Goal: Task Accomplishment & Management: Manage account settings

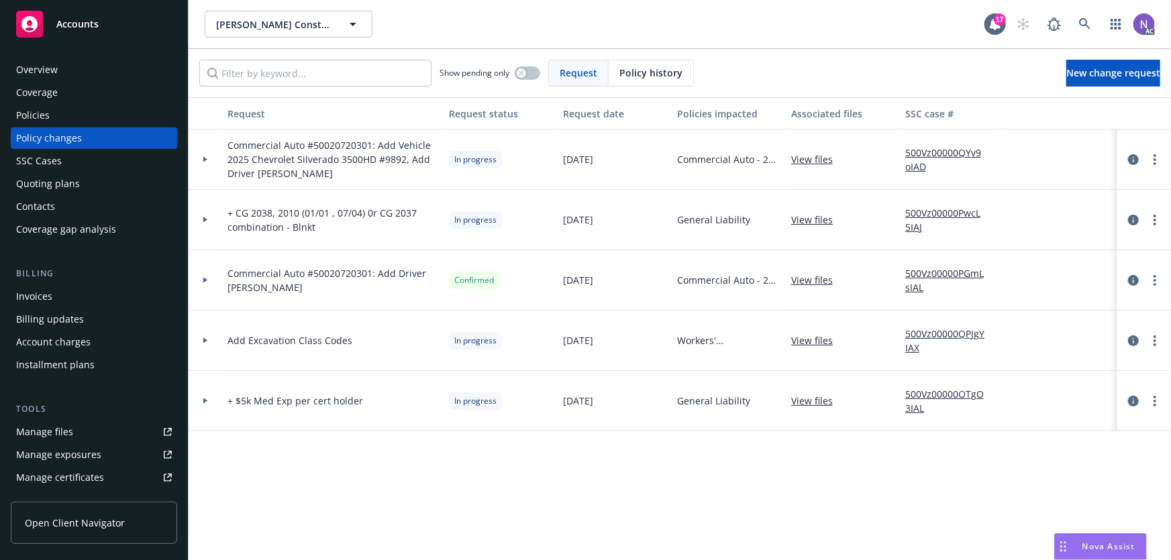
click at [103, 121] on div "Policies" at bounding box center [94, 115] width 156 height 21
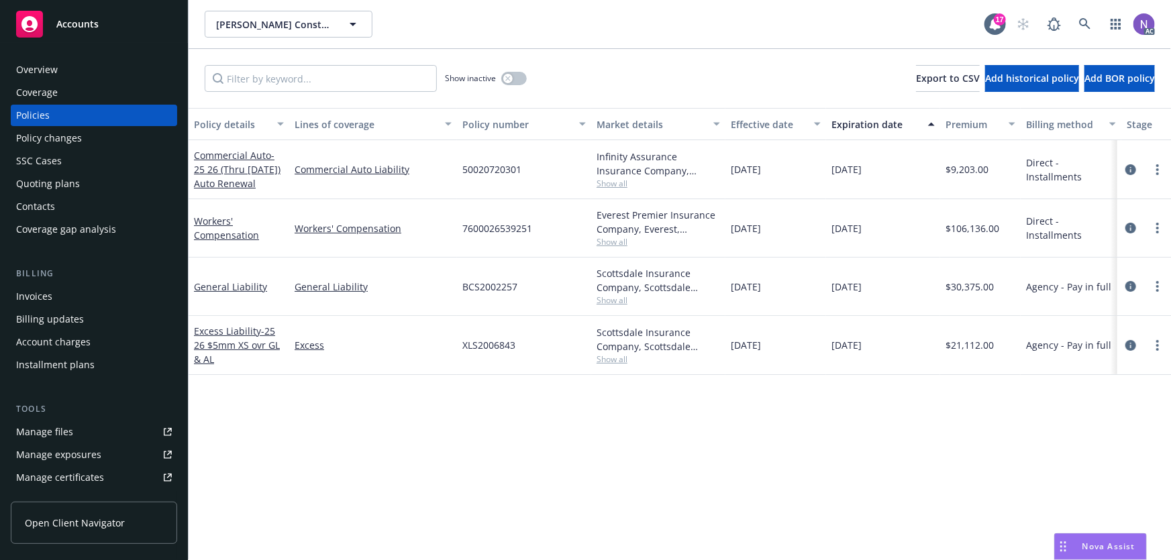
click at [106, 140] on div "Policy changes" at bounding box center [94, 137] width 156 height 21
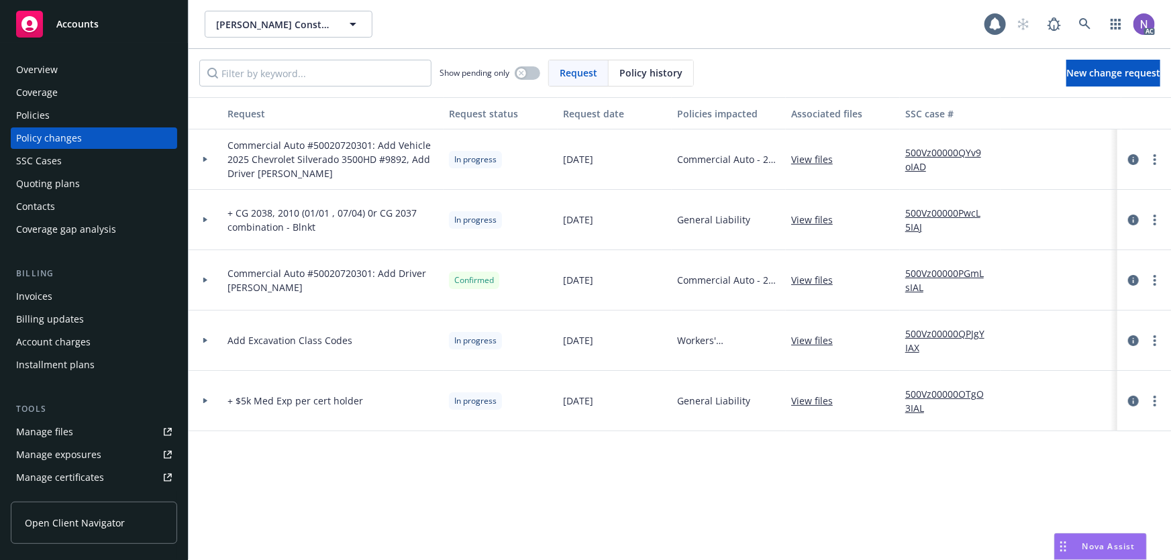
click at [295, 216] on span "+ CG 2038, 2010 (01/01 , 07/04) 0r CG 2037 combination - Blnkt" at bounding box center [332, 220] width 211 height 28
copy span "+ CG 2038, 2010 (01/01 , 07/04) 0r CG 2037 combination - Blnkt"
click at [1159, 216] on link "more" at bounding box center [1155, 220] width 16 height 16
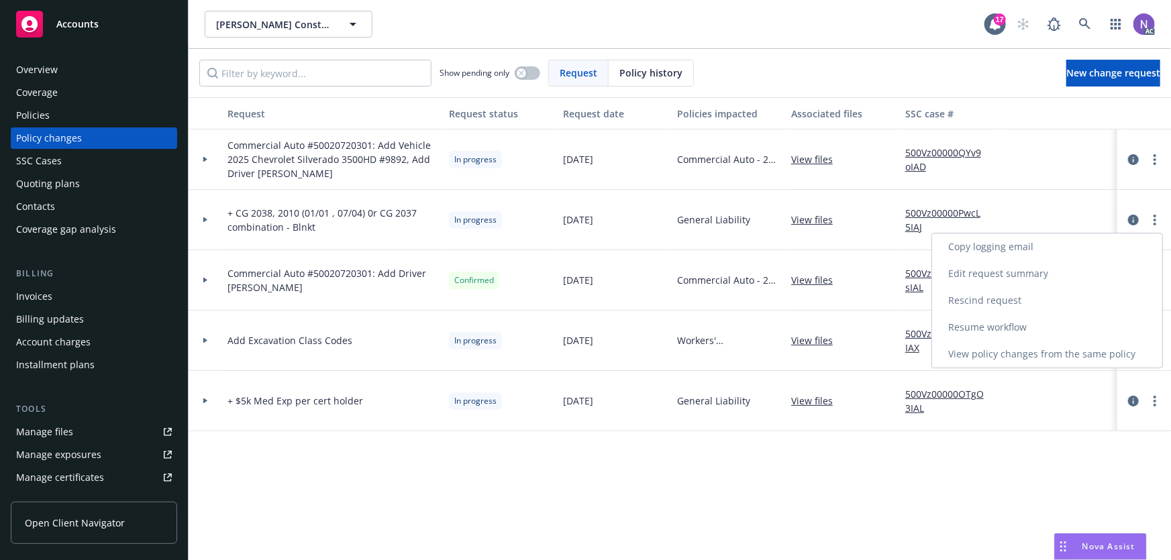
click at [1026, 325] on link "Resume workflow" at bounding box center [1047, 327] width 230 height 27
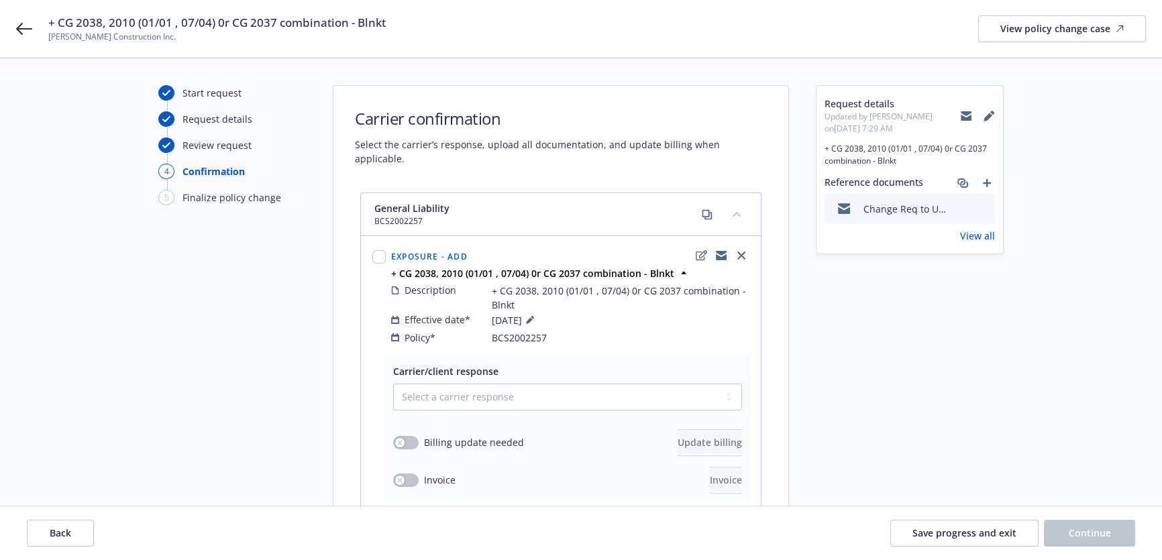
click at [990, 115] on icon at bounding box center [988, 117] width 9 height 9
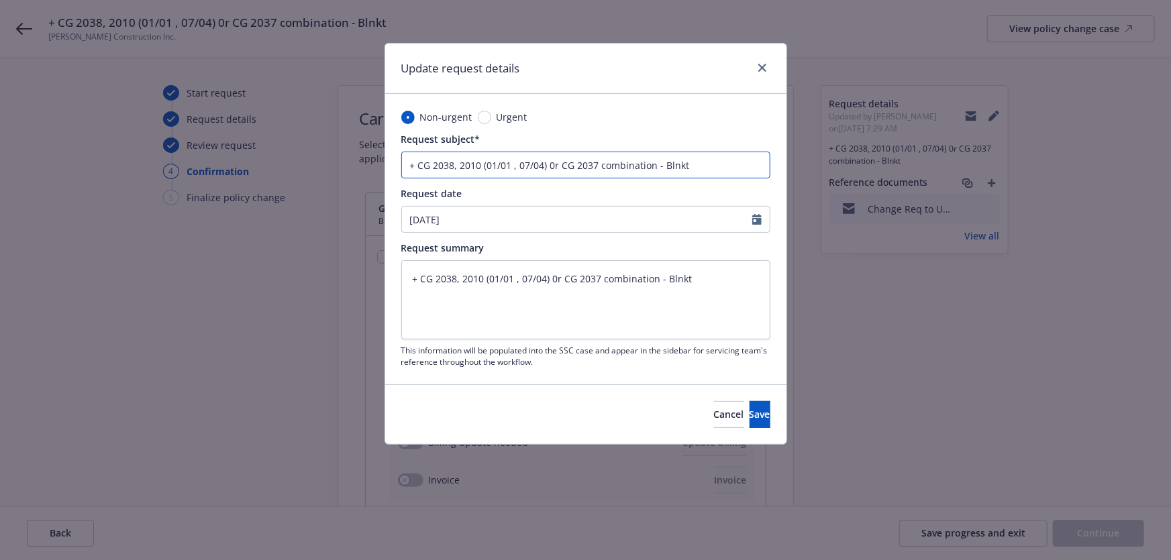
click at [407, 166] on input "+ CG 2038, 2010 (01/01 , 07/04) 0r CG 2037 combination - Blnkt" at bounding box center [585, 165] width 369 height 27
type input "G+ CG 2038, 2010 (01/01 , 07/04) 0r CG 2037 combination - Blnkt"
type textarea "x"
type input "GL+ CG 2038, 2010 (01/01 , 07/04) 0r CG 2037 combination - Blnkt"
type textarea "x"
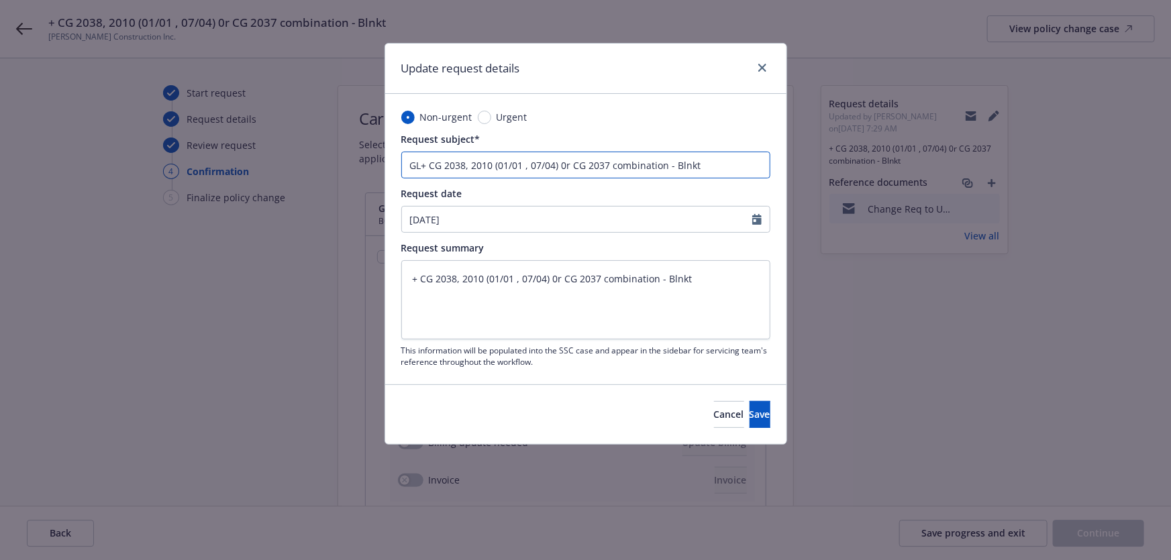
type input "GLs+ CG 2038, 2010 (01/01 , 07/04) 0r CG 2037 combination - Blnkt"
type textarea "x"
paste input "eneral Liability"
type input "General Liability+ CG 2038, 2010 (01/01 , 07/04) 0r CG 2037 combination - Blnkt"
type textarea "x"
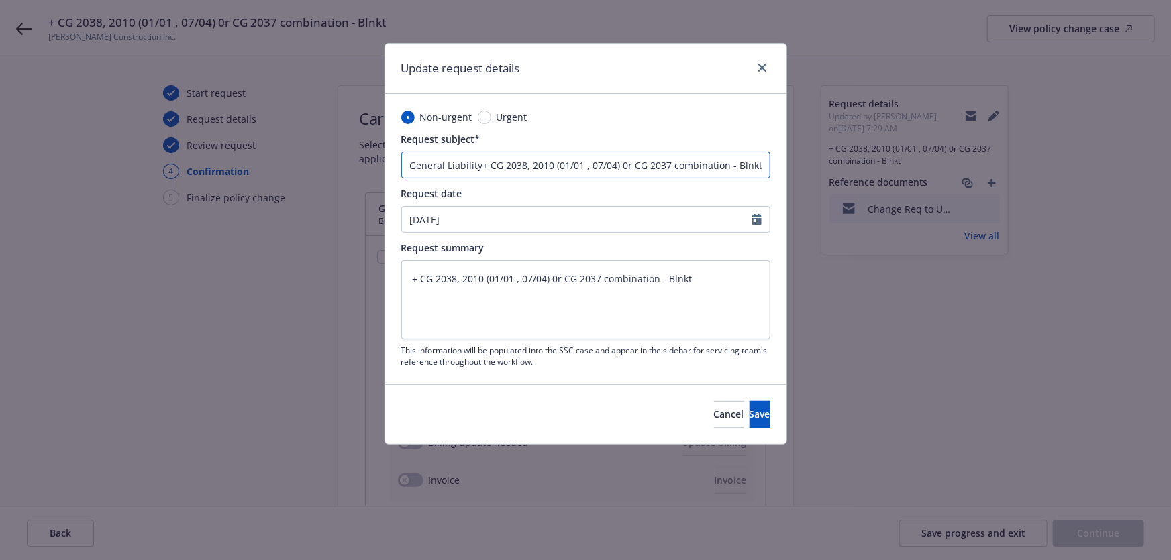
type input "General Liability + CG 2038, 2010 (01/01 , 07/04) 0r CG 2037 combination - Blnkt"
type textarea "x"
type input "General Liability #+ CG 2038, 2010 (01/01 , 07/04) 0r CG 2037 combination - Bln…"
type textarea "x"
paste input "+ CG 2038, 2010 (01/01 , 07/04) 0r CG 2037 combination - Blnkt"
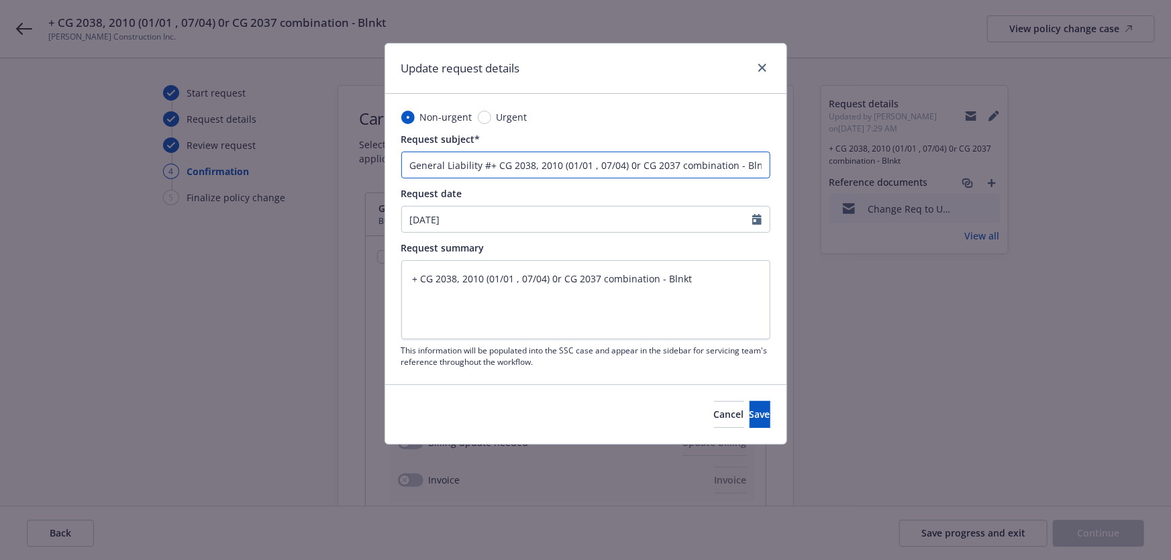
type input "General Liability #+ CG 2038, 2010 (01/01 , 07/04) 0r CG 2037 combination - Bln…"
type textarea "x"
click at [486, 164] on input "General Liability #+ CG 2038, 2010 (01/01 , 07/04) 0r CG 2037 combination - Bln…" at bounding box center [585, 165] width 369 height 27
paste input "+ CG 2038, 2010 (01/01 , 07/04) 0r CG 2037 combination - Blnkt"
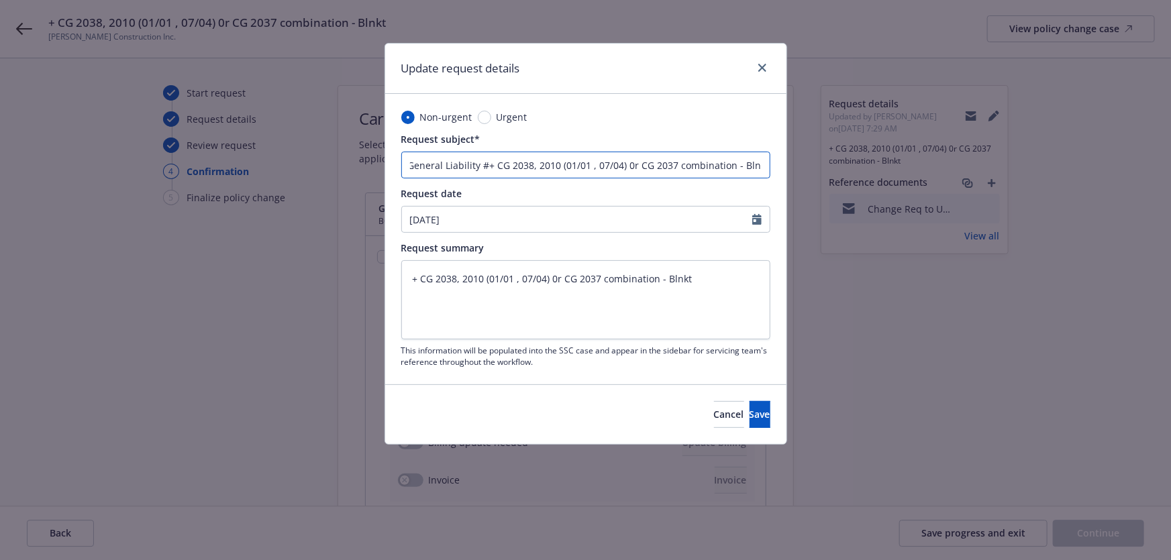
type input "General Liability #+ CG 2038, 2010 (01/01 , 07/04) 0r CG 2037 combination - Bln…"
type textarea "x"
type input "General Liability #+ CG 2038, 2010 (01/01 , 07/04) 0r CG 2037 combination - Bln…"
type textarea "x"
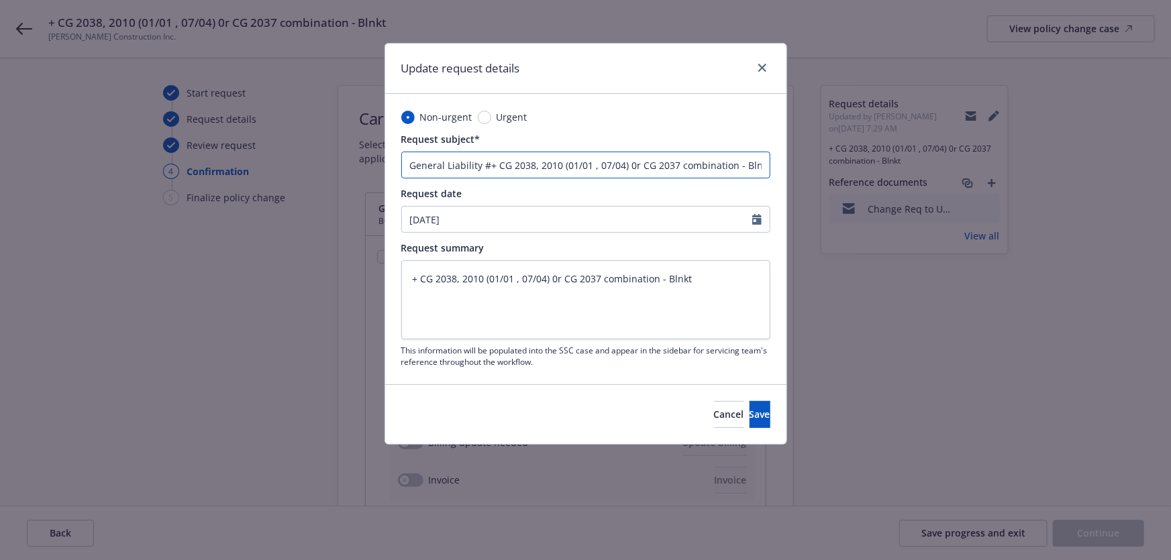
click at [491, 169] on input "General Liability #+ CG 2038, 2010 (01/01 , 07/04) 0r CG 2037 combination - Bln…" at bounding box center [585, 165] width 369 height 27
click at [483, 168] on input "General Liability #+ CG 2038, 2010 (01/01 , 07/04) 0r CG 2037 combination - Bln…" at bounding box center [585, 165] width 369 height 27
click at [488, 166] on input "General Liability #+ CG 2038, 2010 (01/01 , 07/04) 0r CG 2037 combination - Bln…" at bounding box center [585, 165] width 369 height 27
paste input "BCS2002257"
type input "General Liability #BCS2002257+ CG 2038, 2010 (01/01 , 07/04) 0r CG 2037 combina…"
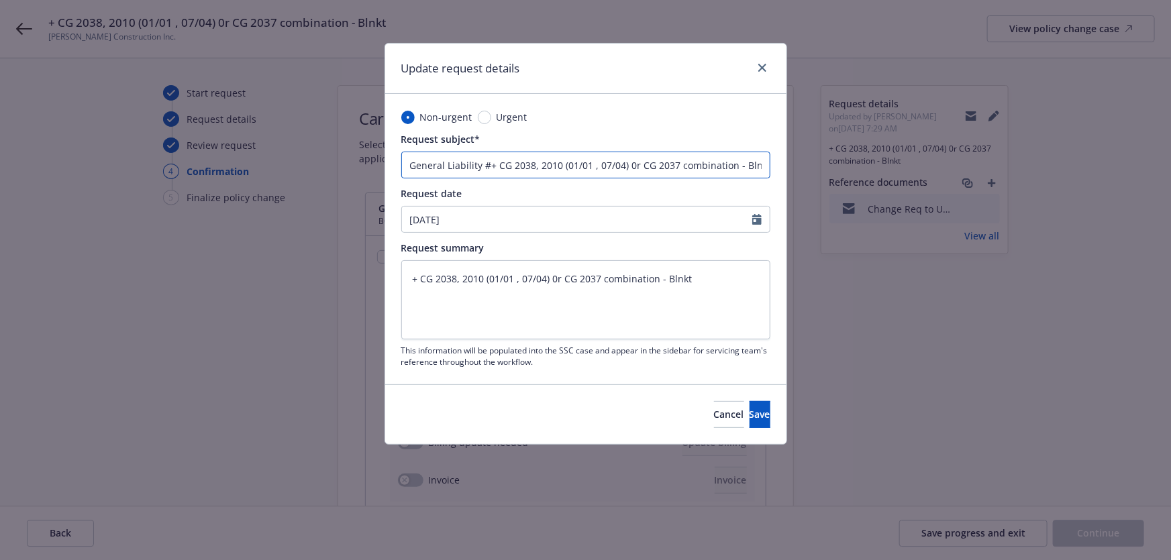
type textarea "x"
type input "General Liability #BCS2002257:+ CG 2038, 2010 (01/01 , 07/04) 0r CG 2037 combin…"
type textarea "x"
type input "General Liability #BCS2002257: CG 2038, 2010 (01/01 , 07/04) 0r CG 2037 combina…"
type textarea "x"
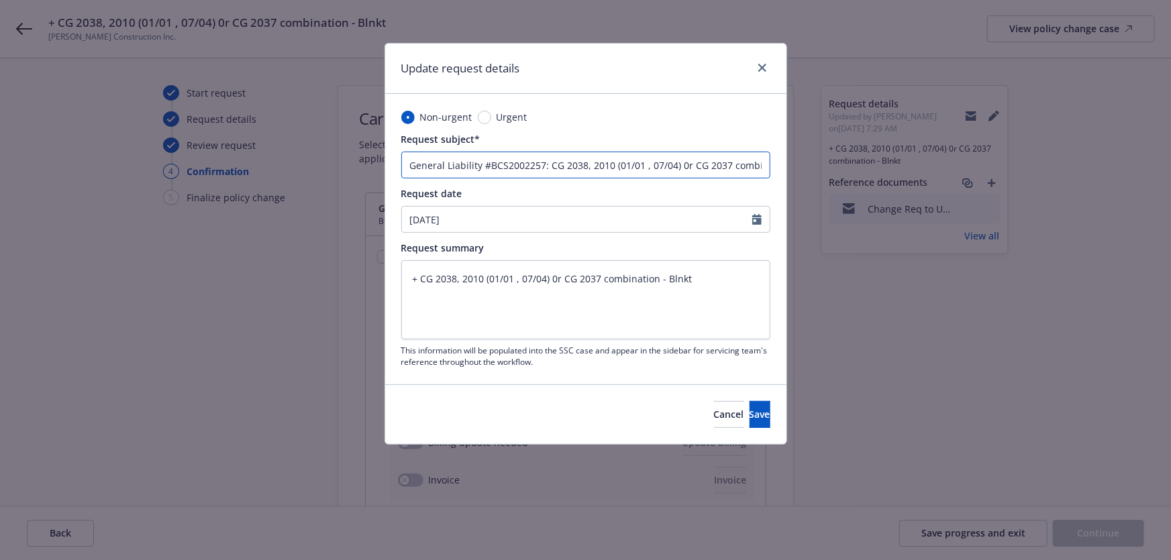
type input "General Liability #BCS2002257: CG 2038, 2010 (01/01 , 07/04) 0r CG 2037 combina…"
type textarea "x"
type input "General Liability #BCS2002257: A CG 2038, 2010 (01/01 , 07/04) 0r CG 2037 combi…"
type textarea "x"
type input "General Liability #BCS2002257: Ad CG 2038, 2010 (01/01 , 07/04) 0r CG 2037 comb…"
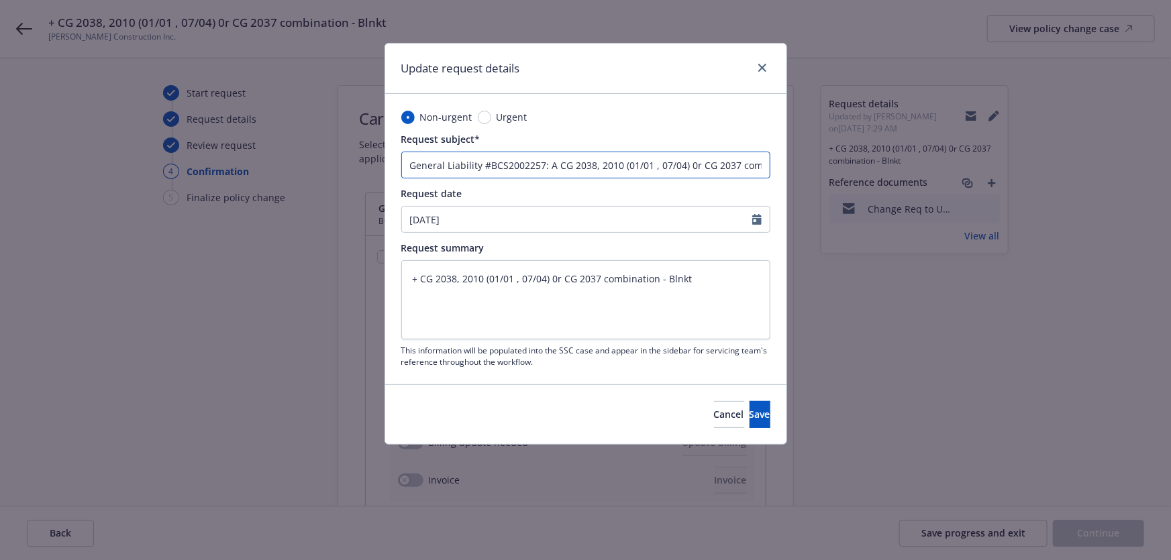
type textarea "x"
type input "General Liability #BCS2002257: Add CG 2038, 2010 (01/01 , 07/04) 0r CG 2037 com…"
type textarea "x"
type input "General Liability #BCS2002257: Add CG 2038, 2010 (01/01 , 07/04) 0r CG 2037 com…"
type textarea "x"
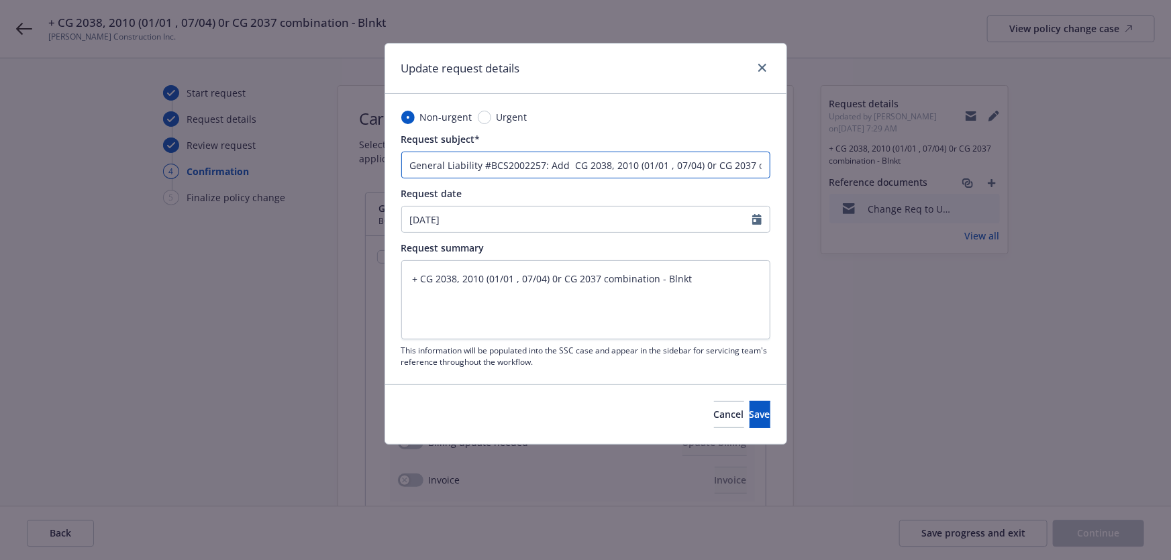
type input "General Liability #BCS2002257: Add F CG 2038, 2010 (01/01 , 07/04) 0r CG 2037 c…"
type textarea "x"
type input "General Liability #BCS2002257: Add Fo CG 2038, 2010 (01/01 , 07/04) 0r CG 2037 …"
type textarea "x"
type input "General Liability #BCS2002257: Add For CG 2038, 2010 (01/01 , 07/04) 0r CG 2037…"
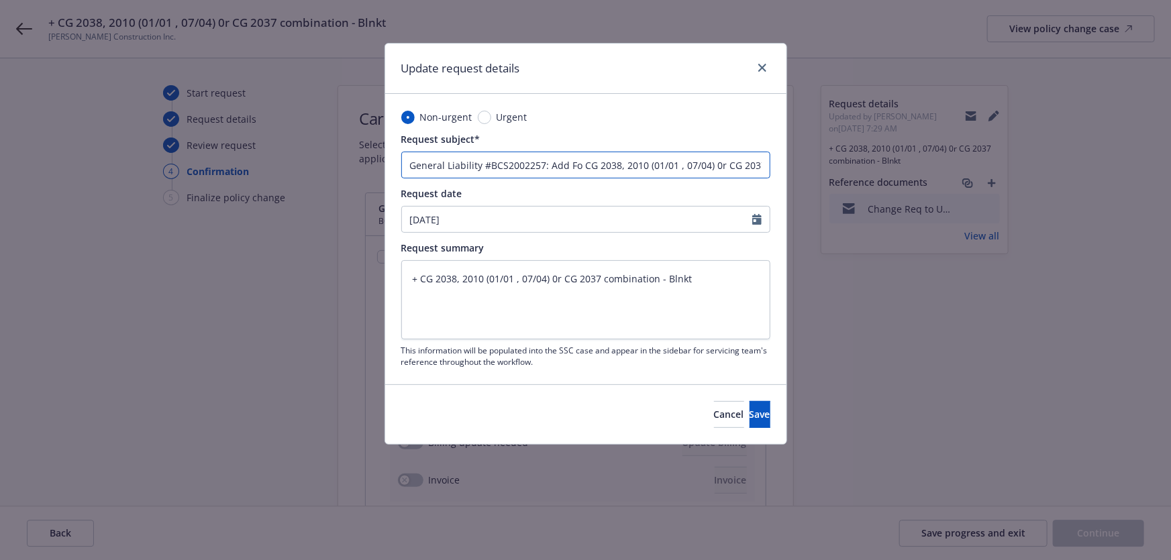
type textarea "x"
type input "General Liability #BCS2002257: Add Form CG 2038, 2010 (01/01 , 07/04) 0r CG 203…"
type textarea "x"
type input "General Liability #BCS2002257: Add Forms CG 2038, 2010 (01/01 , 07/04) 0r CG 20…"
type textarea "x"
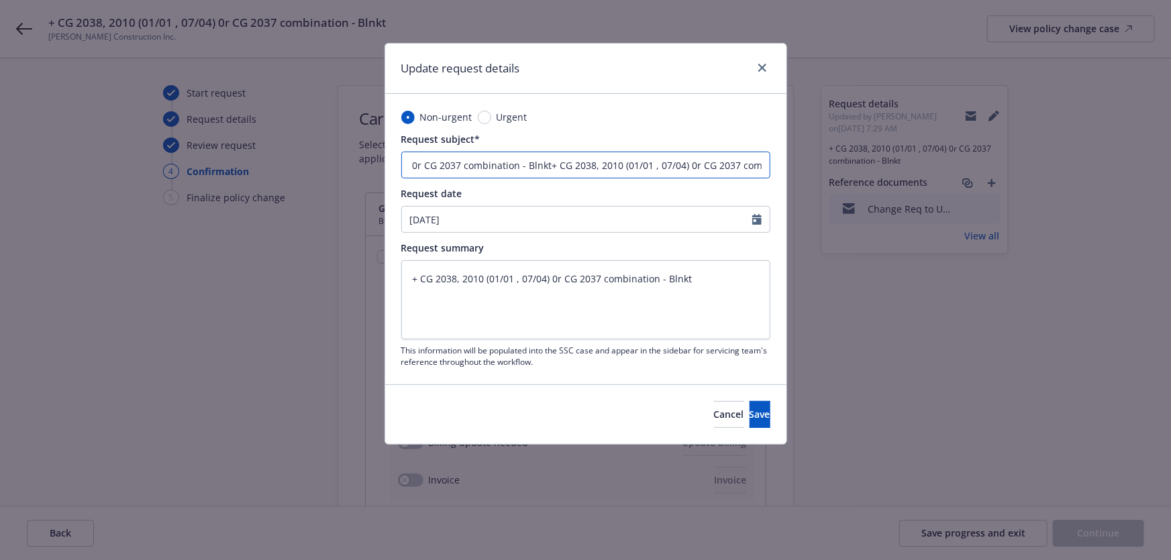
scroll to position [0, 652]
drag, startPoint x: 602, startPoint y: 160, endPoint x: 802, endPoint y: 178, distance: 200.1
click at [802, 178] on div "Update request details Non-urgent Urgent Request subject* General Liability #BC…" at bounding box center [585, 280] width 1171 height 560
click at [753, 166] on input "General Liability #BCS2002257: Add Forms CG 2038, 2010 (01/01 , 07/04) 0r CG 20…" at bounding box center [585, 165] width 369 height 27
type input "General Liability #BCS2002257: Add Forms CG 2038, 2010 (01/01 , 07/04) 0r CG 20…"
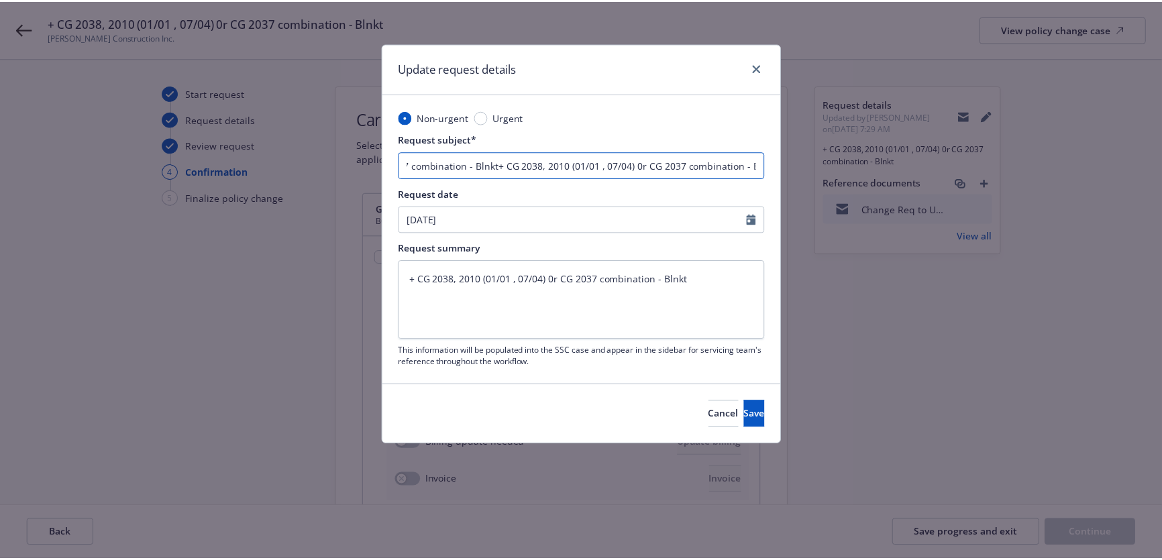
scroll to position [0, 0]
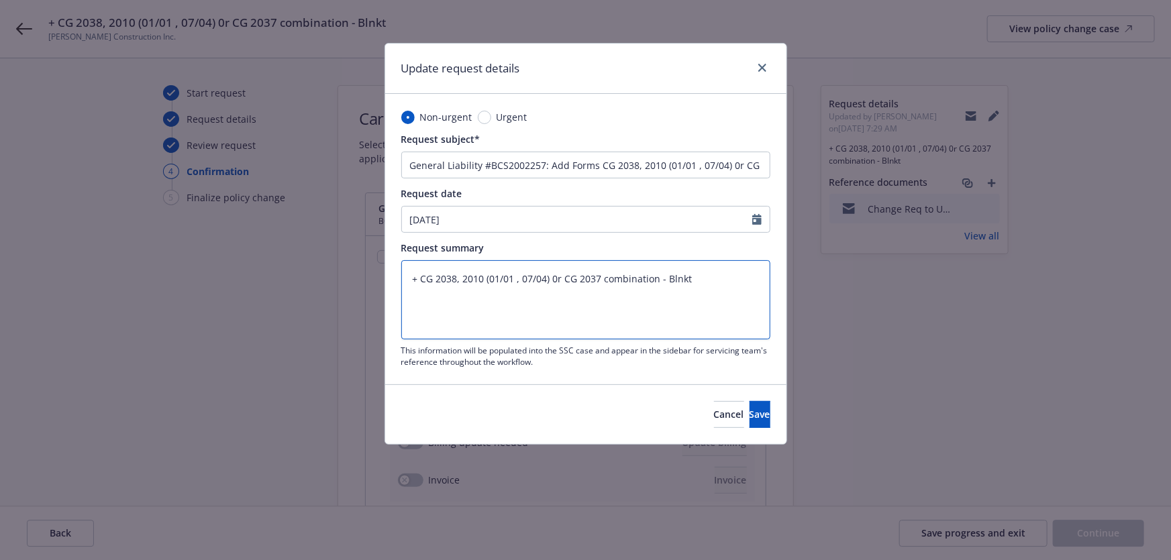
drag, startPoint x: 760, startPoint y: 288, endPoint x: 753, endPoint y: 281, distance: 10.0
click at [760, 288] on textarea "+ CG 2038, 2010 (01/01 , 07/04) 0r CG 2037 combination - Blnkt" at bounding box center [585, 299] width 369 height 79
type textarea "x"
type textarea "+ CG 2038, 2010 (01/01 , 07/04) 0r CG 2037 combination - Blnkt"
type textarea "x"
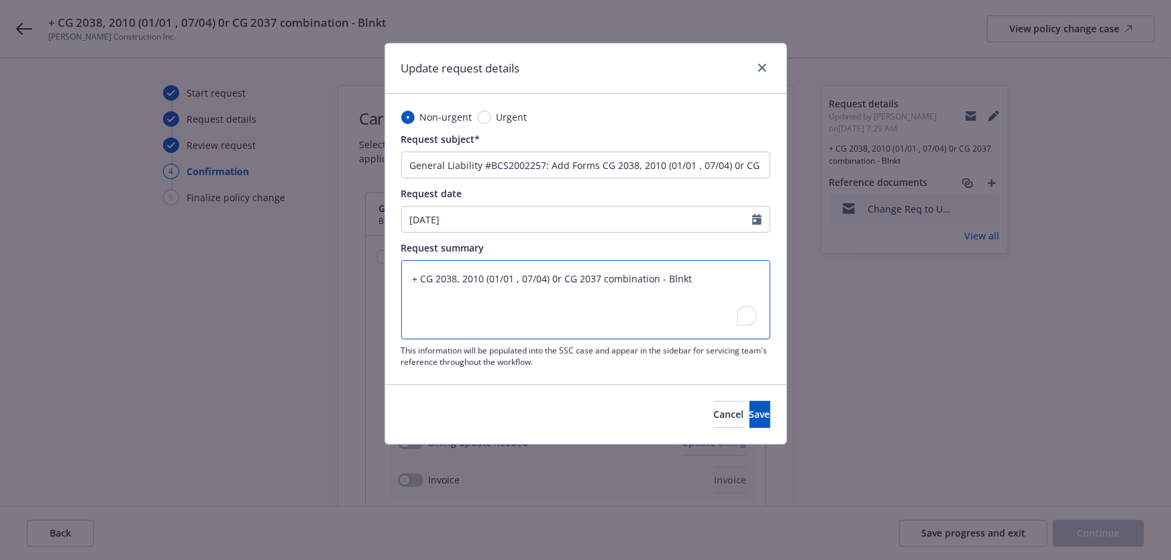
paste textarea "ADDITIONAL INSURED - OWNERS, LESSEES OR CONTRACTORS - COMPLETED OPERATIONS CG 2…"
type textarea "+ CG 2038, 2010 (01/01 , 07/04) 0r CG 2037 combination - Blnkt ADDITIONAL INSUR…"
type textarea "x"
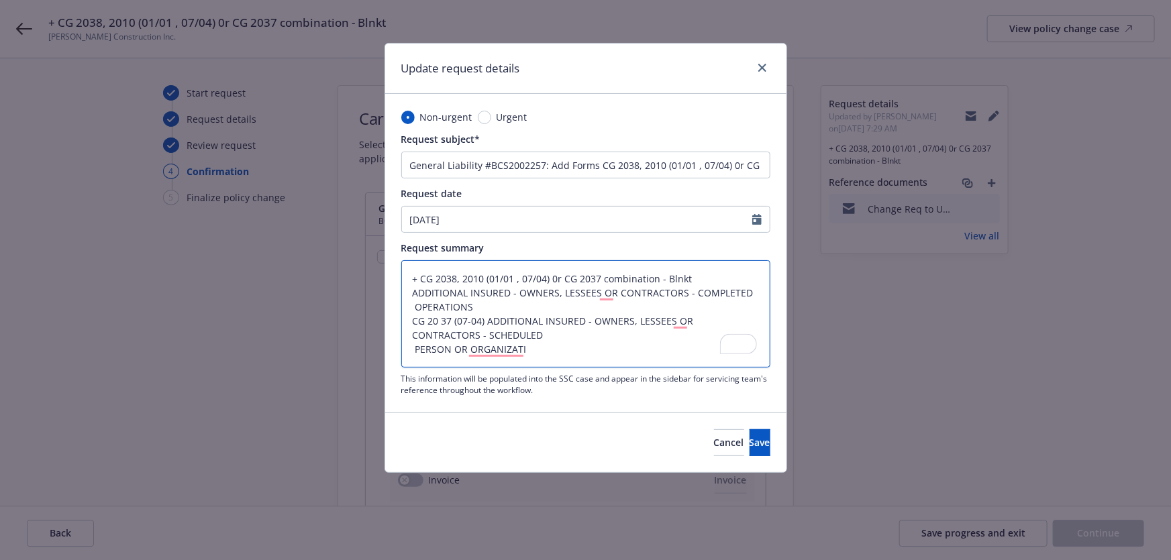
type textarea "+ CG 2038, 2010 (01/01 , 07/04) 0r CG 2037 combination - Blnkt ADDITIONAL INSUR…"
type textarea "x"
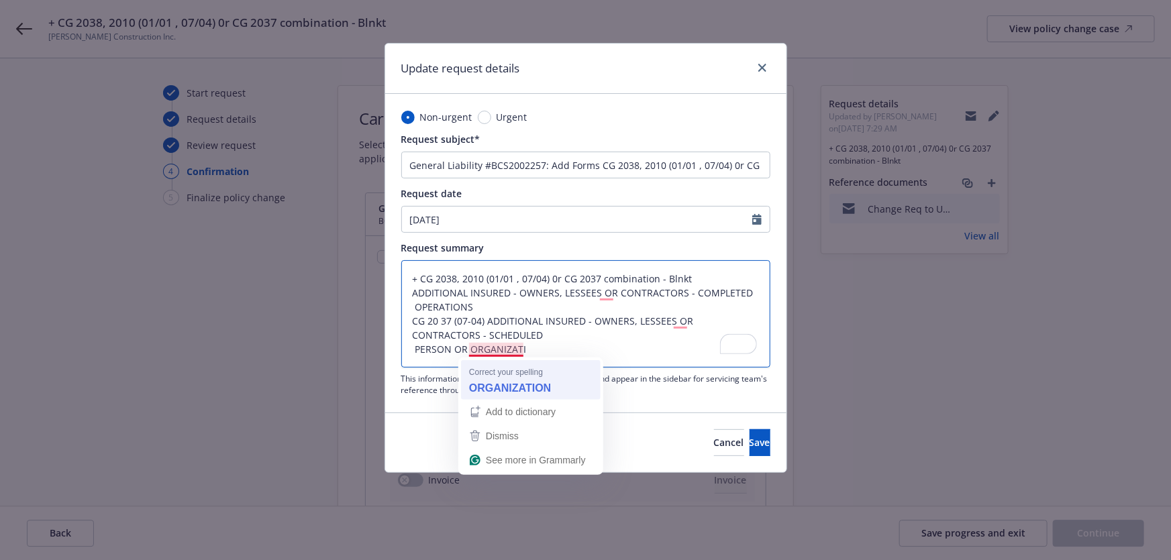
type textarea "+ CG 2038, 2010 (01/01 , 07/04) 0r CG 2037 combination - Blnkt ADDITIONAL INSUR…"
type textarea "x"
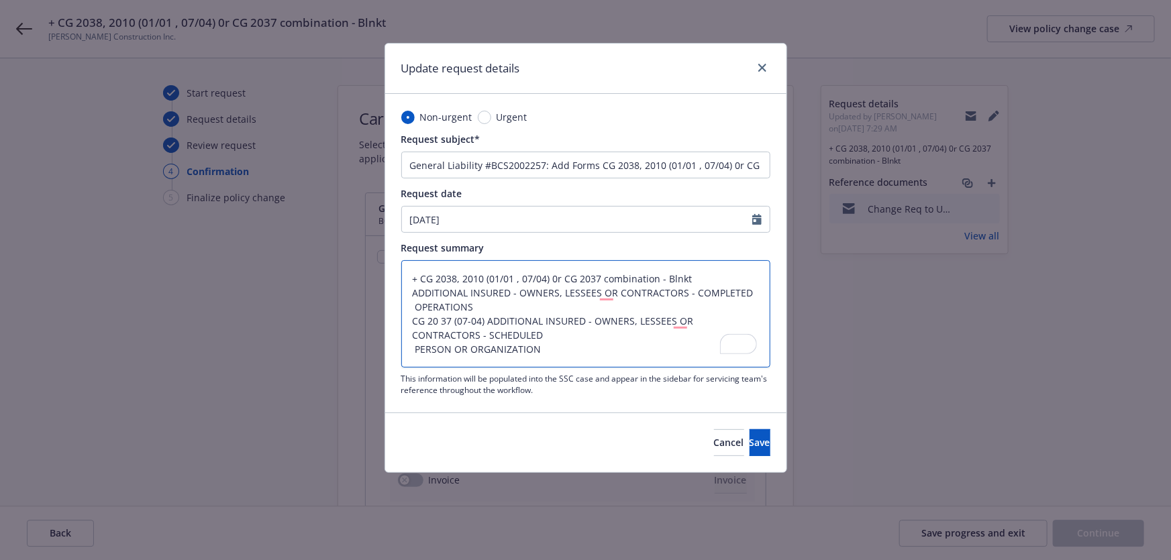
type textarea "+ CG 2038, 2010 (01/01 , 07/04) 0r CG 2037 combination - Blnkt ADDITIONAL INSUR…"
type textarea "x"
drag, startPoint x: 525, startPoint y: 291, endPoint x: 491, endPoint y: 290, distance: 34.2
click at [491, 290] on textarea "+ CG 2038, 2010 (01/01 , 07/04) 0r CG 2037 combination - Blnkt ADDITIONAL INSUR…" at bounding box center [585, 313] width 369 height 107
click at [489, 311] on textarea "+ CG 2038, 2010 (01/01 , 07/04) 0r CG 2037 combination - Blnkt ADDITIONAL INSUR…" at bounding box center [585, 313] width 369 height 107
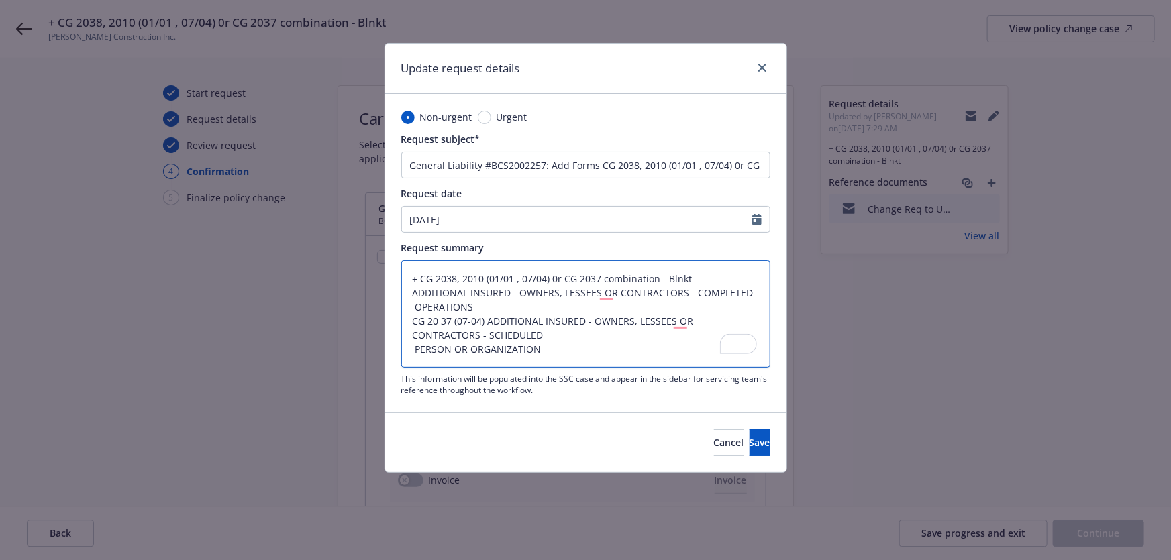
type textarea "+ CG 2038, 2010 (01/01 , 07/04) 0r CG 2037 combination - Blnkt ADDITIONAL INSUR…"
type textarea "x"
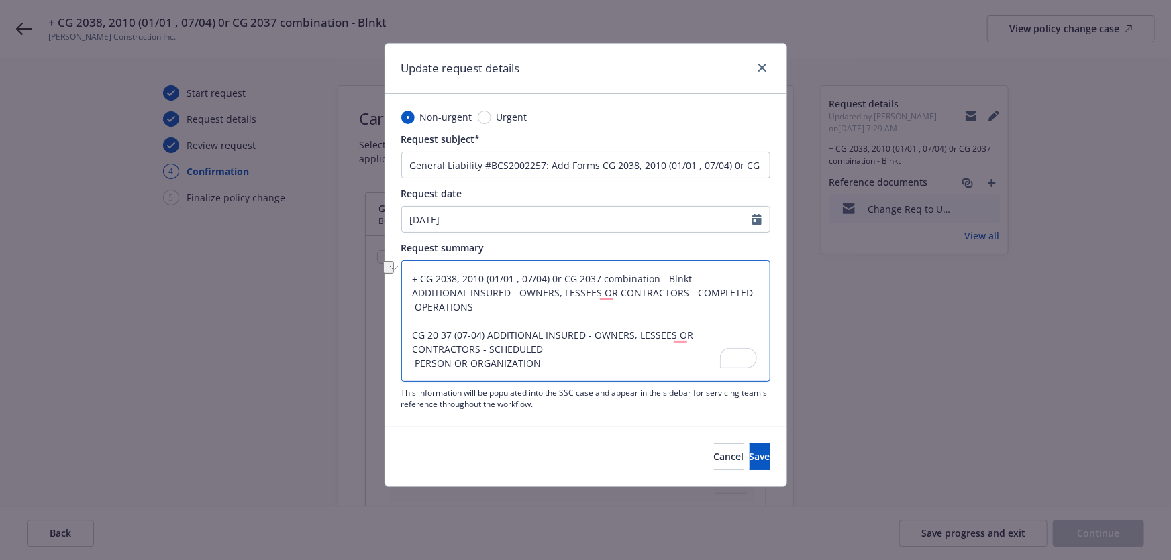
drag, startPoint x: 409, startPoint y: 334, endPoint x: 495, endPoint y: 333, distance: 85.9
click at [495, 333] on textarea "+ CG 2038, 2010 (01/01 , 07/04) 0r CG 2037 combination - Blnkt ADDITIONAL INSUR…" at bounding box center [585, 320] width 369 height 121
click at [488, 335] on textarea "+ CG 2038, 2010 (01/01 , 07/04) 0r CG 2037 combination - Blnkt ADDITIONAL INSUR…" at bounding box center [585, 320] width 369 height 121
click at [417, 359] on textarea "+ CG 2038, 2010 (01/01 , 07/04) 0r CG 2037 combination - Blnkt ADDITIONAL INSUR…" at bounding box center [585, 320] width 369 height 121
type textarea "+ CG 2038, 2010 (01/01 , 07/04) 0r CG 2037 combination - Blnkt ADDITIONAL INSUR…"
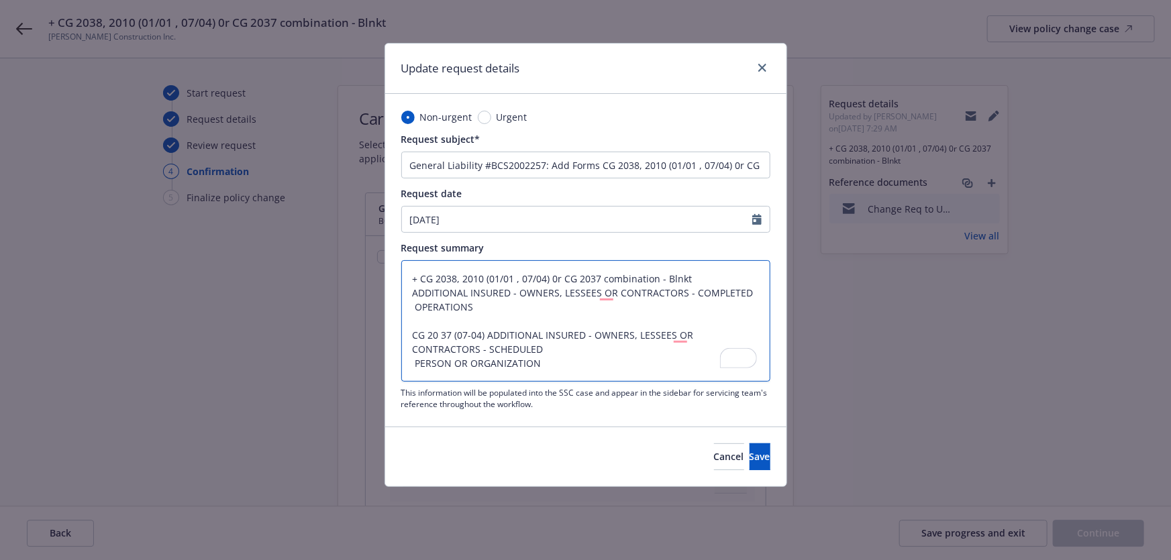
type textarea "x"
type textarea "+ CG 2038, 2010 (01/01 , 07/04) 0r CG 2037 combination - Blnkt ADDITIONAL INSUR…"
type textarea "x"
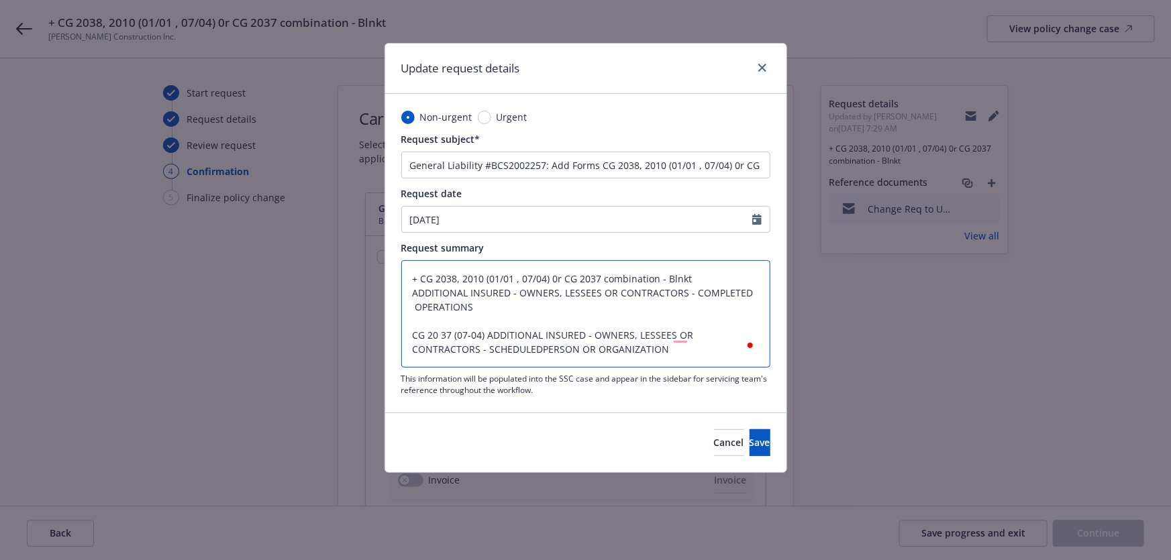
type textarea "+ CG 2038, 2010 (01/01 , 07/04) 0r CG 2037 combination - Blnkt ADDITIONAL INSUR…"
type textarea "x"
click at [421, 279] on textarea "+ CG 2038, 2010 (01/01 , 07/04) 0r CG 2037 combination - Blnkt ADDITIONAL INSUR…" at bounding box center [585, 313] width 369 height 107
type textarea "+CG 2038, 2010 (01/01 , 07/04) 0r CG 2037 combination - Blnkt ADDITIONAL INSURE…"
type textarea "x"
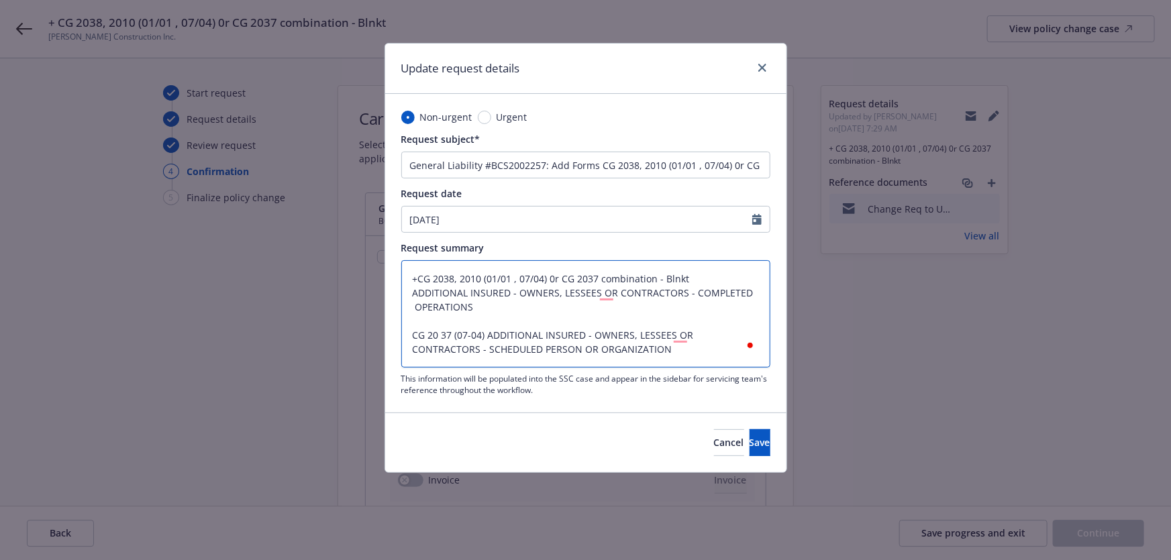
type textarea "CG 2038, 2010 (01/01 , 07/04) 0r CG 2037 combination - Blnkt ADDITIONAL INSURED…"
type textarea "x"
type textarea "ACG 2038, 2010 (01/01 , 07/04) 0r CG 2037 combination - Blnkt ADDITIONAL INSURE…"
type textarea "x"
type textarea "AdCG 2038, 2010 (01/01 , 07/04) 0r CG 2037 combination - Blnkt ADDITIONAL INSUR…"
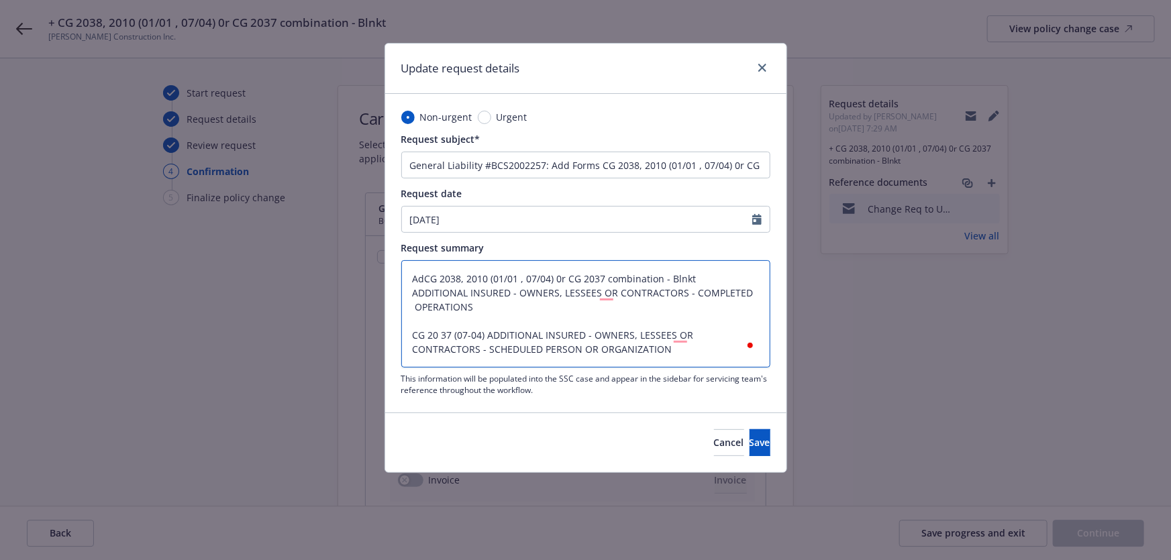
type textarea "x"
type textarea "AddCG 2038, 2010 (01/01 , 07/04) 0r CG 2037 combination - Blnkt ADDITIONAL INSU…"
type textarea "x"
type textarea "Add CG 2038, 2010 (01/01 , 07/04) 0r CG 2037 combination - Blnkt ADDITIONAL INS…"
type textarea "x"
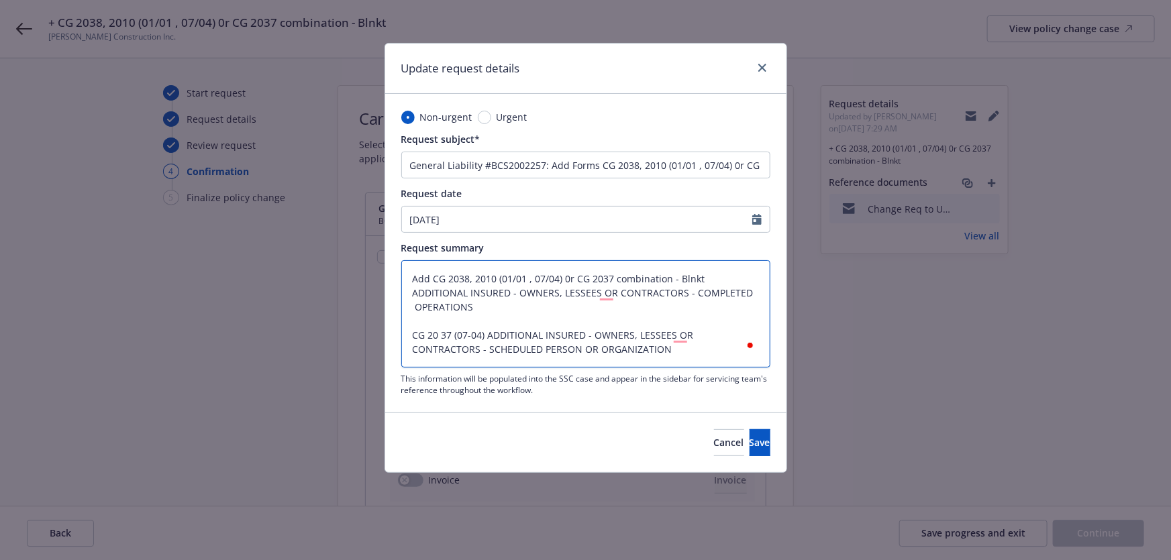
type textarea "Add FCG 2038, 2010 (01/01 , 07/04) 0r CG 2037 combination - Blnkt ADDITIONAL IN…"
type textarea "x"
type textarea "Add FoCG 2038, 2010 (01/01 , 07/04) 0r CG 2037 combination - Blnkt ADDITIONAL I…"
type textarea "x"
type textarea "Add ForCG 2038, 2010 (01/01 , 07/04) 0r CG 2037 combination - Blnkt ADDITIONAL …"
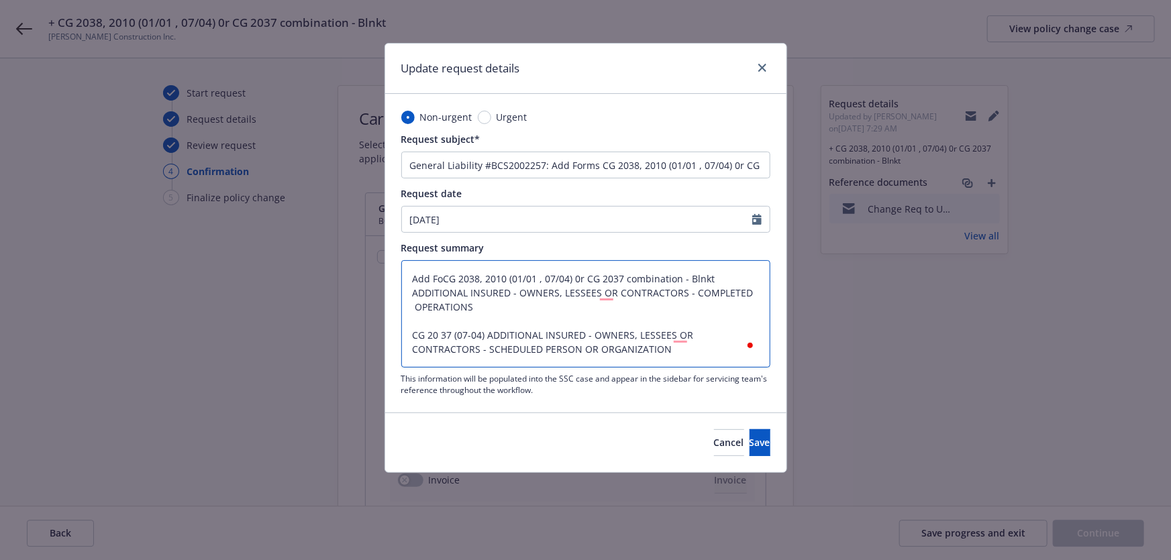
type textarea "x"
type textarea "Add FormCG 2038, 2010 (01/01 , 07/04) 0r CG 2037 combination - Blnkt ADDITIONAL…"
type textarea "x"
type textarea "Add FormsCG 2038, 2010 (01/01 , 07/04) 0r CG 2037 combination - Blnkt ADDITIONA…"
type textarea "x"
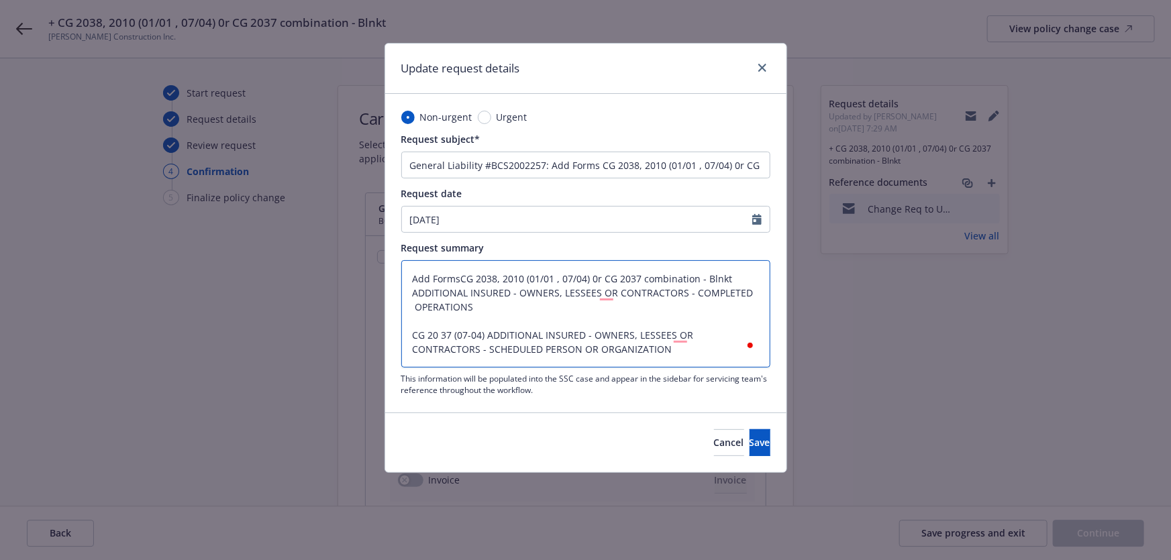
type textarea "Add Forms:CG 2038, 2010 (01/01 , 07/04) 0r CG 2037 combination - Blnkt ADDITION…"
type textarea "x"
type textarea "Add Forms: CG 2038, 2010 (01/01 , 07/04) 0r CG 2037 combination - Blnkt ADDITIO…"
type textarea "x"
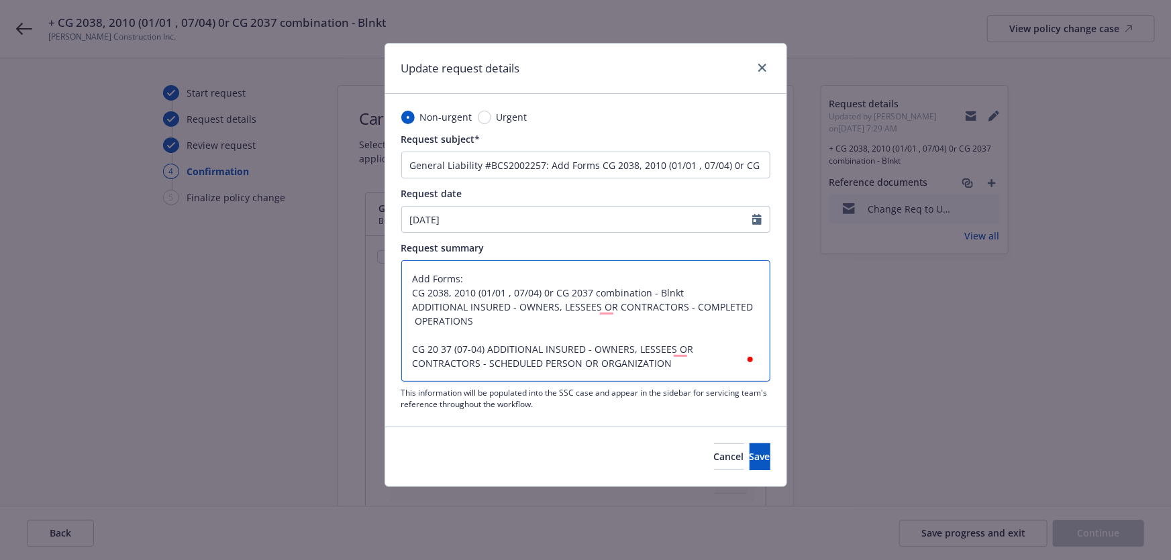
click at [440, 290] on textarea "Add Forms: CG 2038, 2010 (01/01 , 07/04) 0r CG 2037 combination - Blnkt ADDITIO…" at bounding box center [585, 320] width 369 height 121
type textarea "Add Forms: CG 20 38, 2010 (01/01 , 07/04) 0r CG 2037 combination - Blnkt ADDITI…"
type textarea "x"
type textarea "Add Forms: CG 20 3, 2010 (01/01 , 07/04) 0r CG 2037 combination - Blnkt ADDITIO…"
type textarea "x"
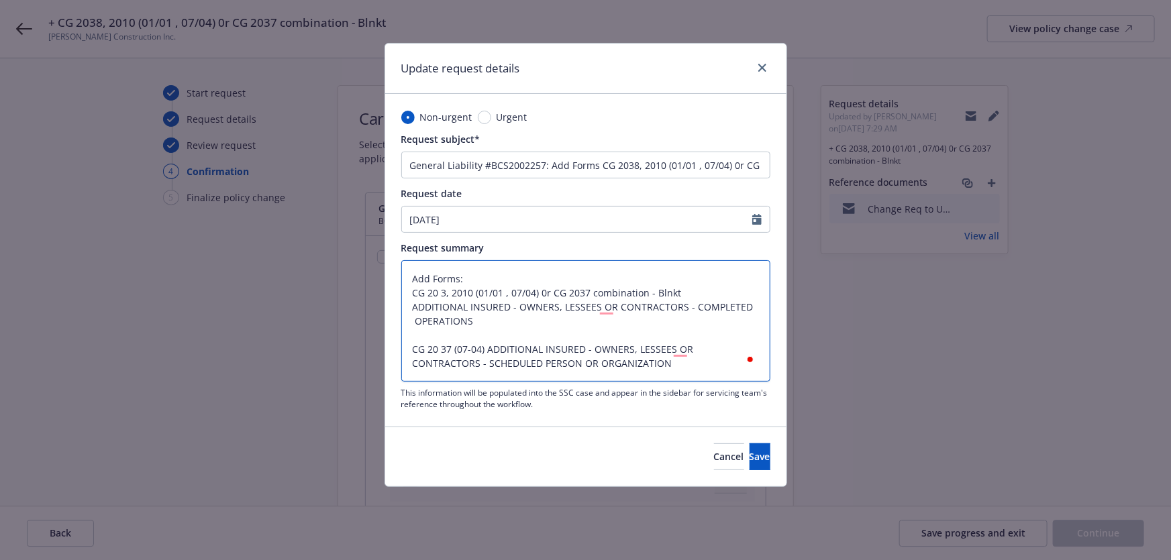
type textarea "Add Forms: CG 20 , 2010 (01/01 , 07/04) 0r CG 2037 combination - Blnkt ADDITION…"
type textarea "x"
type textarea "Add Forms: CG 20 1, 2010 (01/01 , 07/04) 0r CG 2037 combination - Blnkt ADDITIO…"
type textarea "x"
type textarea "Add Forms: CG 20 10, 2010 (01/01 , 07/04) 0r CG 2037 combination - Blnkt ADDITI…"
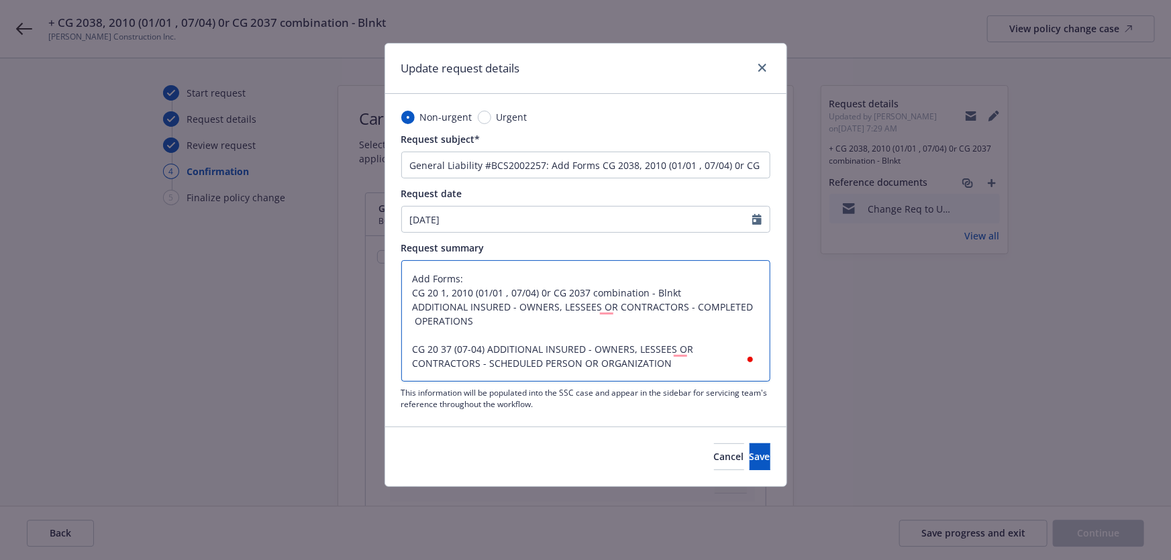
type textarea "x"
drag, startPoint x: 484, startPoint y: 292, endPoint x: 539, endPoint y: 290, distance: 55.1
click at [539, 290] on textarea "Add Forms: CG 20 10, 2010 (01/01 , 07/04) 0r CG 2037 combination - Blnkt ADDITI…" at bounding box center [585, 320] width 369 height 121
type textarea "Add Forms: CG 20 10, 2010 (0) 0r CG 2037 combination - Blnkt ADDITIONAL INSURED…"
type textarea "x"
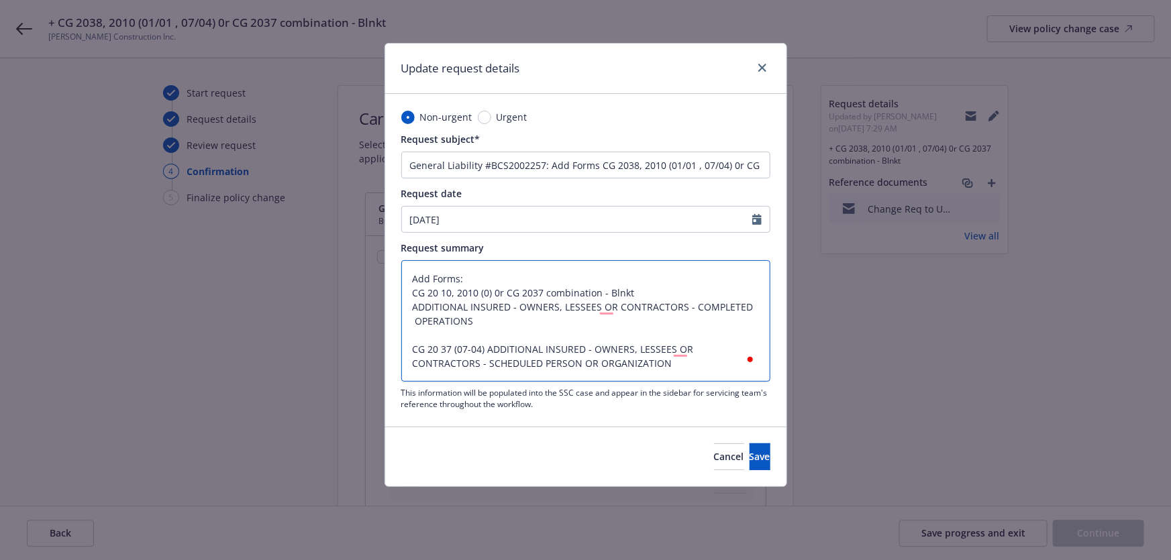
type textarea "Add Forms: CG 20 10, 2010 (07) 0r CG 2037 combination - Blnkt ADDITIONAL INSURE…"
type textarea "x"
type textarea "Add Forms: CG 20 10, 2010 (07/) 0r CG 2037 combination - Blnkt ADDITIONAL INSUR…"
type textarea "x"
type textarea "Add Forms: CG 20 10, 2010 (07/0) 0r CG 2037 combination - Blnkt ADDITIONAL INSU…"
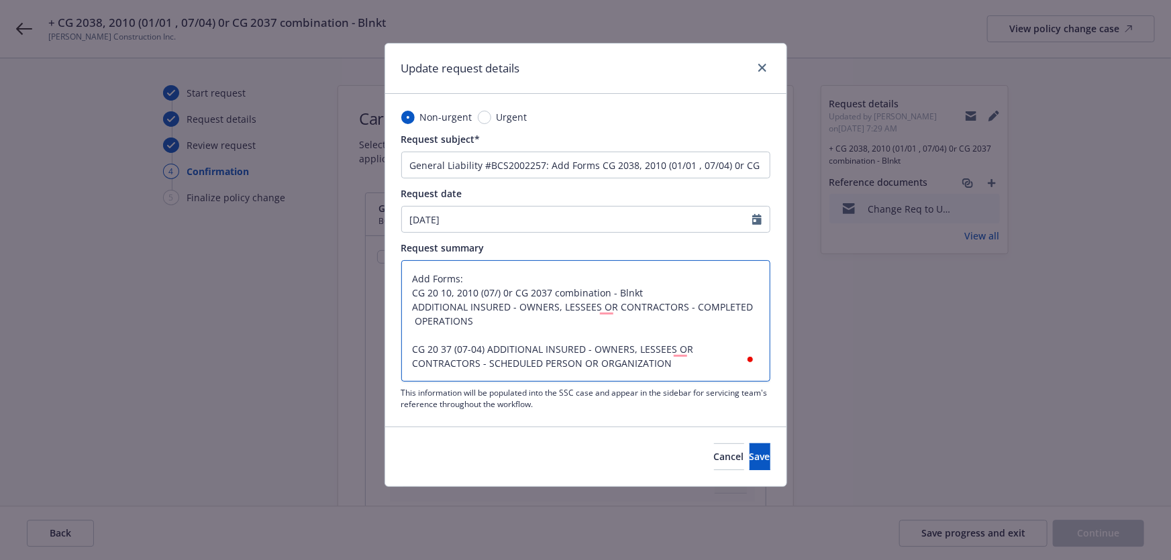
type textarea "x"
type textarea "Add Forms: CG 20 10, 2010 (07/04) 0r CG 2037 combination - Blnkt ADDITIONAL INS…"
type textarea "x"
drag, startPoint x: 514, startPoint y: 291, endPoint x: 619, endPoint y: 287, distance: 104.7
click at [619, 287] on textarea "Add Forms: CG 20 10, 2010 (07/04) 0r CG 2037 combination - Blnkt ADDITIONAL INS…" at bounding box center [585, 320] width 369 height 121
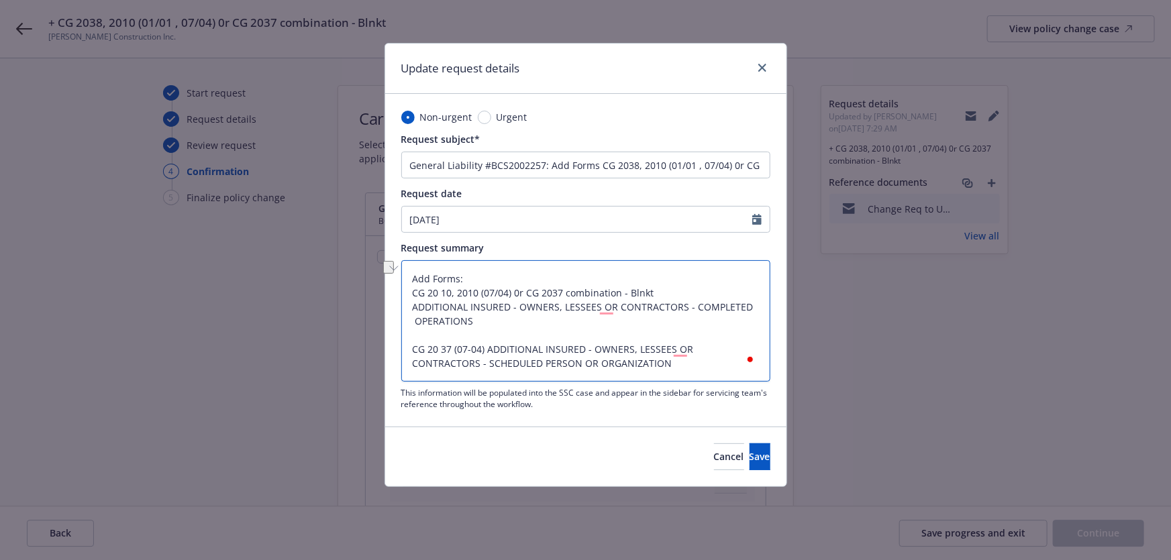
type textarea "Add Forms: CG 20 10, 2010 (07/04) - Blnkt ADDITIONAL INSURED - OWNERS, LESSEES …"
type textarea "x"
type textarea "Add Forms: CG 20 10, 2010 (07/04) - Blnkt ADDITIONAL INSURED - OWNERS, LESSEES …"
type textarea "x"
drag, startPoint x: 564, startPoint y: 292, endPoint x: 509, endPoint y: 294, distance: 55.7
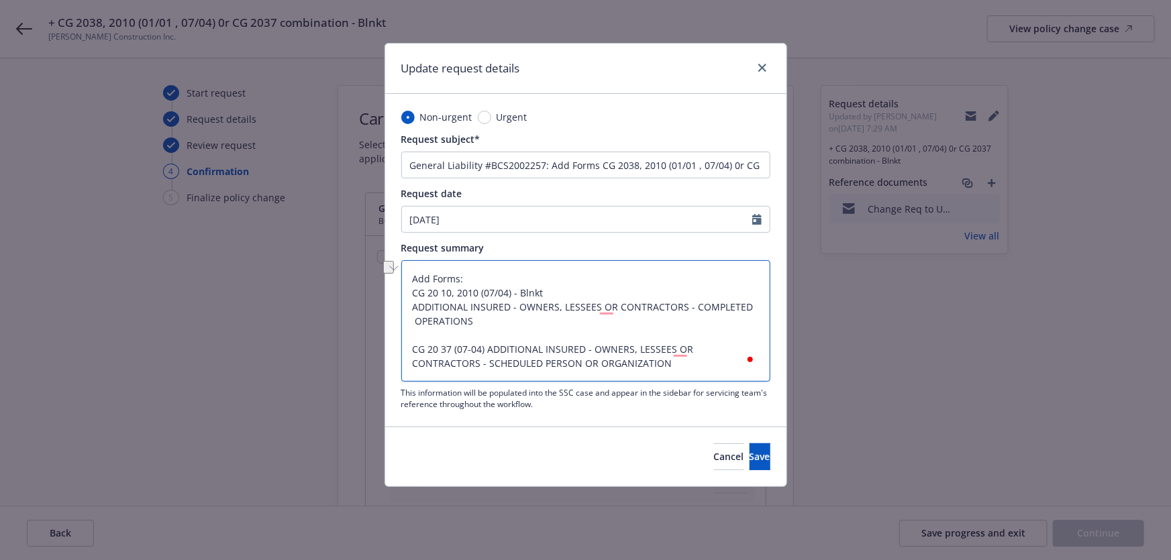
click at [509, 294] on textarea "Add Forms: CG 20 10, 2010 (07/04) - Blnkt ADDITIONAL INSURED - OWNERS, LESSEES …" at bounding box center [585, 320] width 369 height 121
click at [483, 348] on textarea "Add Forms: CG 20 10, 2010 (07/04) - Blnkt ADDITIONAL INSURED - OWNERS, LESSEES …" at bounding box center [585, 320] width 369 height 121
type textarea "Add Forms: CG 20 10, 2010 (07/04) - Blnkt ADDITIONAL INSURED - OWNERS, LESSEES …"
type textarea "x"
paste textarea ") - Blnkt"
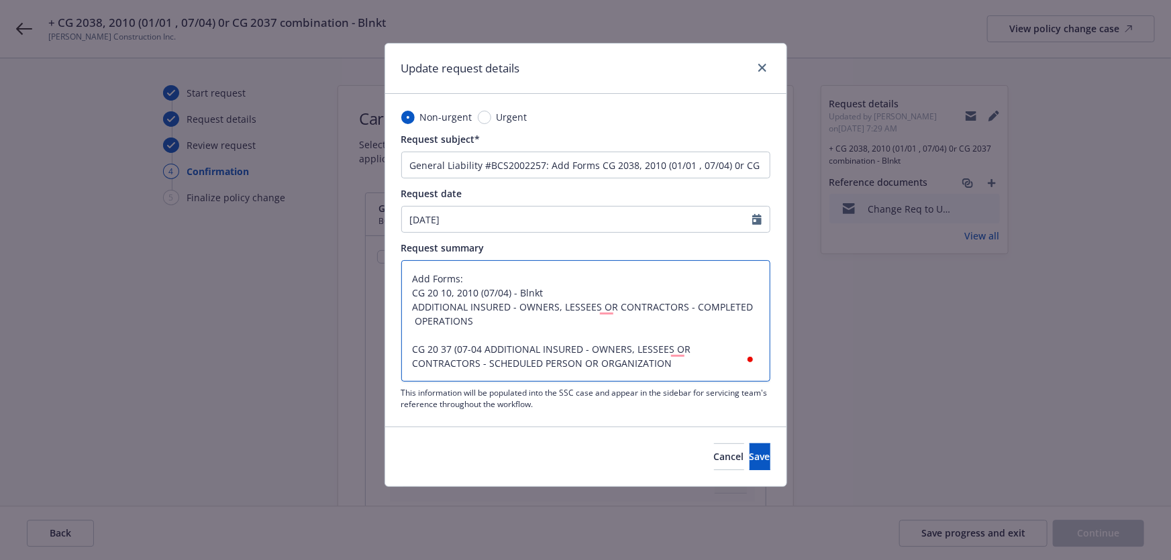
type textarea "Add Forms: CG 20 10, 2010 (07/04) - Blnkt ADDITIONAL INSURED - OWNERS, LESSEES …"
type textarea "x"
type textarea "Add Forms: CG 20 10, 2010 (07/04) - Blnkt ADDITIONAL INSURED - OWNERS, LESSEES …"
type textarea "x"
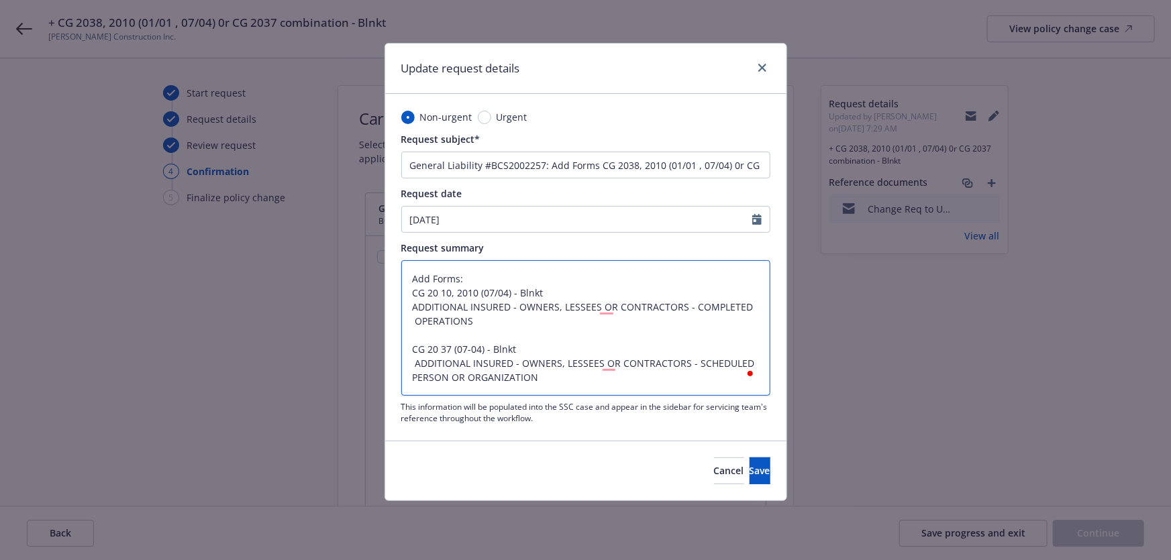
type textarea "Add Forms: CG 20 10, 2010 (07/04) - Blnkt ADDITIONAL INSURED - OWNERS, LESSEES …"
select select "7"
click at [508, 216] on input "07/30/2025" at bounding box center [577, 219] width 350 height 25
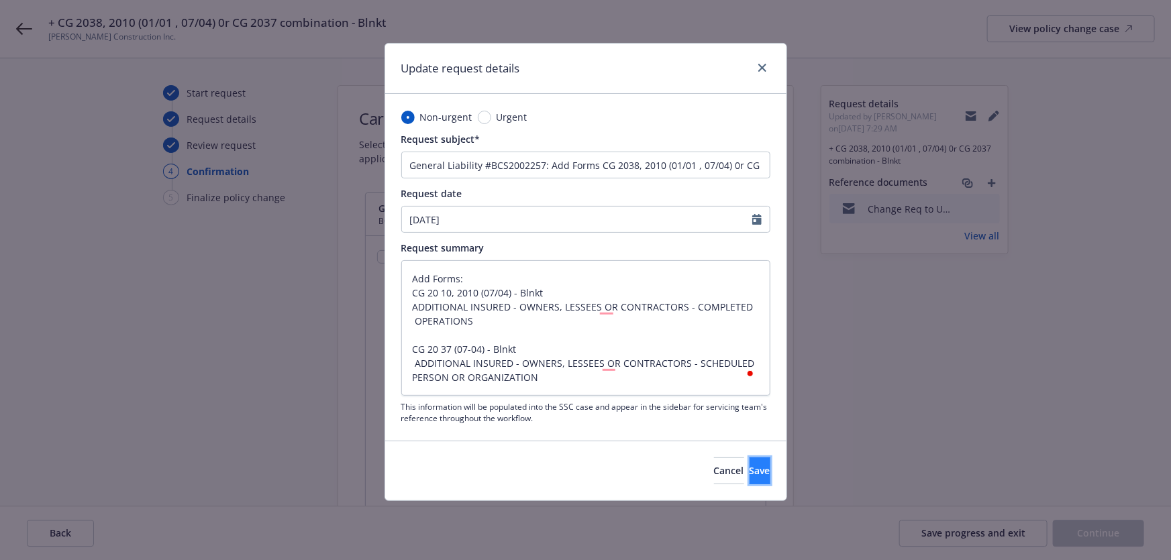
click at [749, 476] on button "Save" at bounding box center [759, 471] width 21 height 27
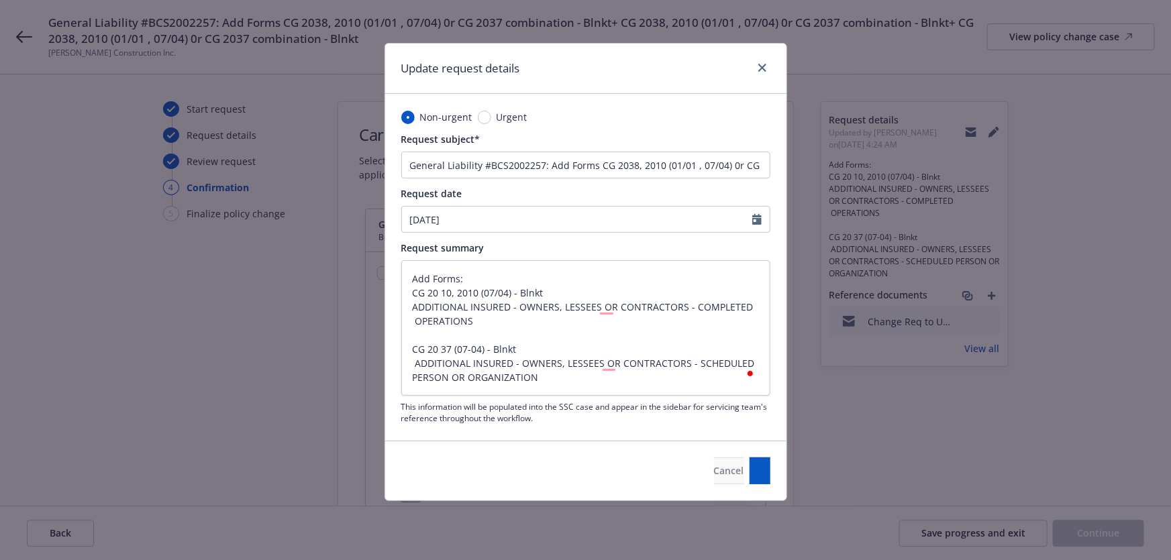
type textarea "x"
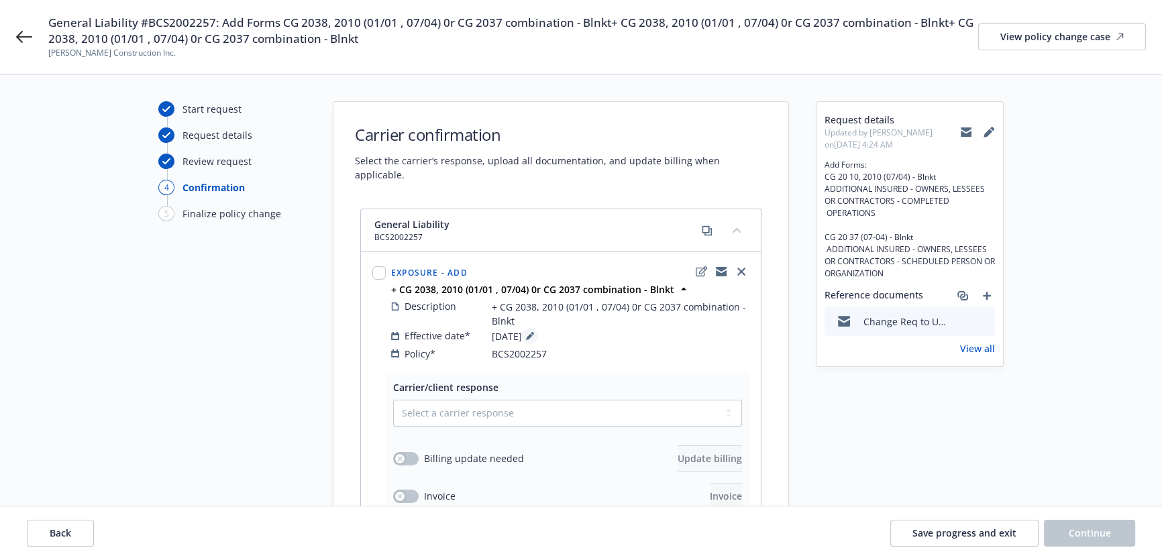
click at [538, 328] on button at bounding box center [530, 336] width 16 height 16
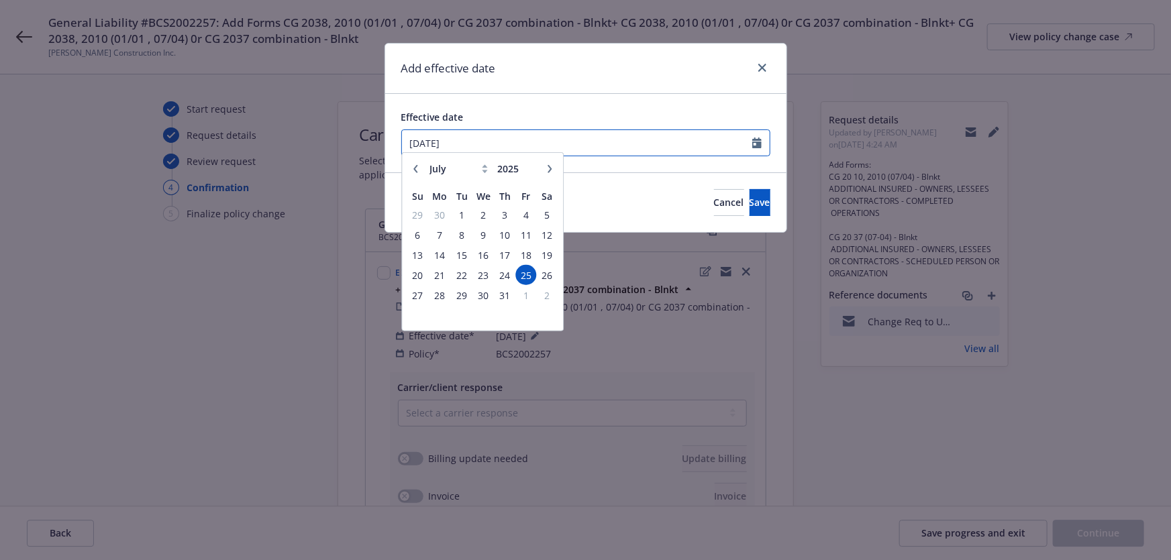
click at [517, 136] on input "07/25/2025" at bounding box center [577, 142] width 350 height 25
click at [543, 170] on button "button" at bounding box center [549, 175] width 16 height 16
select select "8"
click at [503, 262] on span "14" at bounding box center [505, 261] width 18 height 17
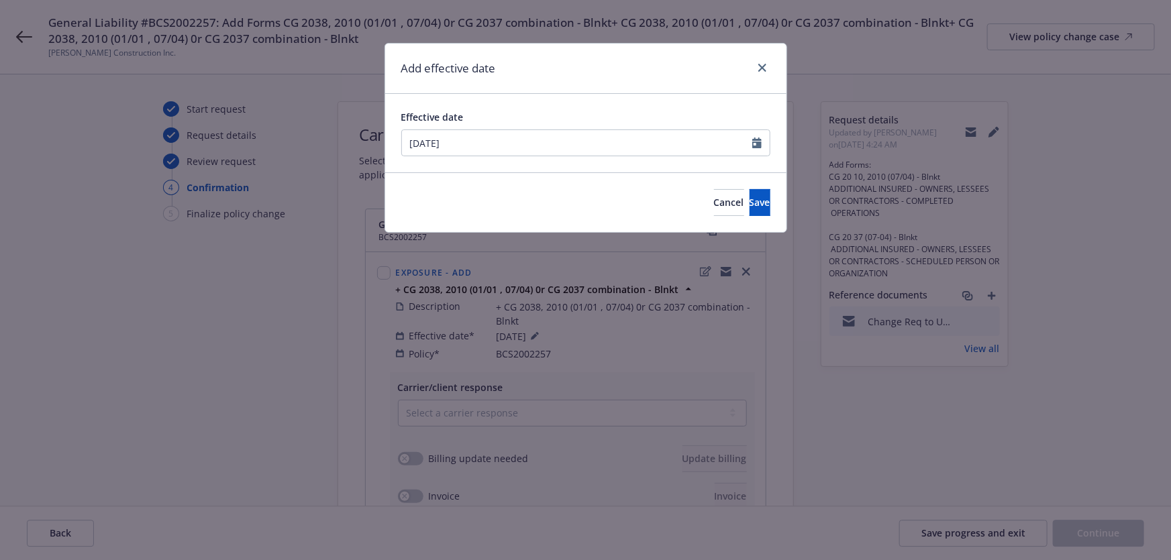
type input "08/14/2025"
drag, startPoint x: 737, startPoint y: 212, endPoint x: 673, endPoint y: 240, distance: 69.7
click at [749, 211] on button "Save" at bounding box center [759, 202] width 21 height 27
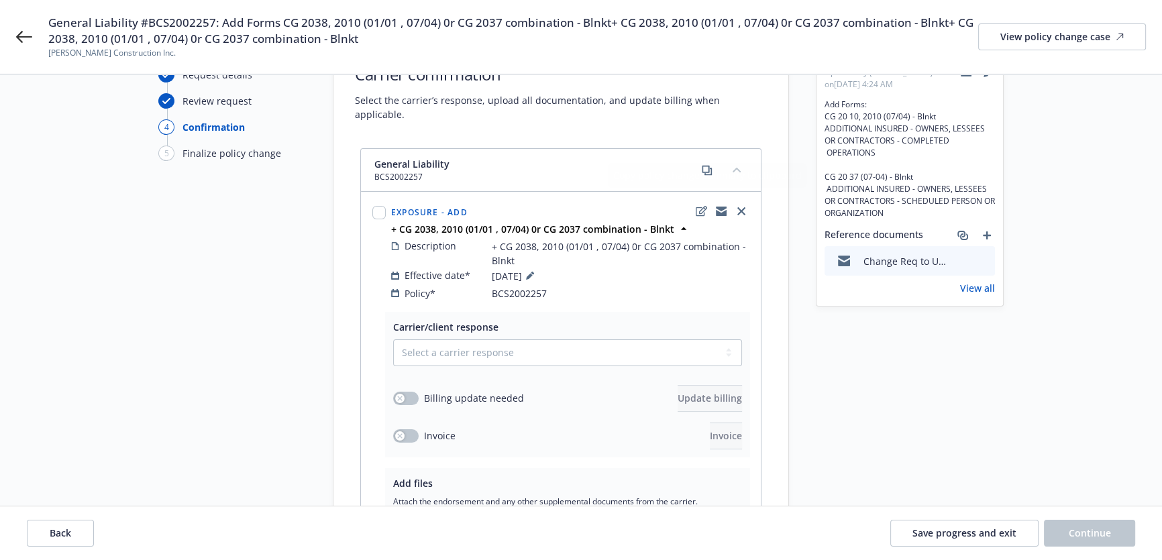
scroll to position [242, 0]
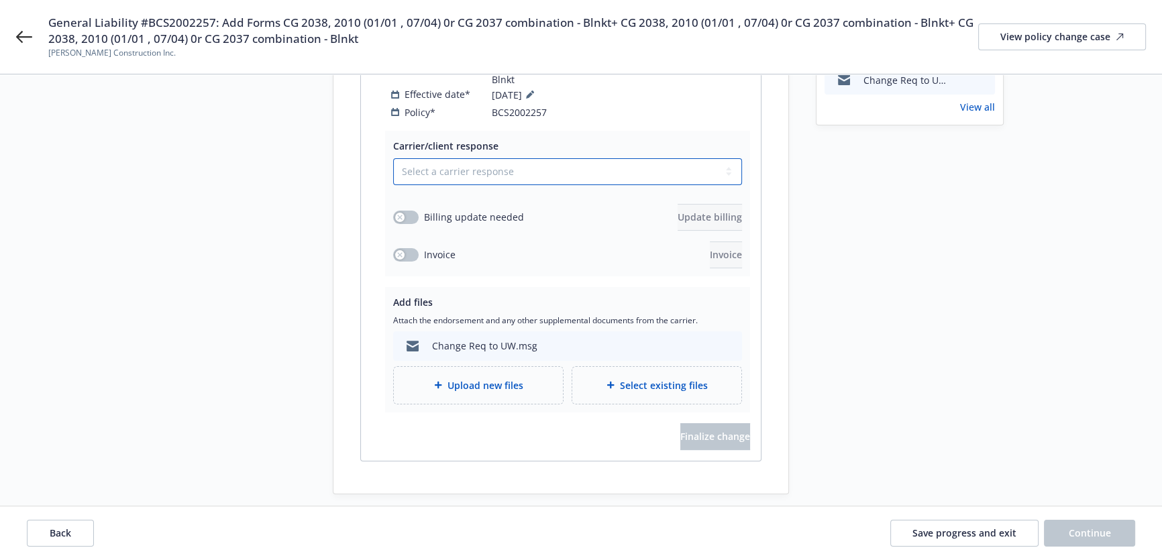
click at [460, 158] on select "Select a carrier response Accepted Accepted with revision No endorsement needed…" at bounding box center [567, 171] width 349 height 27
select select "ACCEPTED"
click at [393, 158] on select "Select a carrier response Accepted Accepted with revision No endorsement needed…" at bounding box center [567, 171] width 349 height 27
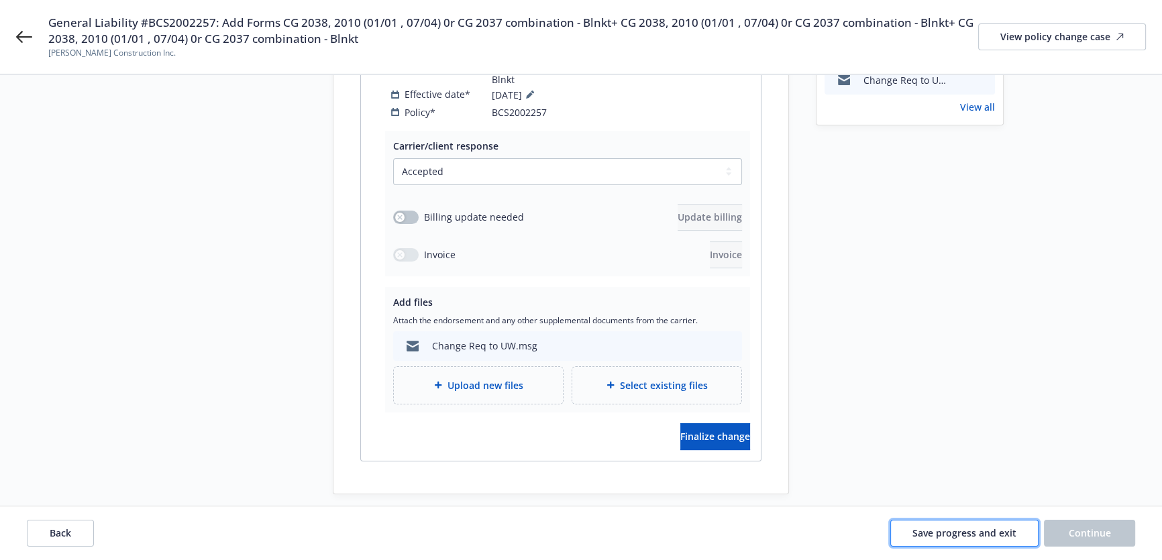
click at [949, 527] on span "Save progress and exit" at bounding box center [964, 533] width 104 height 13
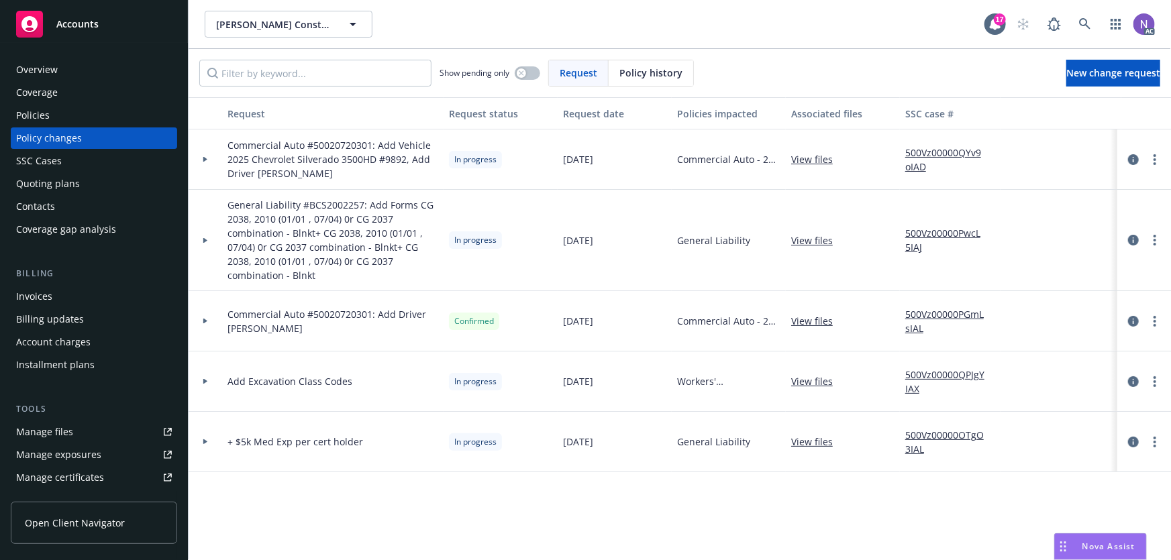
click at [260, 216] on span "General Liability #BCS2002257: Add Forms CG 2038, 2010 (01/01 , 07/04) 0r CG 20…" at bounding box center [332, 240] width 211 height 85
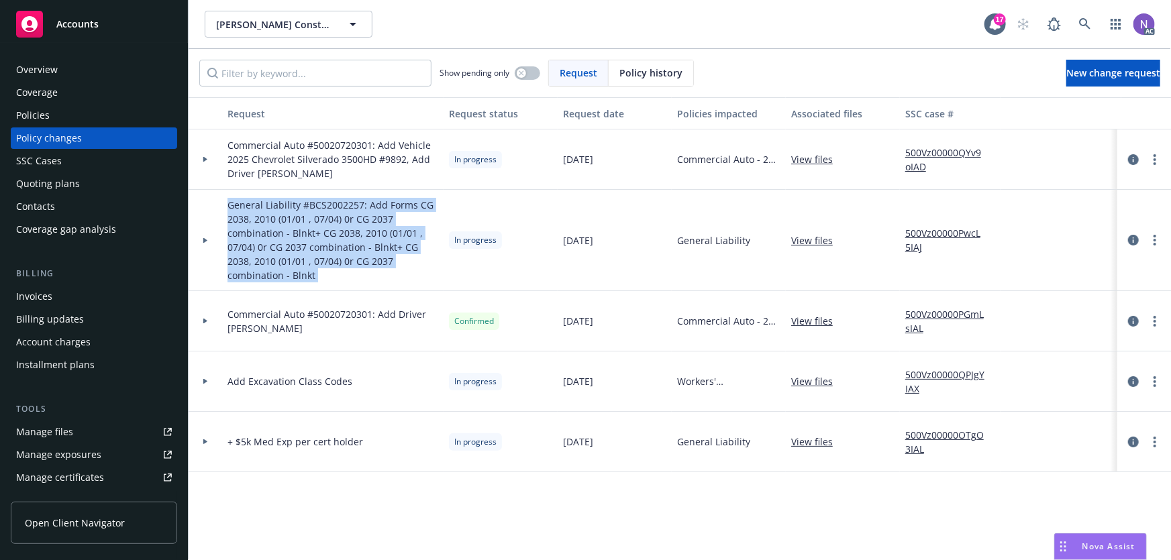
click at [260, 216] on span "General Liability #BCS2002257: Add Forms CG 2038, 2010 (01/01 , 07/04) 0r CG 20…" at bounding box center [332, 240] width 211 height 85
copy span "General Liability #BCS2002257: Add Forms CG 2038, 2010 (01/01 , 07/04) 0r CG 20…"
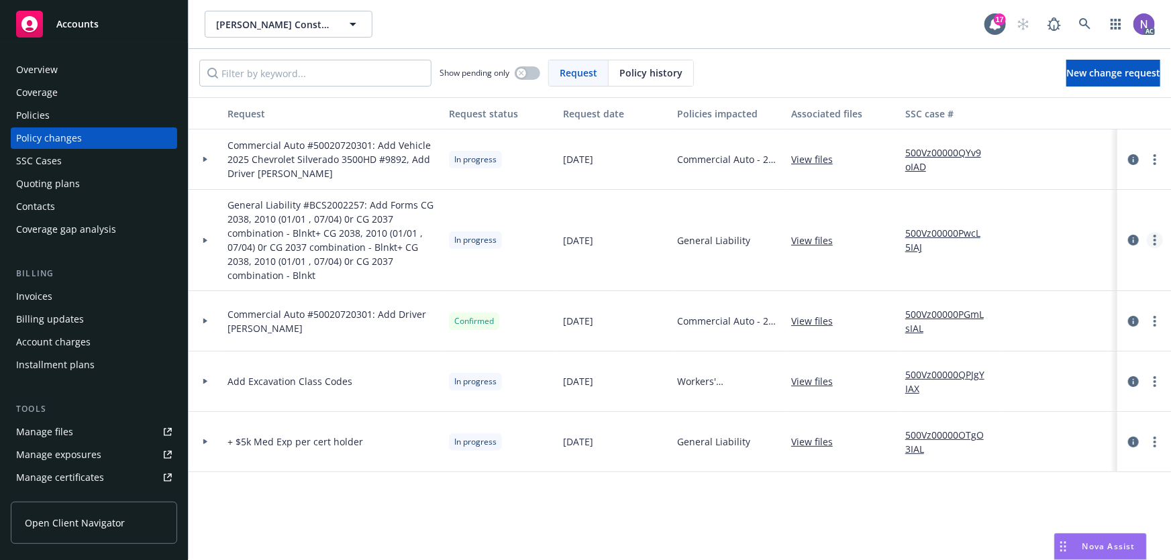
click at [1151, 237] on link "more" at bounding box center [1155, 240] width 16 height 16
click at [1026, 344] on link "Resume workflow" at bounding box center [1047, 348] width 230 height 27
select select "ACCEPTED"
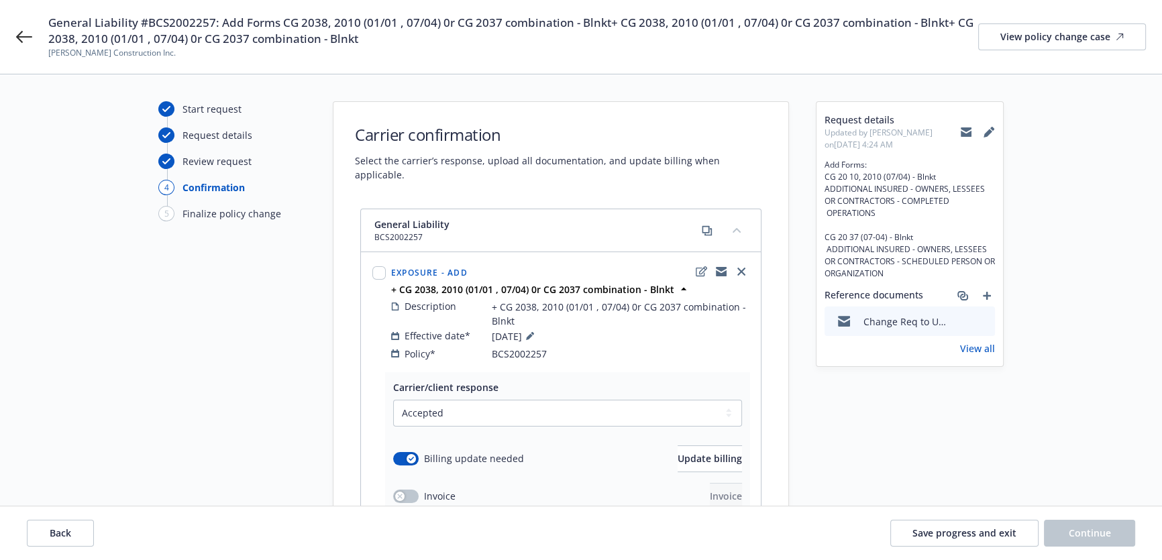
click at [986, 132] on icon at bounding box center [988, 133] width 9 height 9
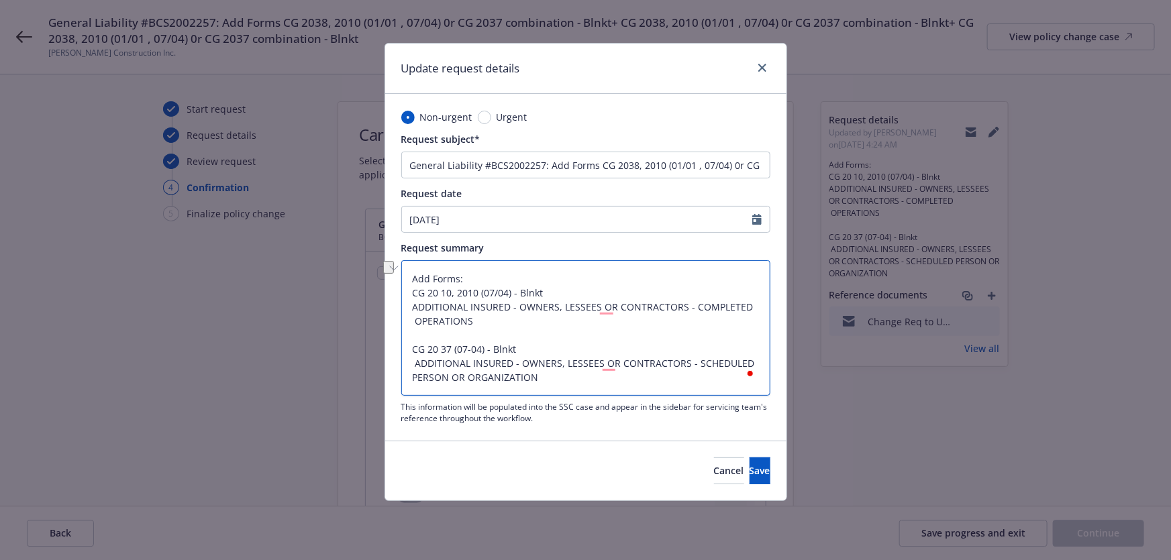
drag, startPoint x: 414, startPoint y: 295, endPoint x: 511, endPoint y: 291, distance: 96.7
click at [511, 291] on textarea "Add Forms: CG 20 10, 2010 (07/04) - Blnkt ADDITIONAL INSURED - OWNERS, LESSEES …" at bounding box center [585, 328] width 369 height 136
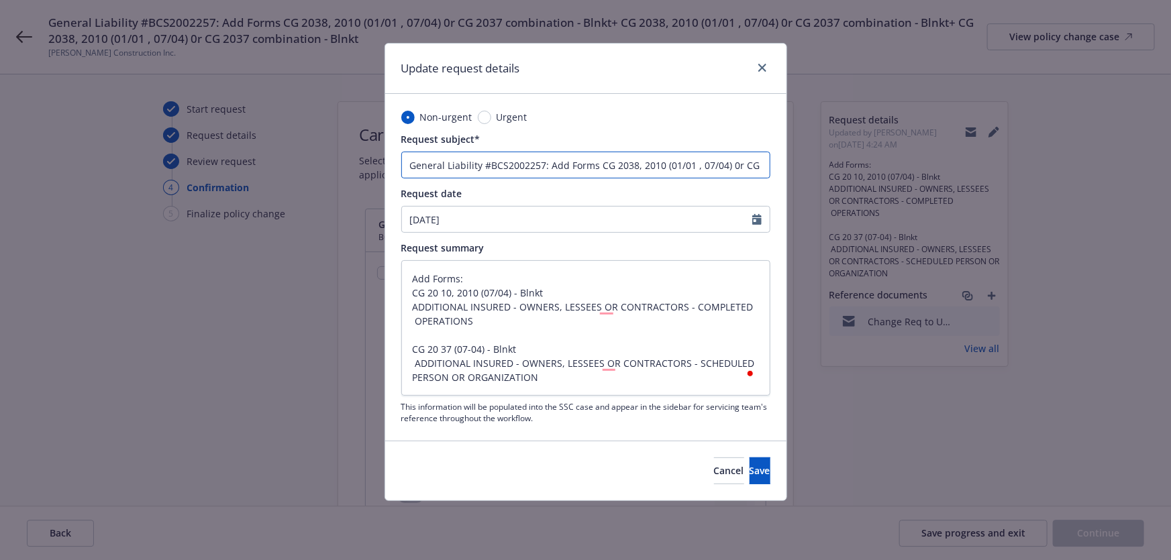
drag, startPoint x: 599, startPoint y: 166, endPoint x: 727, endPoint y: 173, distance: 127.6
click at [727, 173] on input "General Liability #BCS2002257: Add Forms CG 2038, 2010 (01/01 , 07/04) 0r CG 20…" at bounding box center [585, 165] width 369 height 27
paste input "10, 2010 ("
type textarea "x"
type input "General Liability #BCS2002257: Add Forms CG 20 10, 2010 (07/04) 0r CG 2037 comb…"
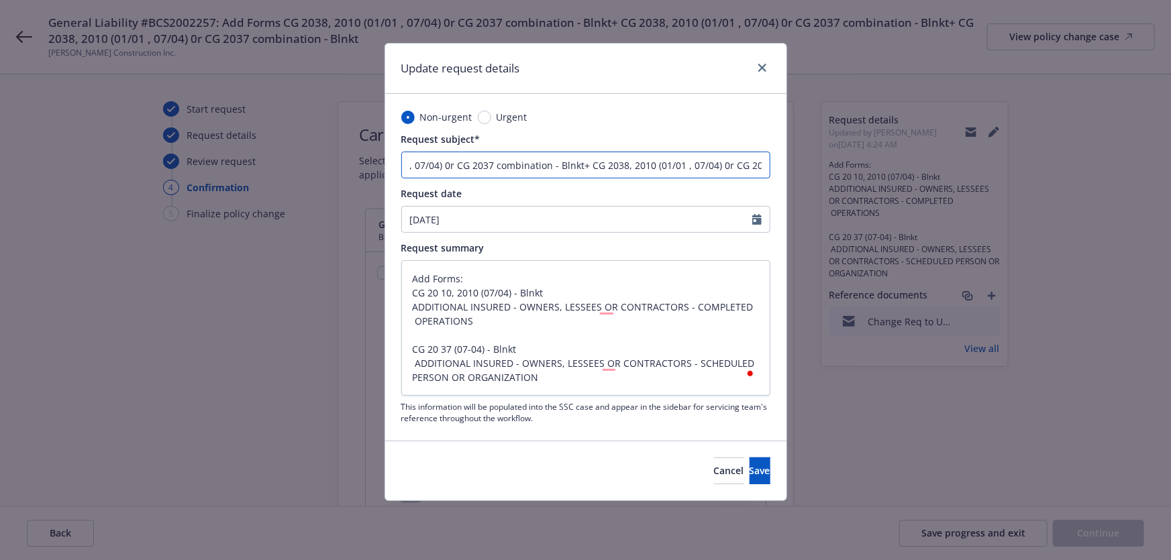
scroll to position [0, 623]
drag, startPoint x: 698, startPoint y: 163, endPoint x: 805, endPoint y: 174, distance: 107.9
click at [805, 174] on div "Update request details Non-urgent Urgent Request subject* General Liability #BC…" at bounding box center [585, 280] width 1171 height 560
type textarea "x"
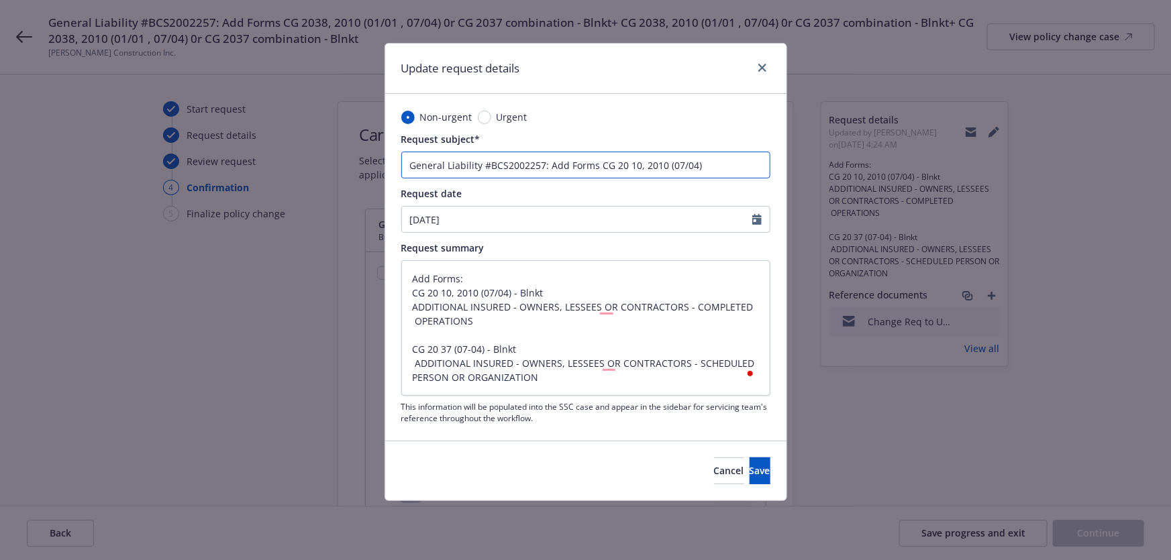
type input "General Liability #BCS2002257: Add Forms CG 20 10, 2010 (07/04)"
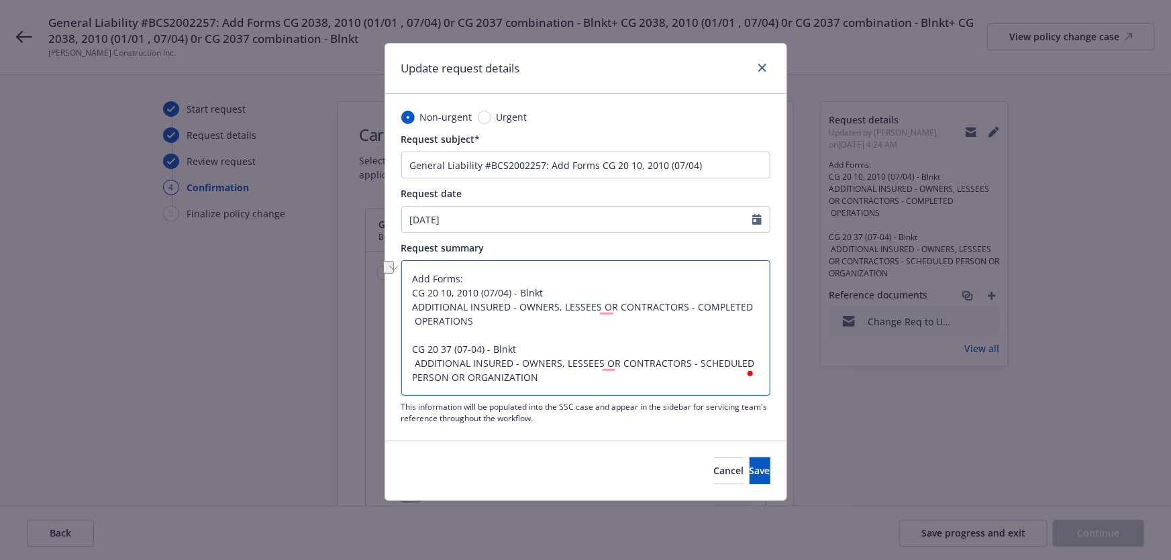
drag, startPoint x: 413, startPoint y: 348, endPoint x: 483, endPoint y: 349, distance: 70.4
click at [483, 349] on textarea "Add Forms: CG 20 10, 2010 (07/04) - Blnkt ADDITIONAL INSURED - OWNERS, LESSEES …" at bounding box center [585, 328] width 369 height 136
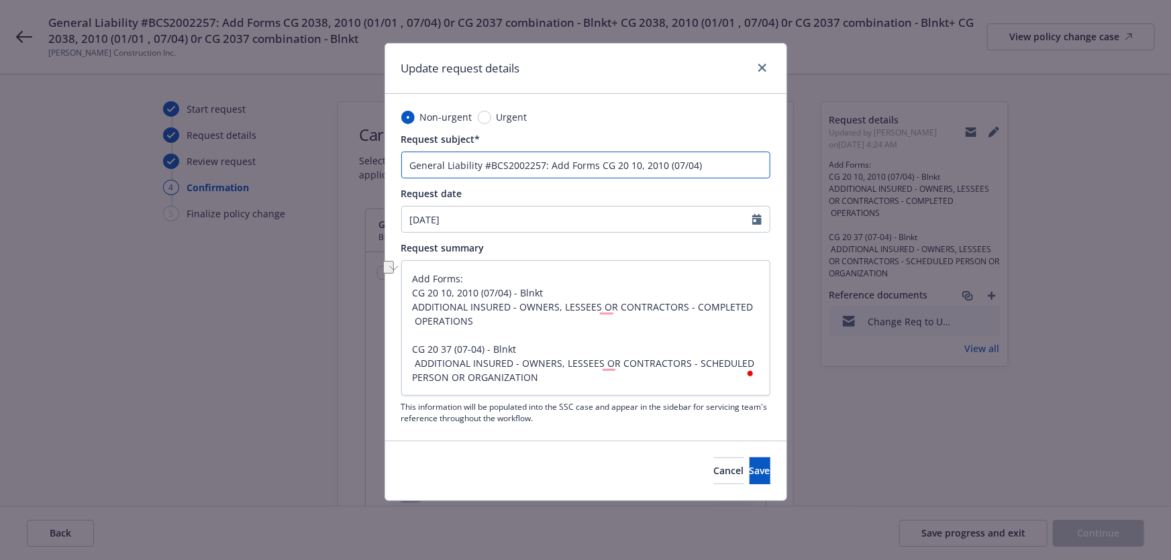
click at [726, 164] on input "General Liability #BCS2002257: Add Forms CG 20 10, 2010 (07/04)" at bounding box center [585, 165] width 369 height 27
type textarea "x"
type input "General Liability #BCS2002257: Add Forms CG 20 10, 2010 (07/04) a"
type textarea "x"
type input "General Liability #BCS2002257: Add Forms CG 20 10, 2010 (07/04) an"
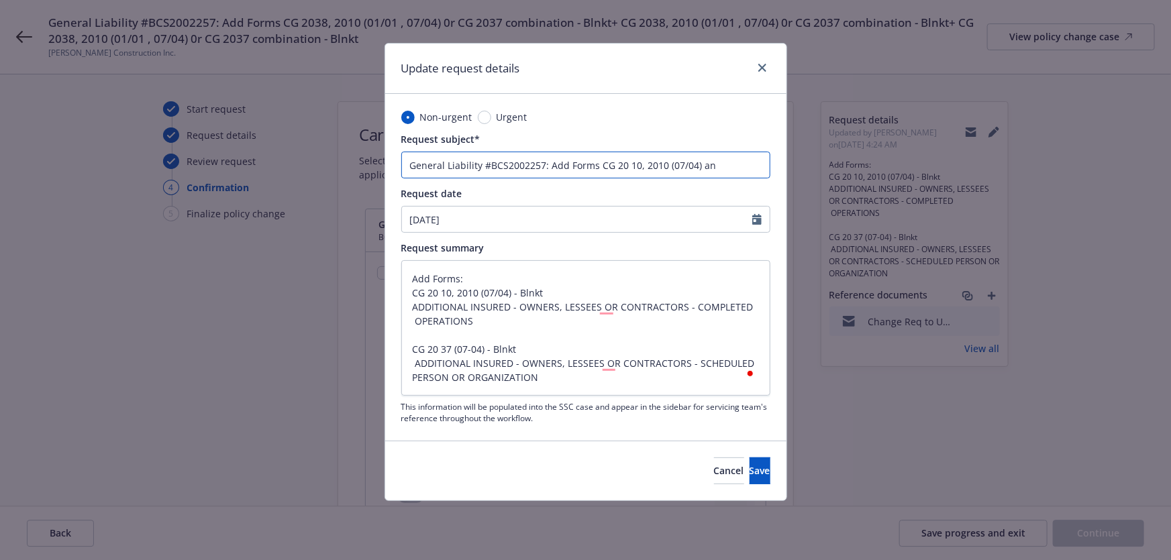
type textarea "x"
type input "General Liability #BCS2002257: Add Forms CG 20 10, 2010 (07/04) and"
type textarea "x"
type input "General Liability #BCS2002257: Add Forms CG 20 10, 2010 (07/04) and"
paste input "CG 20 37 (07-04)"
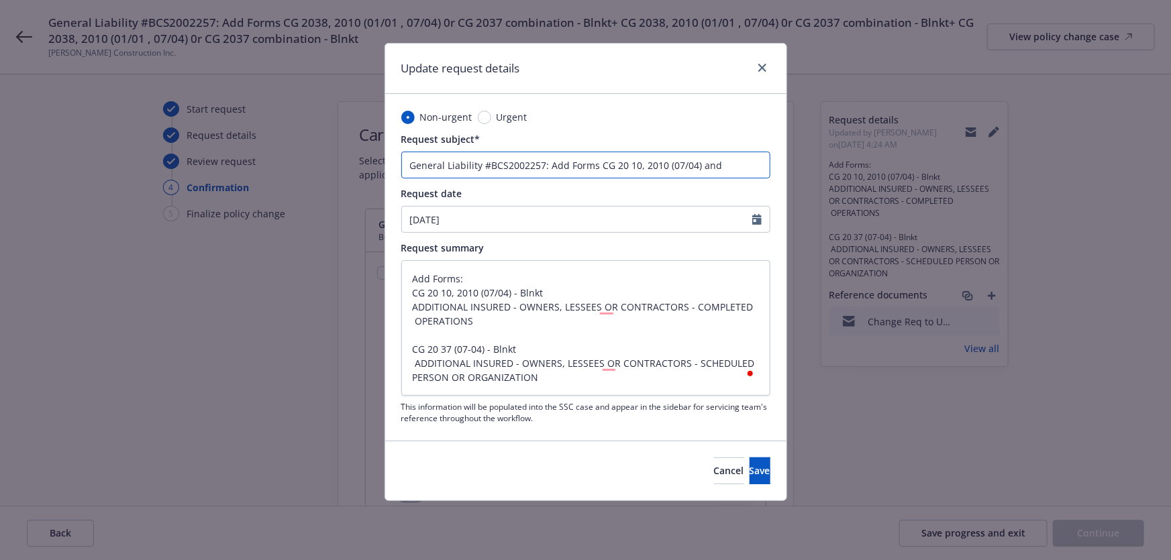
type textarea "x"
type input "General Liability #BCS2002257: Add Forms CG 20 10, 2010 (07/04) and CG 20 37 (0…"
type textarea "x"
type input "General Liability #BCS2002257: Add Forms CG 20 10, 2010 (07/04) and CG 20 37 (0…"
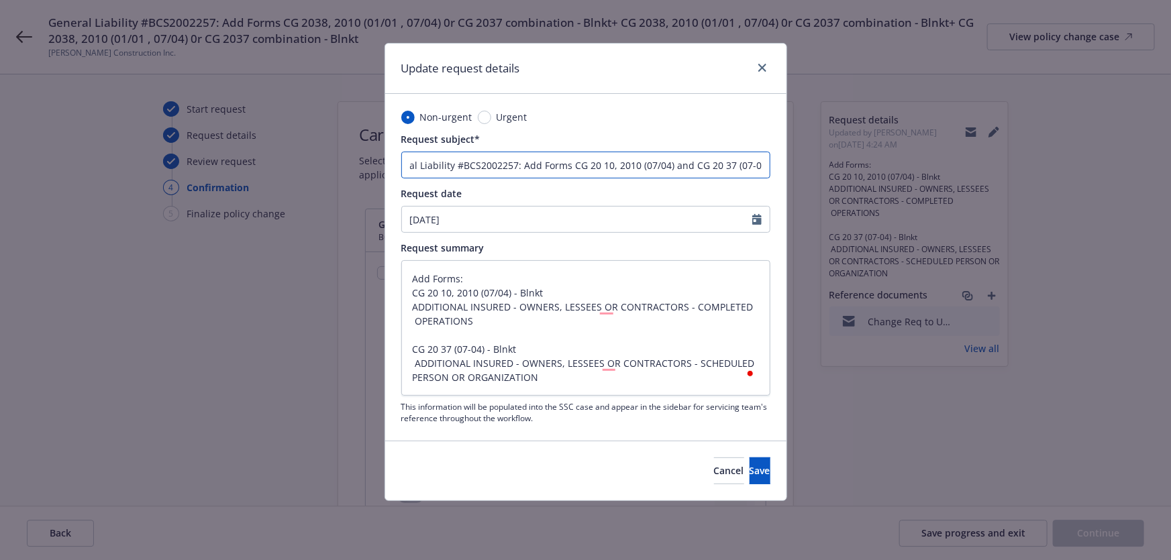
scroll to position [0, 30]
type textarea "x"
type input "General Liability #BCS2002257: Add Forms CG 20 10, 2010 (07/04) and CG 20 37 (0…"
type textarea "x"
type input "General Liability #BCS2002257: Add Forms CG 20 10, 2010 (07/04) and CG 20 37 (0…"
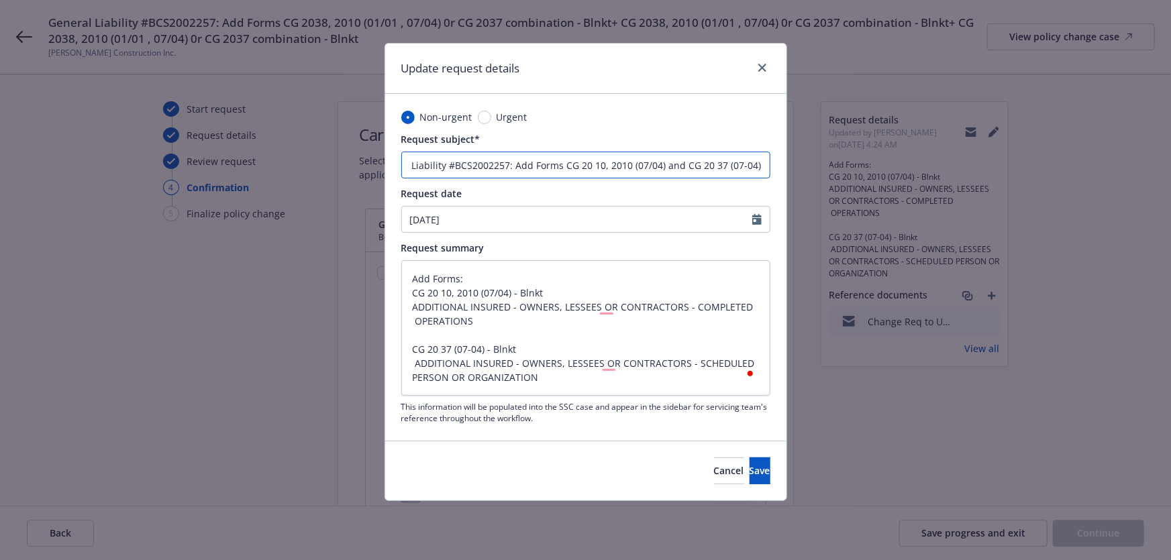
scroll to position [0, 39]
type textarea "x"
type input "General Liability #BCS2002257: Add Forms CG 20 10, 2010 (07/04) and CG 20 37 (0…"
type textarea "x"
type input "General Liability #BCS2002257: Add Forms CG 20 10, 2010 (07/04) and CG 20 37 (0…"
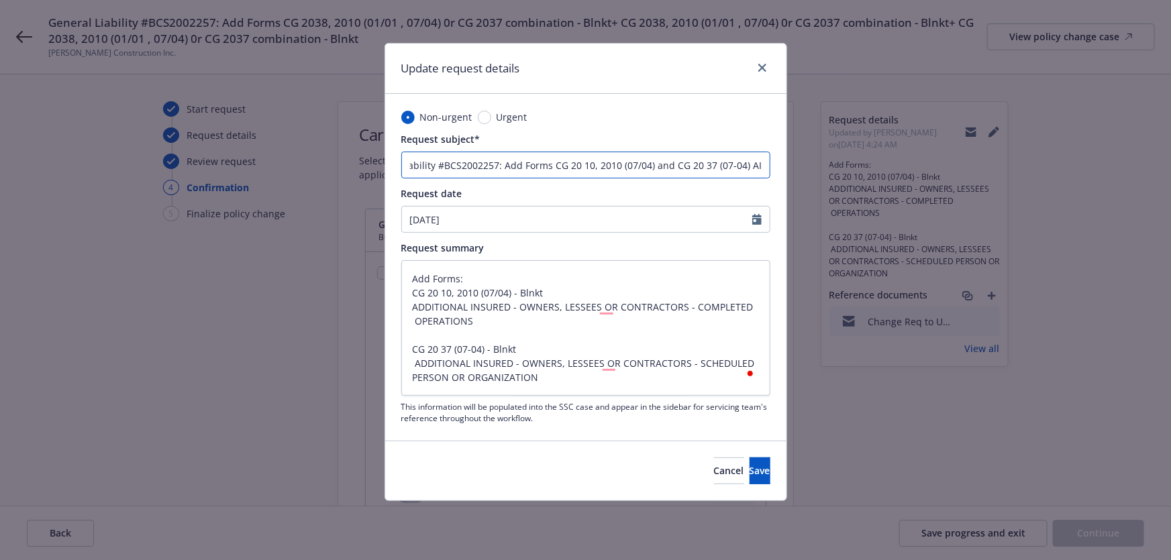
type textarea "x"
type input "General Liability #BCS2002257: Add Forms CG 20 10, 2010 (07/04) and CG 20 37 (0…"
type textarea "x"
type input "General Liability #BCS2002257: Add Forms CG 20 10, 2010 (07/04) and CG 20 37 (0…"
type textarea "x"
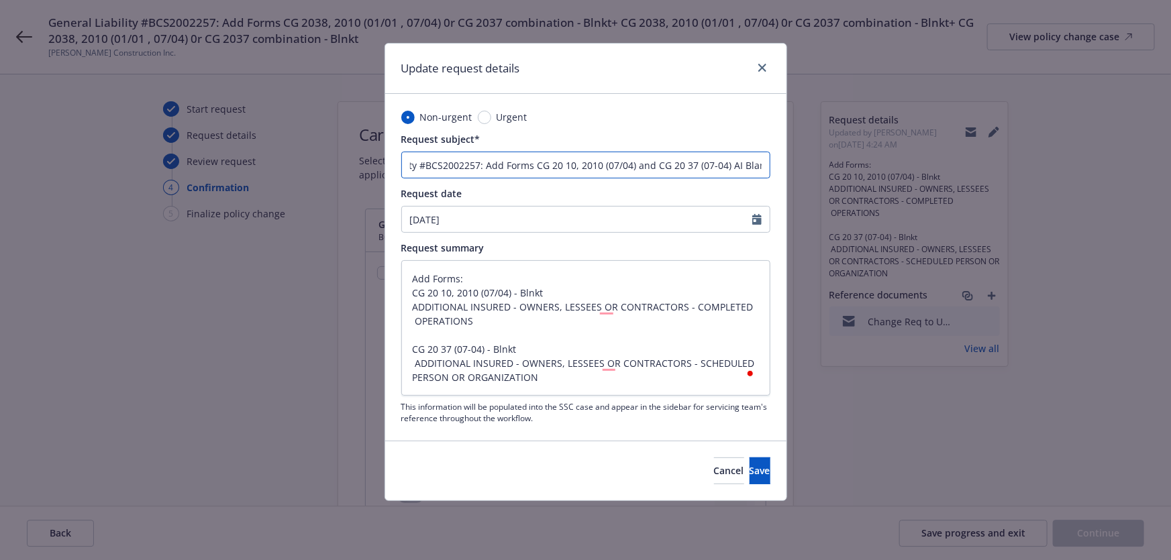
type input "General Liability #BCS2002257: Add Forms CG 20 10, 2010 (07/04) and CG 20 37 (0…"
type textarea "x"
type input "General Liability #BCS2002257: Add Forms CG 20 10, 2010 (07/04) and CG 20 37 (0…"
type textarea "x"
type input "General Liability #BCS2002257: Add Forms CG 20 10, 2010 (07/04) and CG 20 37 (0…"
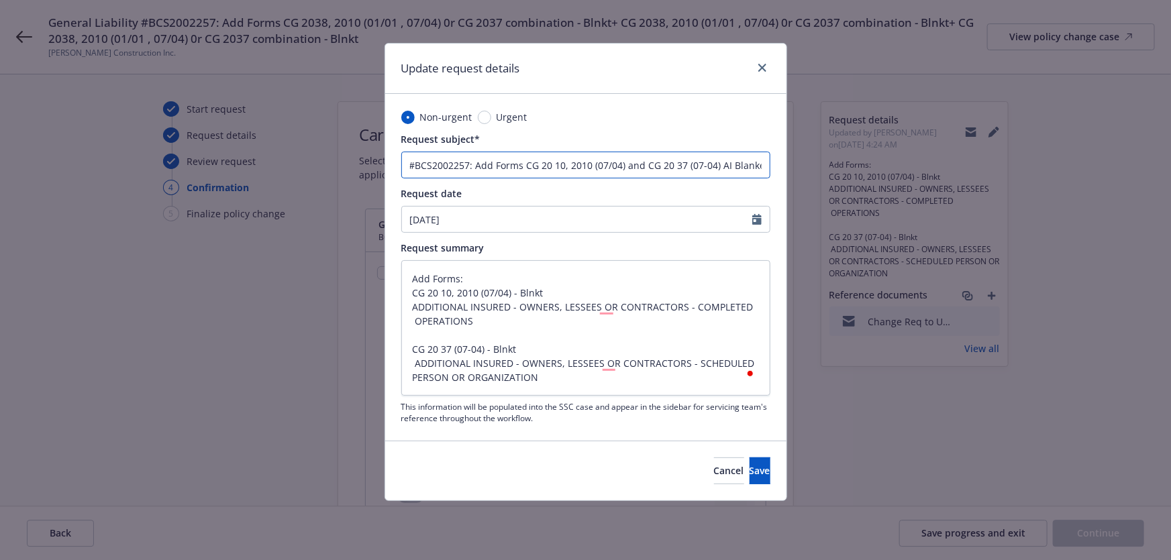
type textarea "x"
type input "General Liability #BCS2002257: Add Forms CG 20 10, 2010 (07/04) and CG 20 37 (0…"
type textarea "x"
type input "General Liability #BCS2002257: Add Forms CG 20 10, 2010 (07/04) and CG 20 37 (0…"
type textarea "x"
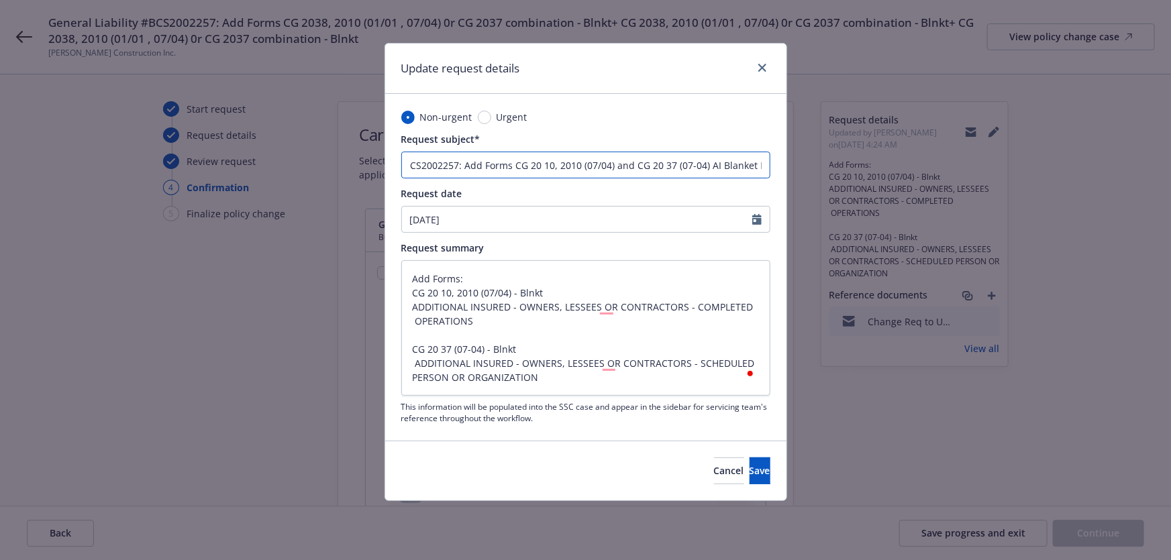
type input "General Liability #BCS2002257: Add Forms CG 20 10, 2010 (07/04) and CG 20 37 (0…"
type textarea "x"
type input "General Liability #BCS2002257: Add Forms CG 20 10, 2010 (07/04) and CG 20 37 (0…"
type textarea "x"
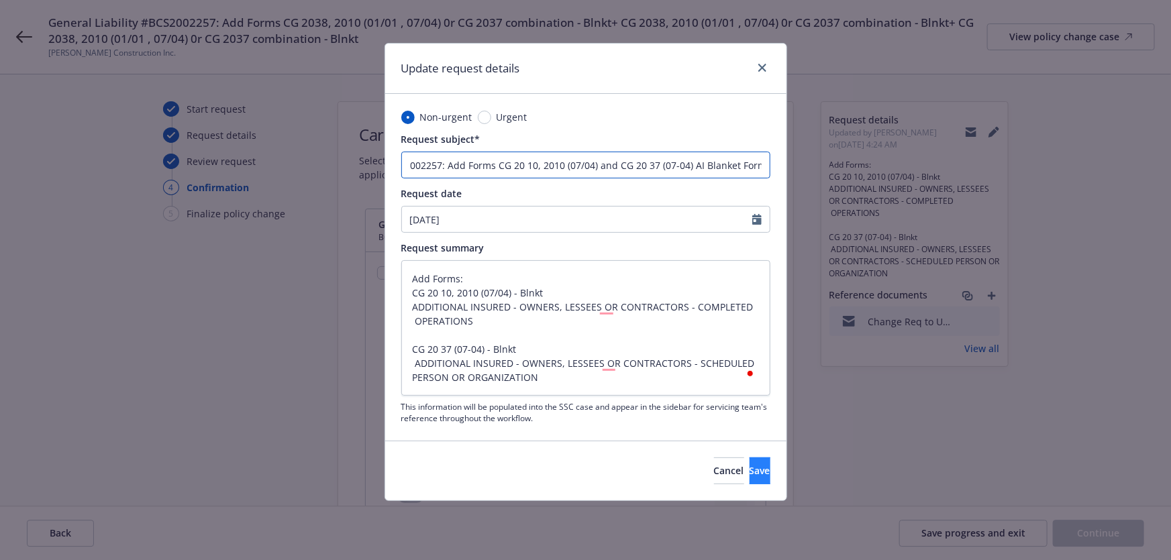
type input "General Liability #BCS2002257: Add Forms CG 20 10, 2010 (07/04) and CG 20 37 (0…"
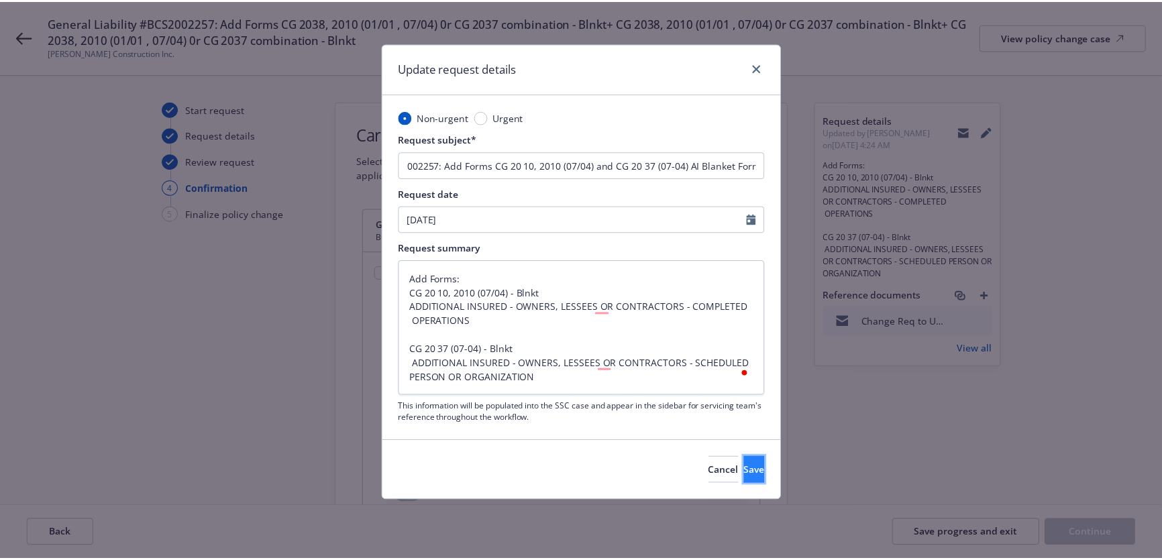
scroll to position [0, 0]
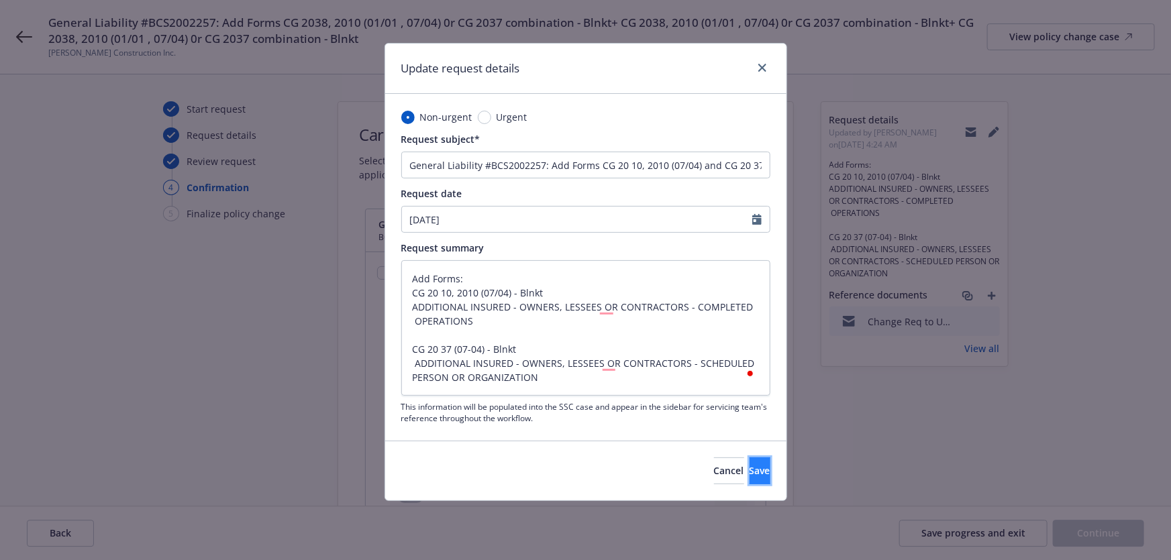
click at [749, 473] on span "Save" at bounding box center [759, 470] width 21 height 13
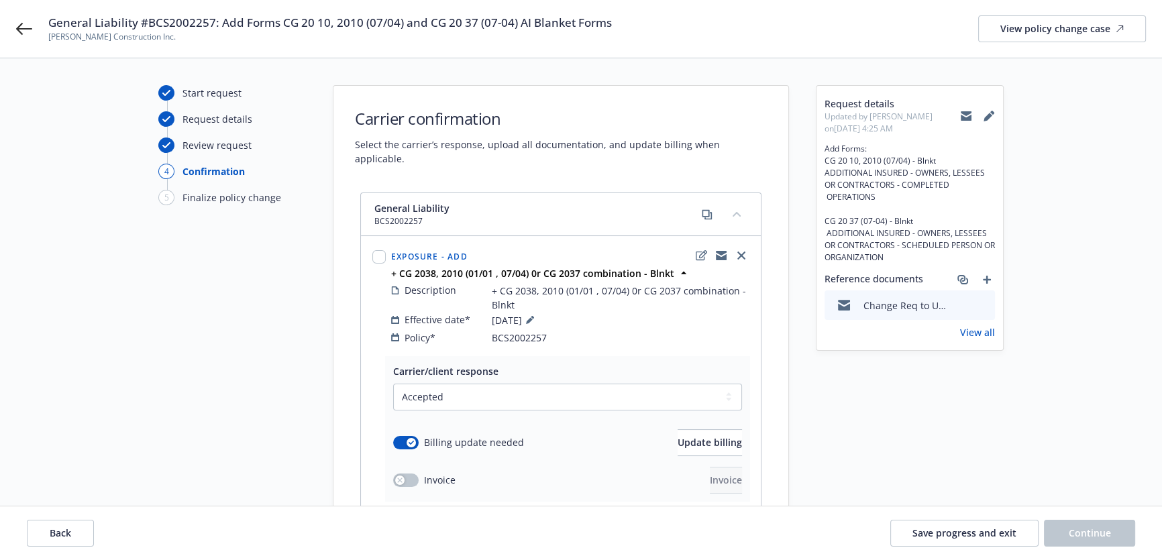
click at [525, 25] on span "General Liability #BCS2002257: Add Forms CG 20 10, 2010 (07/04) and CG 20 37 (0…" at bounding box center [330, 23] width 564 height 16
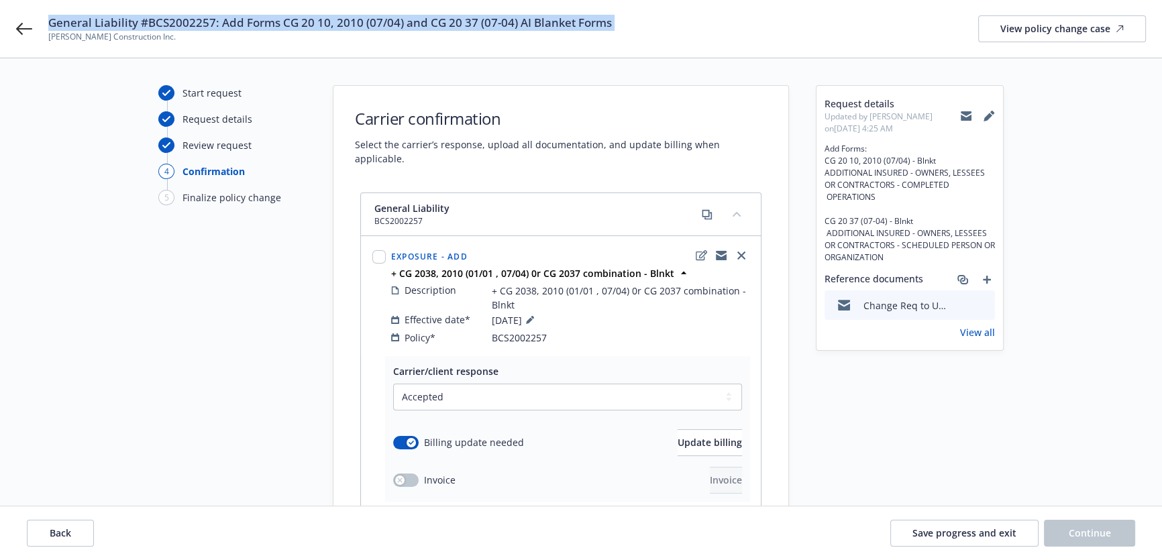
click at [525, 25] on span "General Liability #BCS2002257: Add Forms CG 20 10, 2010 (07/04) and CG 20 37 (0…" at bounding box center [330, 23] width 564 height 16
copy span "General Liability #BCS2002257: Add Forms CG 20 10, 2010 (07/04) and CG 20 37 (0…"
click at [984, 114] on icon at bounding box center [989, 116] width 11 height 11
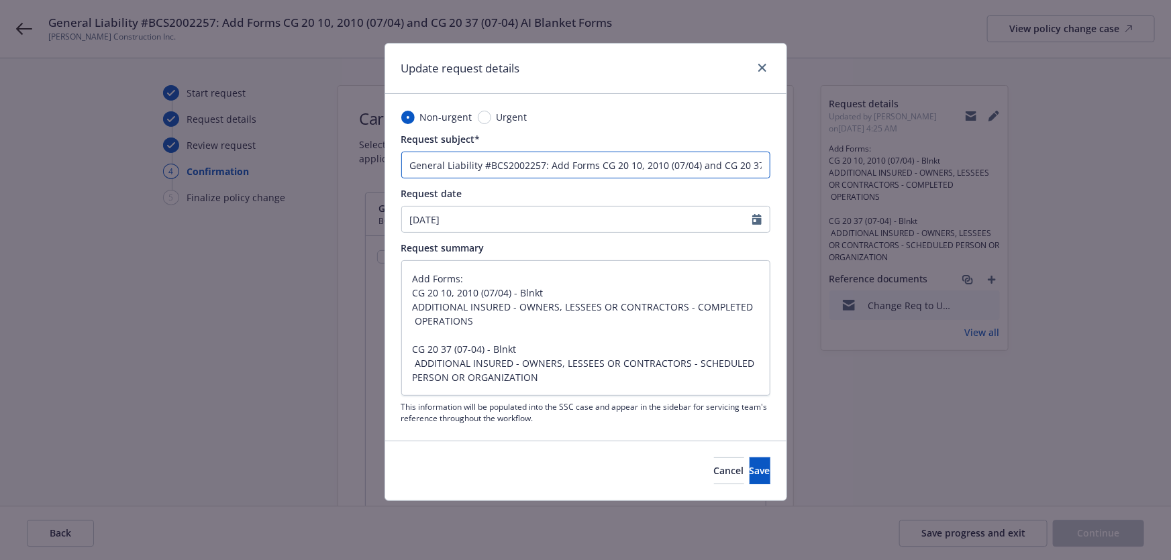
click at [657, 166] on input "General Liability #BCS2002257: Add Forms CG 20 10, 2010 (07/04) and CG 20 37 (0…" at bounding box center [585, 165] width 369 height 27
type textarea "x"
type input "General Liability #BCS2002257: Add Forms CG 20 10, (07/04) and CG 20 37 (07-04)…"
type textarea "x"
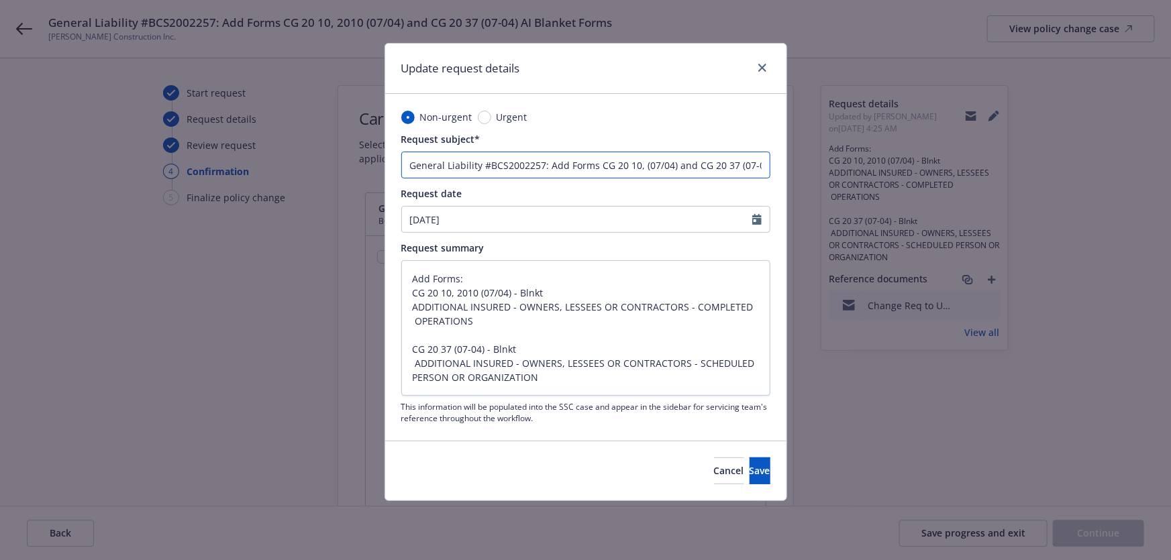
type input "General Liability #BCS2002257: Add Forms CG 20 10,(07/04) and CG 20 37 (07-04) …"
type textarea "x"
type input "General Liability #BCS2002257: Add Forms CG 20 10(07/04) and CG 20 37 (07-04) A…"
type textarea "x"
type input "General Liability #BCS2002257: Add Forms CG 20 10 (07/04) and CG 20 37 (07-04) …"
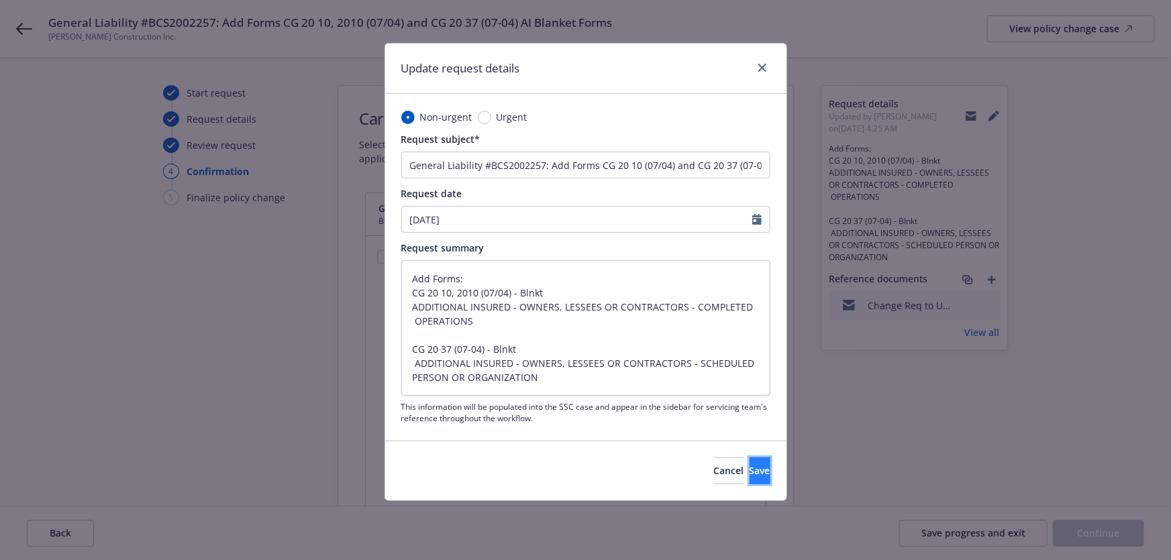
click at [753, 476] on button "Save" at bounding box center [759, 471] width 21 height 27
type textarea "x"
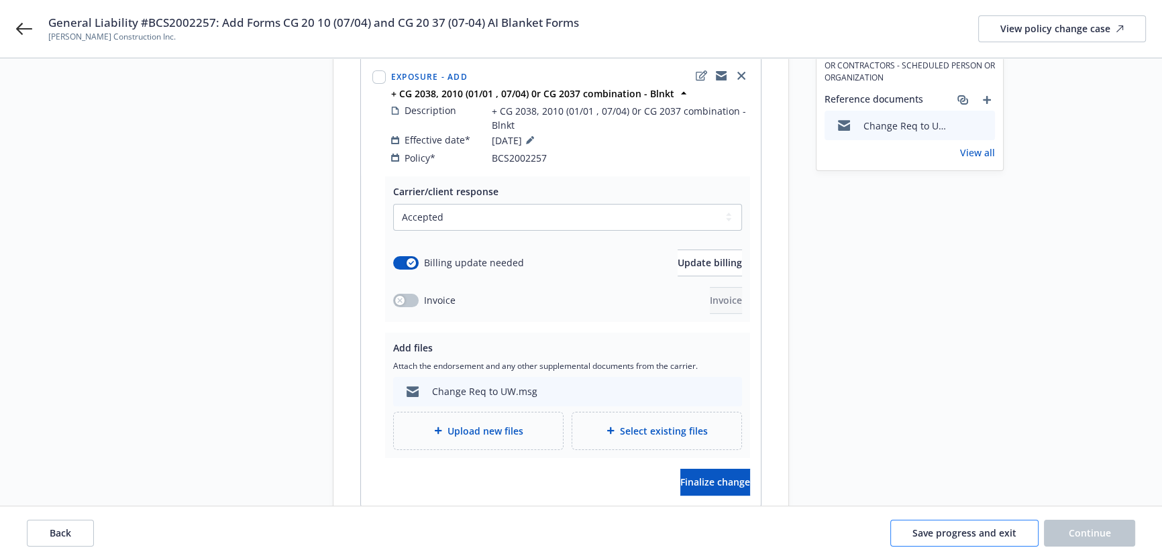
scroll to position [182, 0]
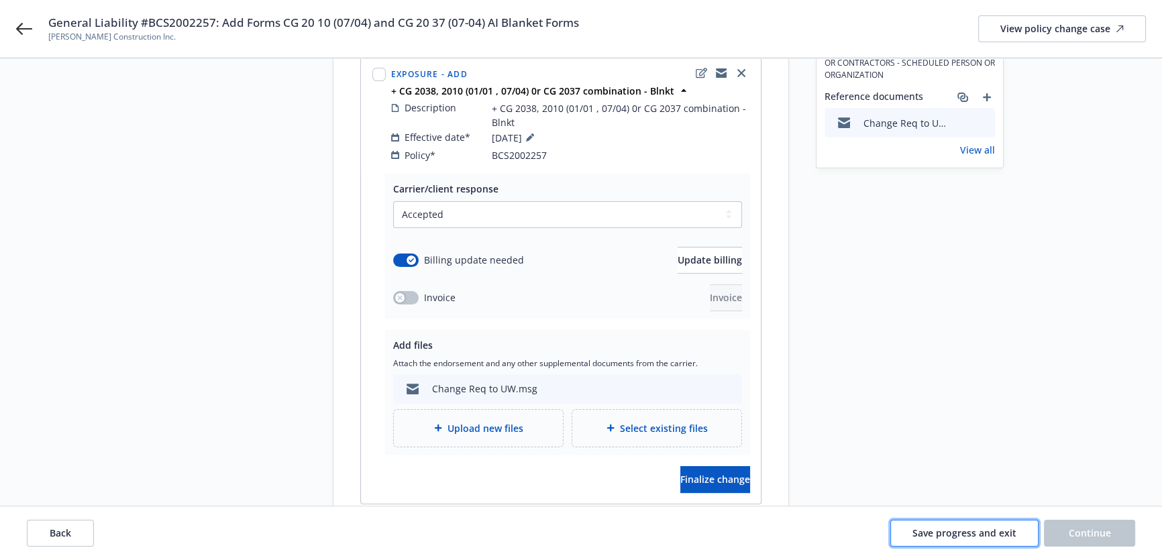
click at [954, 531] on span "Save progress and exit" at bounding box center [964, 533] width 104 height 13
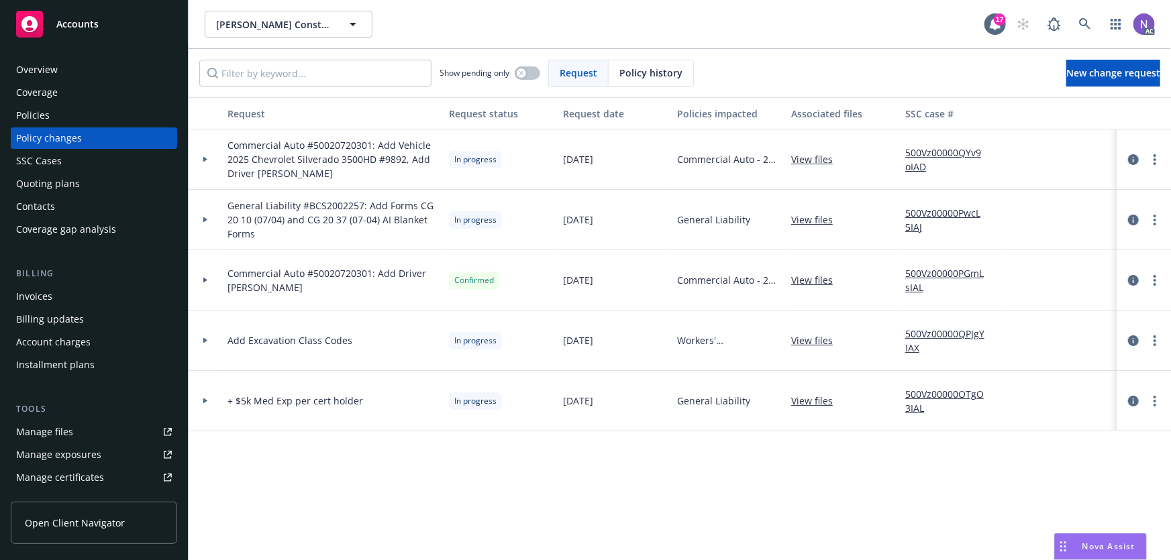
click at [350, 145] on span "Commercial Auto #50020720301: Add Vehicle 2025 Chevrolet Silverado 3500HD #9892…" at bounding box center [332, 159] width 211 height 42
copy span "50020720301"
click at [1149, 343] on link "more" at bounding box center [1155, 341] width 16 height 16
click at [1024, 452] on link "Resume workflow" at bounding box center [1047, 448] width 230 height 27
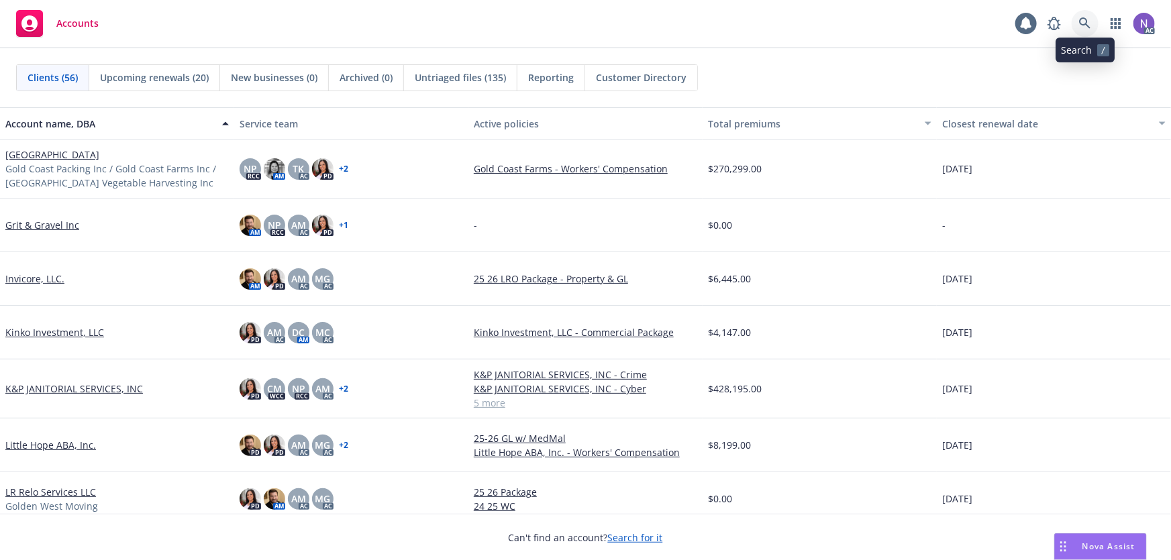
click at [1073, 23] on link at bounding box center [1084, 23] width 27 height 27
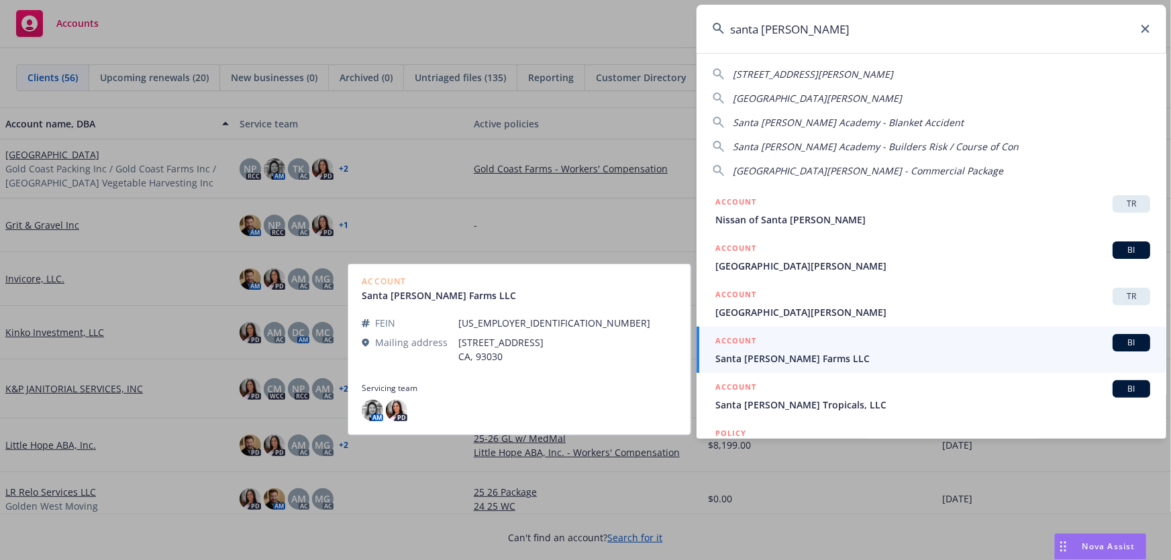
type input "santa rosa"
click at [808, 356] on span "Santa Rosa Berry Farms LLC" at bounding box center [932, 359] width 435 height 14
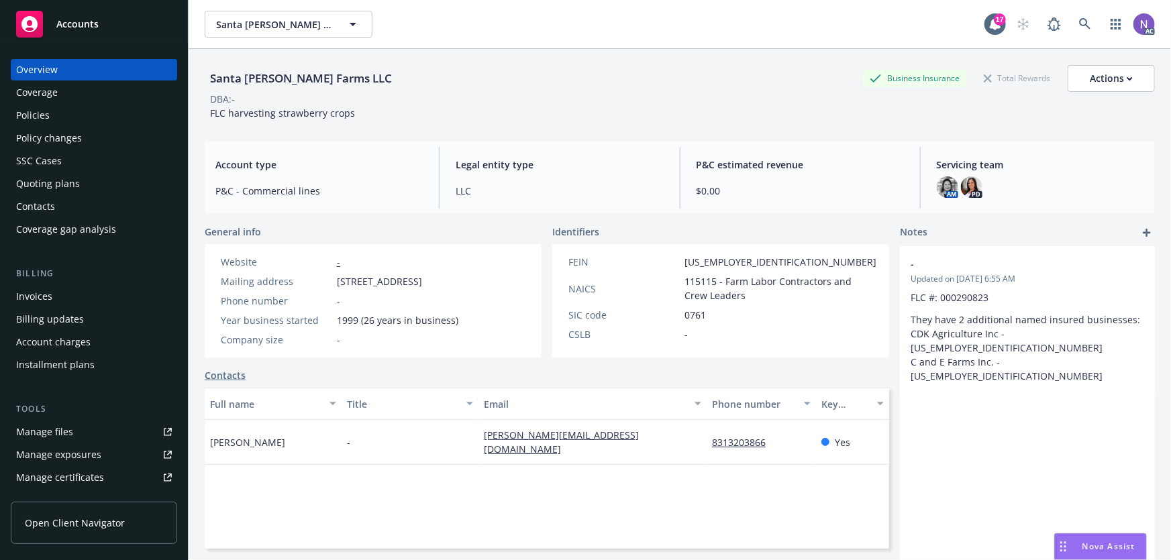
click at [87, 179] on div "Quoting plans" at bounding box center [94, 183] width 156 height 21
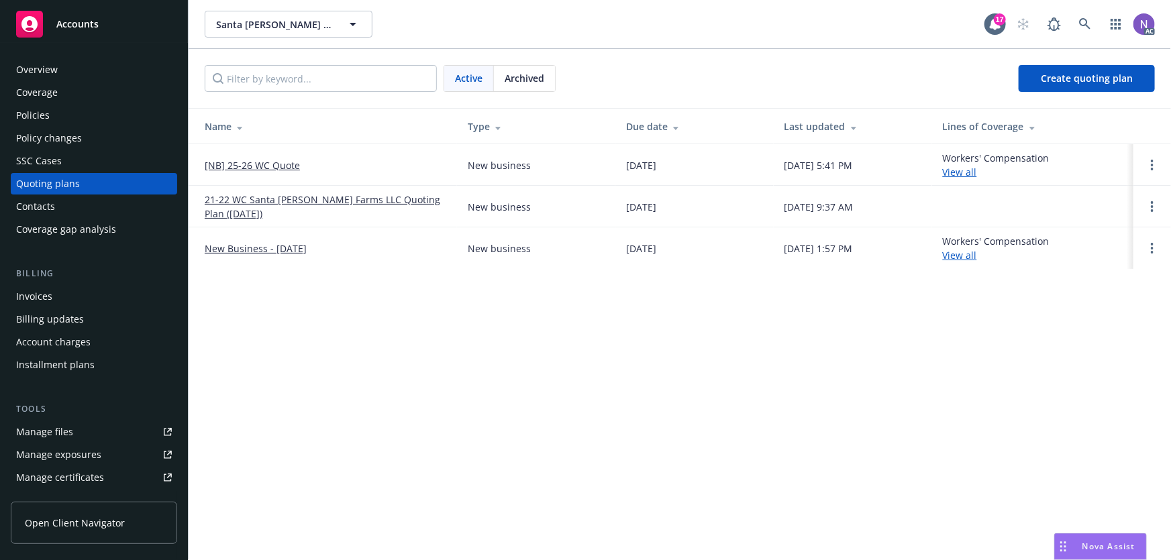
click at [269, 167] on link "[NB] 25-26 WC Quote" at bounding box center [252, 165] width 95 height 14
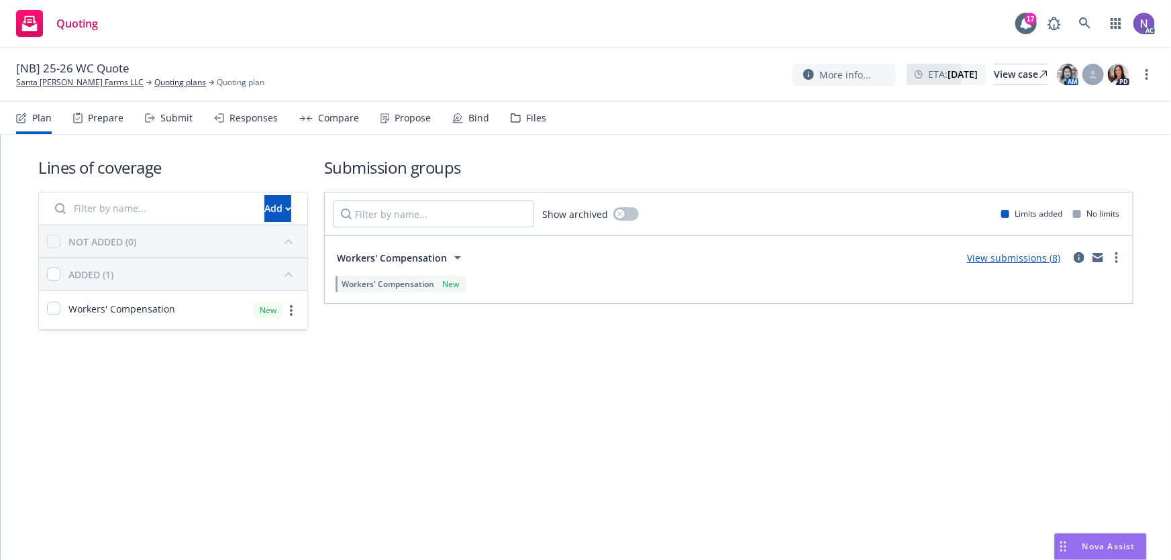
click at [527, 119] on div "Files" at bounding box center [536, 118] width 20 height 11
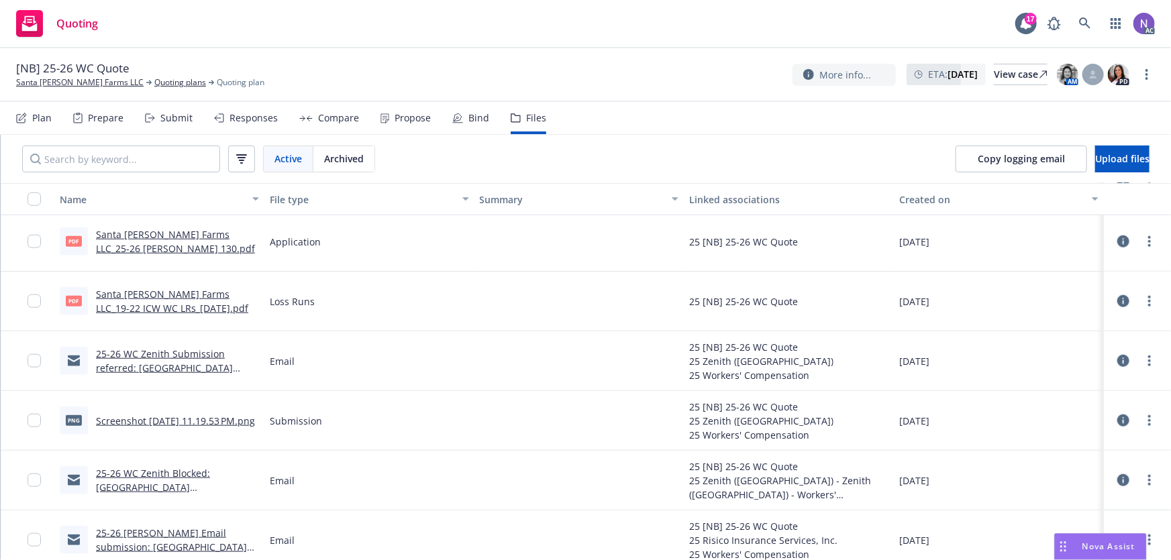
scroll to position [671, 0]
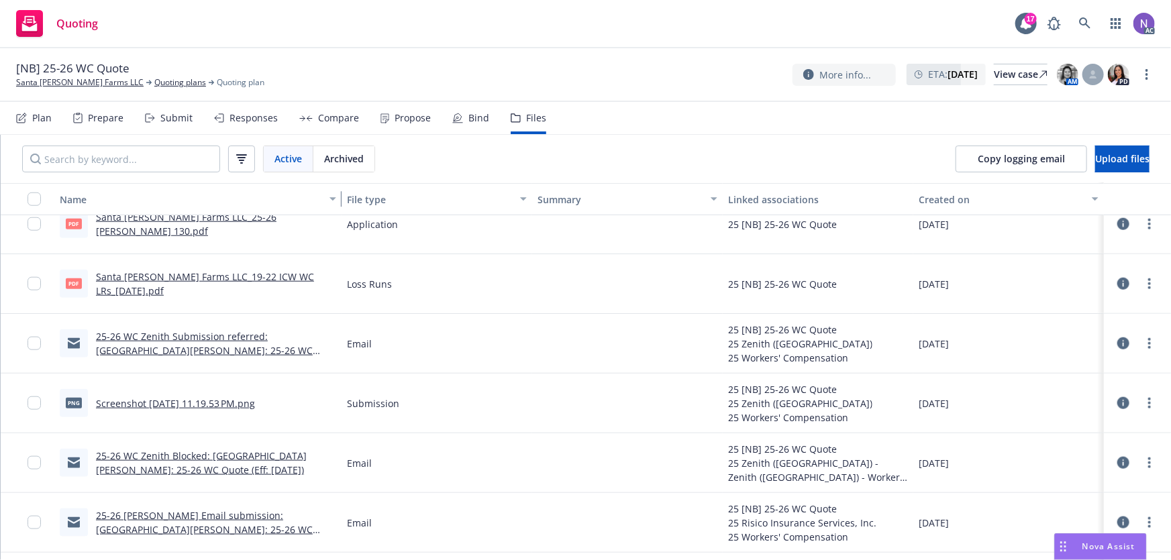
drag, startPoint x: 258, startPoint y: 203, endPoint x: 417, endPoint y: 239, distance: 163.7
click at [417, 239] on div "Name File type Summary Linked associations Created on pdf Santa Rosa Berry Farm…" at bounding box center [586, 372] width 1170 height 378
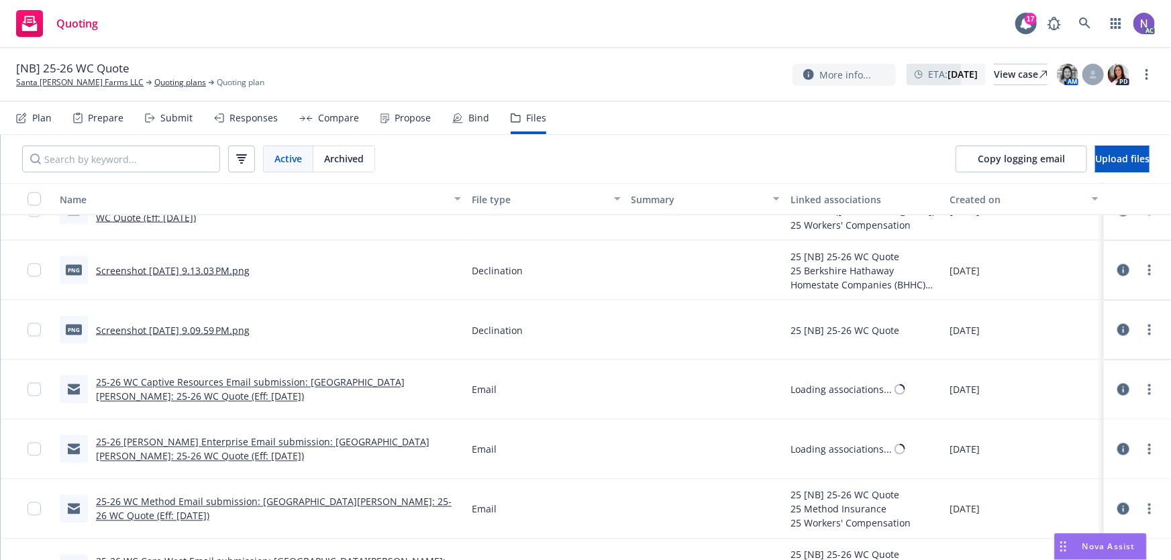
scroll to position [1134, 0]
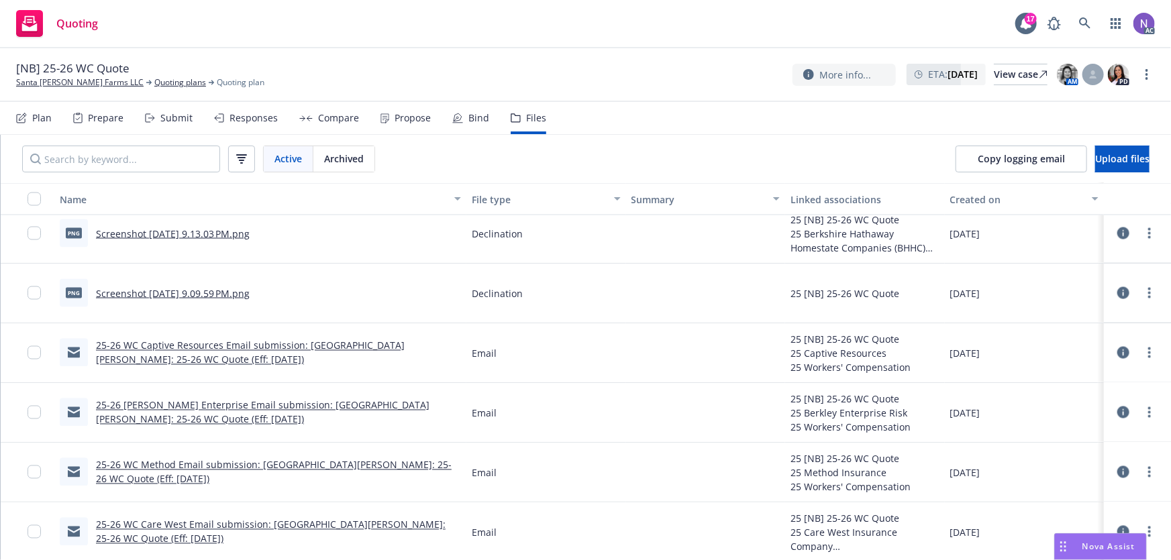
click at [1067, 144] on div "Copy logging email Upload files" at bounding box center [1052, 159] width 237 height 48
click at [1095, 154] on button "Upload files" at bounding box center [1122, 159] width 54 height 27
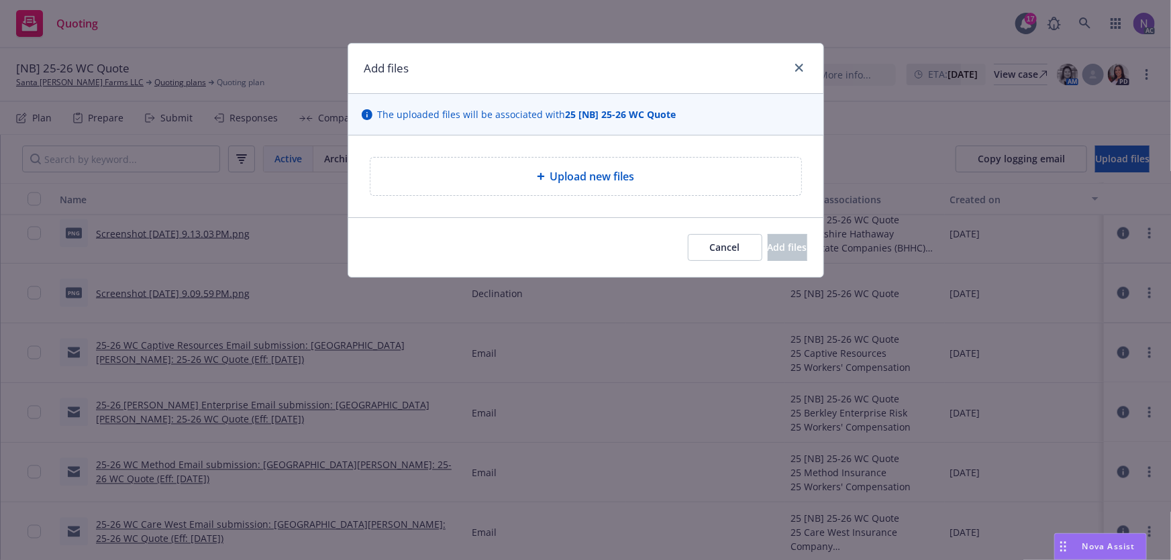
click at [643, 173] on div "Upload new files" at bounding box center [585, 176] width 409 height 16
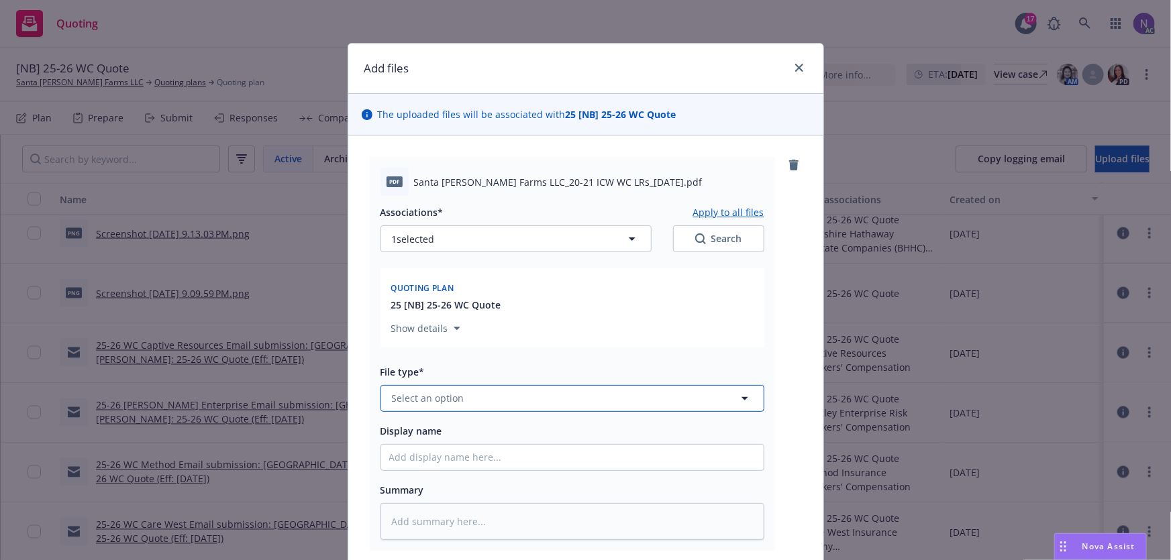
click at [443, 407] on button "Select an option" at bounding box center [572, 398] width 384 height 27
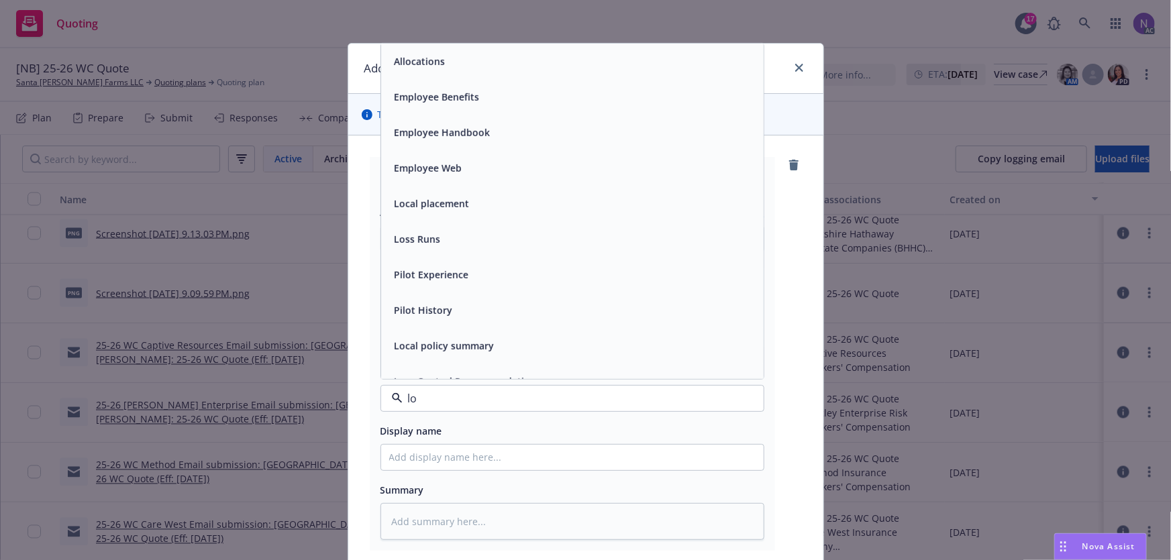
type input "loo"
type textarea "x"
type input "loss"
click at [483, 67] on div "Loss Runs" at bounding box center [572, 61] width 366 height 19
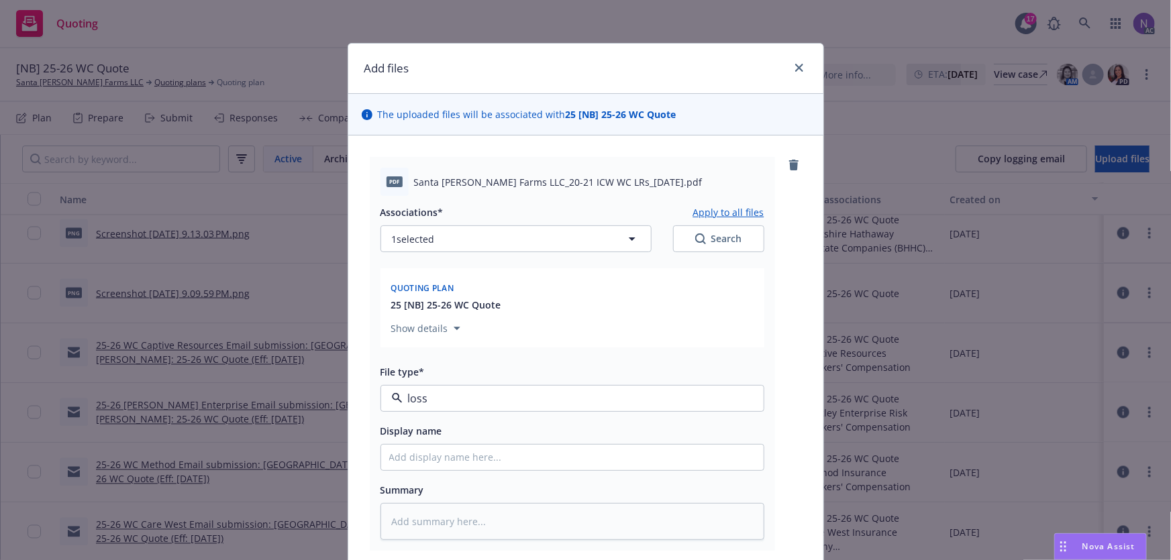
type textarea "x"
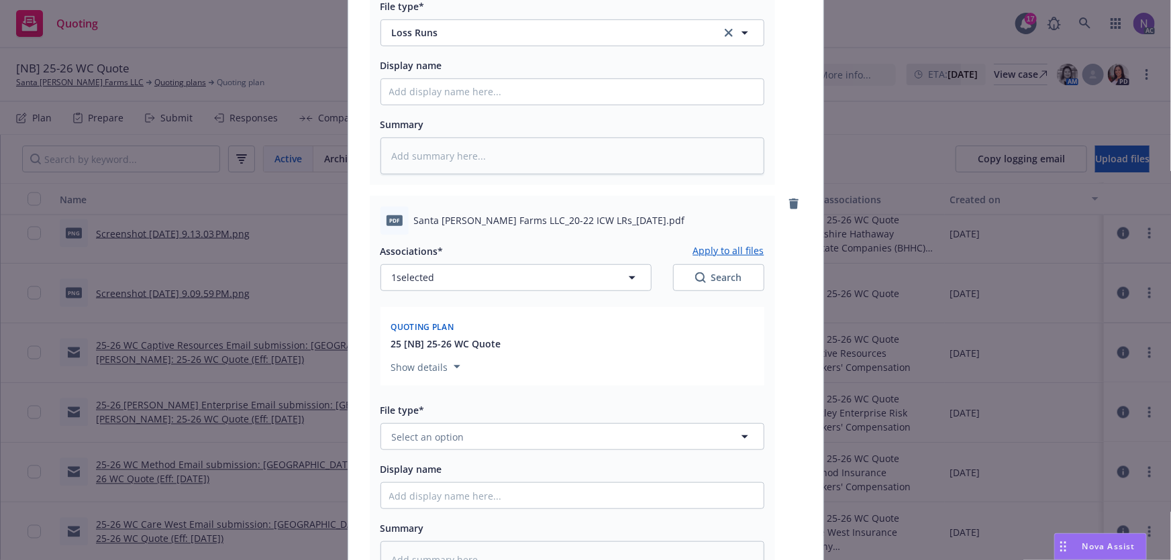
scroll to position [549, 0]
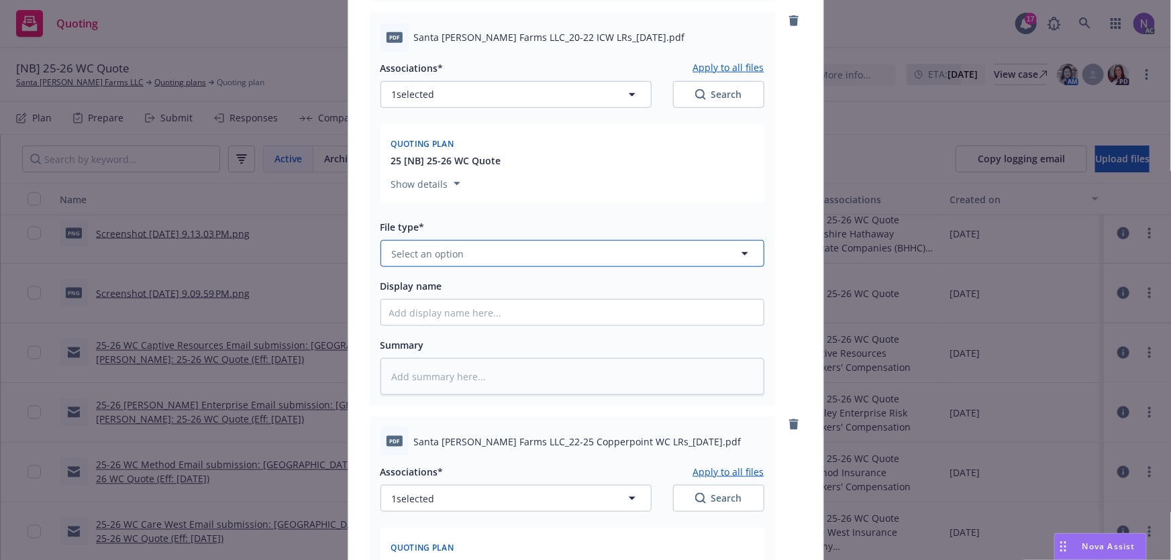
click at [468, 250] on button "Select an option" at bounding box center [572, 253] width 384 height 27
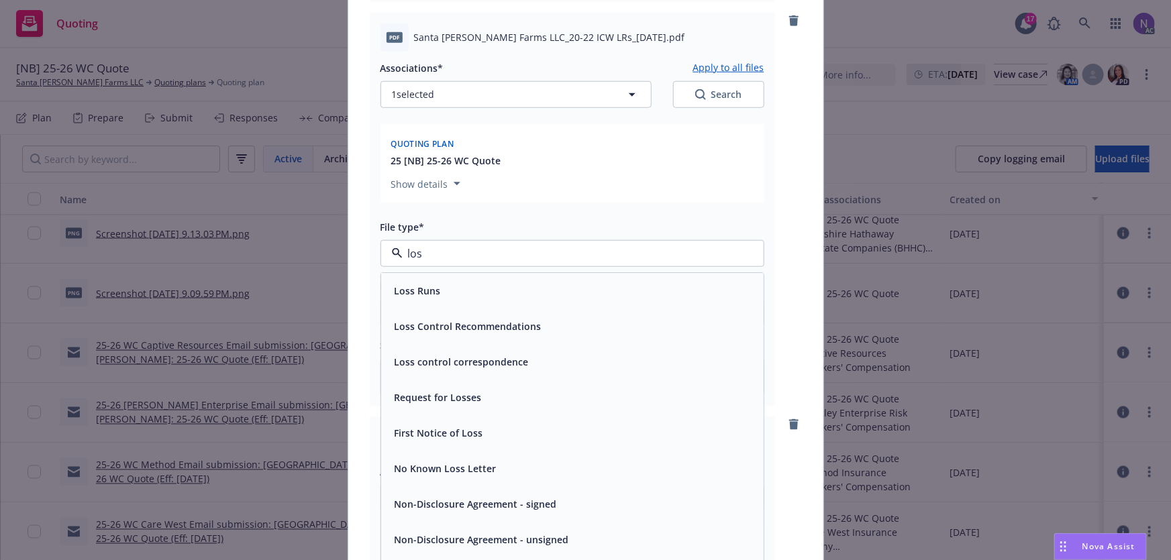
type input "loss"
click at [450, 289] on div "Loss Runs" at bounding box center [572, 290] width 366 height 19
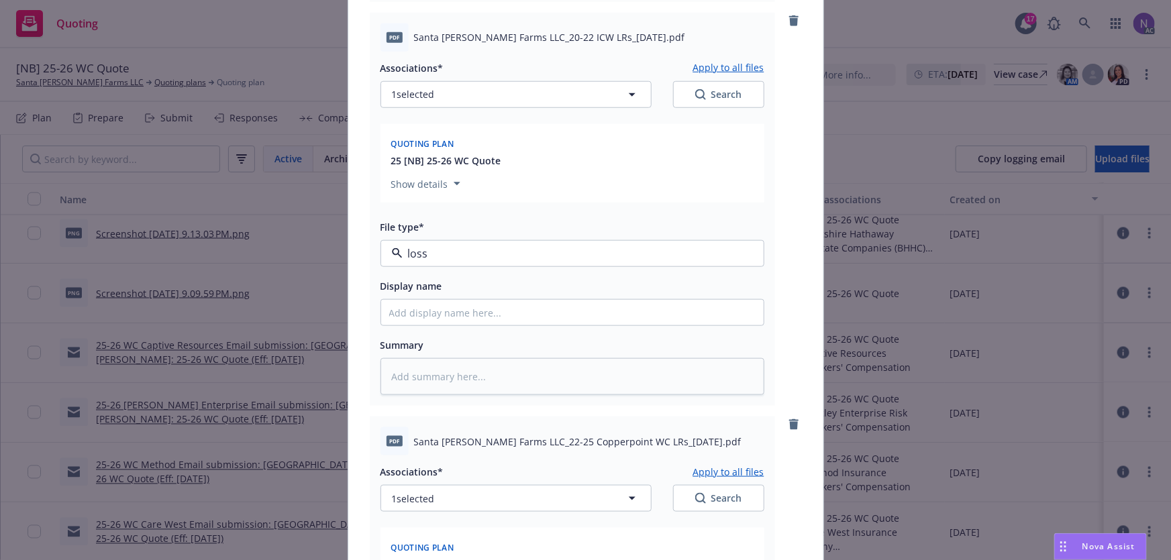
type textarea "x"
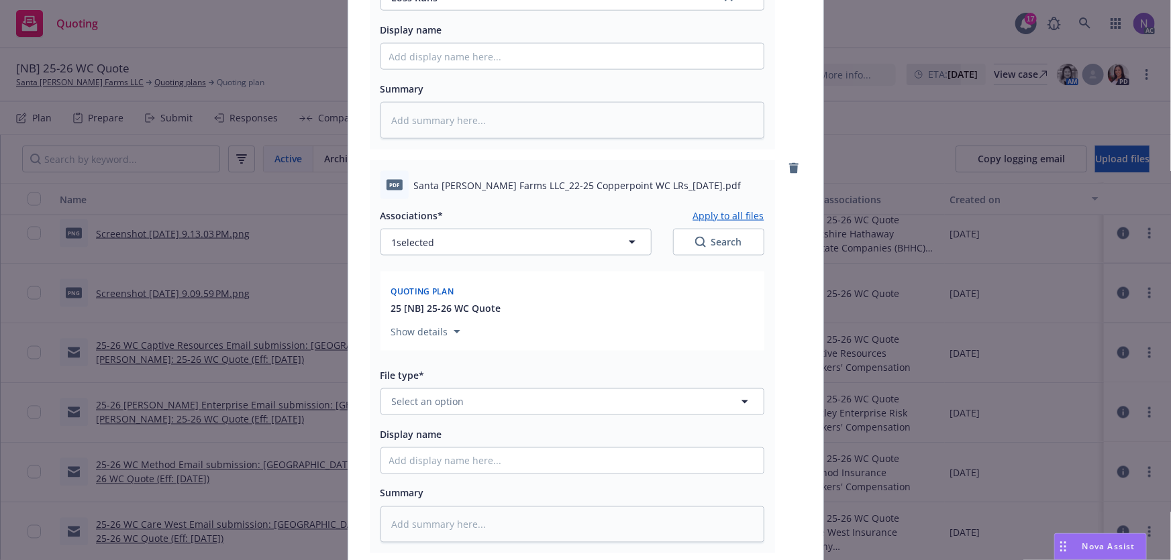
scroll to position [914, 0]
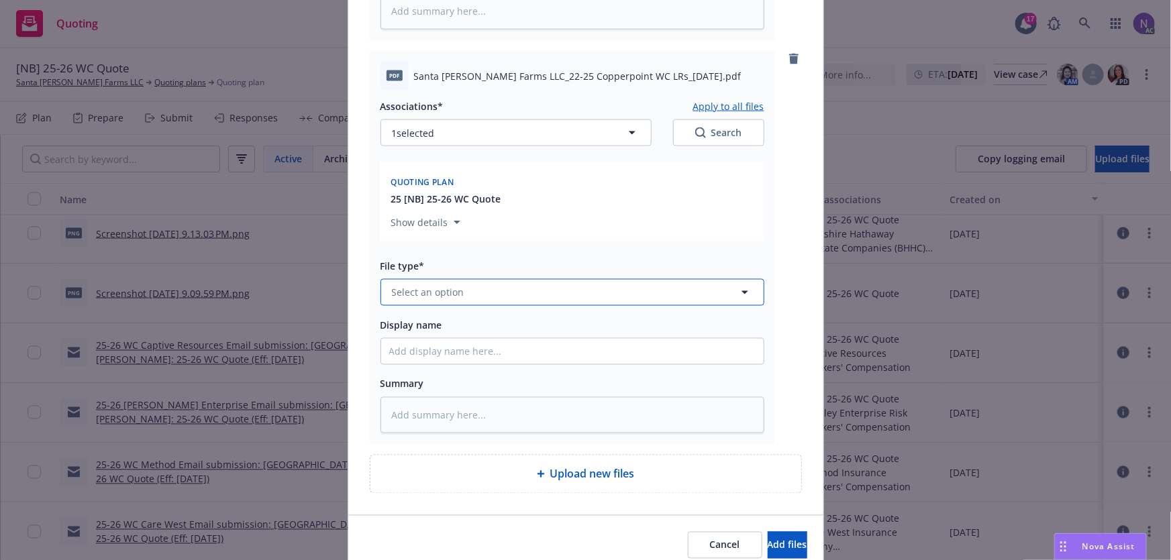
click at [484, 298] on button "Select an option" at bounding box center [572, 292] width 384 height 27
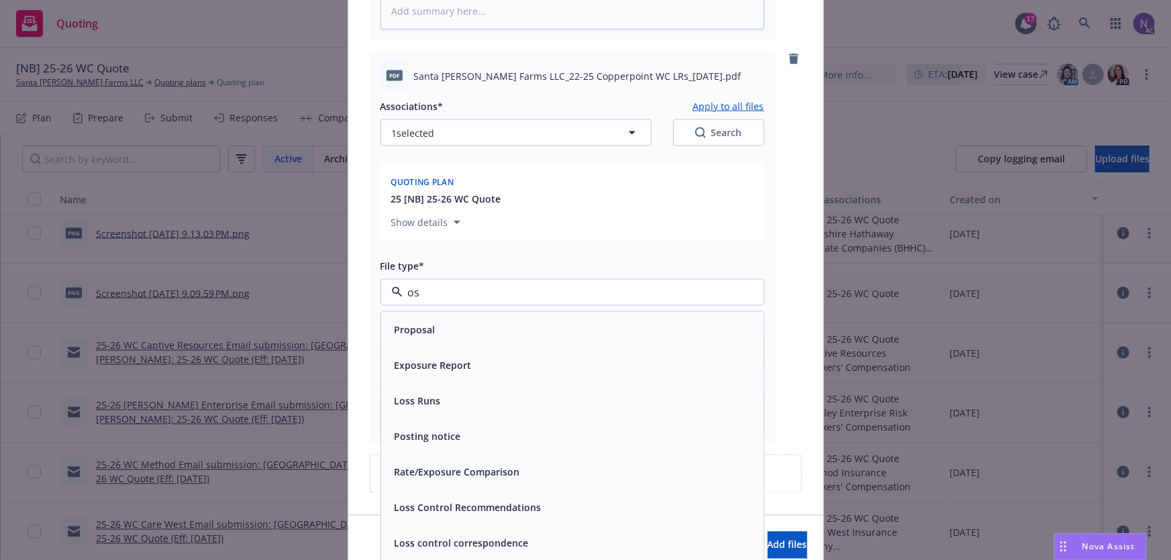
type input "o"
type input "loss"
click at [468, 333] on div "Loss Runs" at bounding box center [572, 329] width 366 height 19
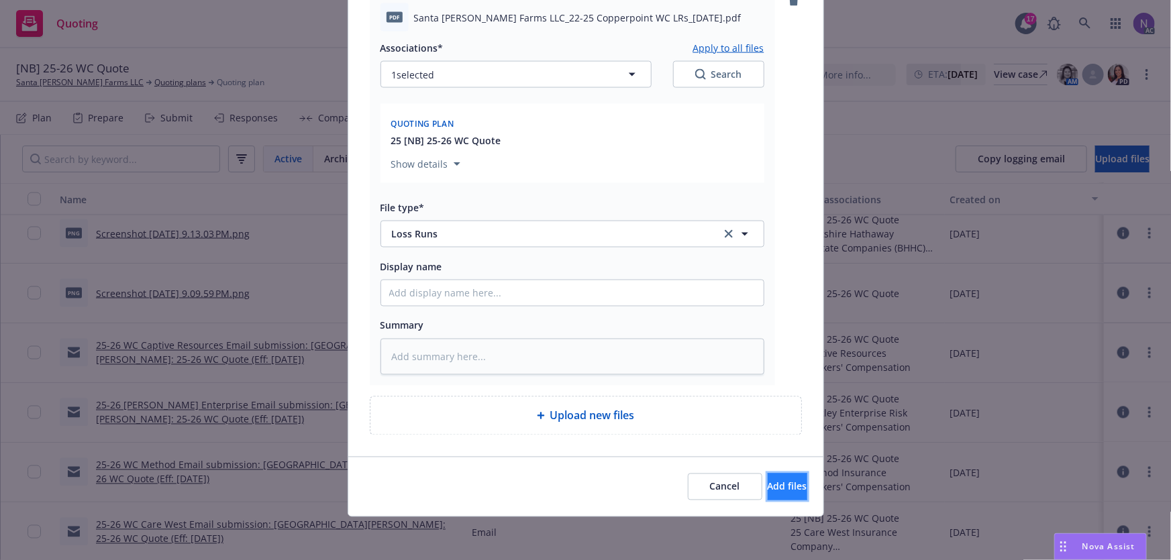
click at [768, 490] on span "Add files" at bounding box center [788, 486] width 40 height 13
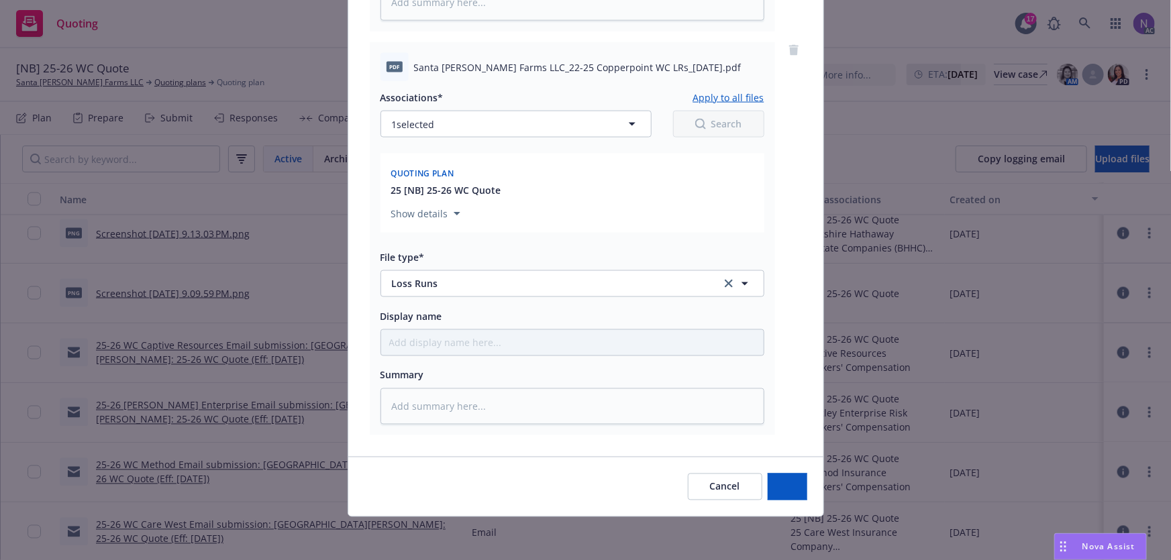
scroll to position [924, 0]
type textarea "x"
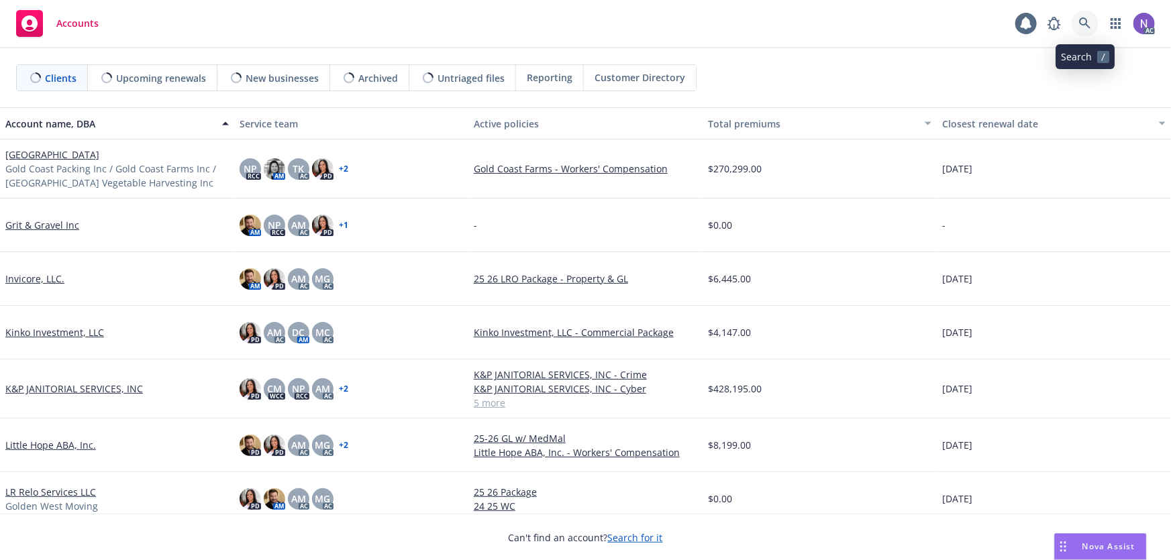
click at [1075, 20] on link at bounding box center [1084, 23] width 27 height 27
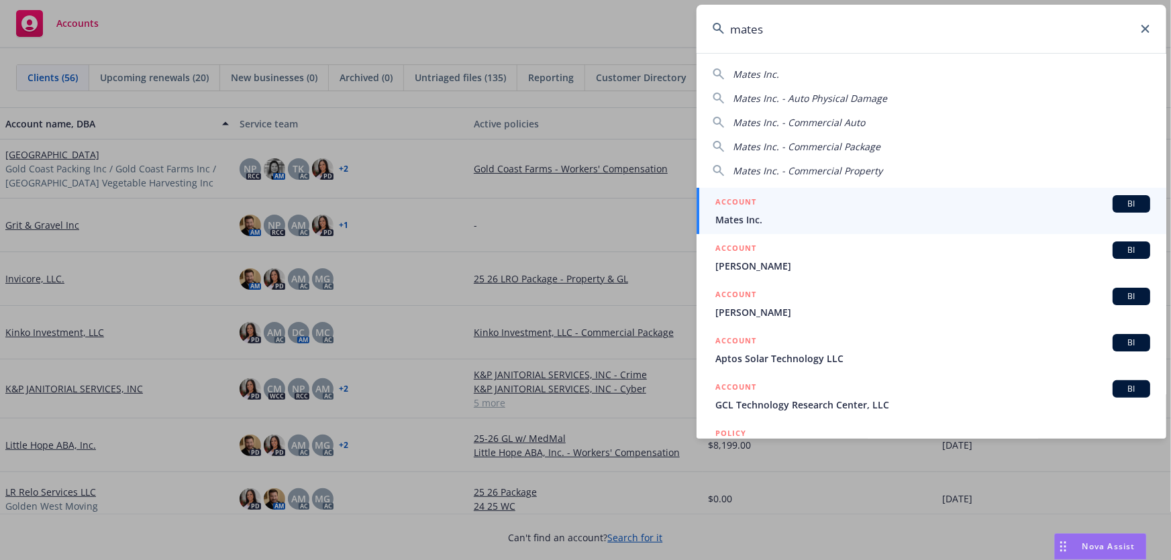
type input "mates"
click at [808, 217] on span "Mates Inc." at bounding box center [932, 220] width 435 height 14
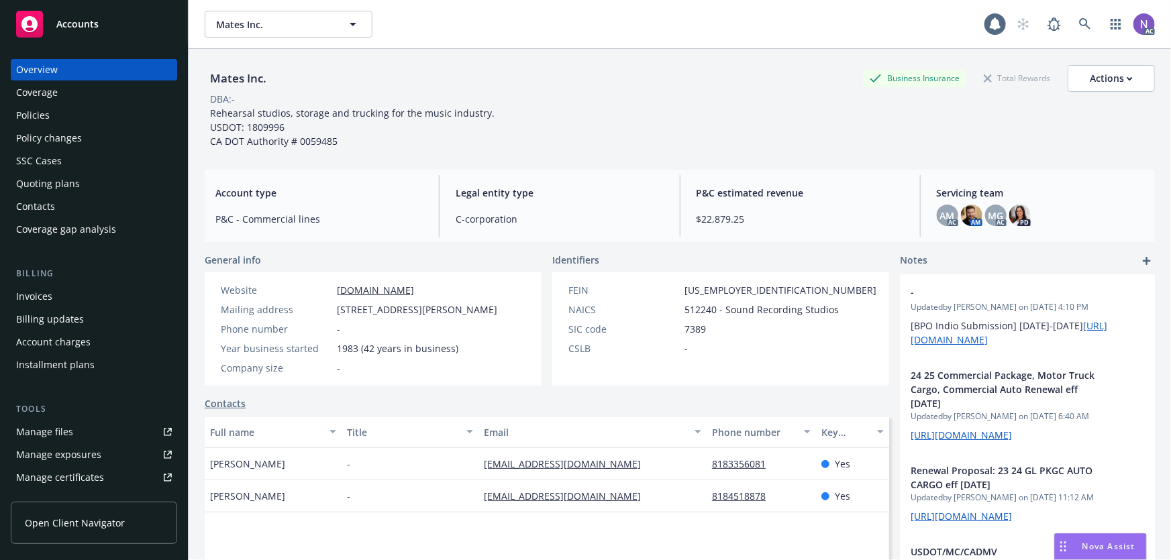
click at [119, 128] on div "Policy changes" at bounding box center [94, 137] width 156 height 21
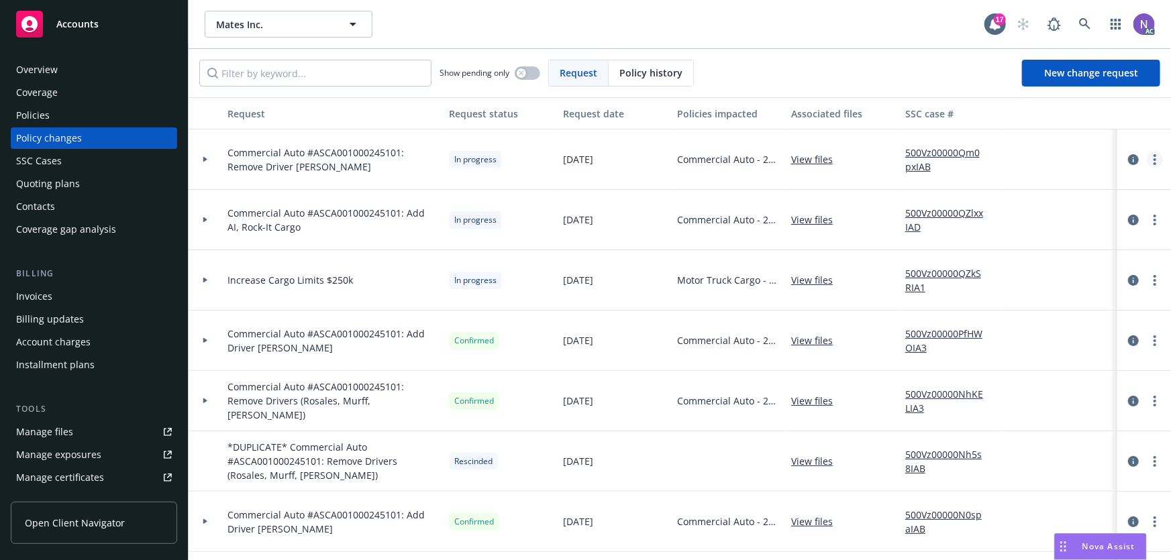
click at [1147, 160] on link "more" at bounding box center [1155, 160] width 16 height 16
click at [1025, 264] on link "Resume workflow" at bounding box center [1038, 267] width 230 height 27
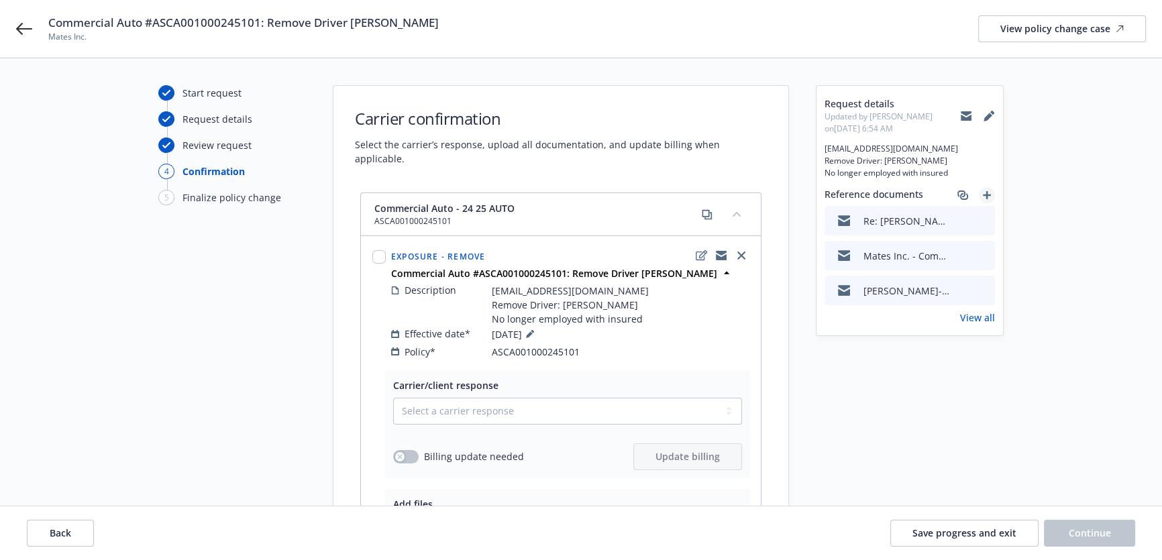
click at [988, 200] on link "add" at bounding box center [987, 195] width 16 height 16
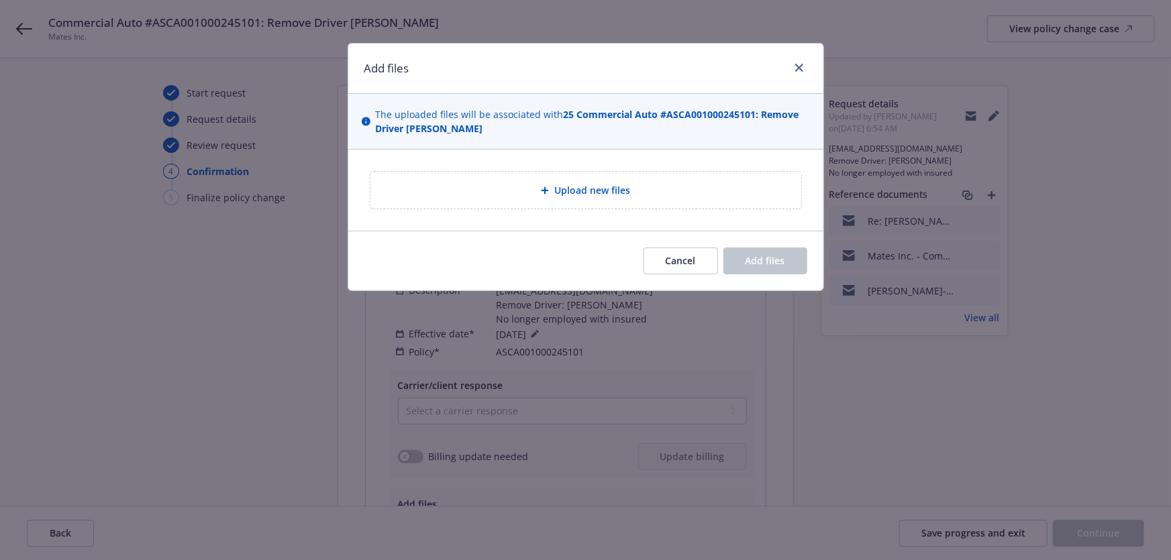
click at [691, 189] on div "Upload new files" at bounding box center [585, 189] width 409 height 15
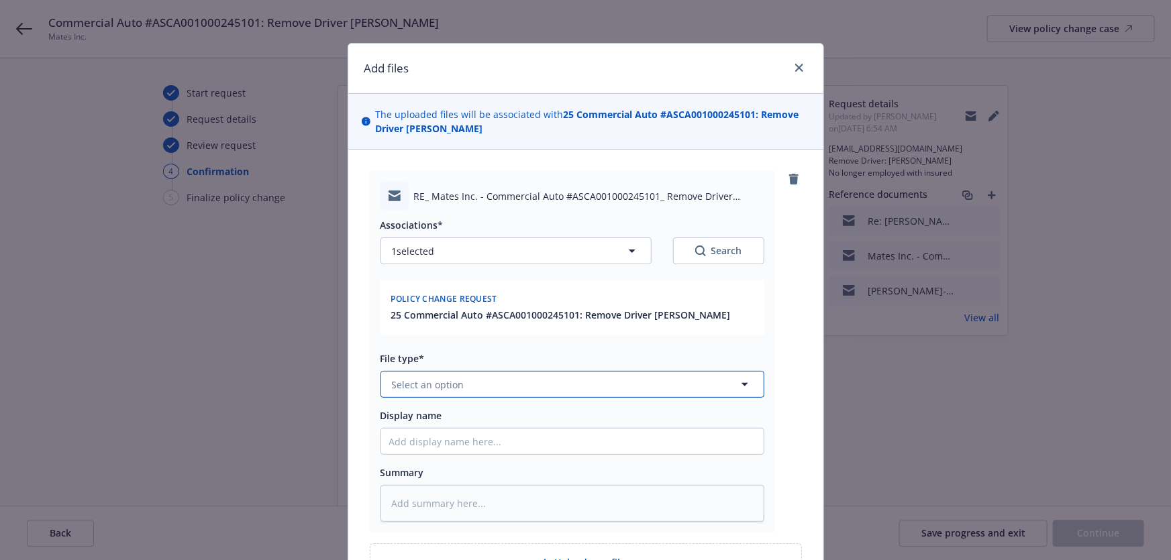
click at [510, 380] on button "Select an option" at bounding box center [572, 384] width 384 height 27
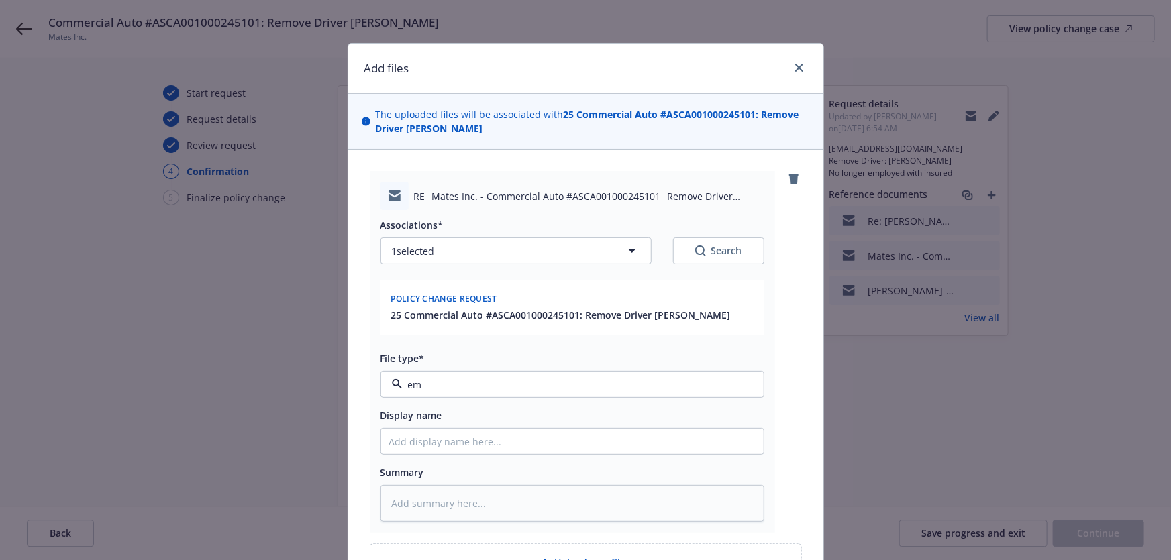
type input "ema"
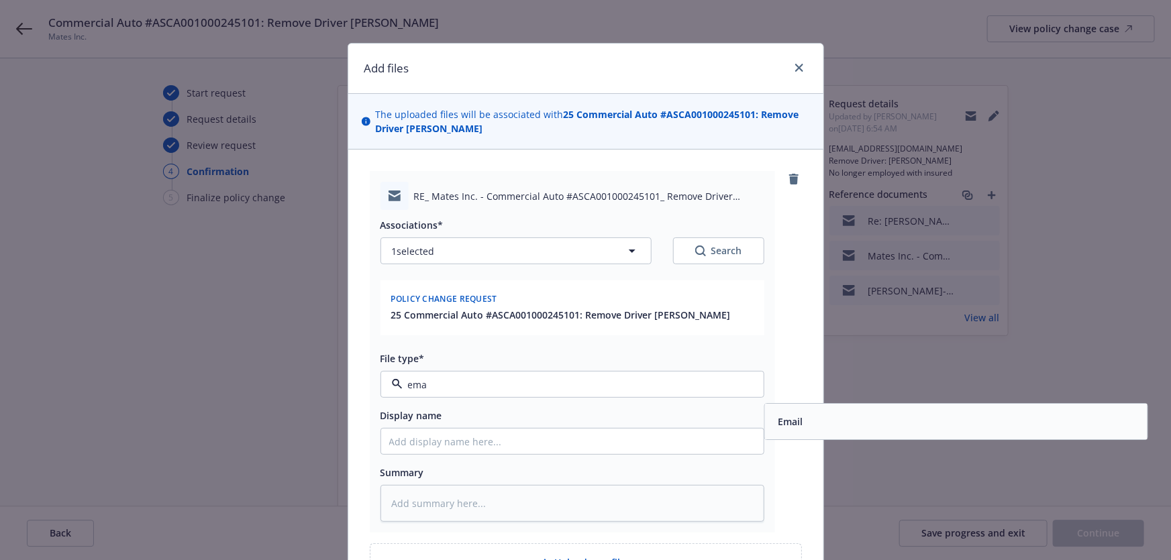
click at [797, 413] on div "Email" at bounding box center [788, 422] width 33 height 19
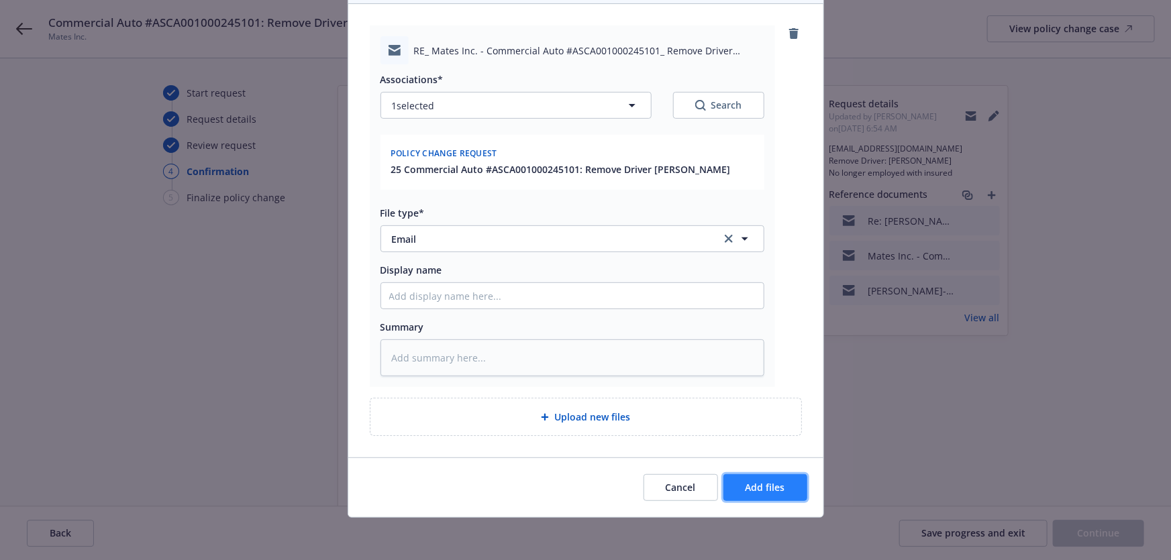
click at [766, 488] on span "Add files" at bounding box center [765, 487] width 40 height 13
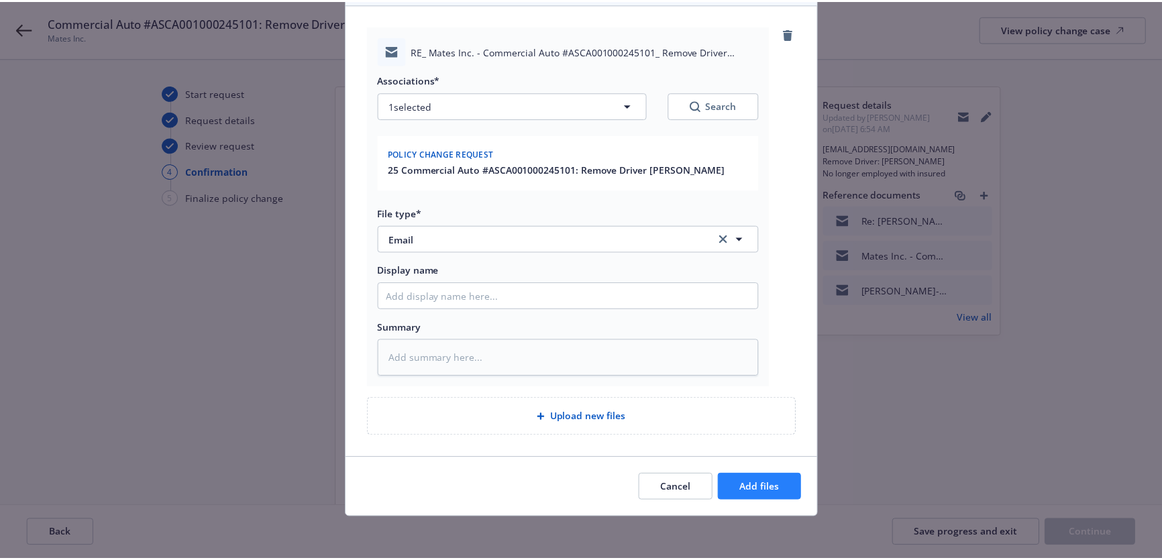
scroll to position [97, 0]
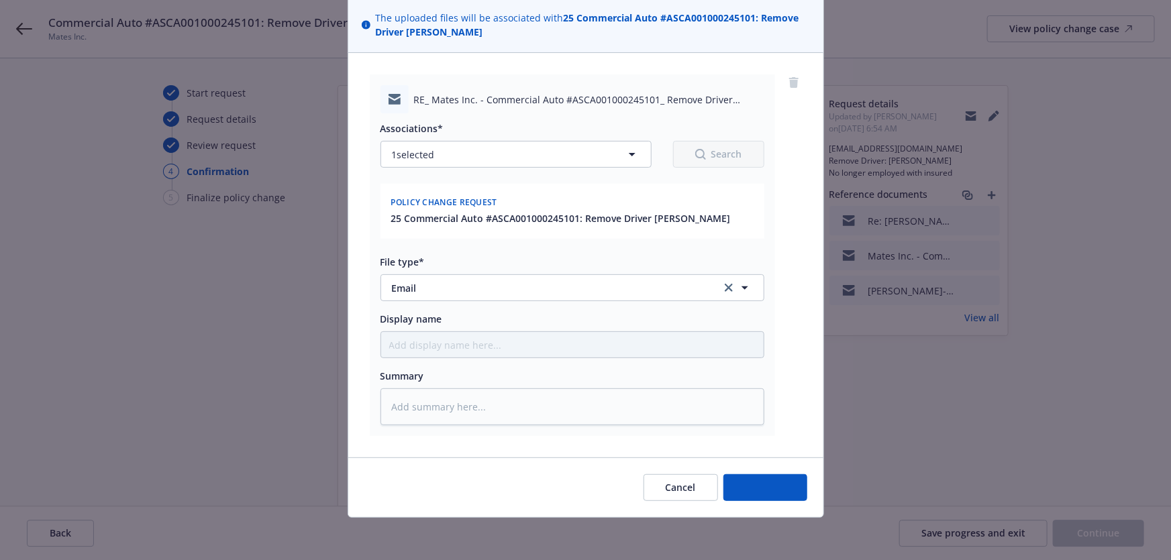
type textarea "x"
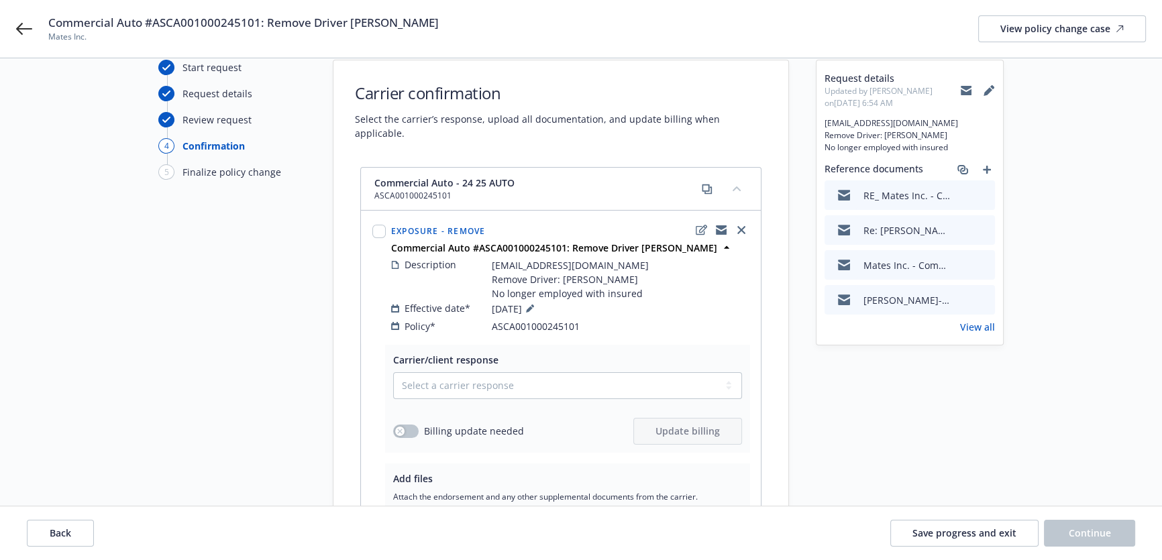
scroll to position [60, 0]
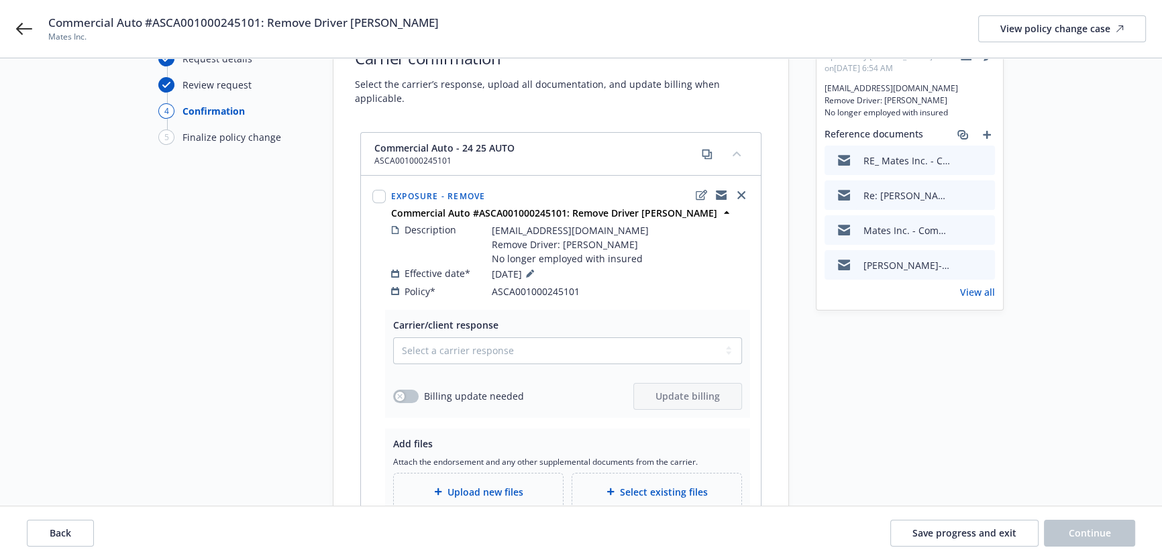
click at [507, 319] on div "Carrier/client response Select a carrier response Accepted Accepted with revisi…" at bounding box center [567, 364] width 349 height 92
click at [517, 337] on select "Select a carrier response Accepted Accepted with revision No endorsement needed…" at bounding box center [567, 350] width 349 height 27
click at [982, 199] on button at bounding box center [984, 196] width 12 height 14
click at [983, 195] on icon "preview file" at bounding box center [982, 194] width 12 height 9
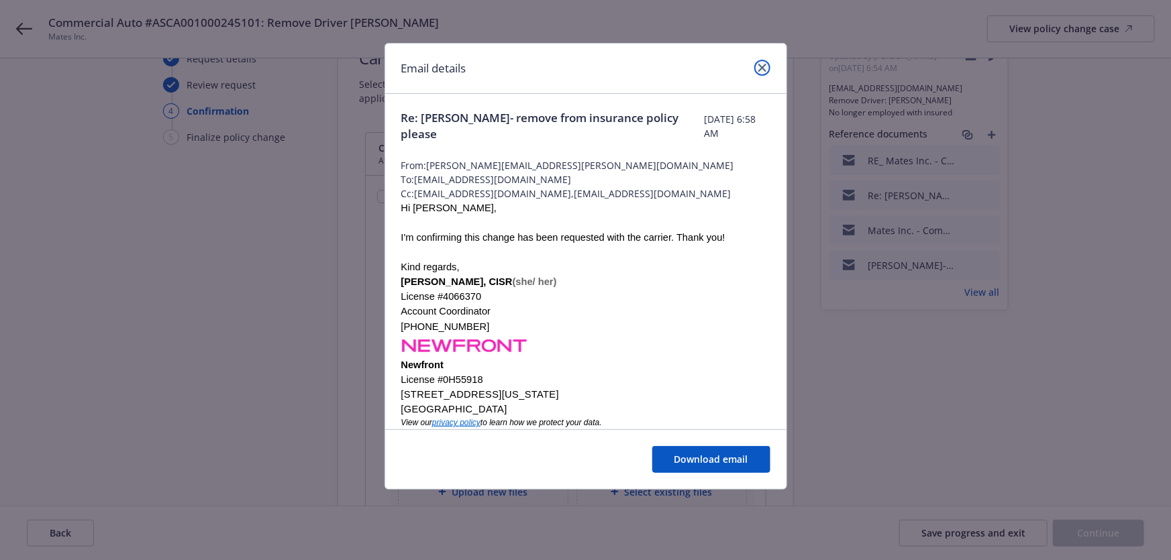
click at [759, 67] on icon "close" at bounding box center [762, 68] width 8 height 8
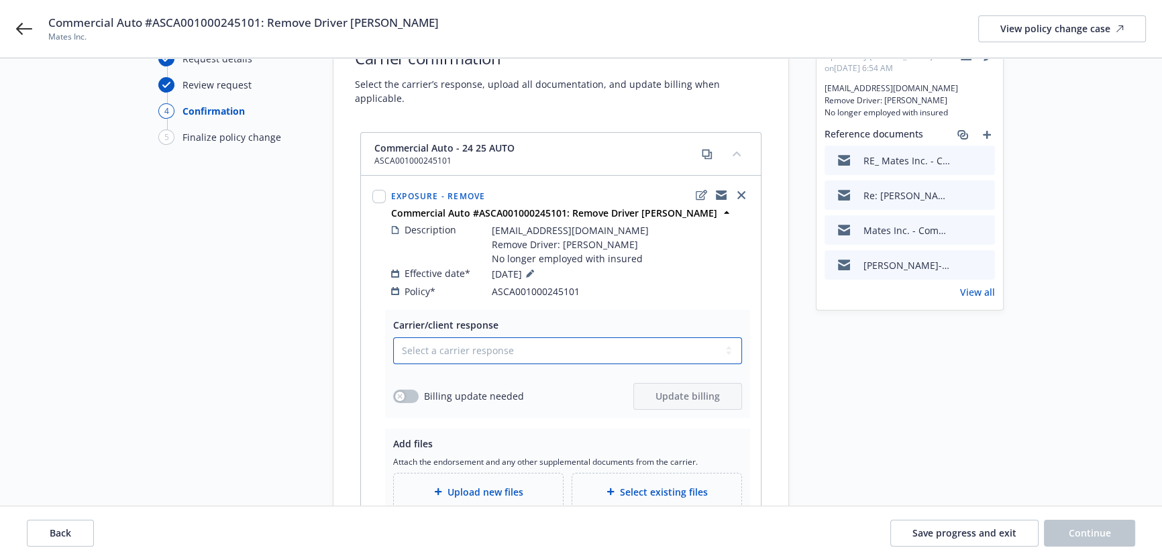
click at [529, 337] on select "Select a carrier response Accepted Accepted with revision No endorsement needed…" at bounding box center [567, 350] width 349 height 27
select select "NO_ENDORSEMENT_NEEDED"
click at [393, 337] on select "Select a carrier response Accepted Accepted with revision No endorsement needed…" at bounding box center [567, 350] width 349 height 27
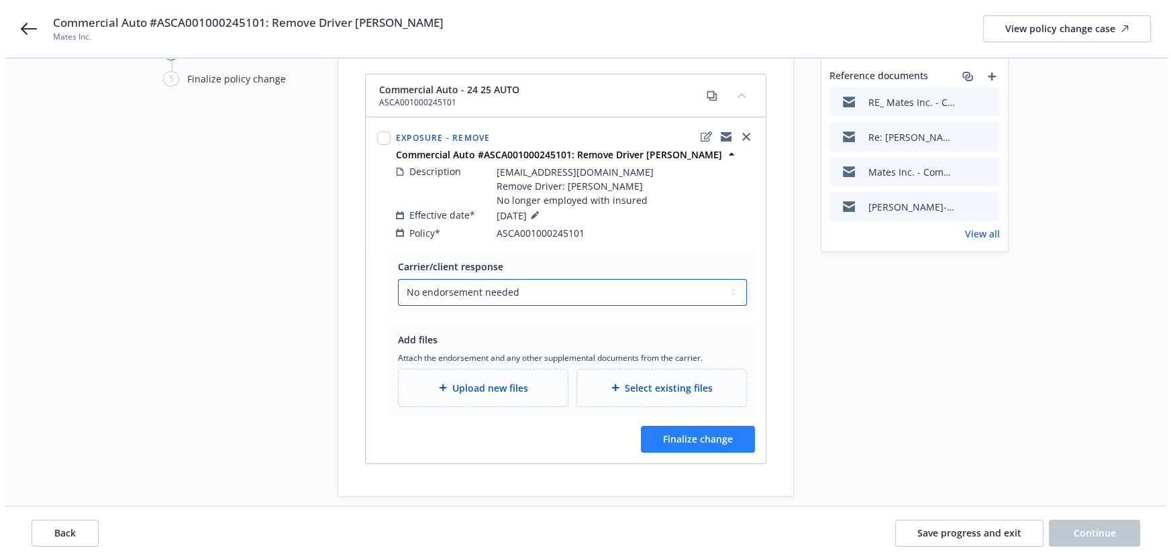
scroll to position [121, 0]
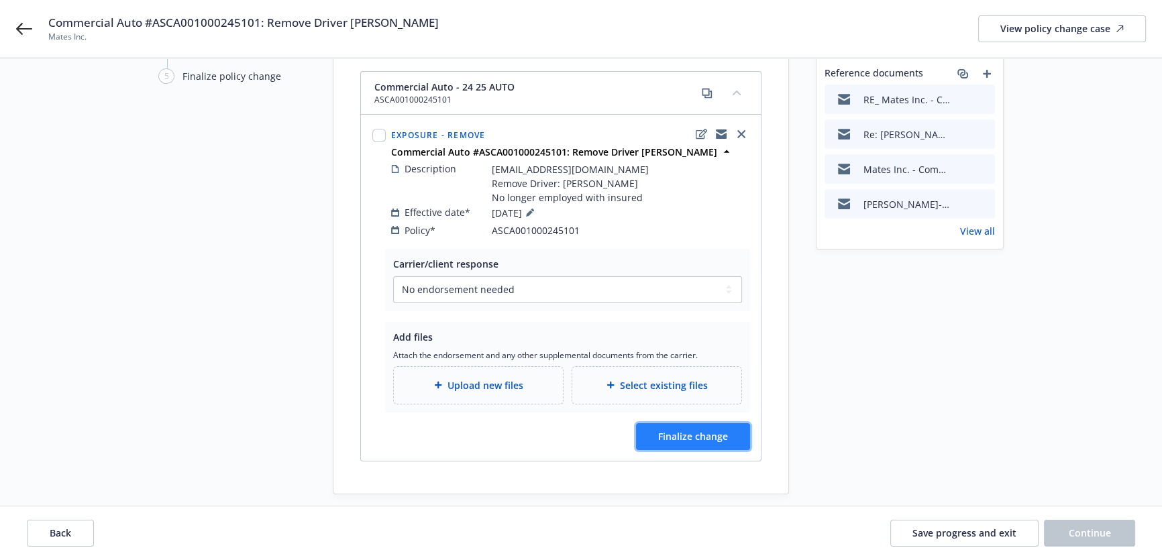
click at [679, 430] on span "Finalize change" at bounding box center [693, 436] width 70 height 13
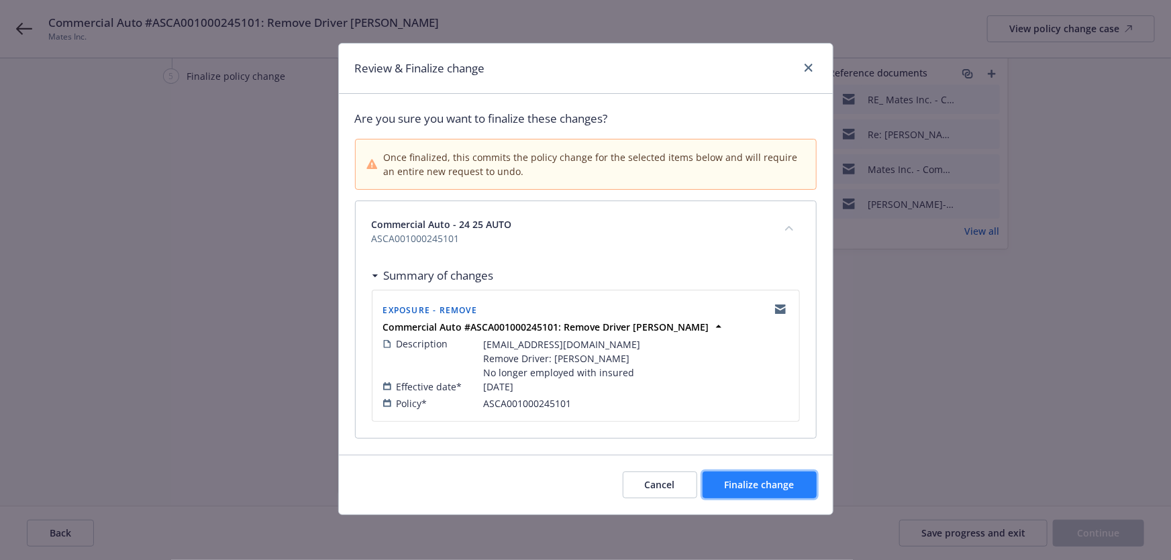
click at [765, 478] on span "Finalize change" at bounding box center [760, 484] width 70 height 13
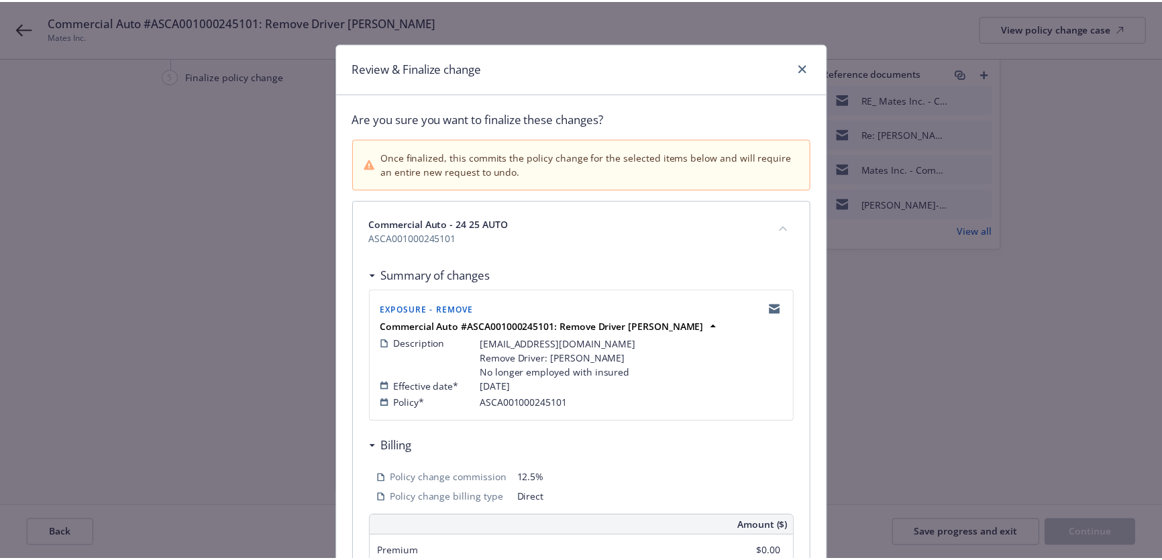
scroll to position [121, 0]
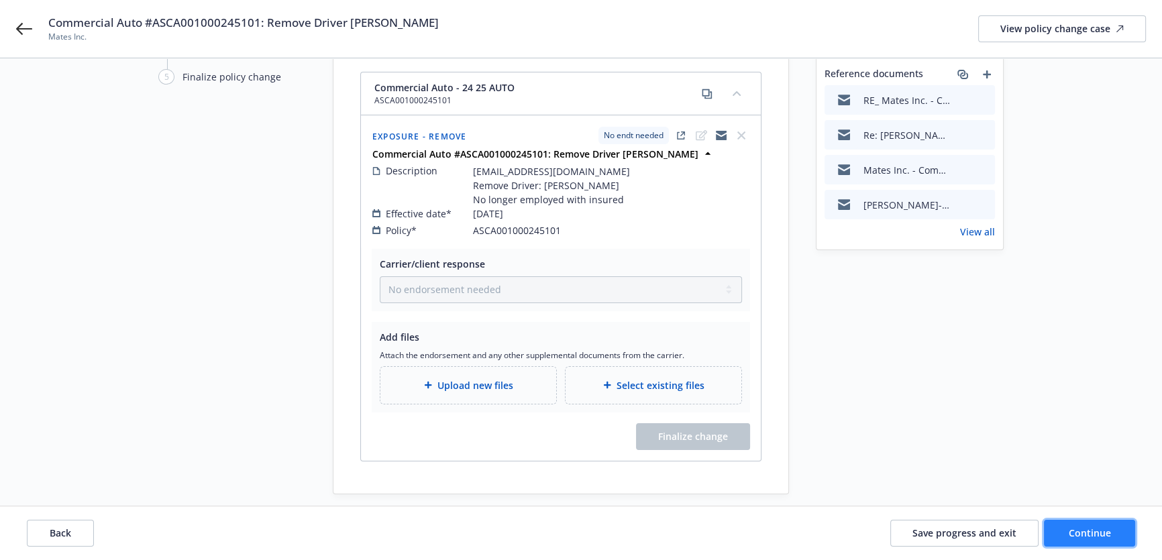
click at [1086, 525] on button "Continue" at bounding box center [1089, 533] width 91 height 27
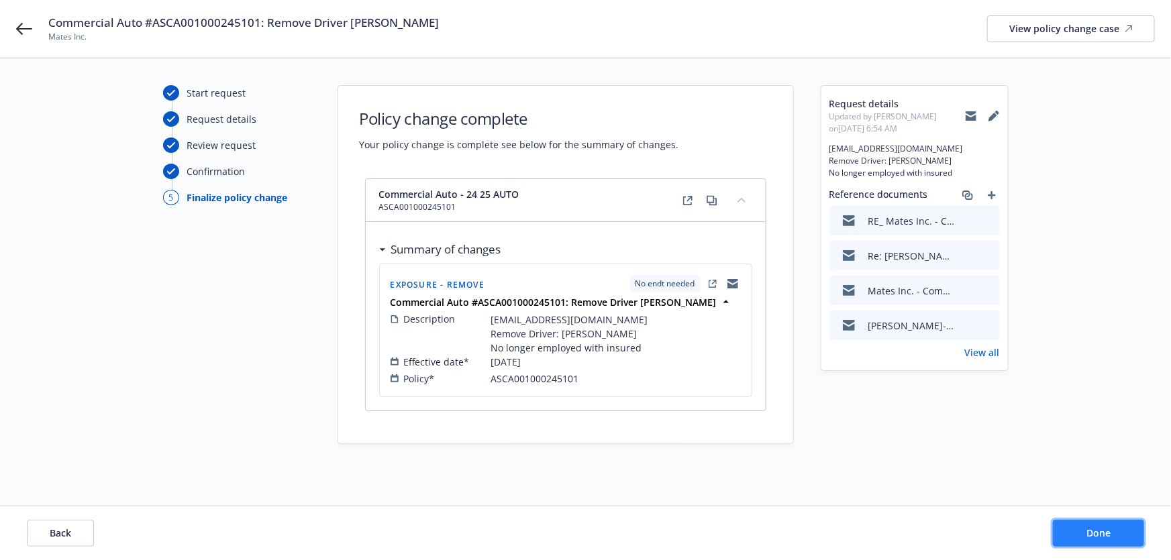
click at [1092, 539] on span "Done" at bounding box center [1098, 533] width 24 height 13
click at [1063, 17] on div "View policy change case" at bounding box center [1070, 28] width 123 height 25
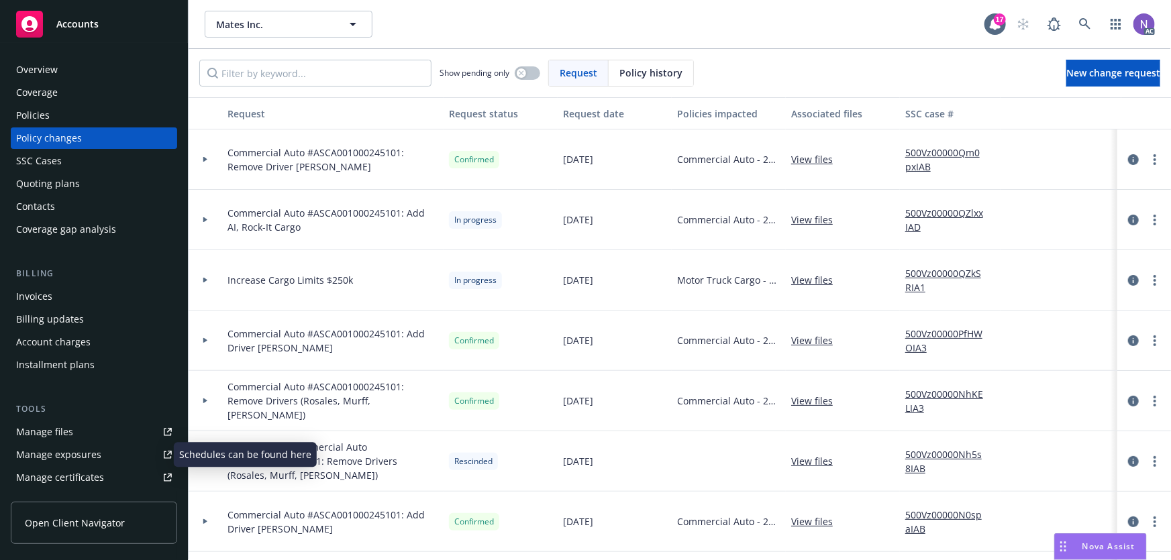
click at [59, 454] on div "Manage exposures" at bounding box center [58, 454] width 85 height 21
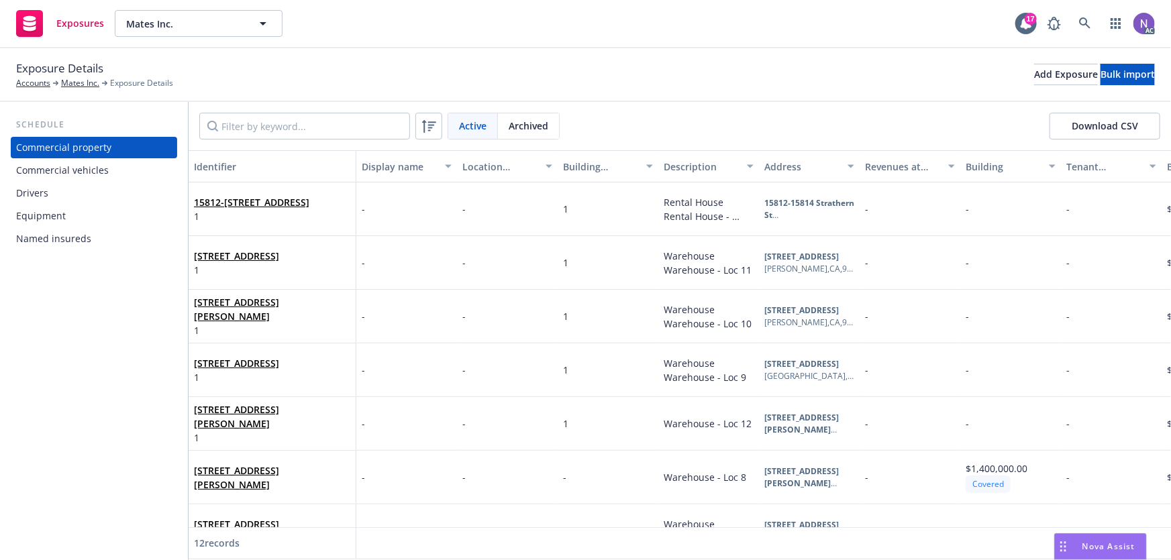
click at [81, 197] on div "Drivers" at bounding box center [94, 192] width 156 height 21
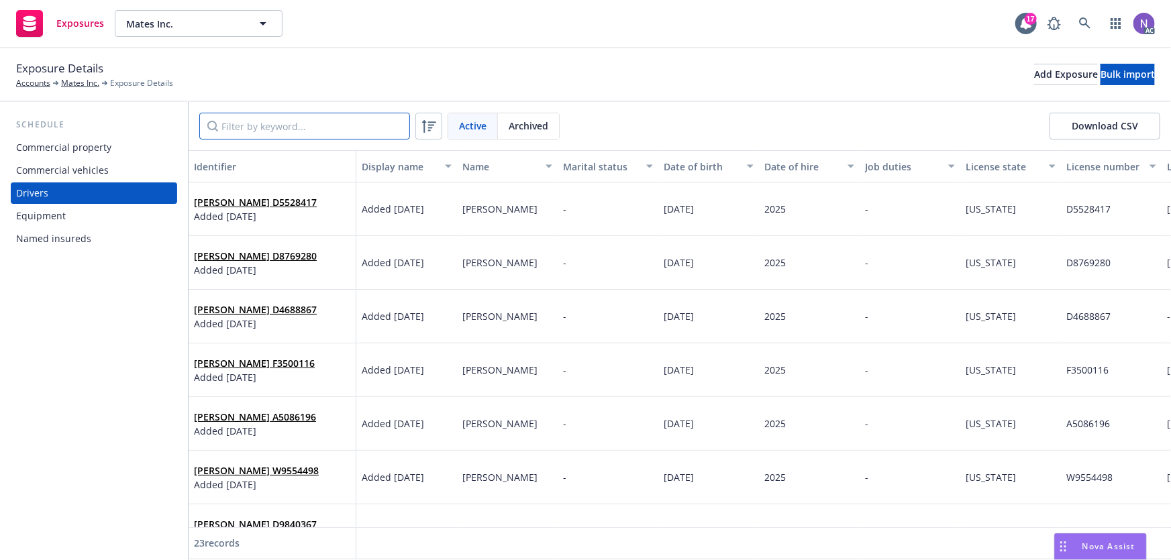
click at [269, 125] on input "Filter by keyword..." at bounding box center [304, 126] width 211 height 27
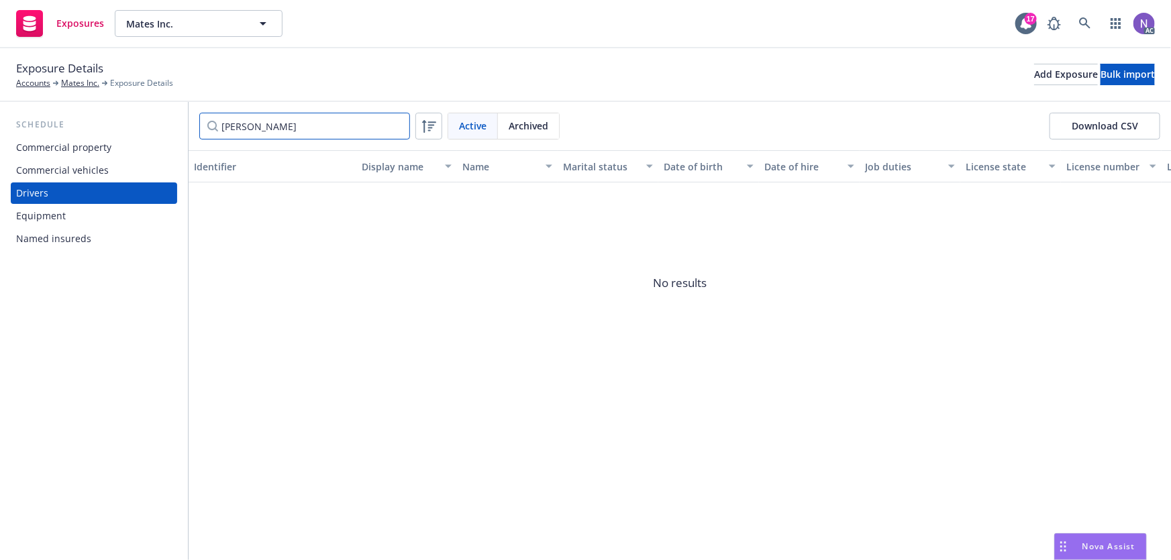
type input "britt"
click at [528, 121] on span "Archived" at bounding box center [529, 126] width 40 height 14
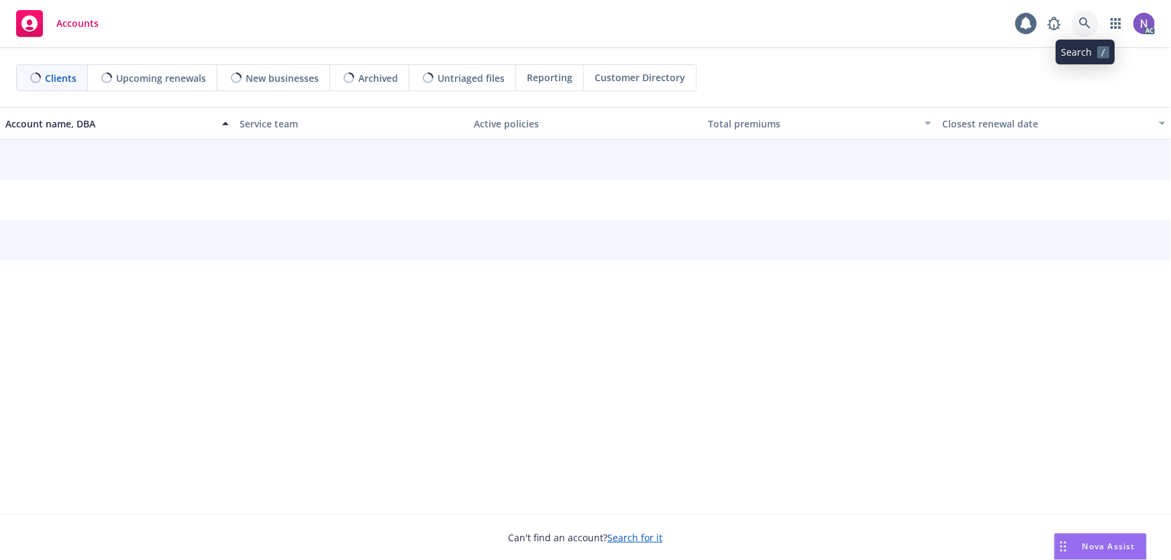
click at [1085, 28] on icon at bounding box center [1085, 23] width 12 height 12
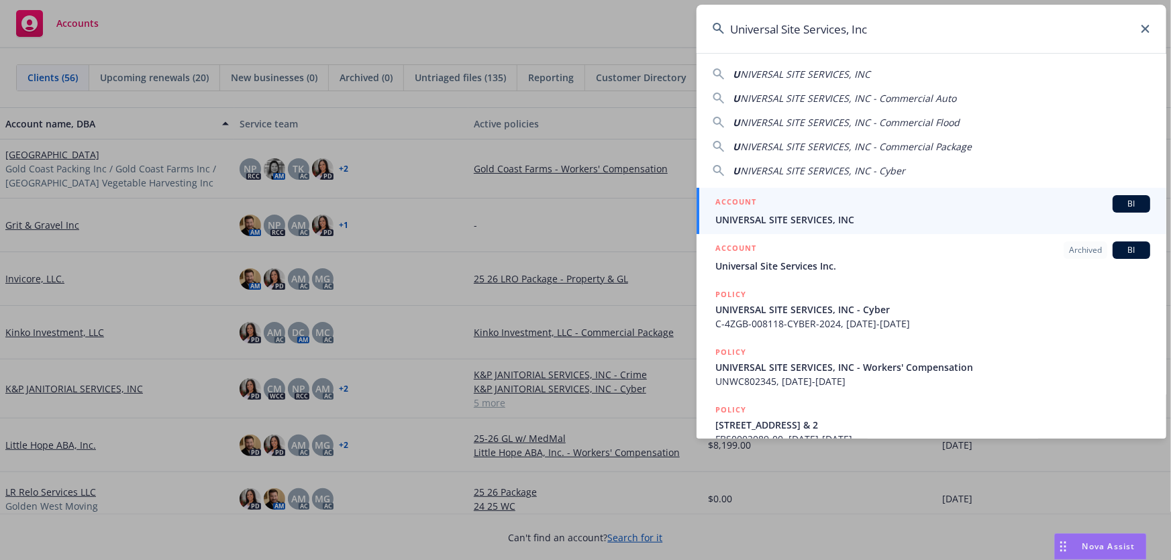
type input "Universal Site Services, Inc"
click at [833, 214] on span "UNIVERSAL SITE SERVICES, INC" at bounding box center [932, 220] width 435 height 14
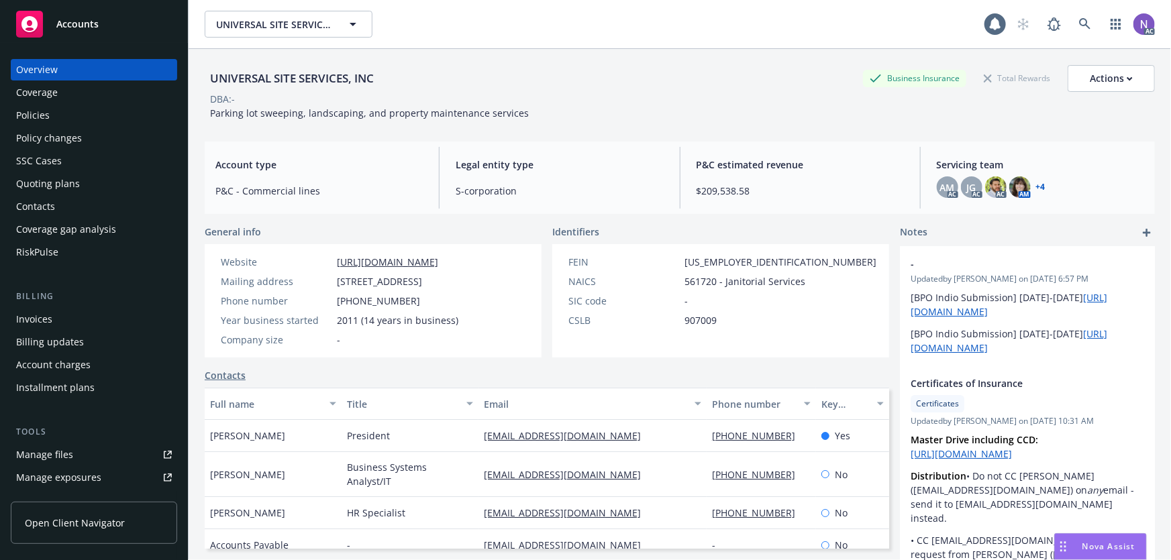
click at [74, 130] on div "Policy changes" at bounding box center [49, 137] width 66 height 21
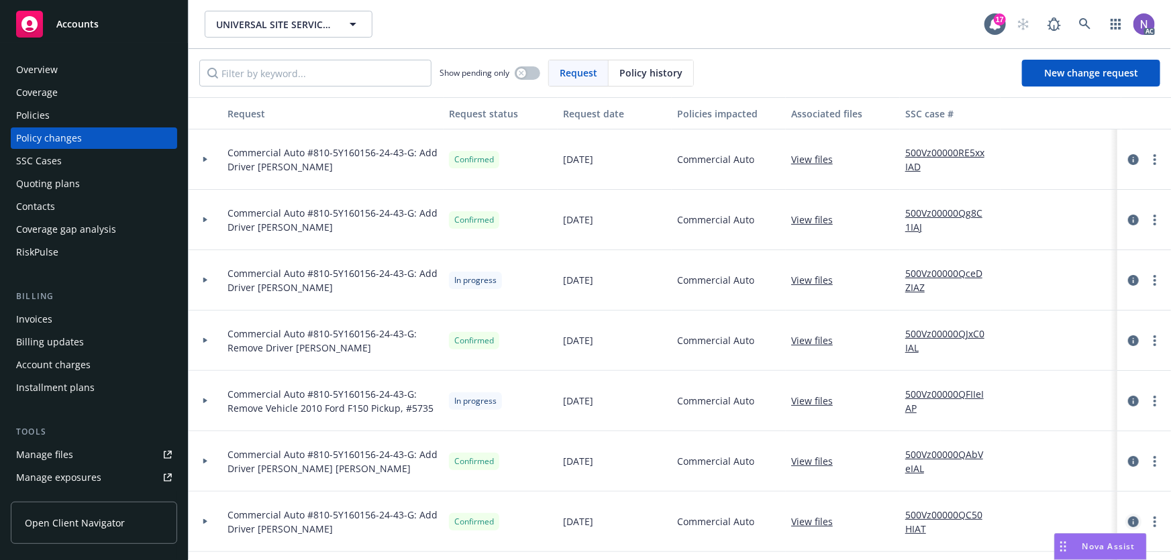
click at [1128, 519] on icon "circleInformation" at bounding box center [1133, 522] width 11 height 11
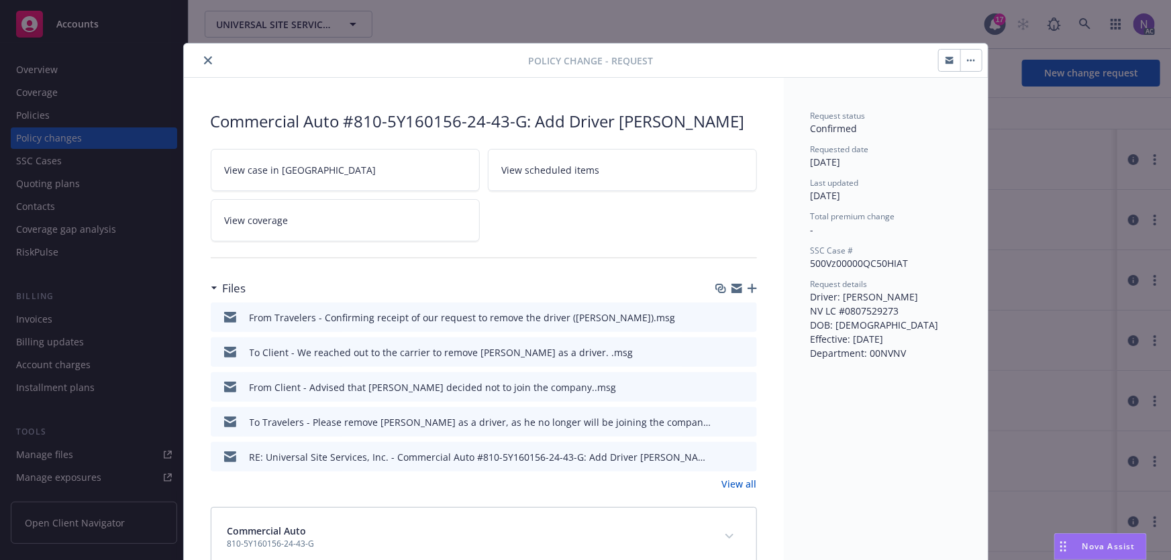
scroll to position [40, 0]
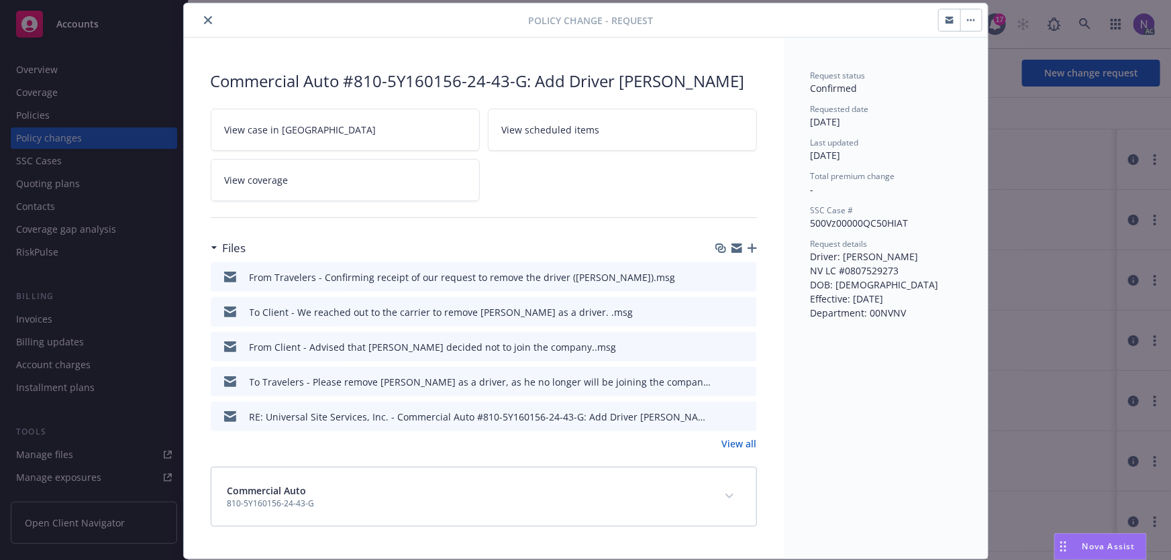
click at [973, 18] on button "button" at bounding box center [970, 19] width 21 height 21
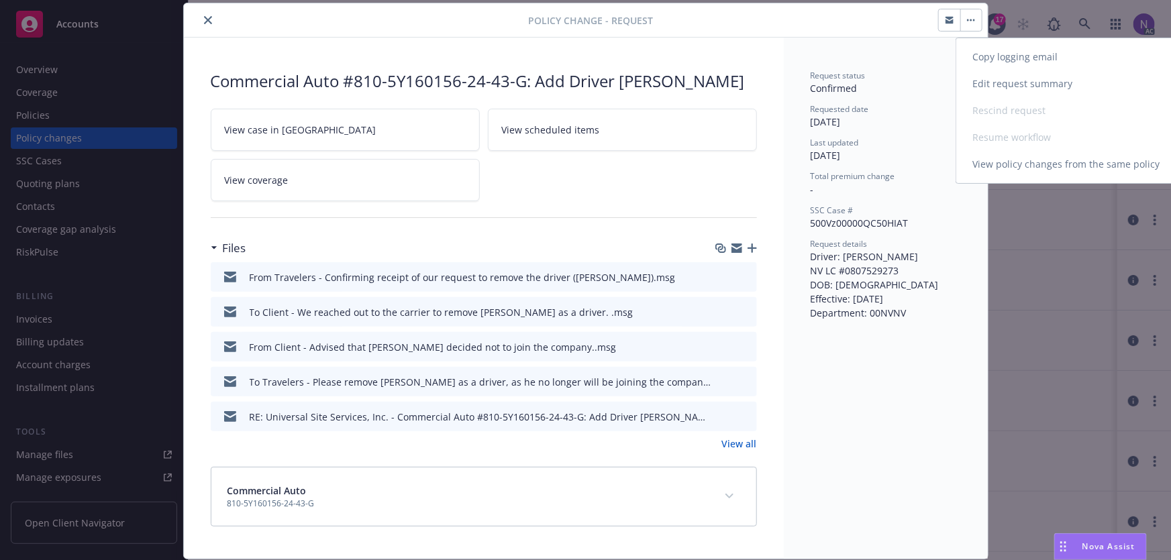
click at [1006, 80] on link "Edit request summary" at bounding box center [1071, 83] width 230 height 27
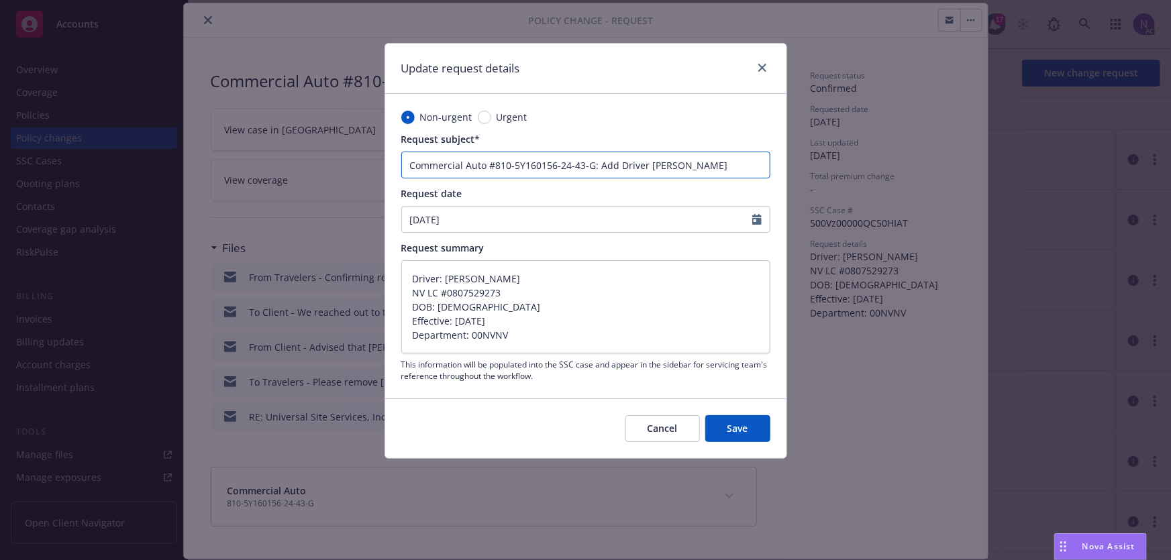
type textarea "x"
click at [744, 161] on input "Commercial Auto #810-5Y160156-24-43-G: Add Driver Robert Marion Jarrett" at bounding box center [585, 165] width 369 height 27
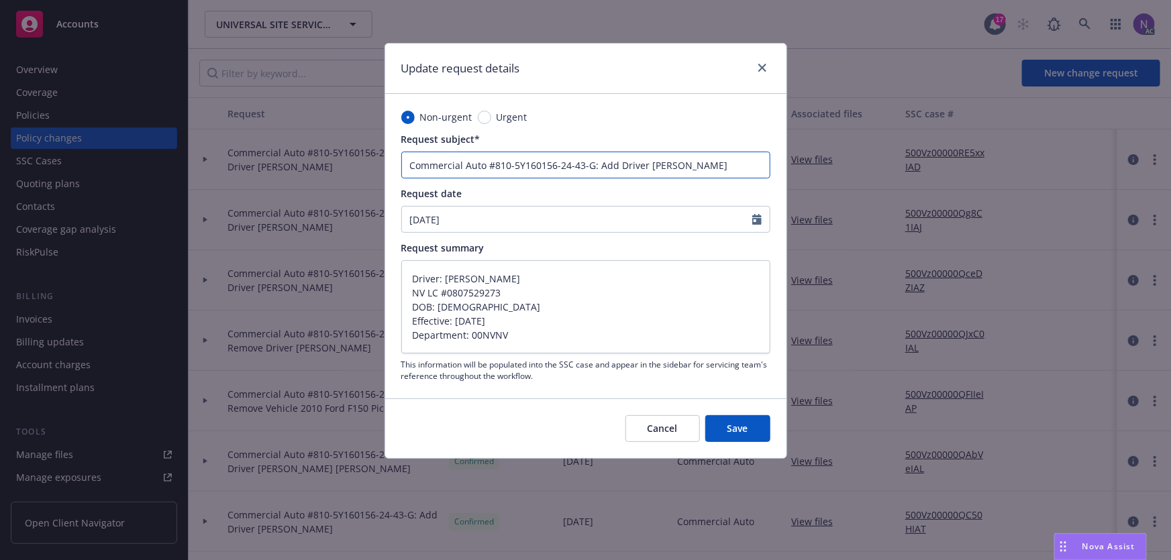
type input "Commercial Auto #810-5Y160156-24-43-G: Add Driver Robert Marion Jarrett"
type textarea "x"
type input "Commercial Auto #810-5Y160156-24-43-G: Add Driver Robert Marion Jarrett *"
type textarea "x"
type input "Commercial Auto #810-5Y160156-24-43-G: Add Driver Robert Marion Jarrett *N"
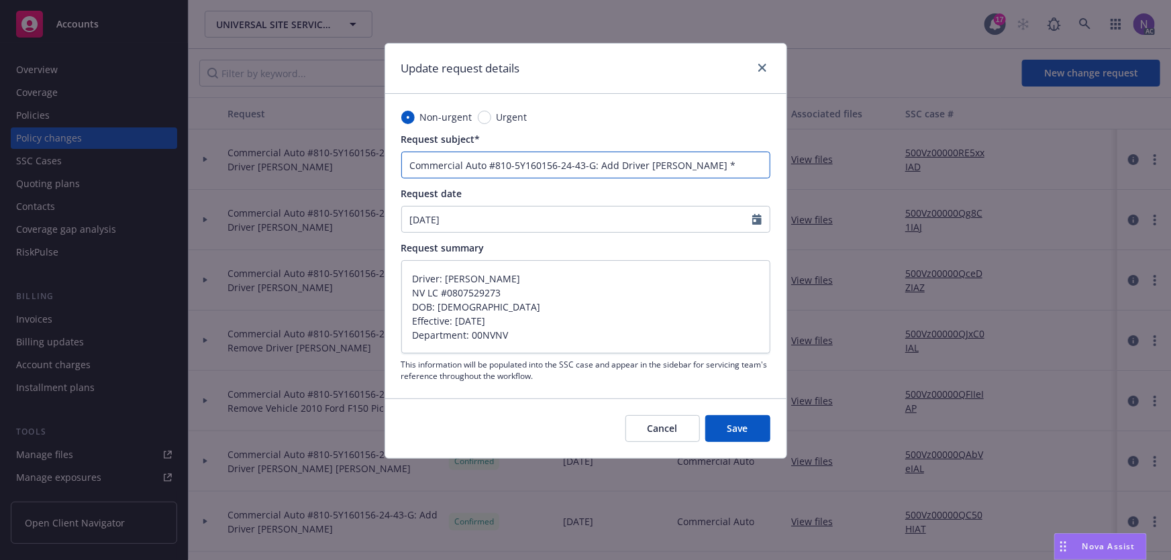
type textarea "x"
type input "Commercial Auto #810-5Y160156-24-43-G: Add Driver Robert Marion Jarrett *No"
type textarea "x"
type input "Commercial Auto #810-5Y160156-24-43-G: Add Driver Robert Marion Jarrett *Now"
type textarea "x"
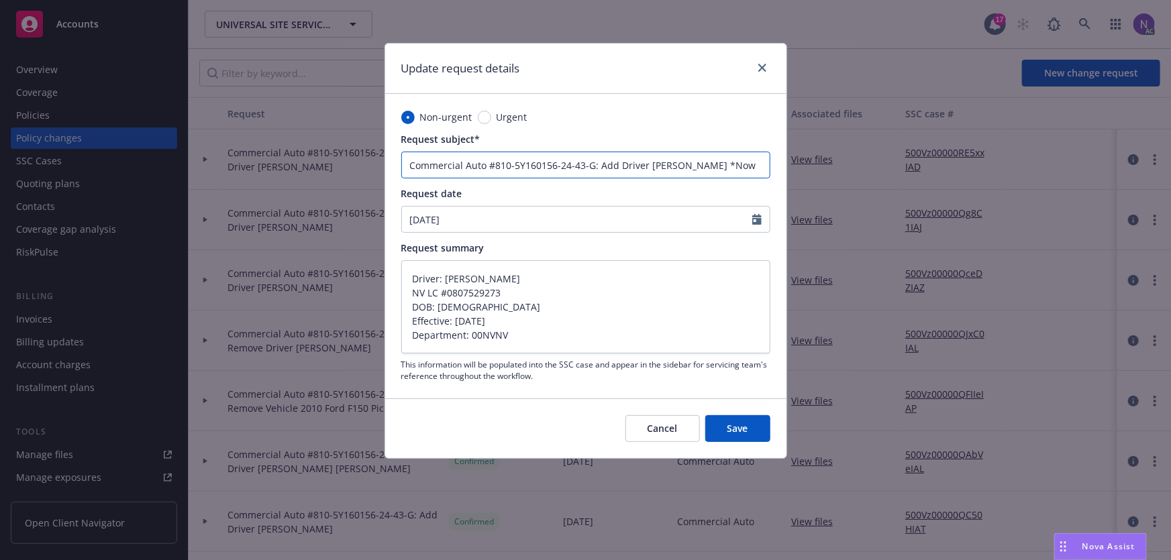
type input "Commercial Auto #810-5Y160156-24-43-G: Add Driver Robert Marion Jarrett *Now"
type textarea "x"
type input "Commercial Auto #810-5Y160156-24-43-G: Add Driver Robert Marion Jarrett *Now R"
type textarea "x"
type input "Commercial Auto #810-5Y160156-24-43-G: Add Driver Robert Marion Jarrett *Now Re"
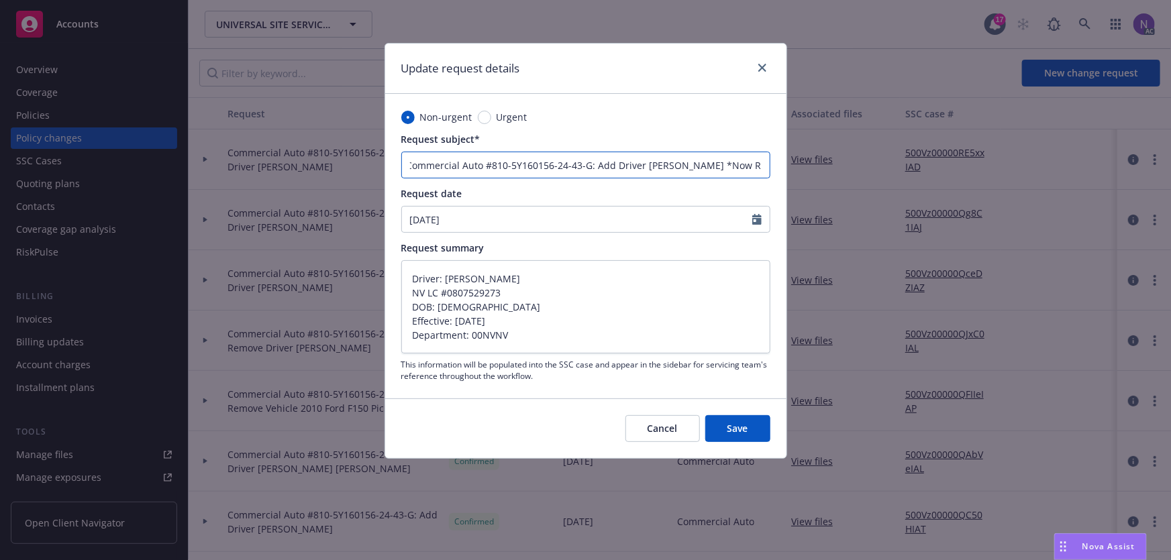
type textarea "x"
type input "Commercial Auto #810-5Y160156-24-43-G: Add Driver Robert Marion Jarrett *Now Rem"
type textarea "x"
type input "Commercial Auto #810-5Y160156-24-43-G: Add Driver Robert Marion Jarrett *Now Re…"
type textarea "x"
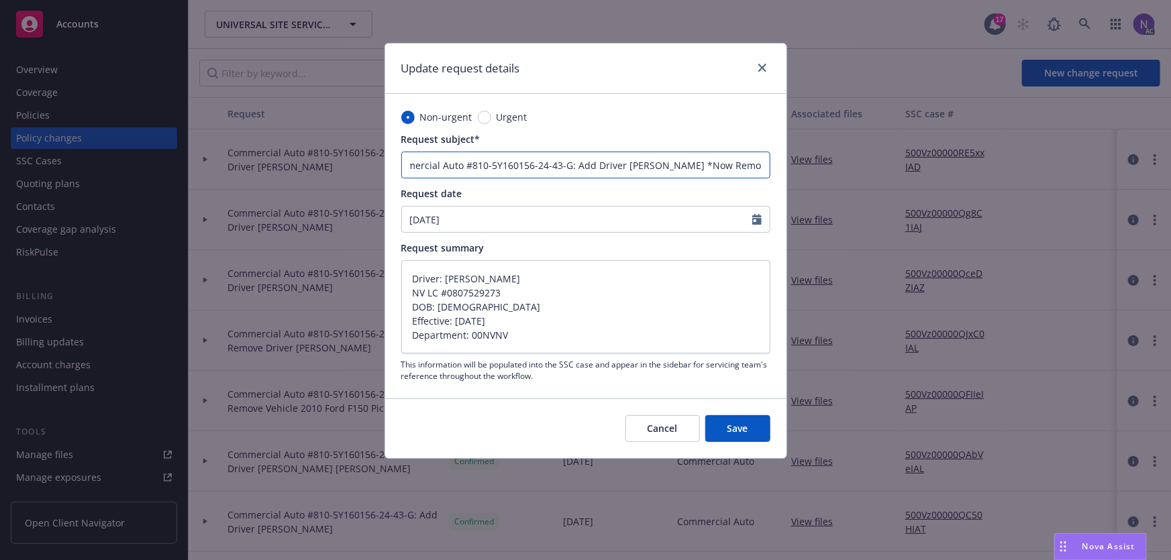
type input "Commercial Auto #810-5Y160156-24-43-G: Add Driver Robert Marion Jarrett *Now Re…"
type textarea "x"
type input "Commercial Auto #810-5Y160156-24-43-G: Add Driver Robert Marion Jarrett *Now Re…"
type textarea "x"
type input "Commercial Auto #810-5Y160156-24-43-G: Add Driver Robert Marion Jarrett *Now Re…"
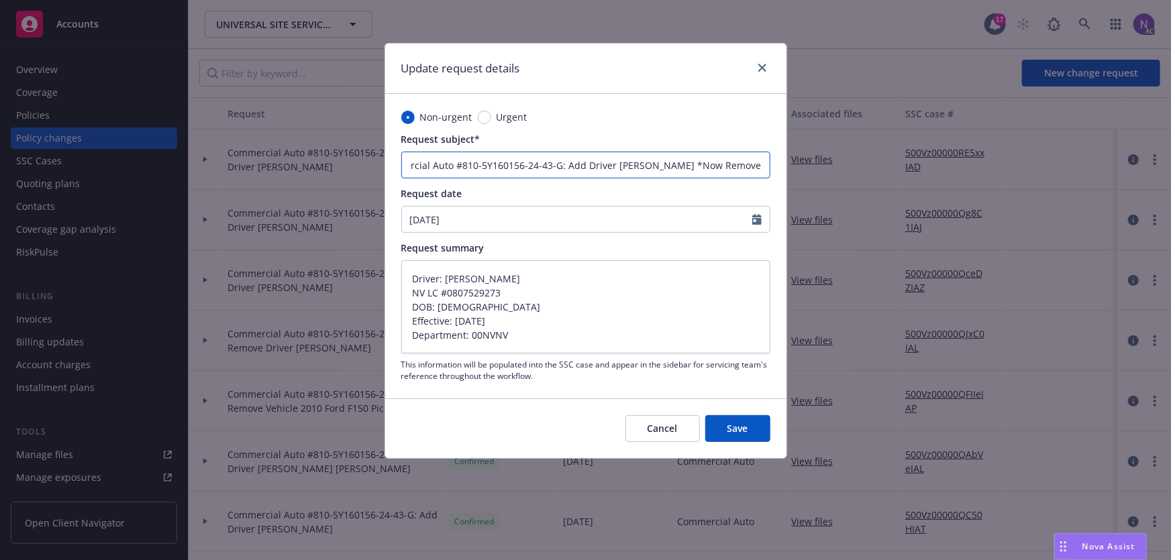
type textarea "x"
type input "Commercial Auto #810-5Y160156-24-43-G: Add Driver [PERSON_NAME] *Now Removed*"
type textarea "x"
type input "Commercial Auto #810-5Y160156-24-43-G: Add Driver [PERSON_NAME] *Now Removed*"
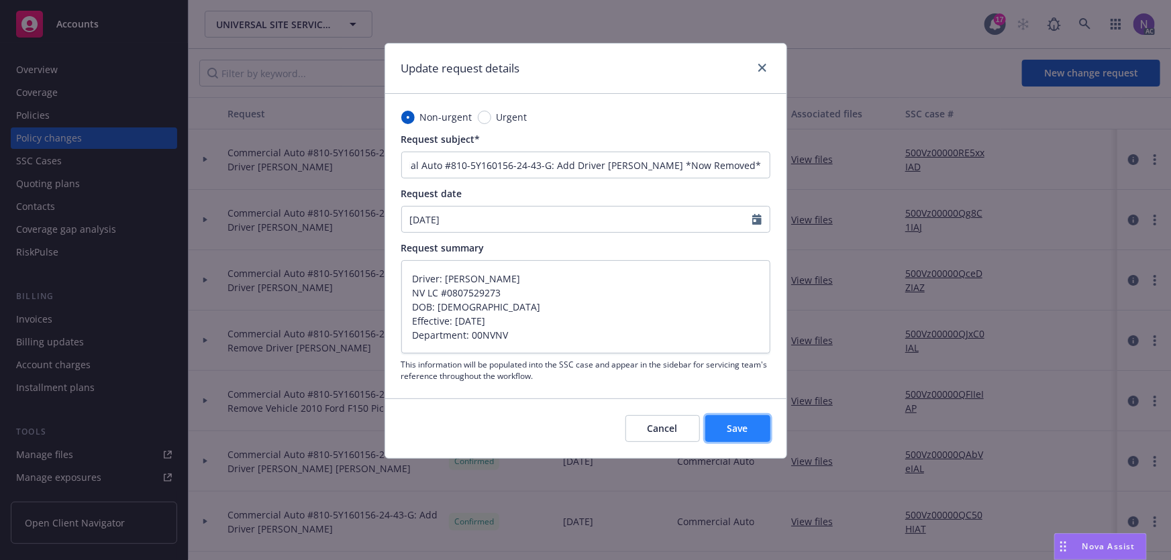
click at [741, 427] on span "Save" at bounding box center [737, 428] width 21 height 13
type textarea "x"
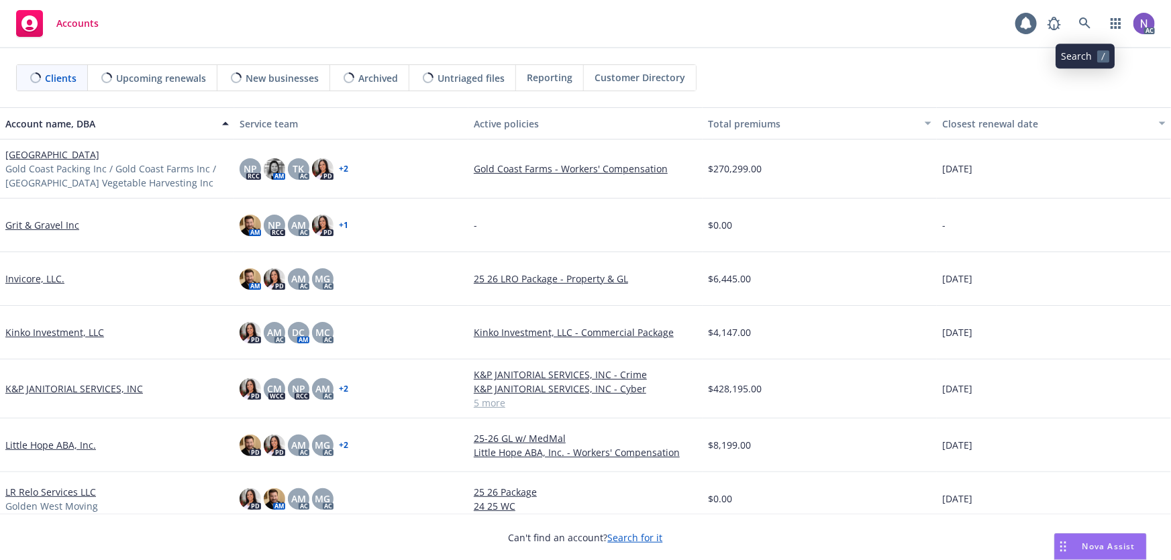
click at [1096, 34] on span at bounding box center [1084, 23] width 27 height 27
click at [1090, 31] on link at bounding box center [1084, 23] width 27 height 27
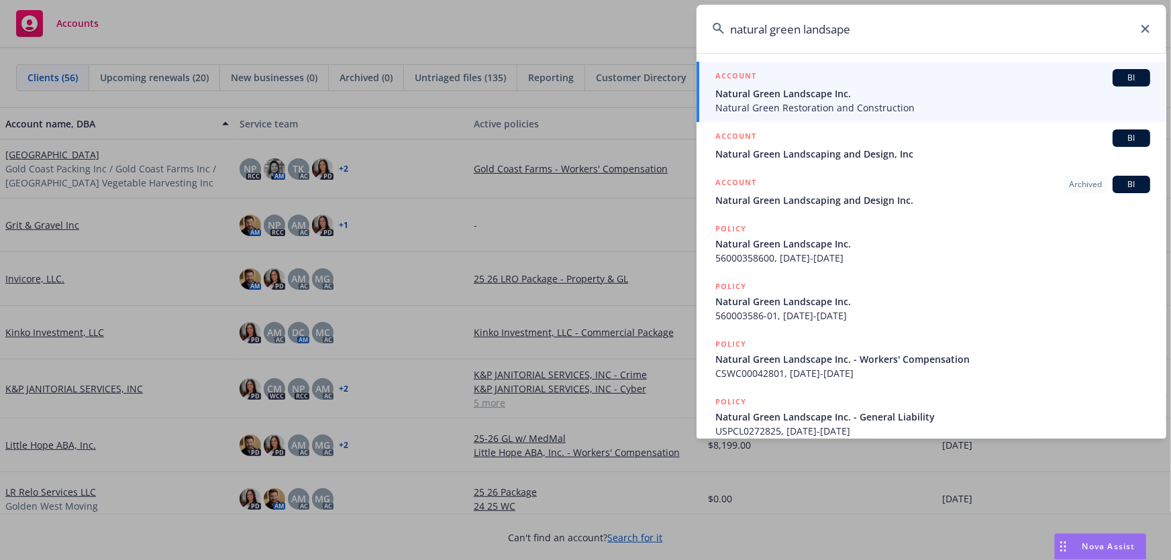
type input "natural green landsape"
click at [828, 101] on span "Natural Green Restoration and Construction" at bounding box center [932, 108] width 435 height 14
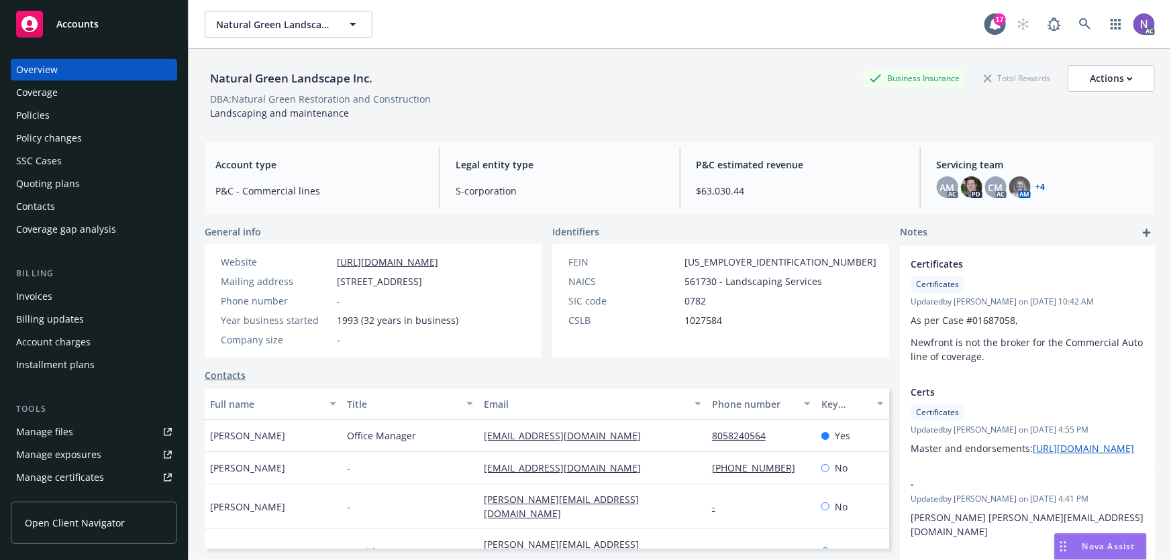
click at [74, 136] on div "Policy changes" at bounding box center [49, 137] width 66 height 21
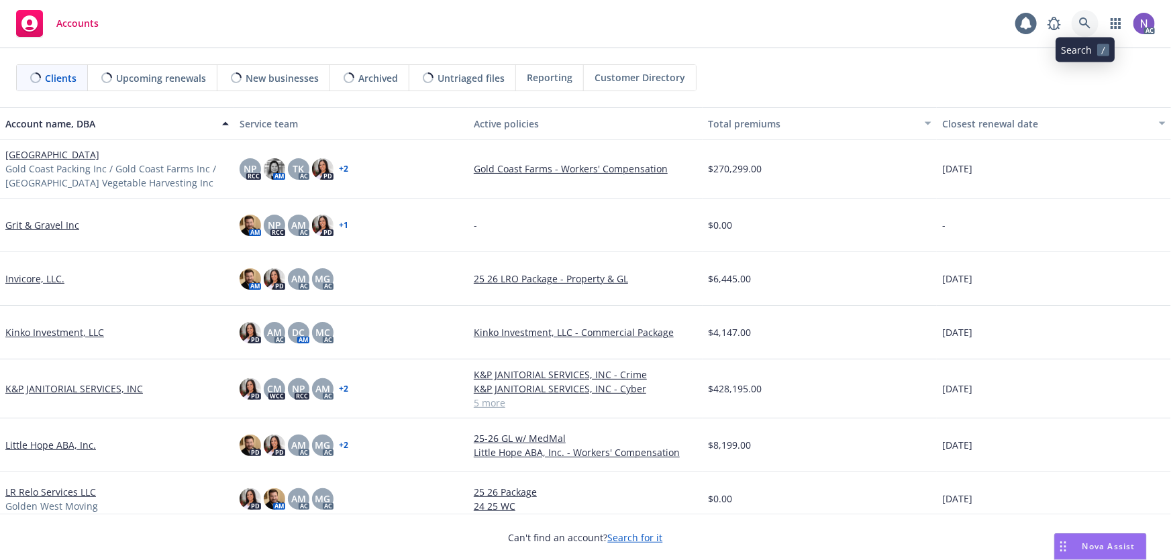
click at [1088, 23] on icon at bounding box center [1085, 23] width 12 height 12
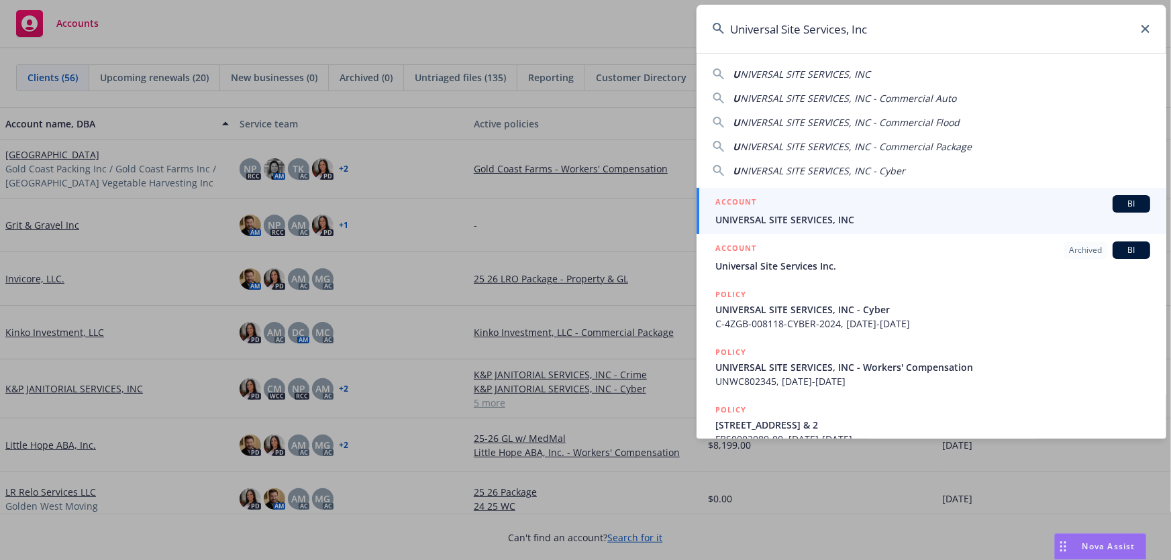
type input "Universal Site Services, Inc"
click at [818, 204] on div "ACCOUNT BI" at bounding box center [932, 203] width 435 height 17
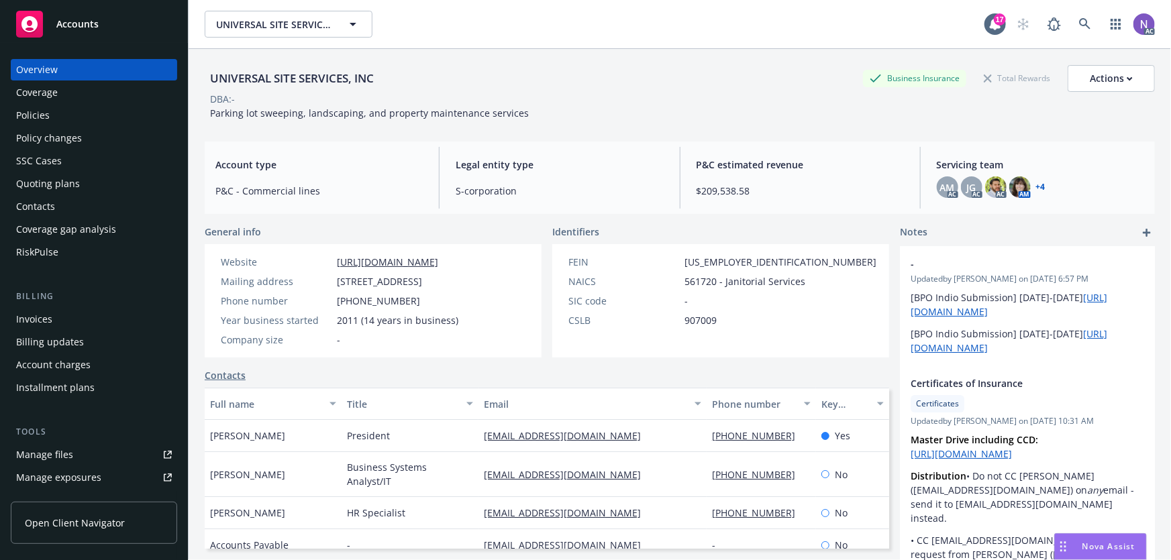
click at [100, 141] on div "Policy changes" at bounding box center [94, 137] width 156 height 21
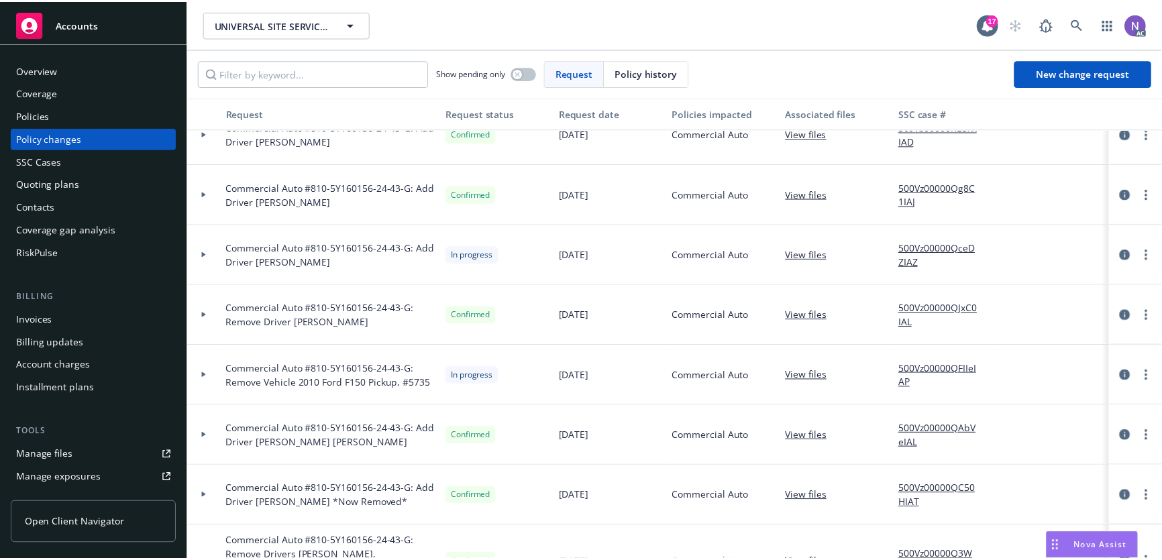
scroll to position [60, 0]
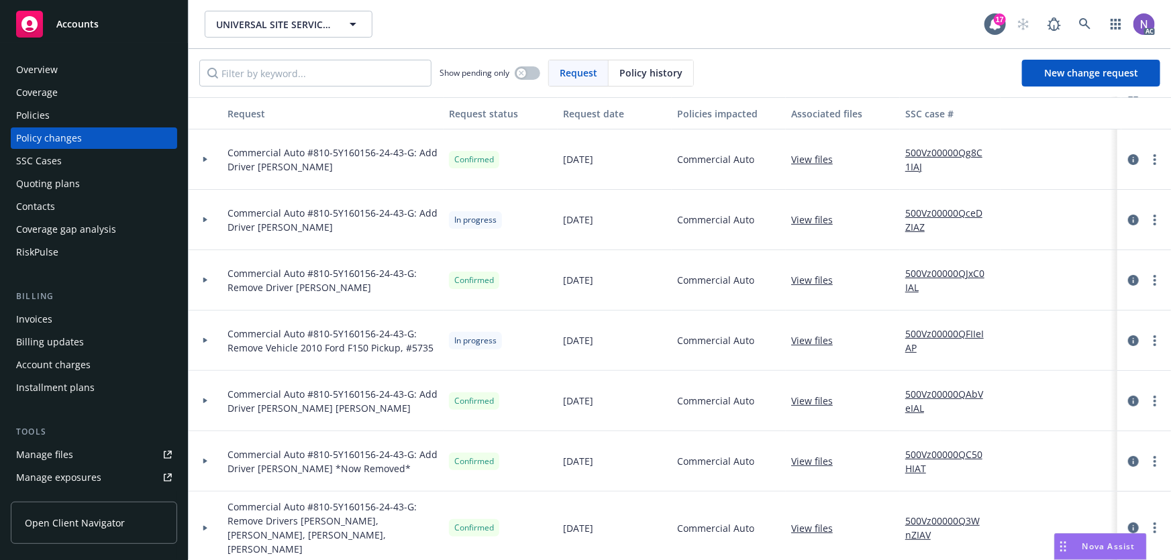
drag, startPoint x: 433, startPoint y: 468, endPoint x: 229, endPoint y: 433, distance: 206.9
click at [215, 446] on div "Commercial Auto #810-5Y160156-24-43-G: Add Driver [PERSON_NAME] *Now Removed* C…" at bounding box center [883, 461] width 1389 height 60
copy div "Commercial Auto #810-5Y160156-24-43-G: Add Driver [PERSON_NAME] *Now Removed*"
click at [1064, 73] on span "New change request" at bounding box center [1091, 72] width 94 height 13
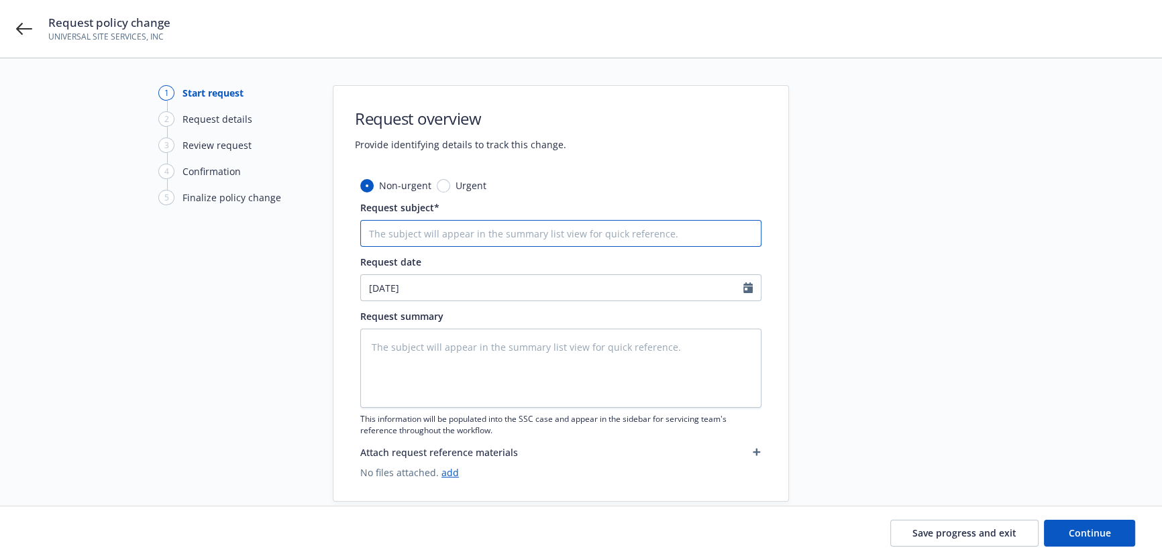
click at [426, 241] on input "Request subject*" at bounding box center [560, 233] width 401 height 27
paste input "Commercial Auto #810-5Y160156-24-43-G: Add Driver [PERSON_NAME] *Now Removed*"
type textarea "x"
type input "Commercial Auto #810-5Y160156-24-43-G: Add Driver [PERSON_NAME] *Now Removed*"
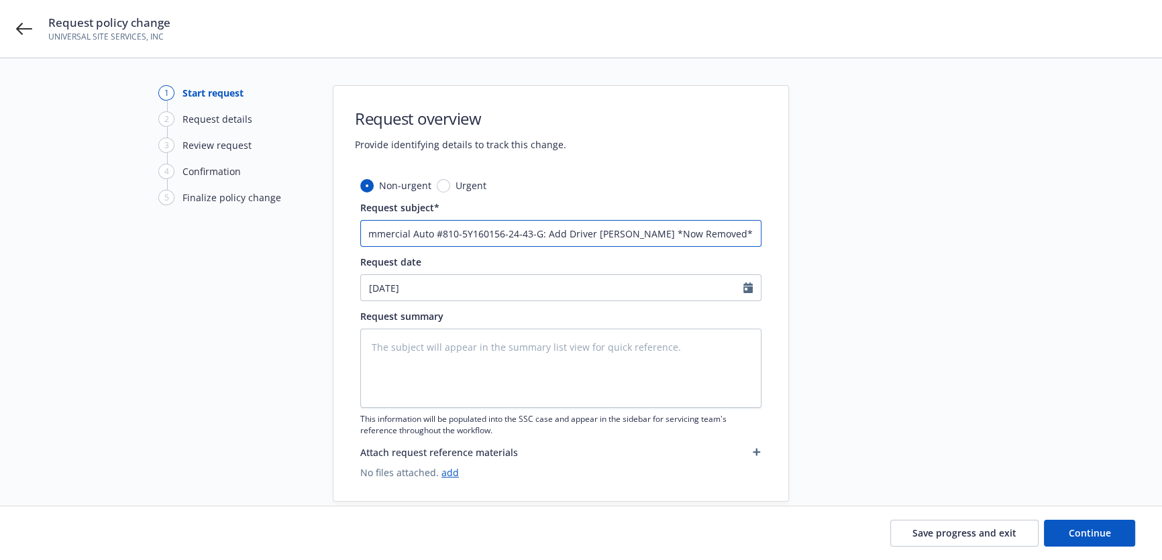
click at [546, 233] on input "Commercial Auto #810-5Y160156-24-43-G: Add Driver [PERSON_NAME] *Now Removed*" at bounding box center [560, 233] width 401 height 27
type textarea "x"
type input "Commercial Auto #810-5Y160156-24-43-G: RDriver [PERSON_NAME] *Now Removed*"
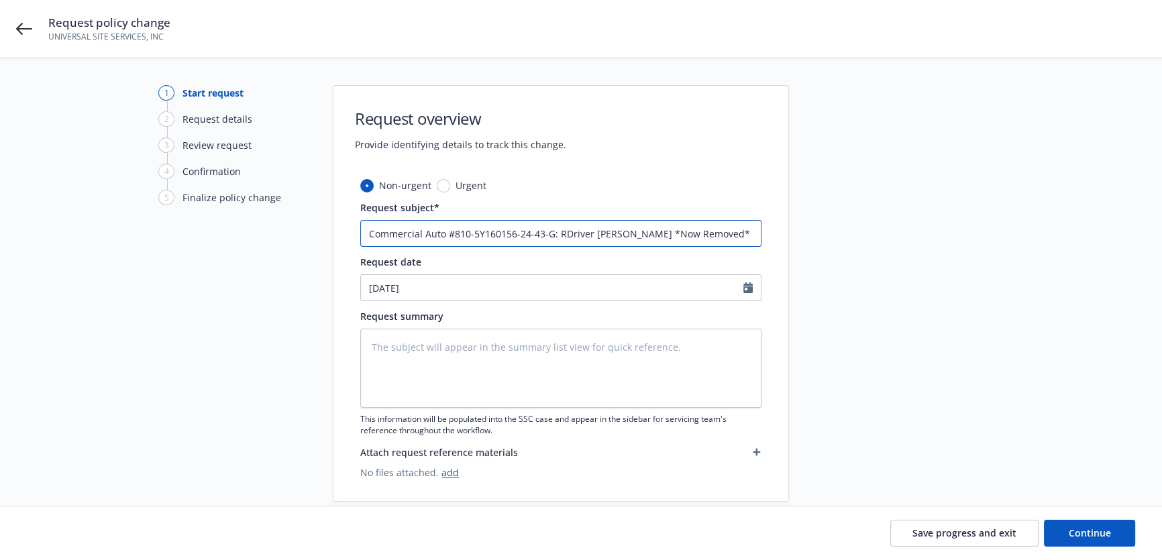
type textarea "x"
type input "Commercial Auto #810-5Y160156-24-43-G: ReDriver [PERSON_NAME] *Now Removed*"
type textarea "x"
type input "Commercial Auto #810-5Y160156-24-43-G: RemoDriver [PERSON_NAME] *Now Removed*"
type textarea "x"
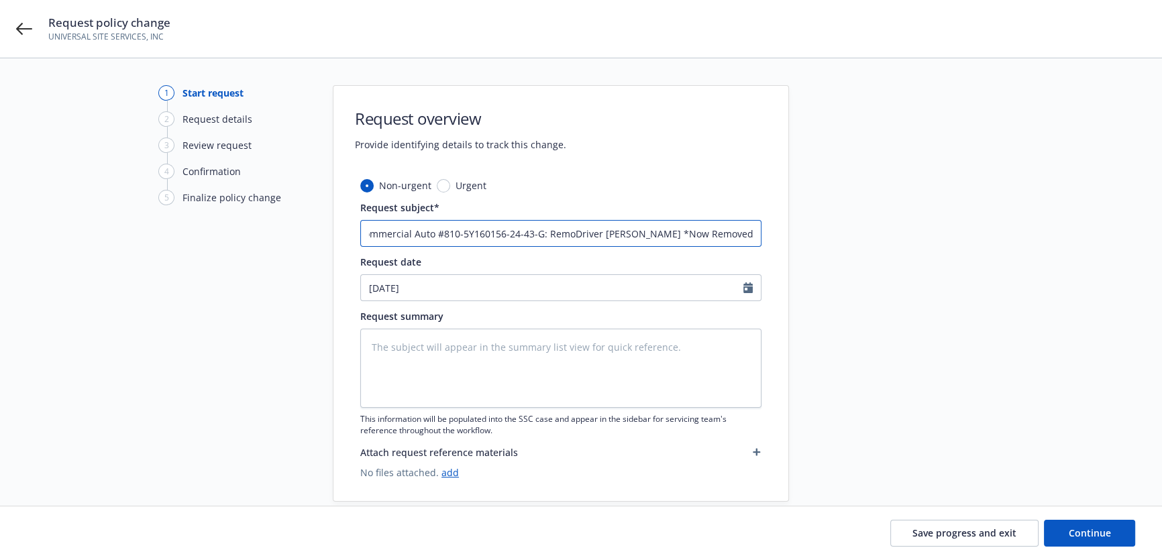
type input "Commercial Auto #810-5Y160156-24-43-G: RemovDriver [PERSON_NAME] *Now Removed*"
type textarea "x"
type input "Commercial Auto #810-5Y160156-24-43-G: RemoveDriver [PERSON_NAME] *Now Removed*"
type textarea "x"
type input "Commercial Auto #810-5Y160156-24-43-G: Remove Driver [PERSON_NAME] *Now Removed*"
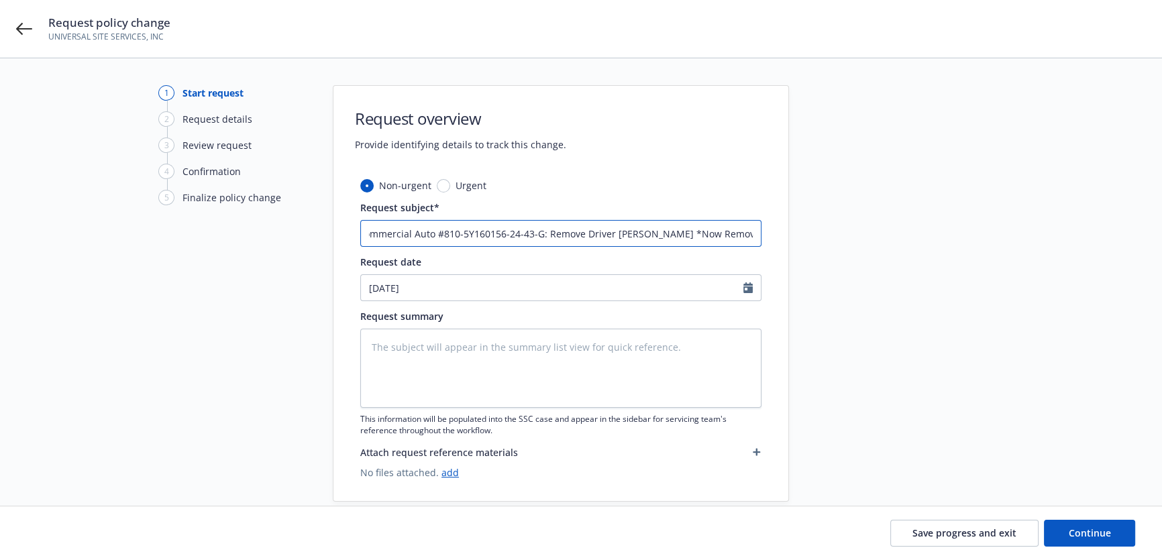
scroll to position [0, 43]
drag, startPoint x: 711, startPoint y: 233, endPoint x: 839, endPoint y: 242, distance: 127.8
click at [839, 242] on div "1 Start request 2 Request details 3 Review request 4 Confirmation 5 Finalize po…" at bounding box center [581, 293] width 1130 height 417
type textarea "x"
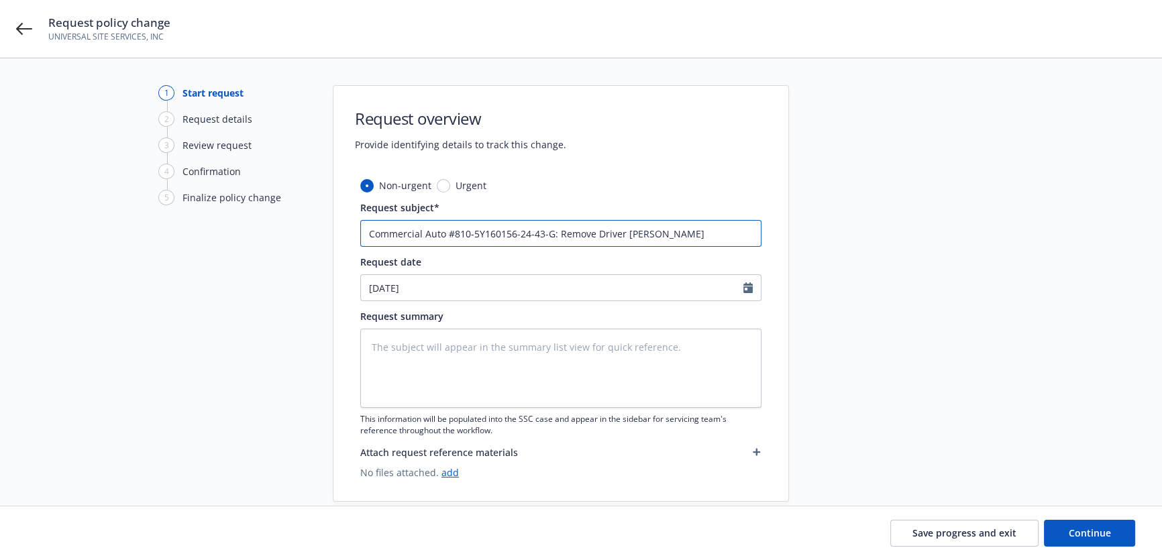
type input "Commercial Auto #810-5Y160156-24-43-G: Remove Driver [PERSON_NAME]"
click at [651, 354] on textarea at bounding box center [560, 368] width 401 height 79
drag, startPoint x: 723, startPoint y: 231, endPoint x: 561, endPoint y: 248, distance: 163.2
click at [561, 248] on div "Non-urgent Urgent Request subject* Commercial Auto #810-5Y160156-24-43-G: Remov…" at bounding box center [560, 328] width 401 height 301
click at [534, 317] on div "Request summary" at bounding box center [560, 316] width 401 height 14
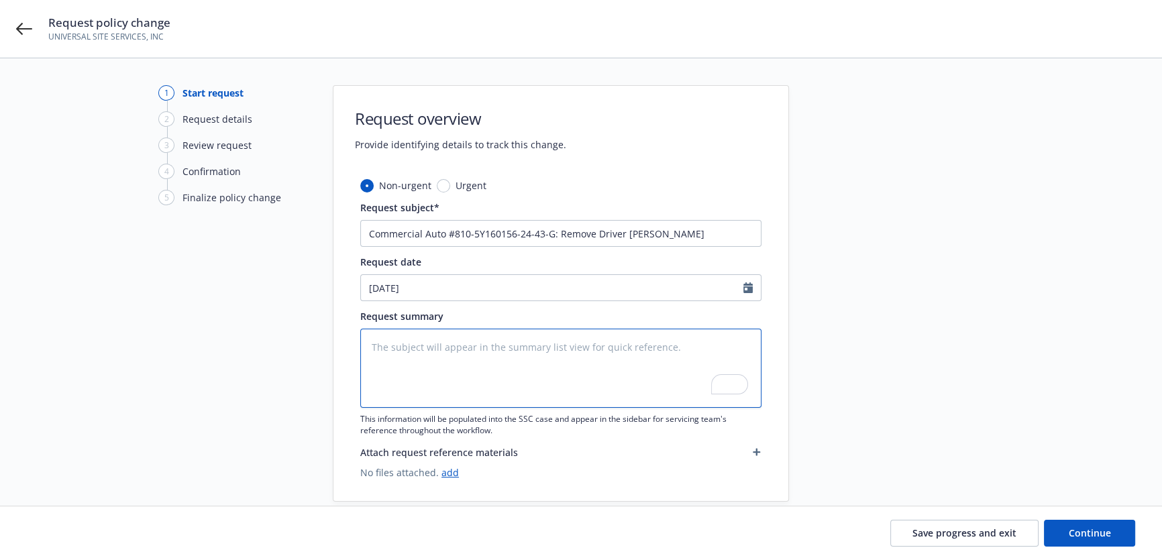
click at [574, 407] on textarea "To enrich screen reader interactions, please activate Accessibility in Grammarl…" at bounding box center [560, 368] width 401 height 79
paste textarea "Remove Driver [PERSON_NAME]"
type textarea "x"
type textarea "Remove Driver [PERSON_NAME]"
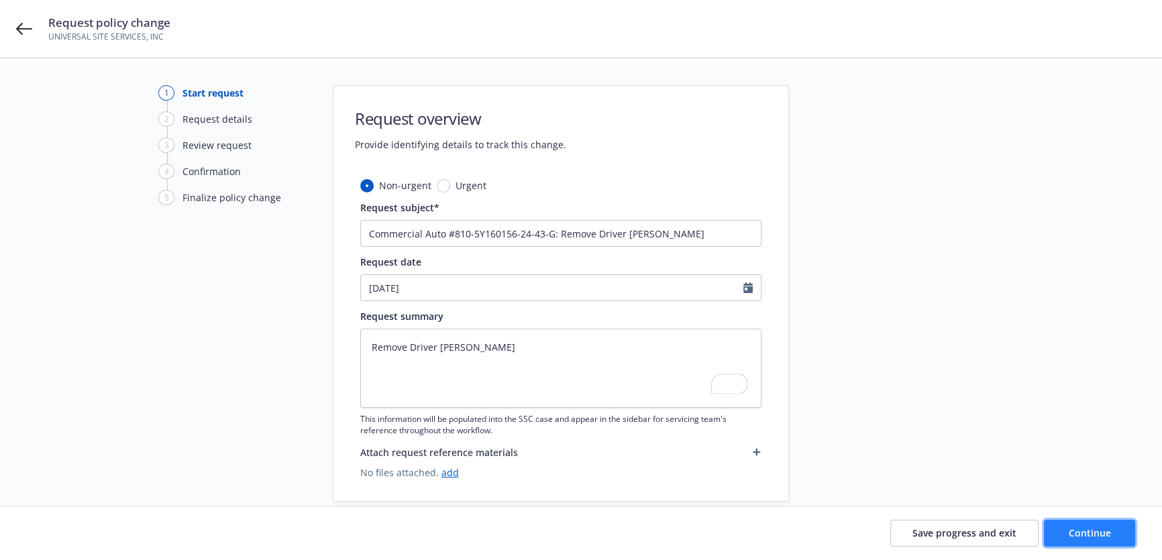
click at [1076, 537] on span "Continue" at bounding box center [1090, 533] width 42 height 13
type textarea "x"
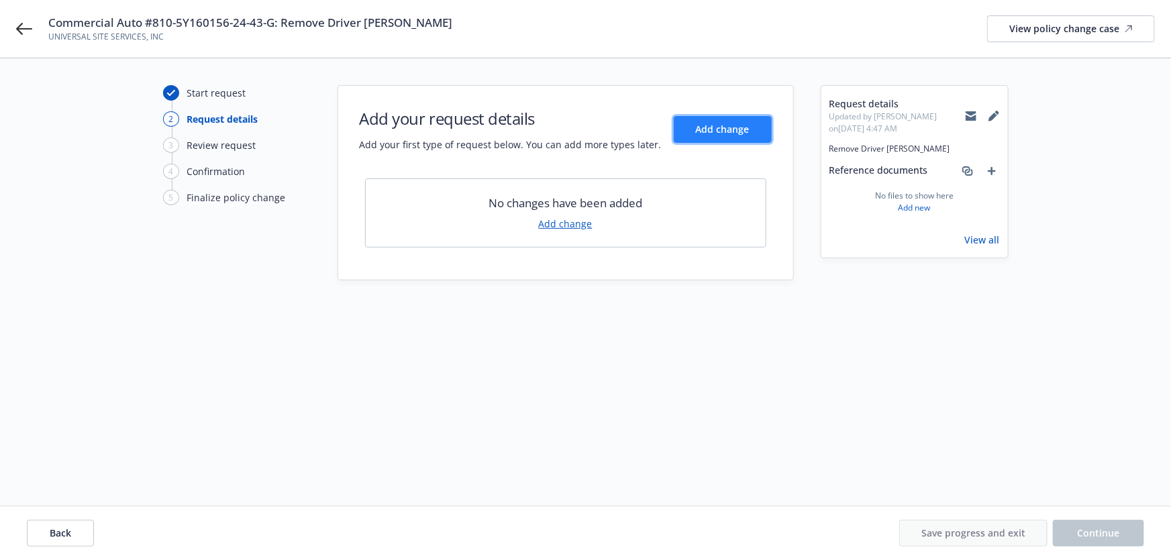
click at [708, 138] on button "Add change" at bounding box center [723, 129] width 98 height 27
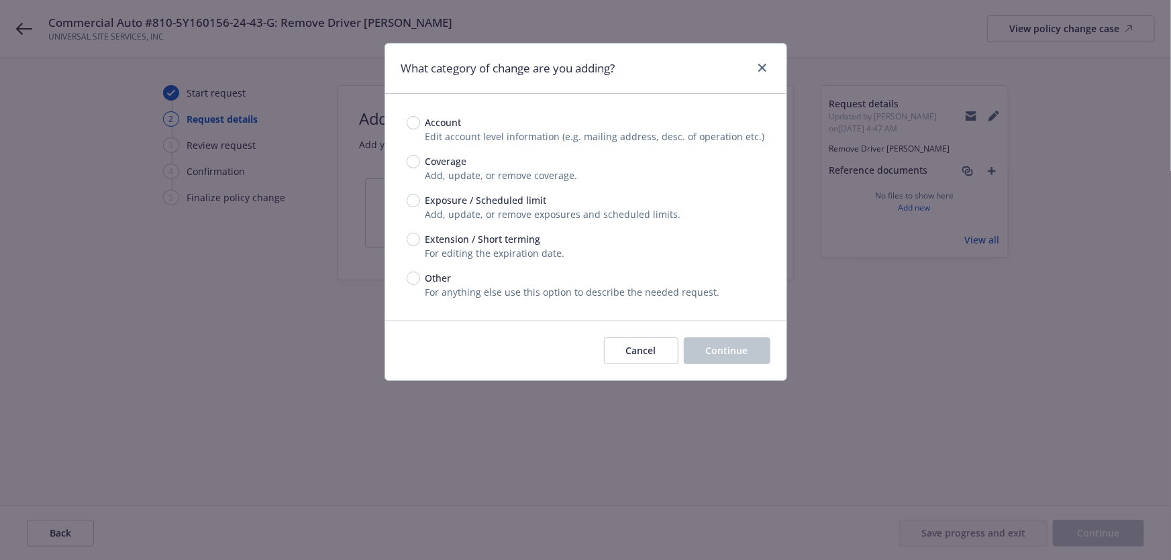
click at [484, 201] on span "Exposure / Scheduled limit" at bounding box center [485, 200] width 121 height 14
click at [420, 201] on input "Exposure / Scheduled limit" at bounding box center [413, 200] width 13 height 13
radio input "true"
click at [736, 352] on span "Continue" at bounding box center [727, 350] width 42 height 13
type textarea "x"
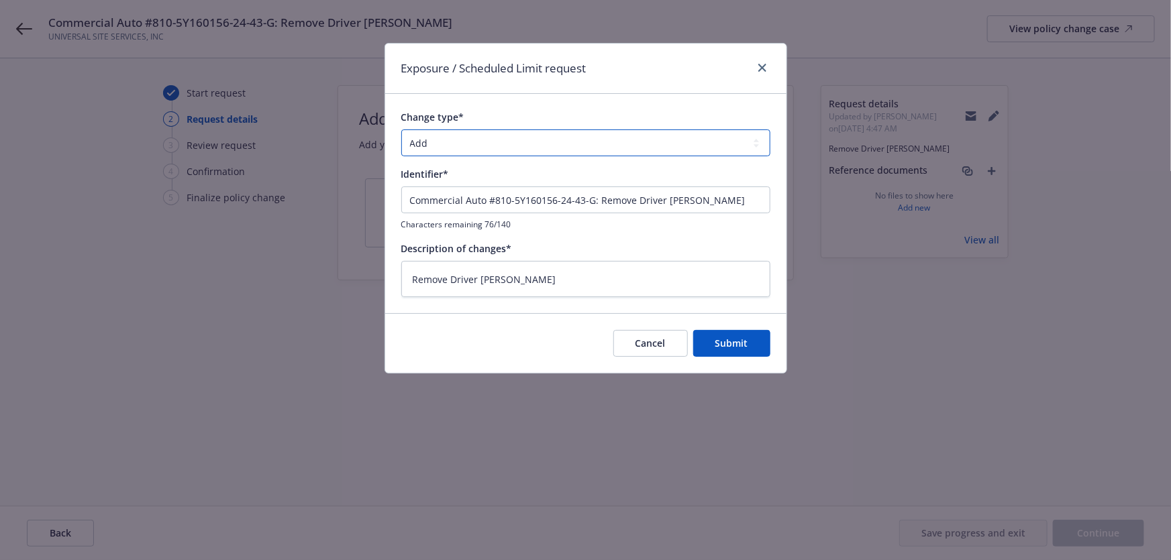
click at [476, 138] on select "Add Audit Change Remove" at bounding box center [585, 142] width 369 height 27
select select "REMOVE"
click at [401, 129] on select "Add Audit Change Remove" at bounding box center [585, 142] width 369 height 27
click at [717, 372] on div "Cancel Submit" at bounding box center [585, 343] width 401 height 60
click at [732, 347] on span "Submit" at bounding box center [731, 343] width 33 height 13
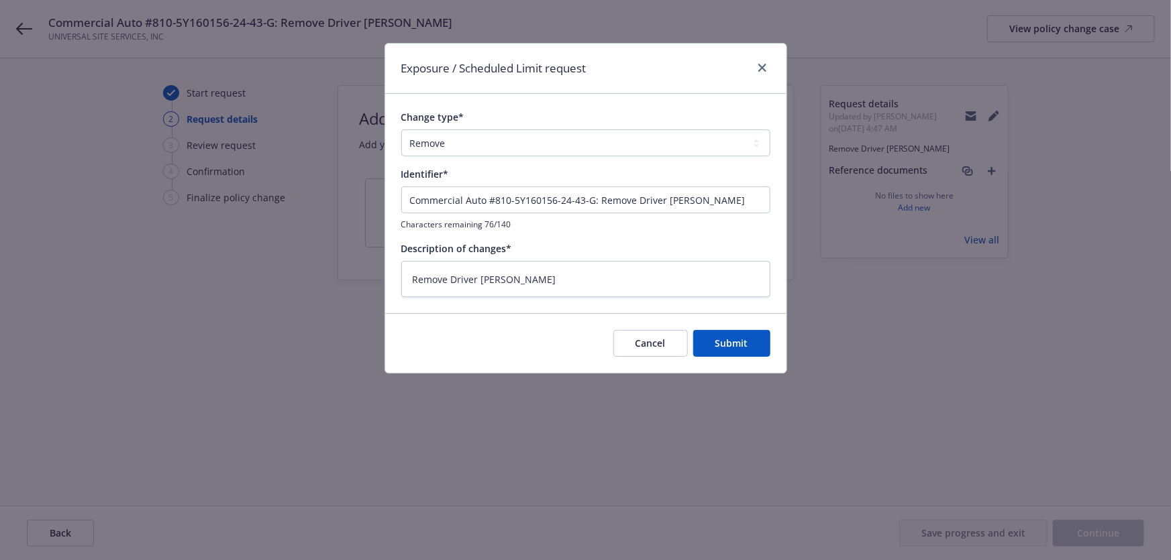
type textarea "x"
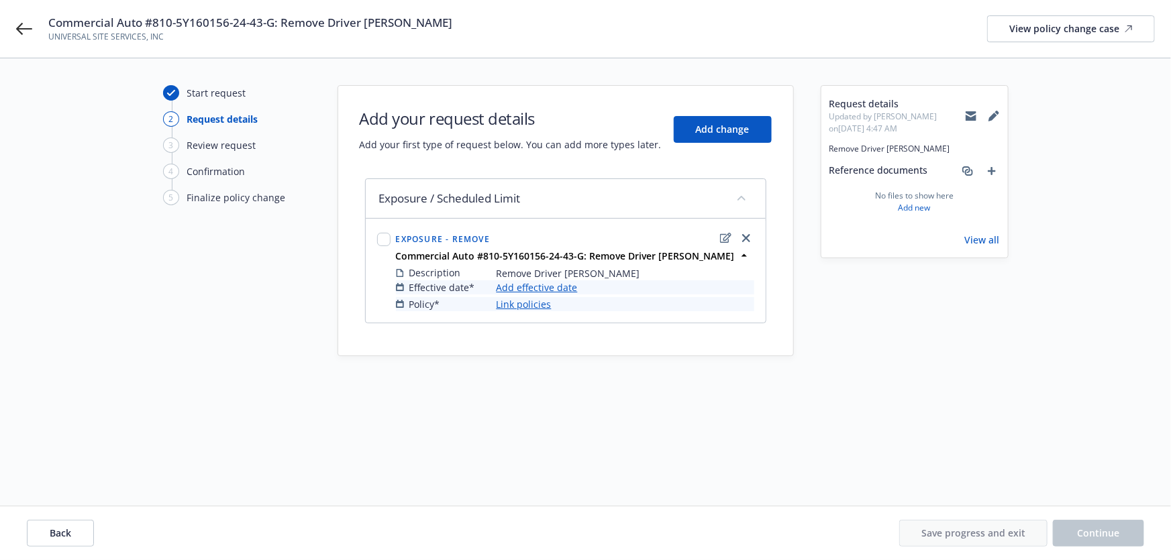
click at [518, 284] on link "Add effective date" at bounding box center [536, 287] width 81 height 14
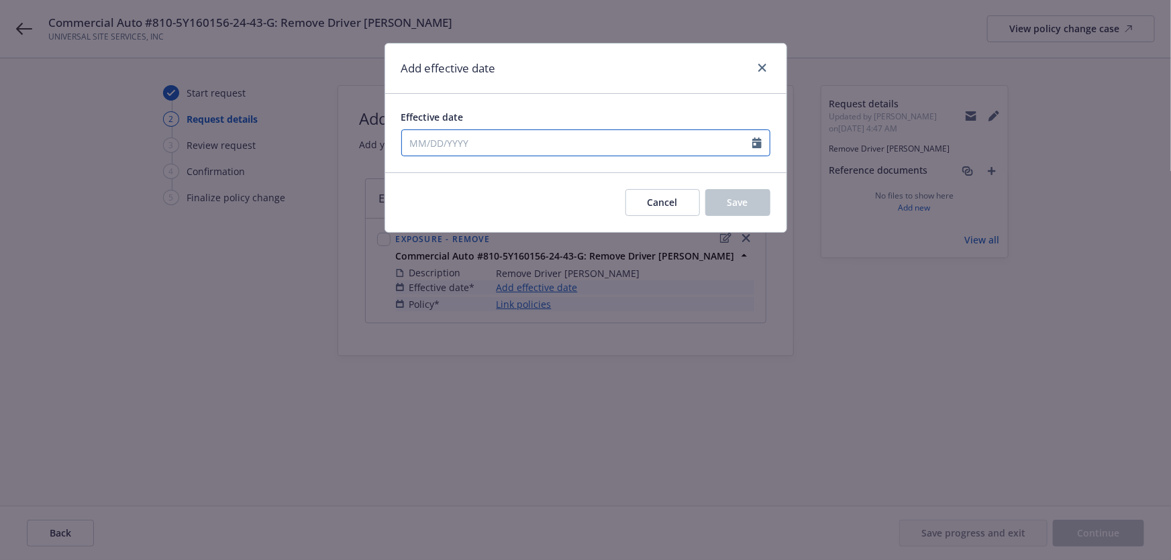
click at [521, 141] on input "Effective date" at bounding box center [577, 142] width 350 height 25
select select "8"
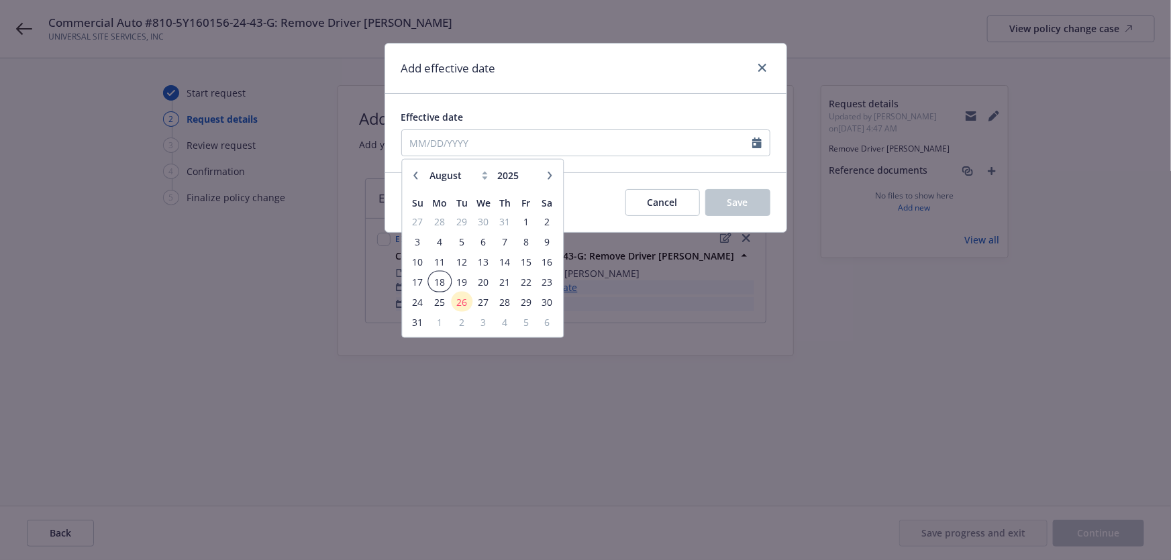
click at [445, 280] on span "18" at bounding box center [439, 281] width 20 height 17
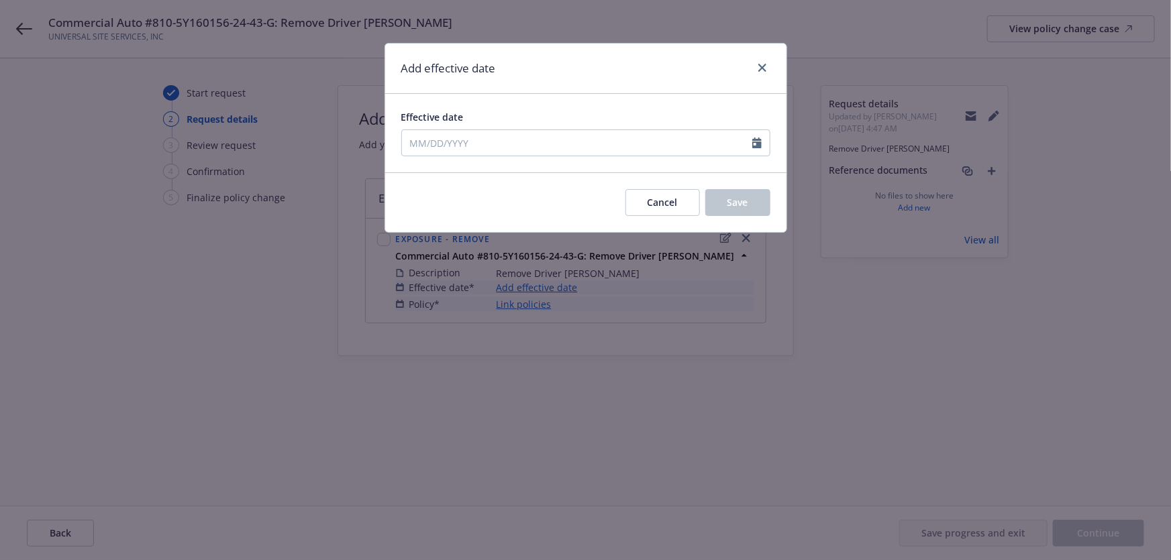
type input "08/18/2025"
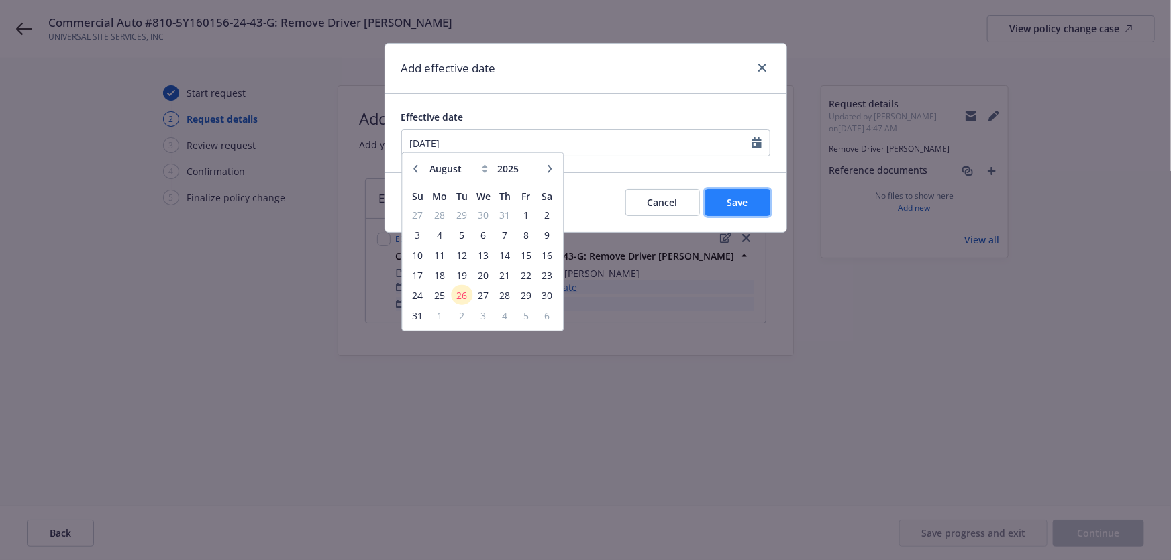
click at [724, 215] on button "Save" at bounding box center [737, 202] width 65 height 27
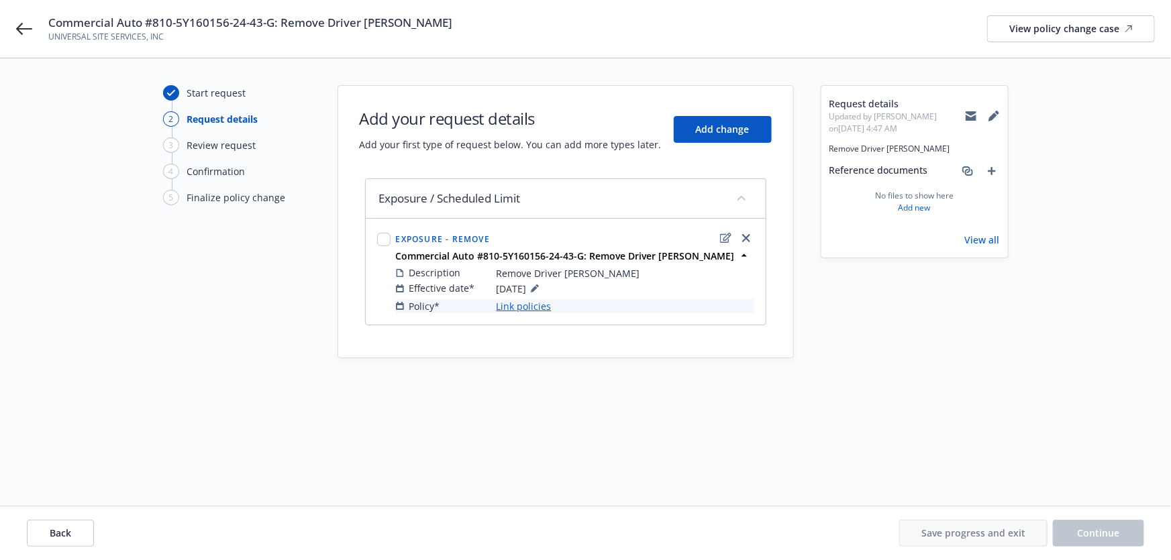
click at [538, 300] on link "Link policies" at bounding box center [523, 306] width 55 height 14
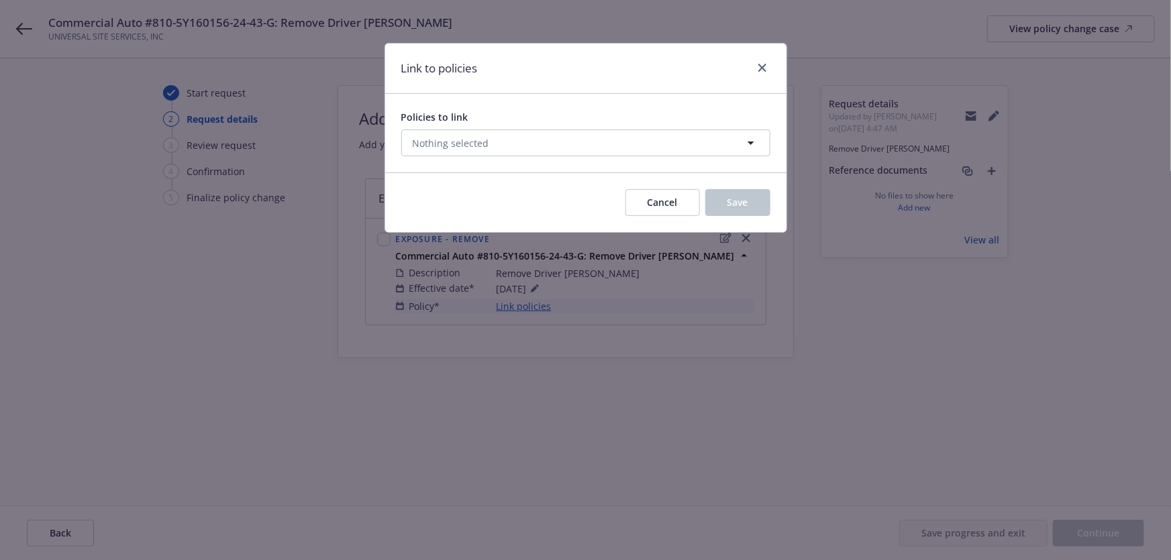
click at [515, 121] on div "Policies to link" at bounding box center [585, 117] width 369 height 14
click at [511, 140] on button "Nothing selected" at bounding box center [585, 142] width 369 height 27
select select "ACTIVE"
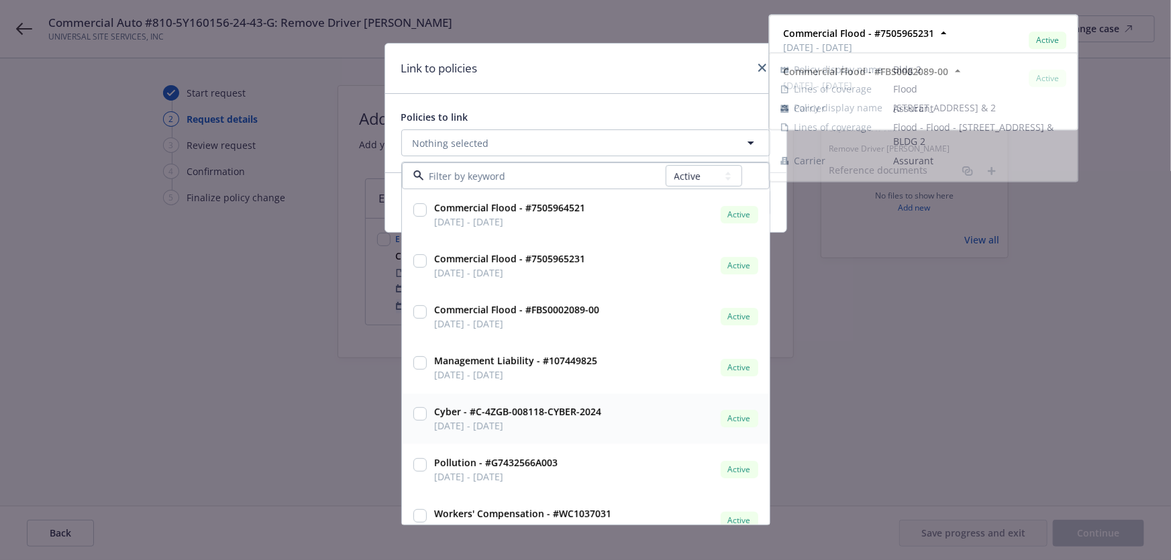
scroll to position [174, 0]
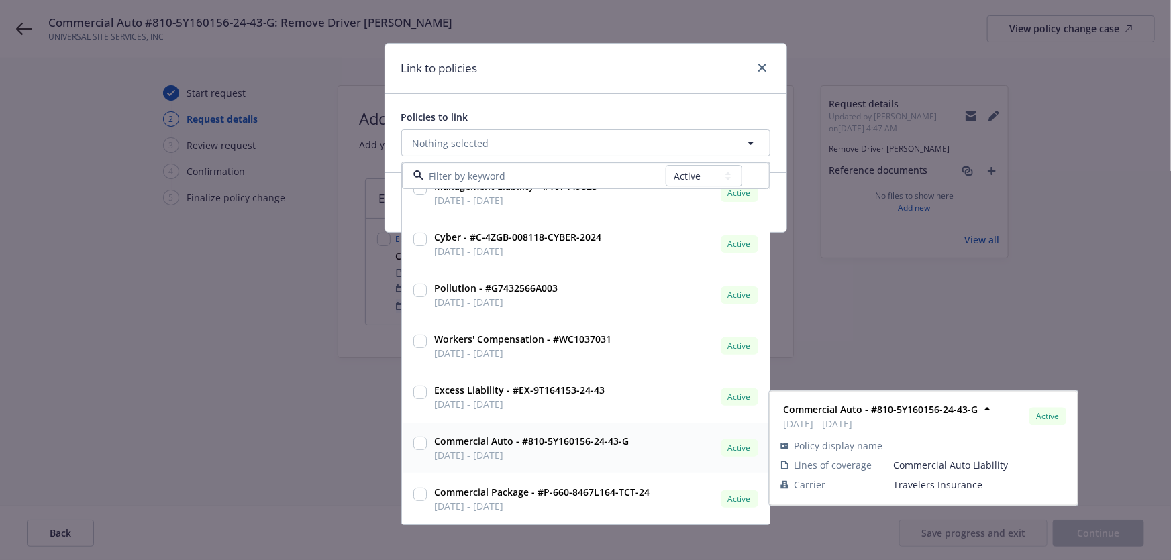
click at [596, 441] on strong "Commercial Auto - #810-5Y160156-24-43-G" at bounding box center [532, 441] width 195 height 13
checkbox input "true"
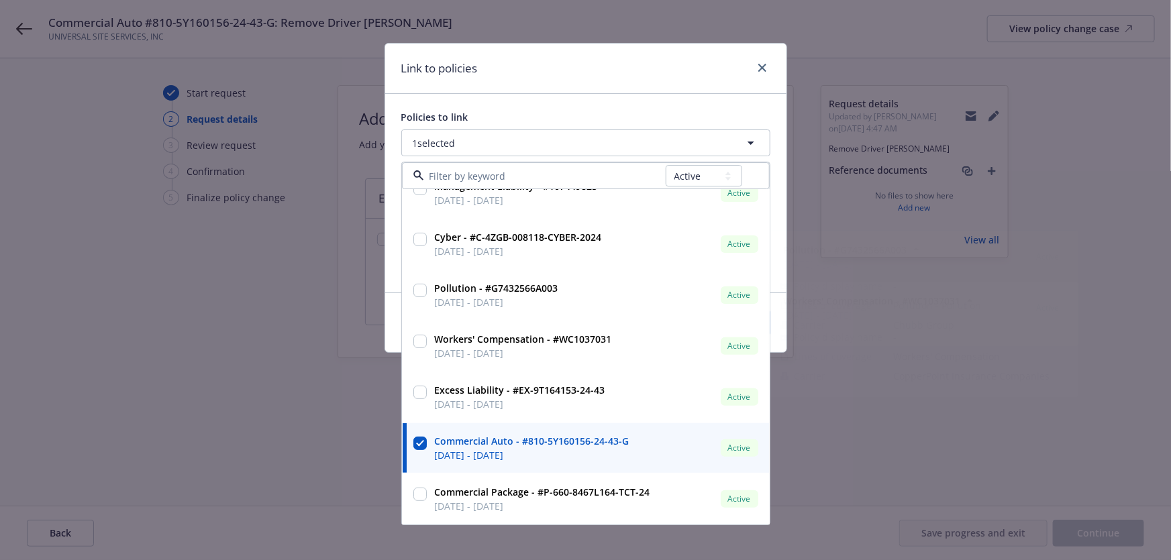
click at [613, 102] on div "Policies to link 1 selected All Active Upcoming Expired Cancelled Commercial Fl…" at bounding box center [585, 193] width 401 height 199
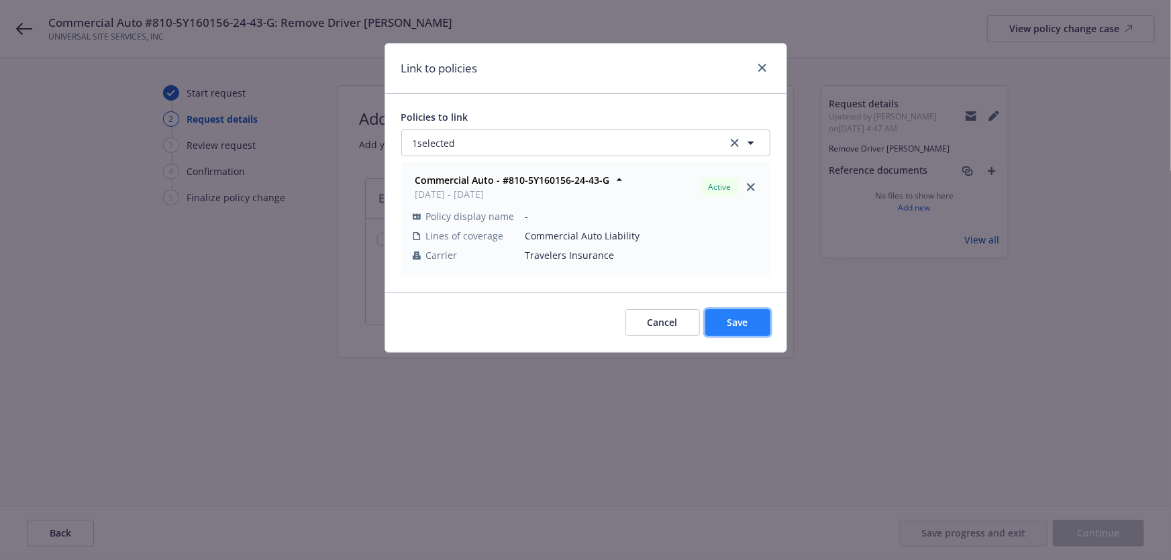
click at [729, 315] on button "Save" at bounding box center [737, 322] width 65 height 27
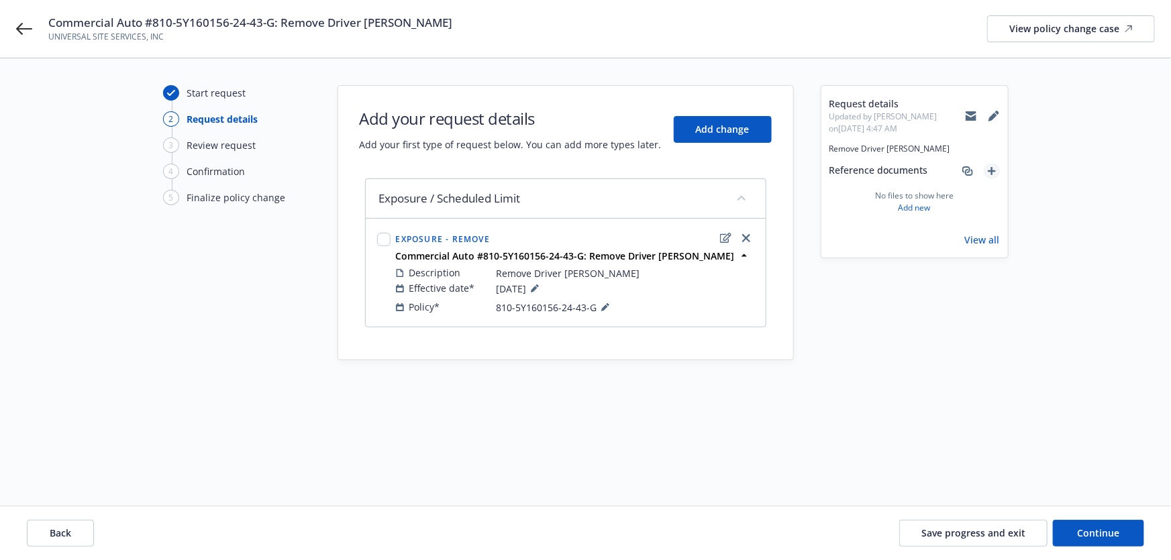
click at [986, 169] on link "add" at bounding box center [992, 171] width 16 height 16
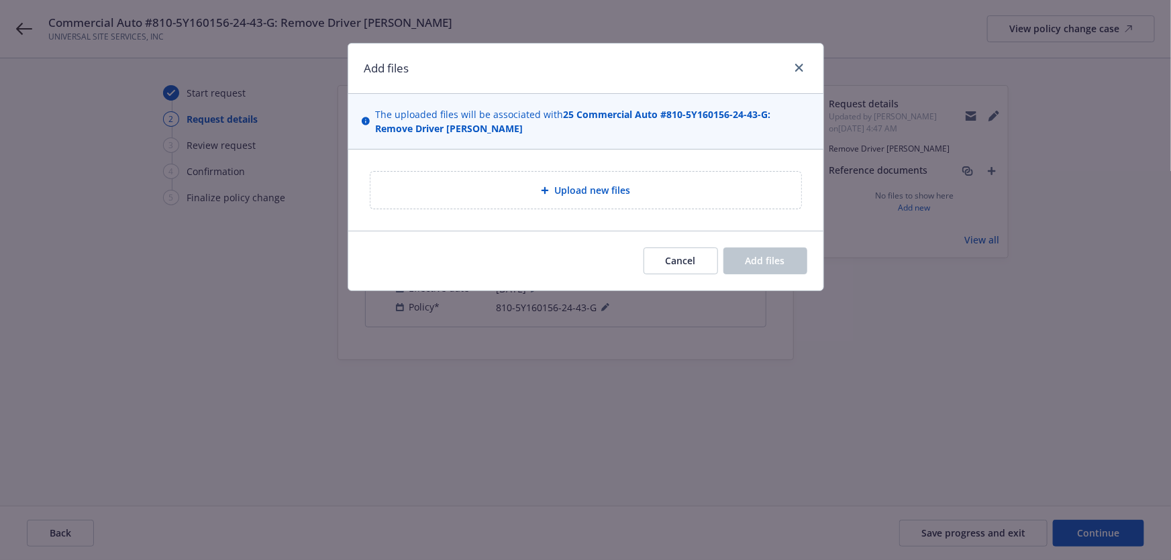
drag, startPoint x: 637, startPoint y: 170, endPoint x: 635, endPoint y: 200, distance: 29.6
click at [637, 174] on div "Upload new files" at bounding box center [585, 190] width 475 height 81
click at [635, 200] on div "Upload new files" at bounding box center [585, 190] width 431 height 37
type textarea "x"
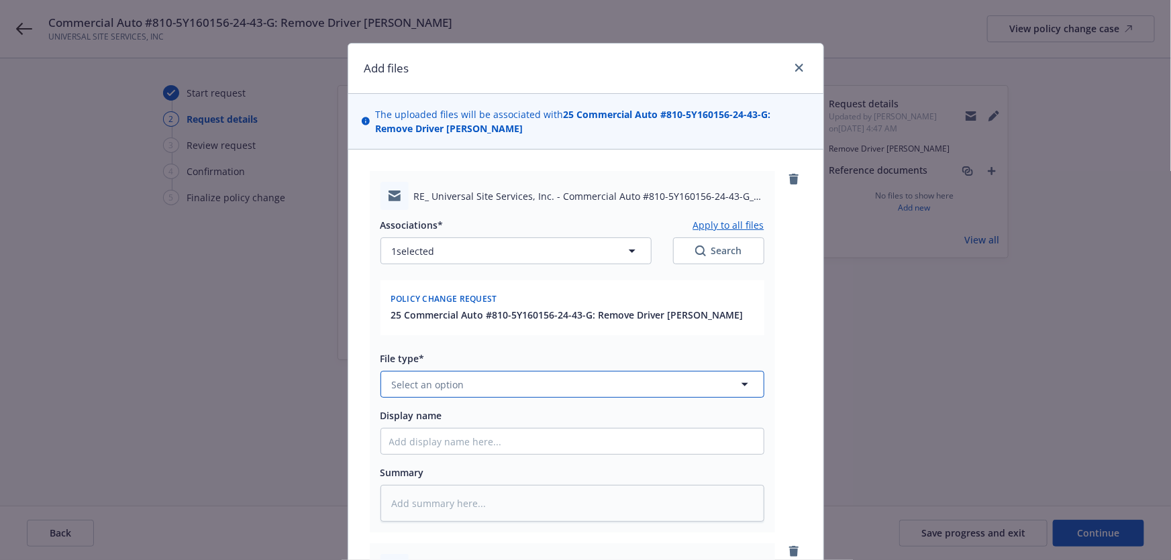
click at [511, 398] on button "Select an option" at bounding box center [572, 384] width 384 height 27
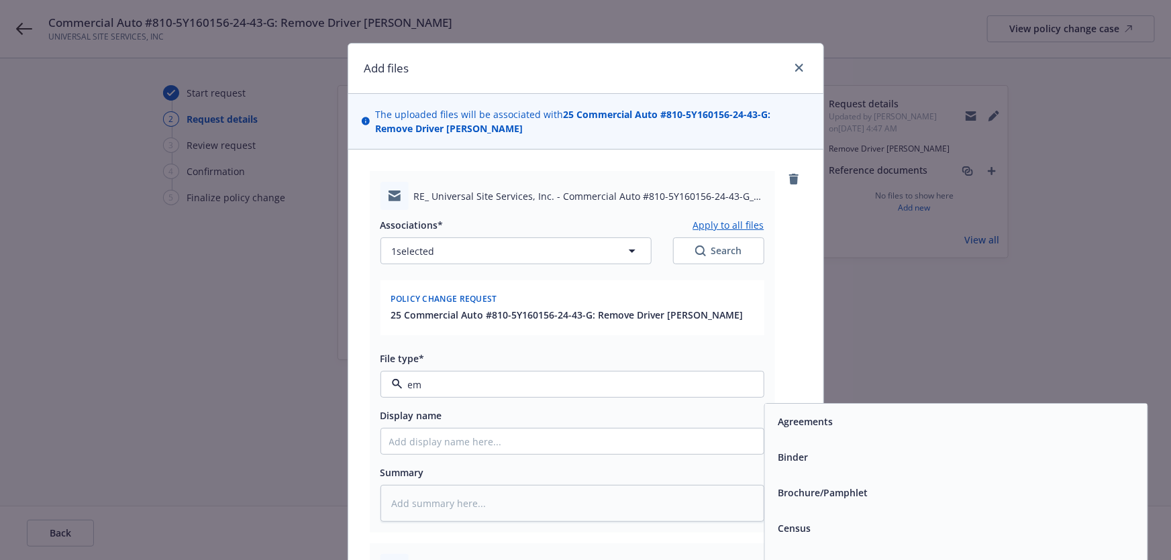
type input "ema"
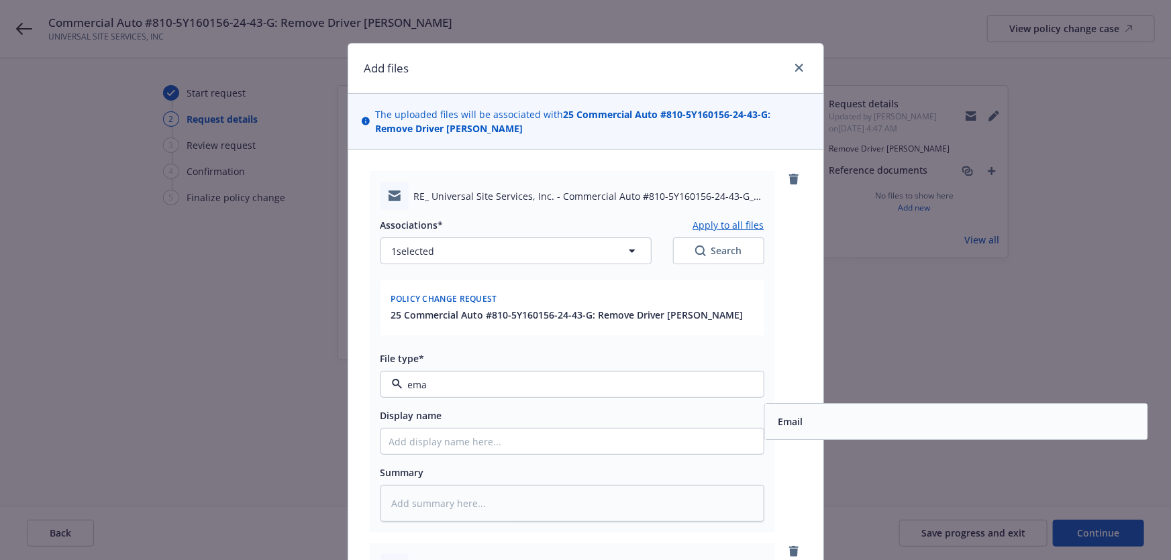
click at [778, 429] on span "Email" at bounding box center [790, 422] width 25 height 14
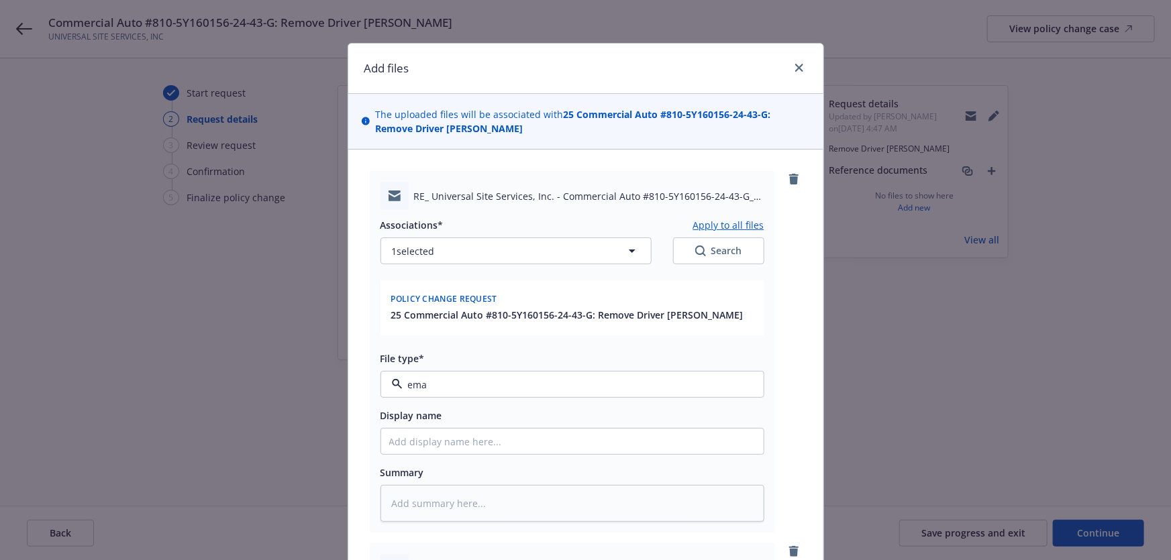
type textarea "x"
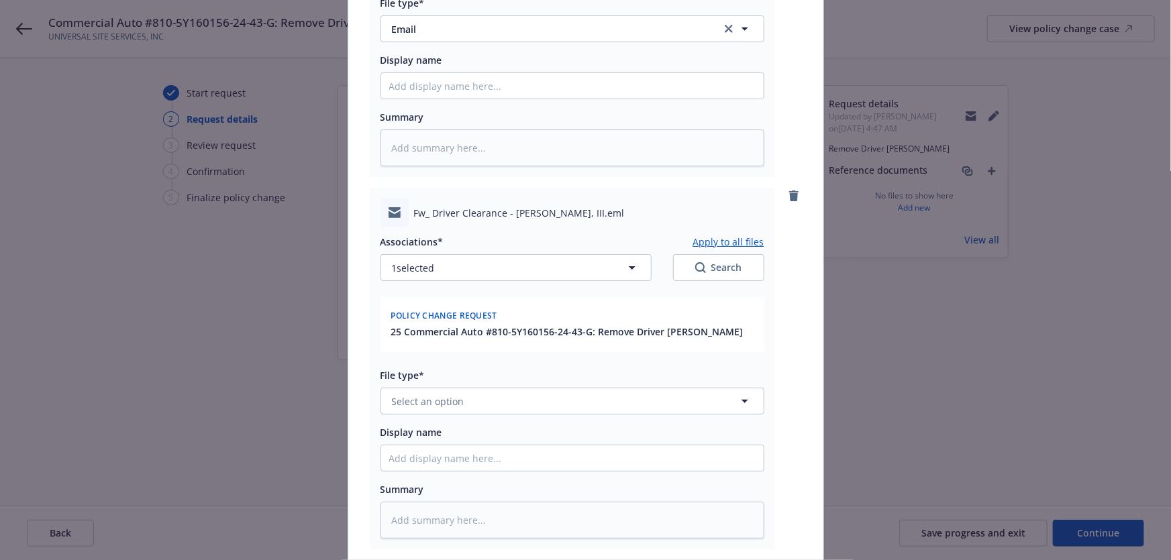
scroll to position [366, 0]
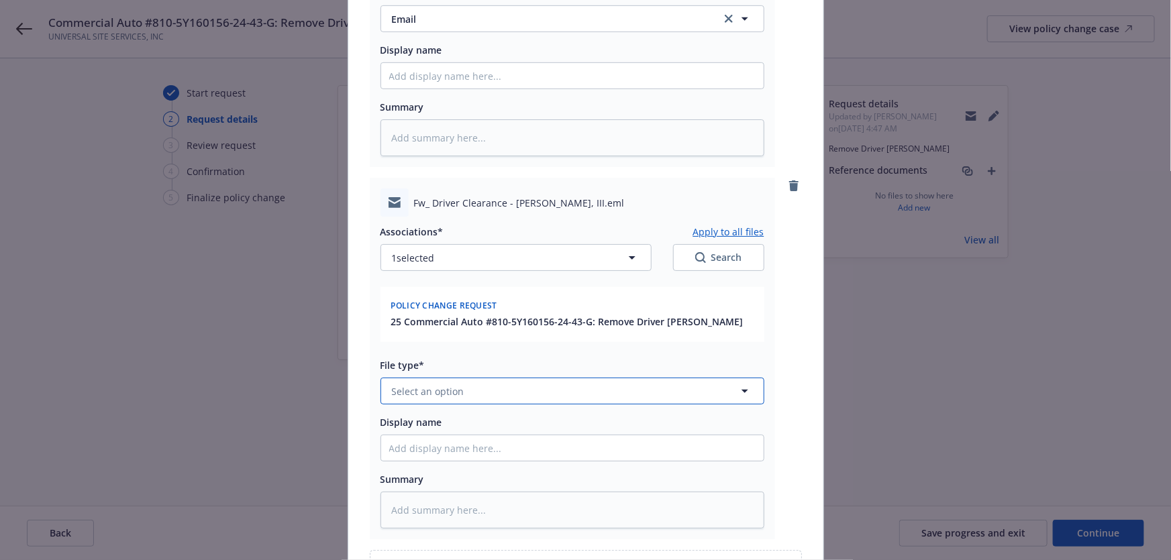
click at [469, 405] on button "Select an option" at bounding box center [572, 391] width 384 height 27
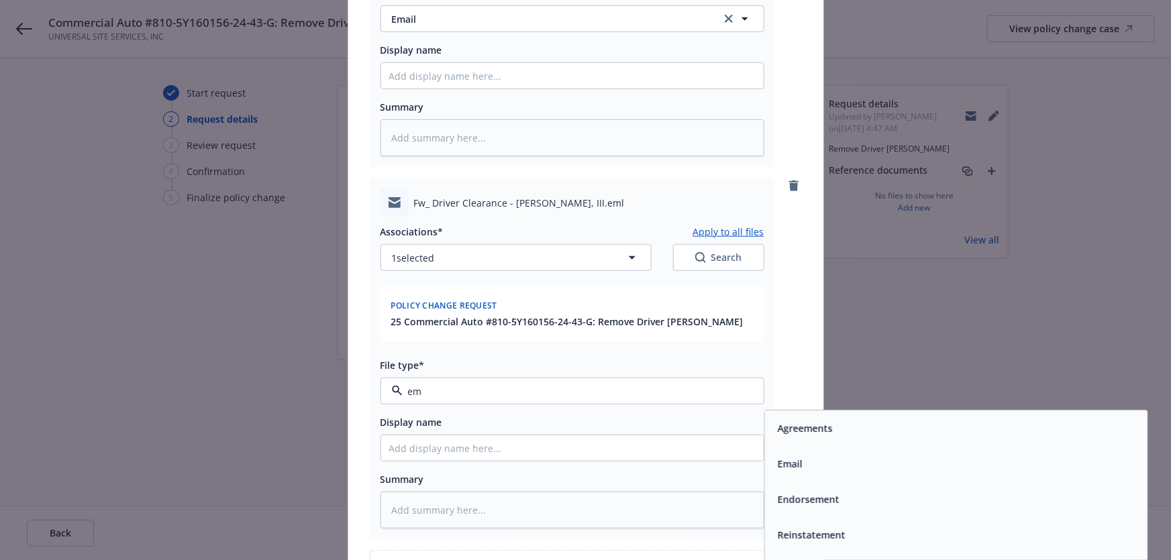
type input "ema"
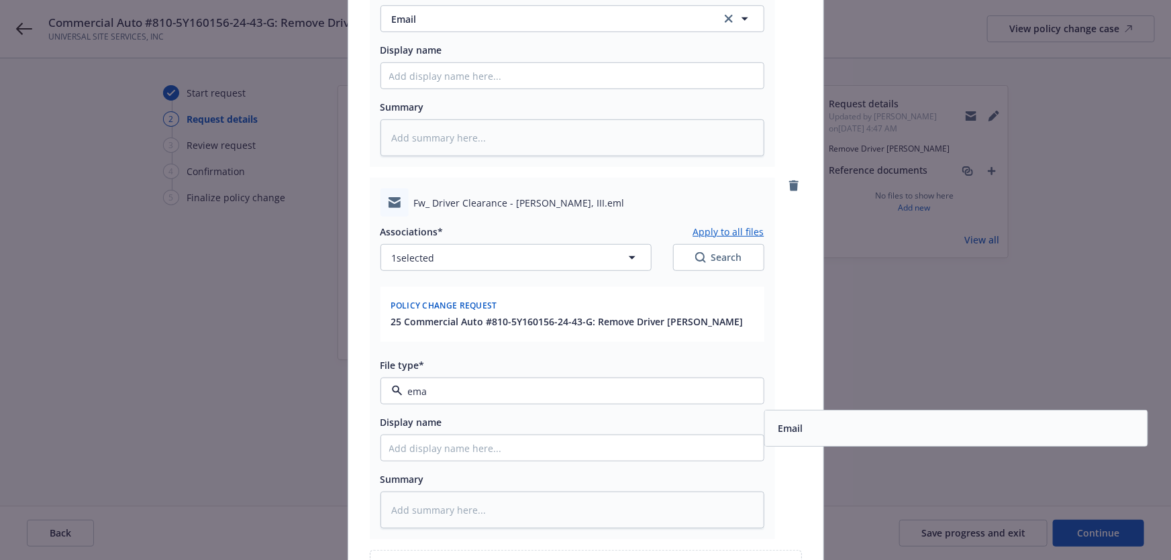
click at [773, 441] on div "Email" at bounding box center [955, 429] width 382 height 36
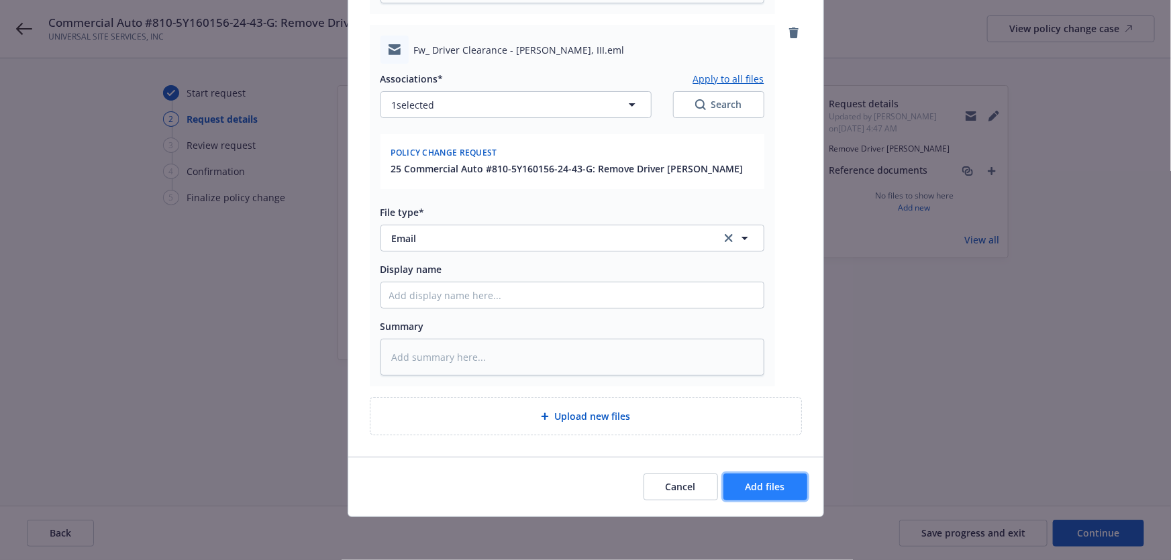
click at [785, 498] on button "Add files" at bounding box center [765, 487] width 84 height 27
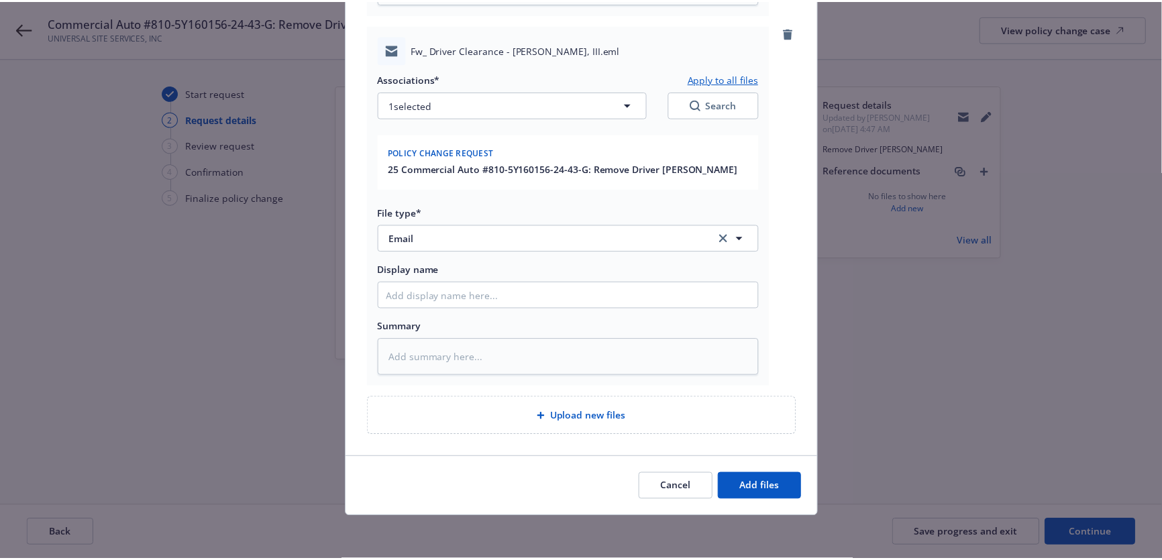
scroll to position [496, 0]
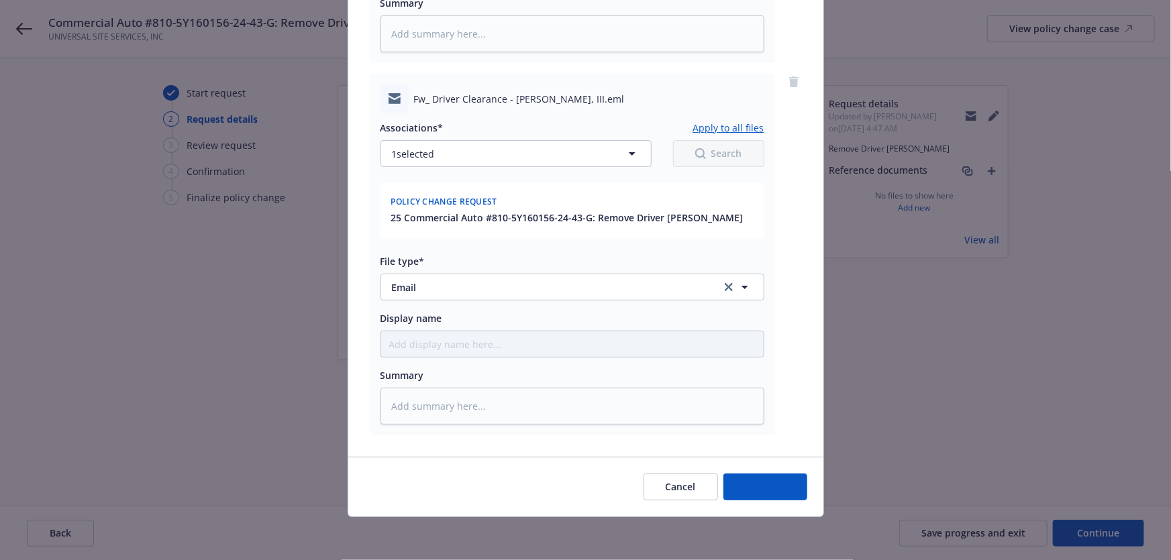
type textarea "x"
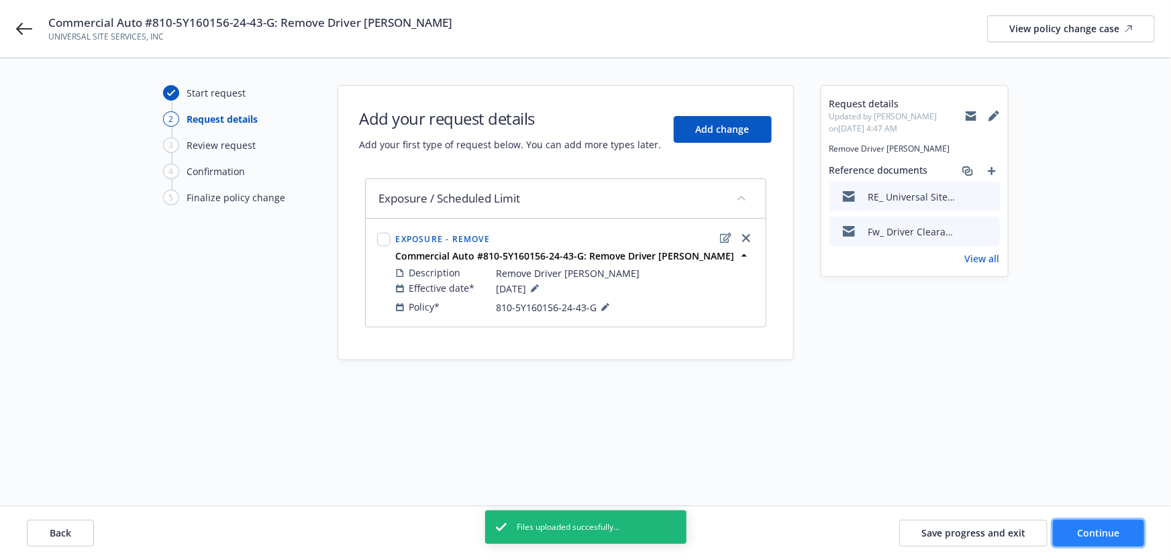
click at [1073, 529] on button "Continue" at bounding box center [1098, 533] width 91 height 27
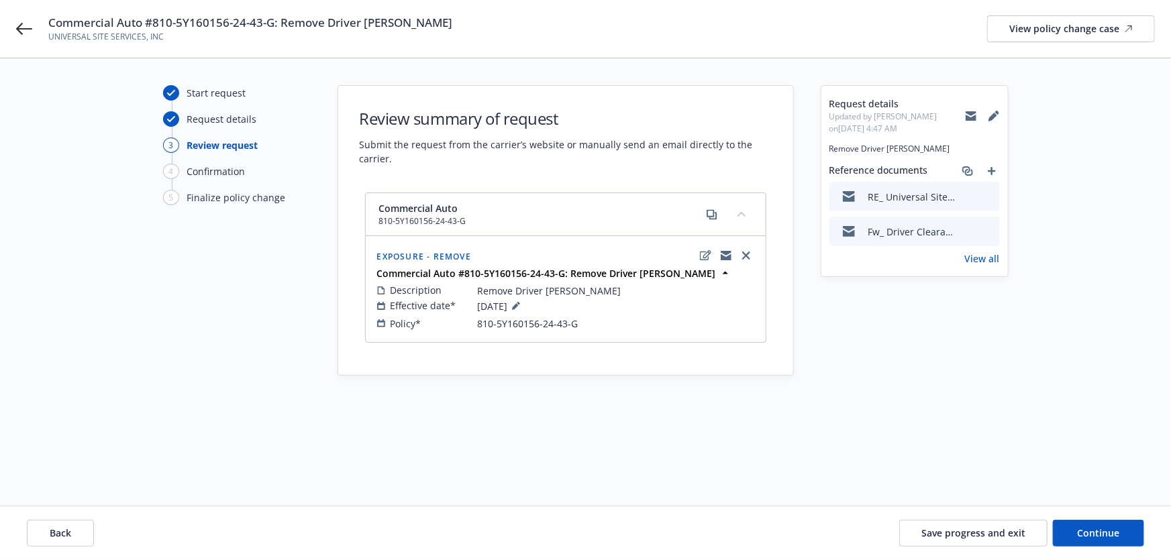
click at [1090, 547] on div "Back Save progress and exit Continue" at bounding box center [585, 534] width 1171 height 54
click at [1087, 540] on button "Continue" at bounding box center [1098, 533] width 91 height 27
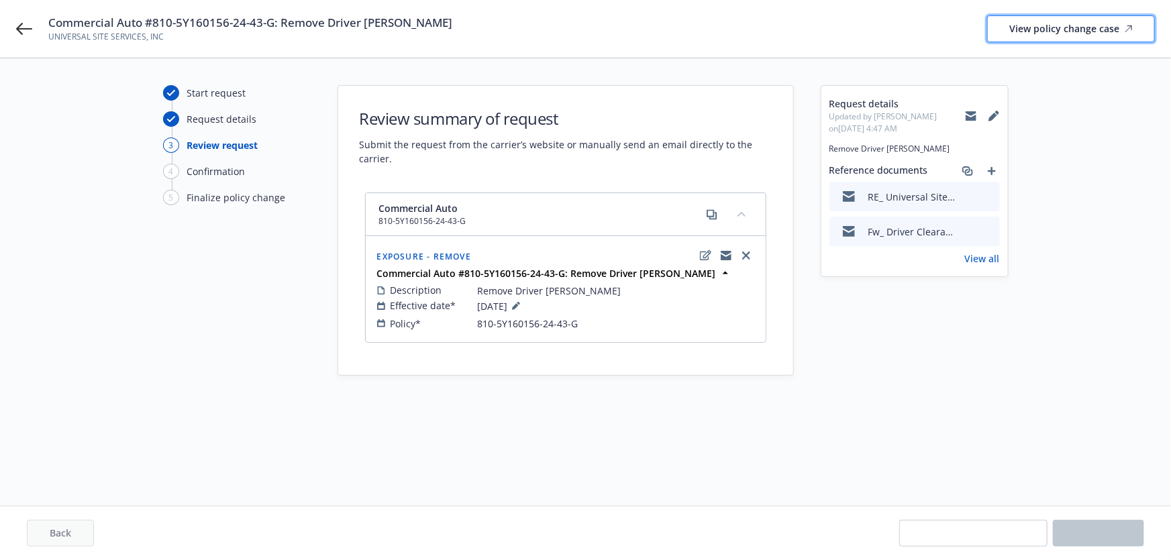
click at [1067, 37] on div "View policy change case" at bounding box center [1070, 28] width 123 height 25
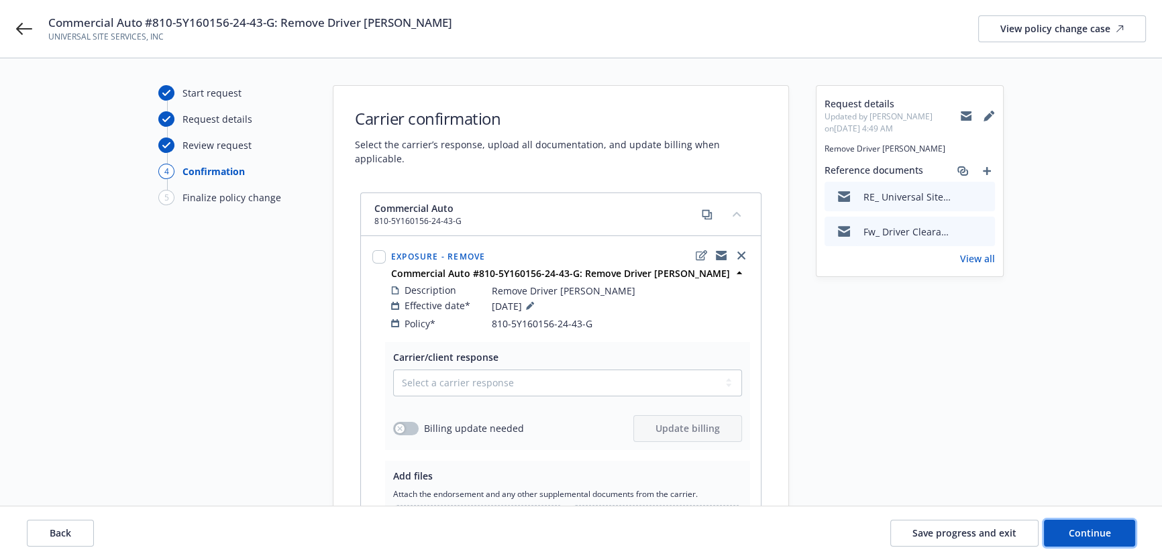
click at [701, 401] on div "Start request Request details Review request 4 Confirmation 5 Finalize policy c…" at bounding box center [581, 386] width 1162 height 656
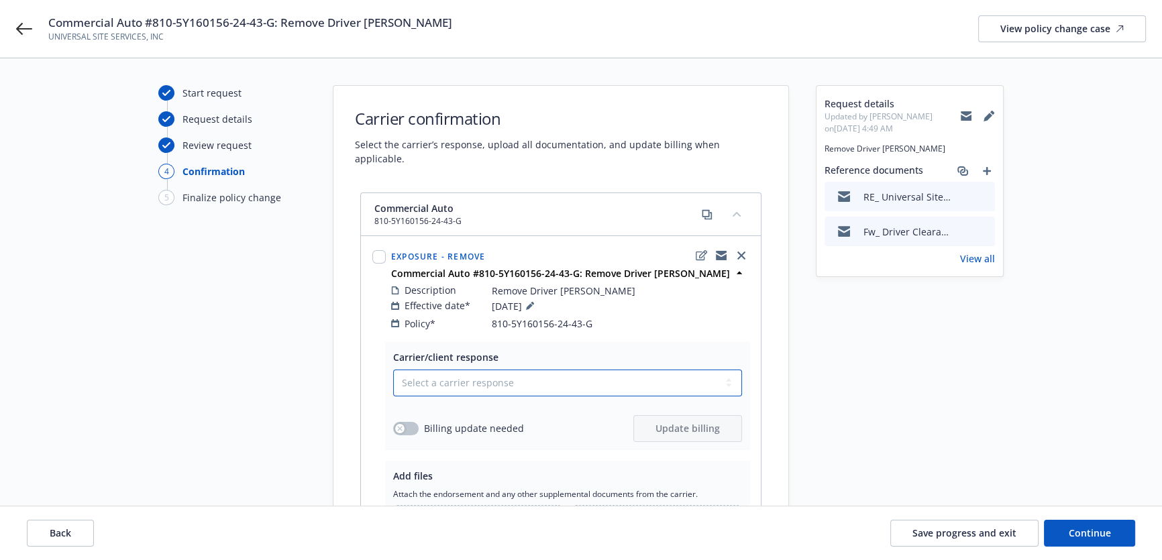
click at [633, 382] on select "Select a carrier response Accepted Accepted with revision No endorsement needed…" at bounding box center [567, 383] width 349 height 27
select select "NO_ENDORSEMENT_NEEDED"
click at [393, 370] on select "Select a carrier response Accepted Accepted with revision No endorsement needed…" at bounding box center [567, 383] width 349 height 27
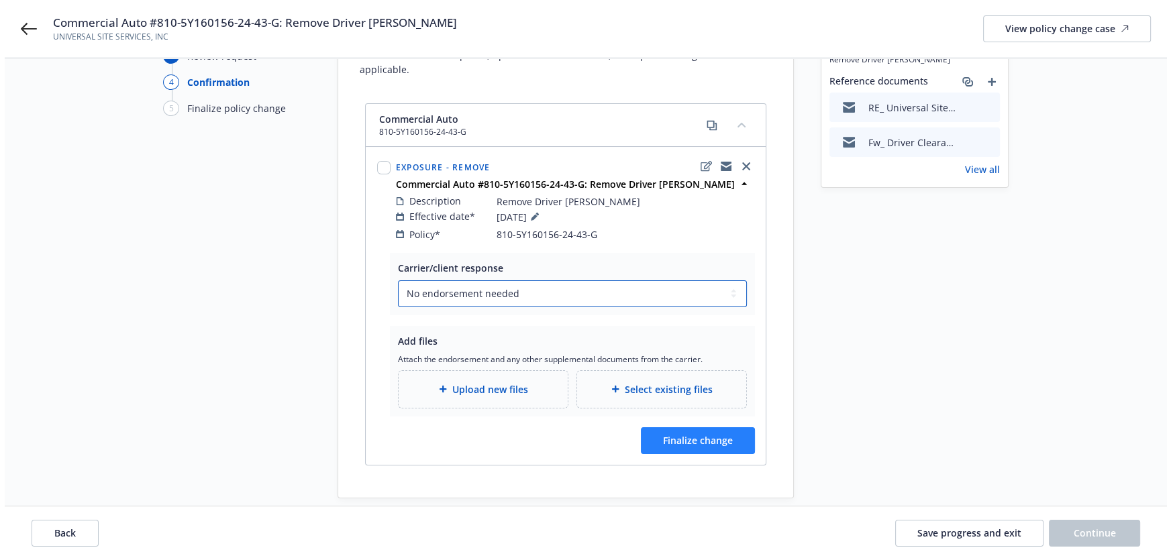
scroll to position [93, 0]
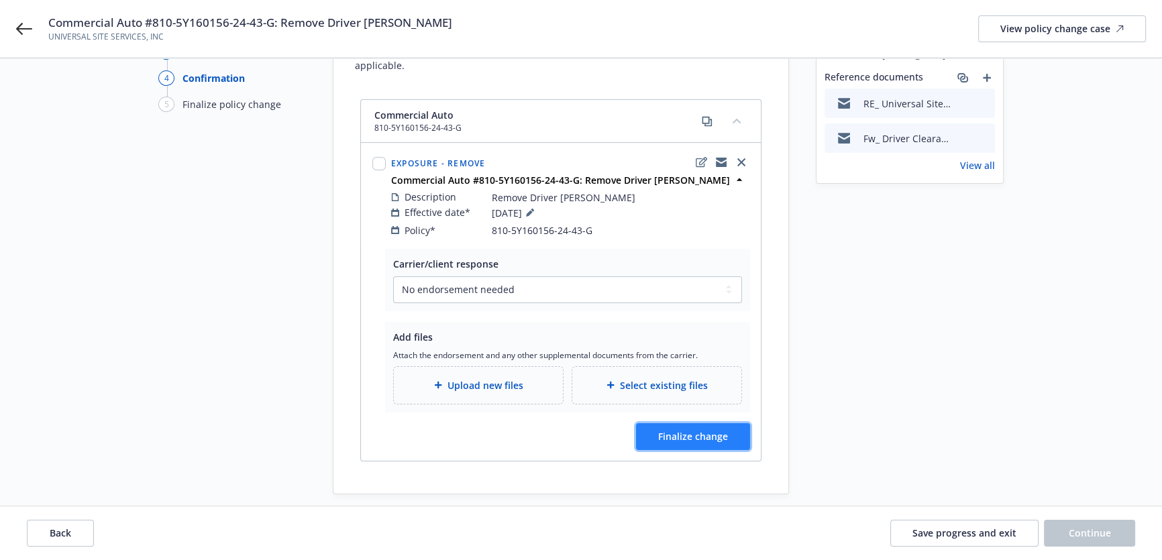
click at [700, 423] on button "Finalize change" at bounding box center [693, 436] width 114 height 27
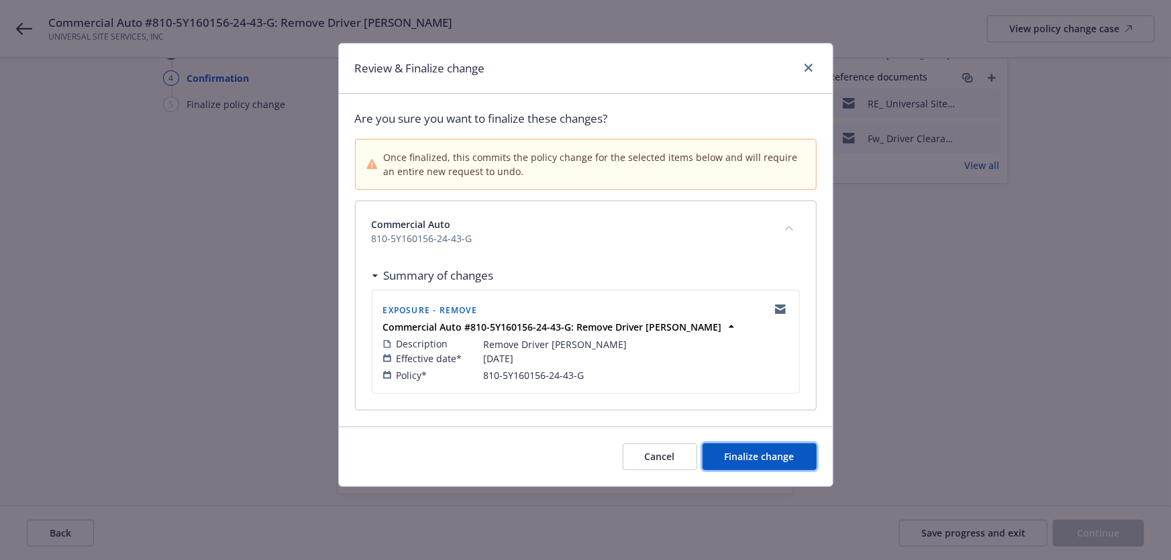
drag, startPoint x: 775, startPoint y: 467, endPoint x: 838, endPoint y: 338, distance: 143.4
click at [778, 465] on button "Finalize change" at bounding box center [759, 456] width 114 height 27
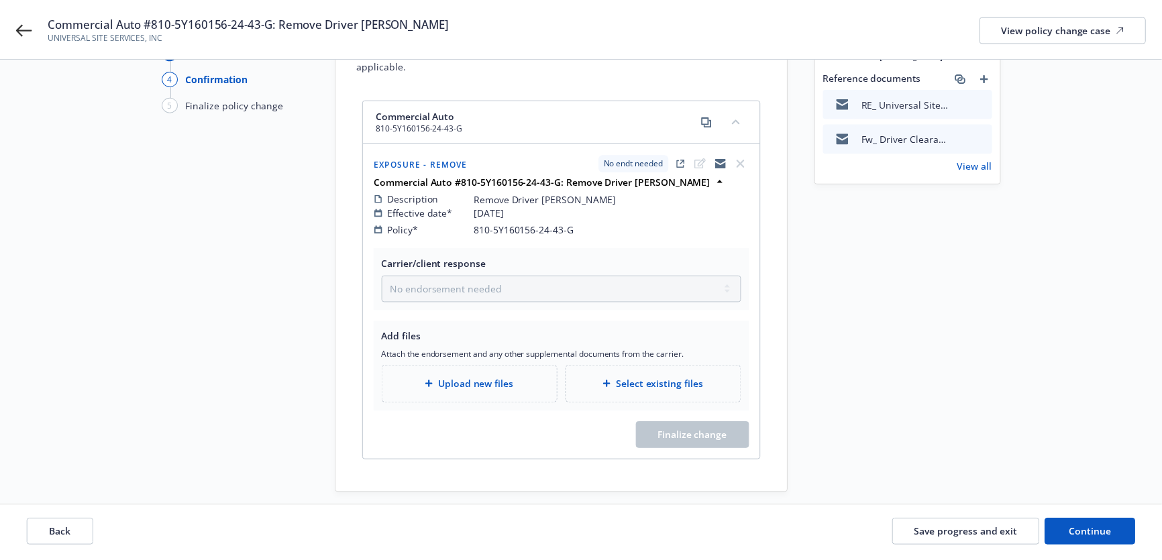
scroll to position [93, 0]
click at [1070, 539] on span "Continue" at bounding box center [1090, 533] width 42 height 13
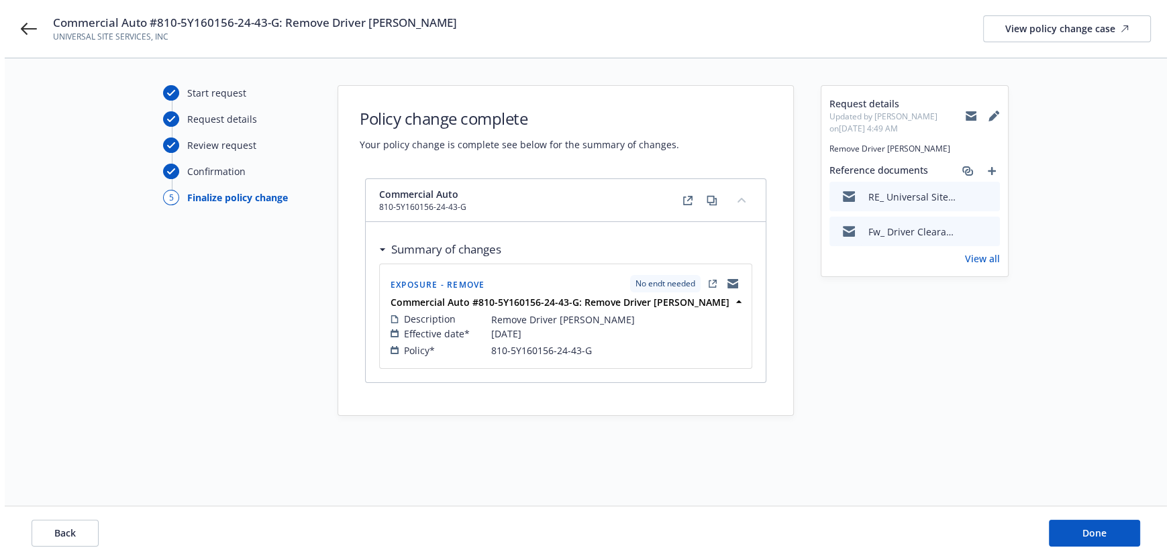
scroll to position [0, 0]
click at [1085, 531] on button "Done" at bounding box center [1098, 533] width 91 height 27
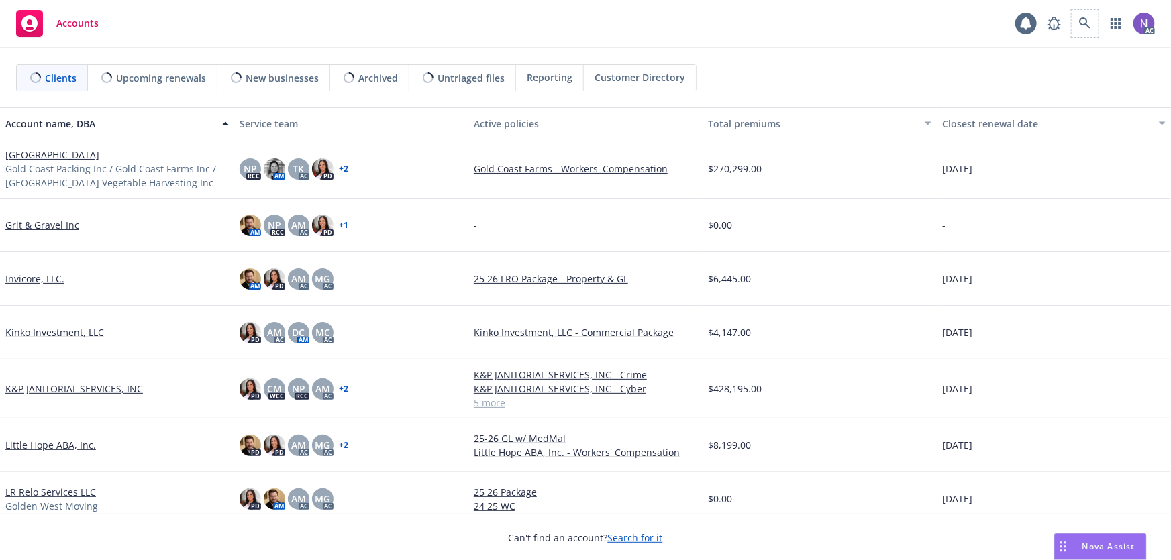
click at [1070, 12] on div "AC" at bounding box center [1098, 23] width 114 height 27
click at [1090, 26] on icon at bounding box center [1085, 23] width 12 height 12
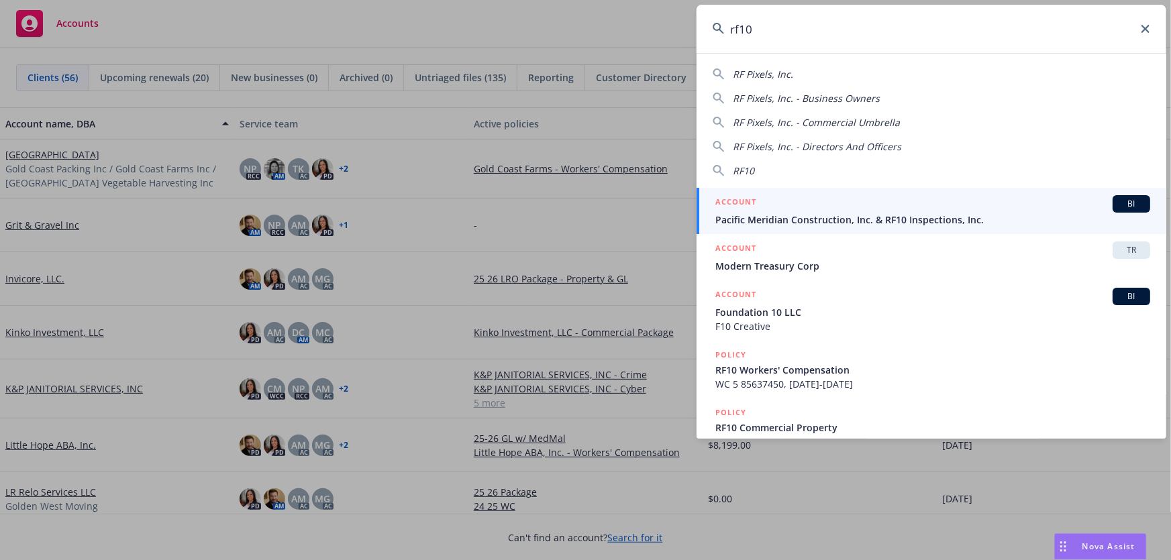
type input "rf10"
click at [816, 222] on span "Pacific Meridian Construction, Inc. & RF10 Inspections, Inc." at bounding box center [932, 220] width 435 height 14
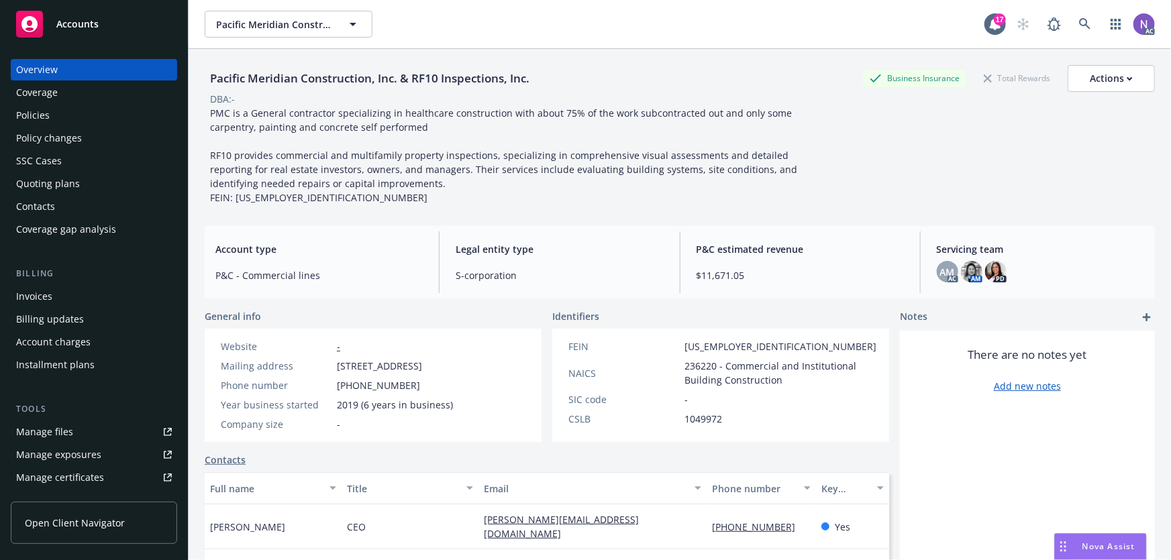
click at [107, 174] on div "Quoting plans" at bounding box center [94, 183] width 156 height 21
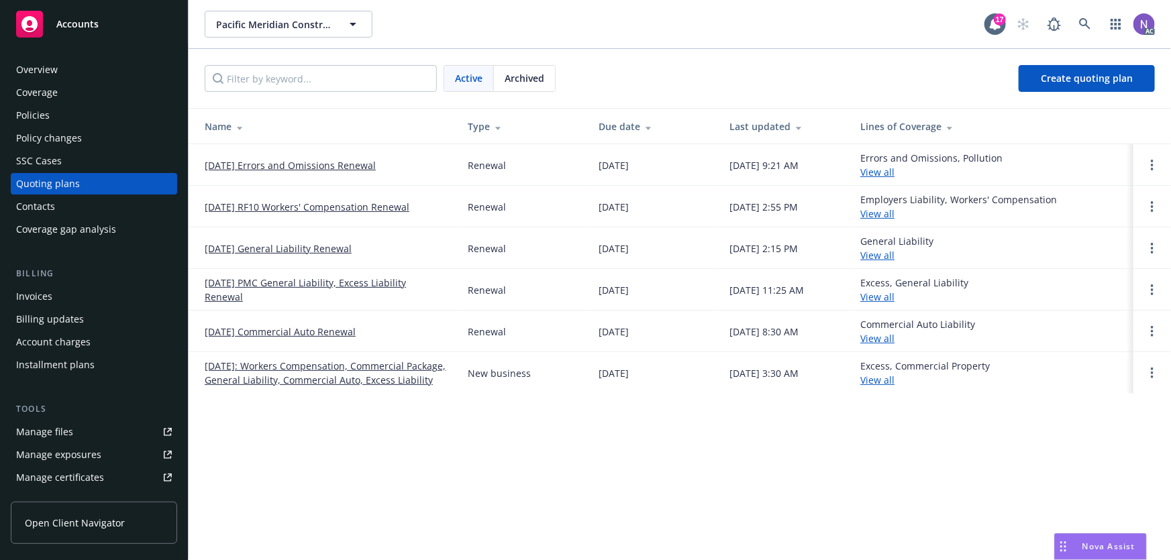
click at [301, 162] on link "[DATE] Errors and Omissions Renewal" at bounding box center [290, 165] width 171 height 14
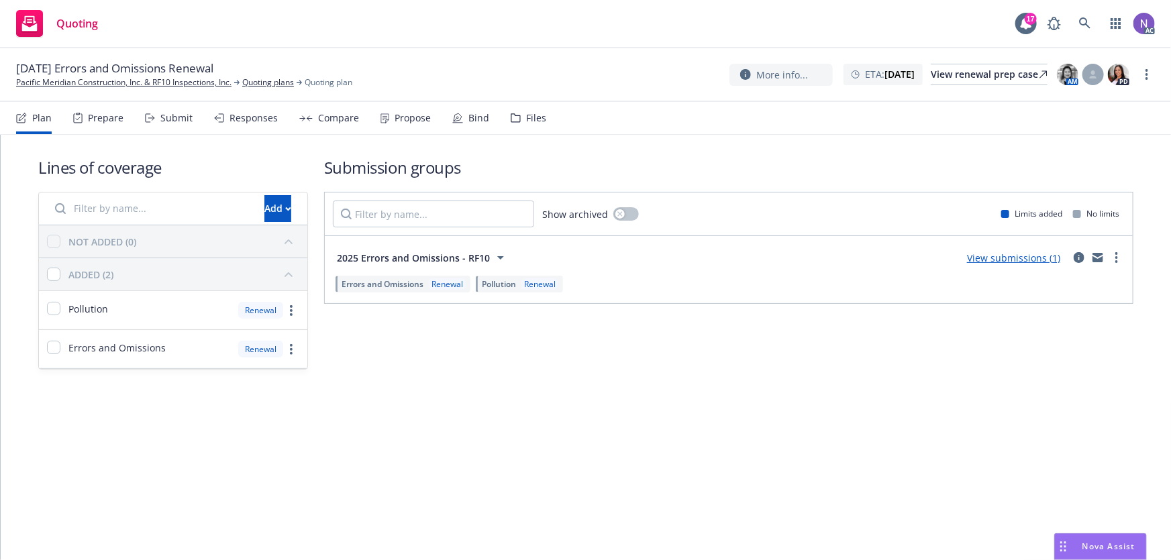
click at [107, 123] on div "Prepare" at bounding box center [106, 118] width 36 height 11
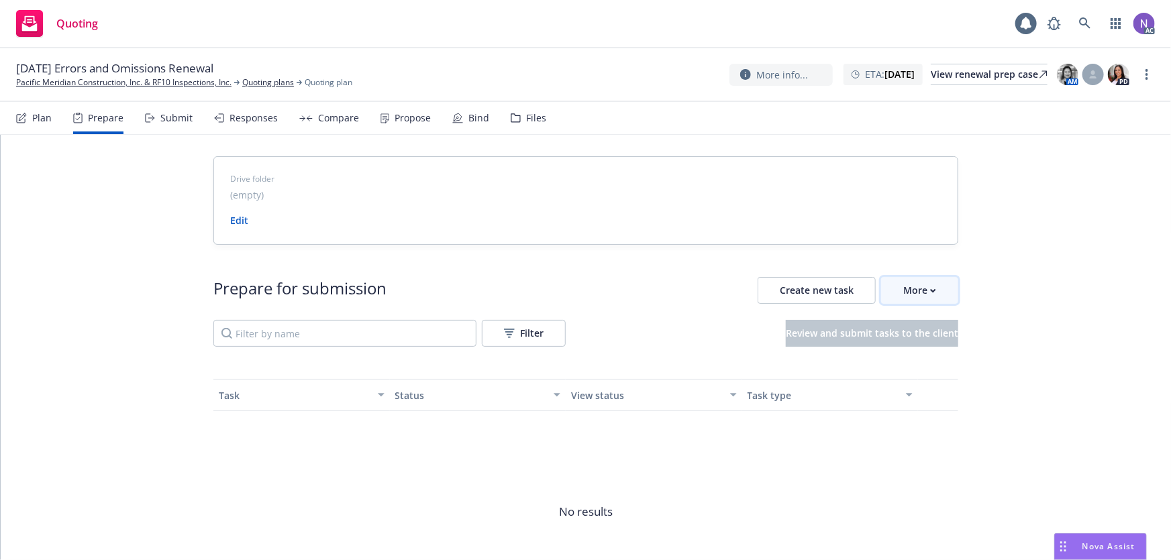
click at [915, 297] on div "More" at bounding box center [919, 290] width 33 height 25
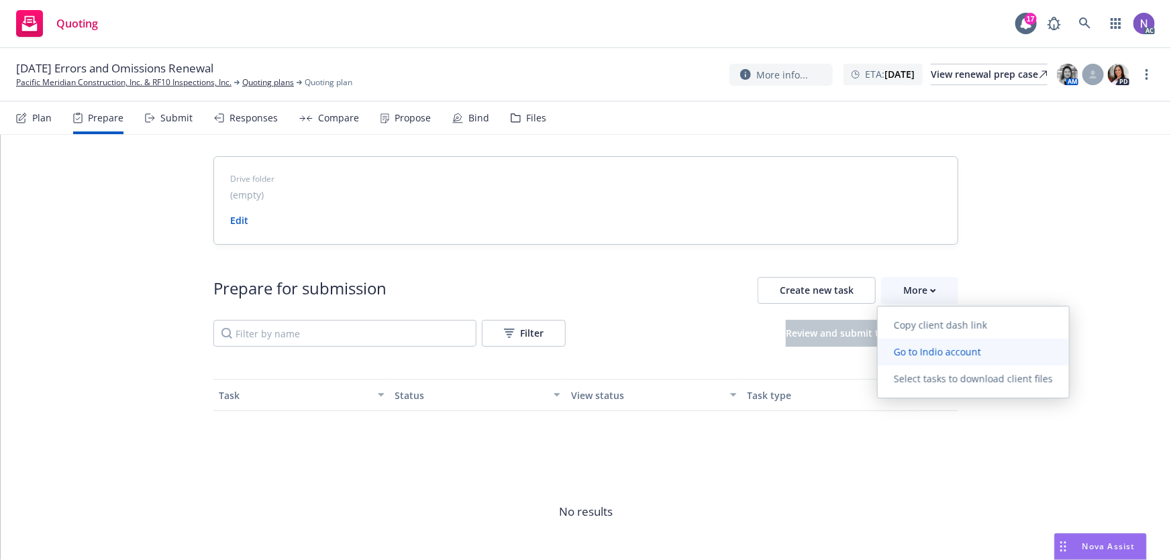
click at [933, 354] on span "Go to Indio account" at bounding box center [937, 352] width 119 height 13
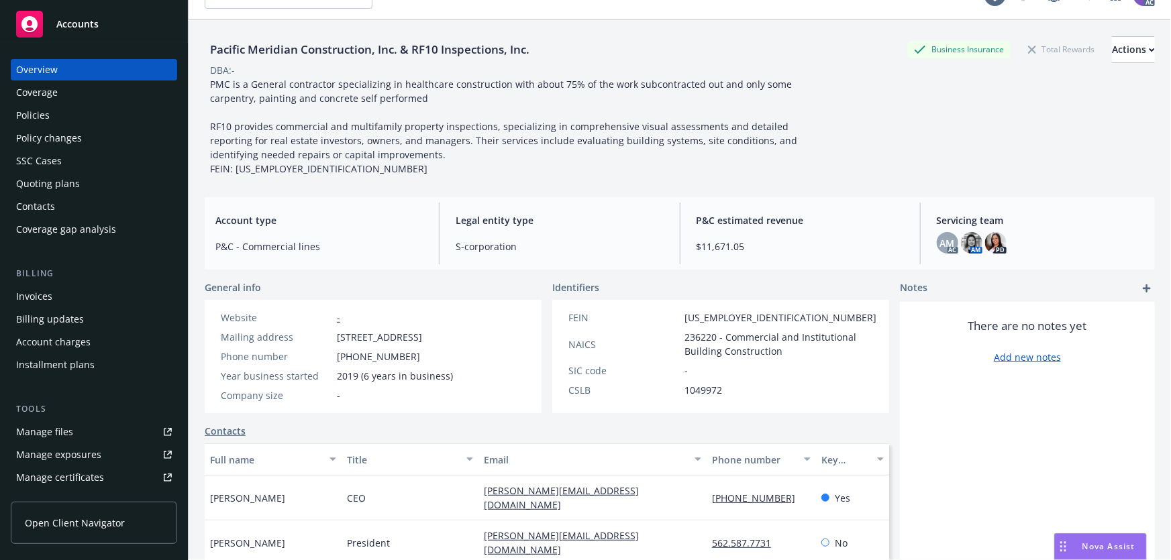
scroll to position [60, 0]
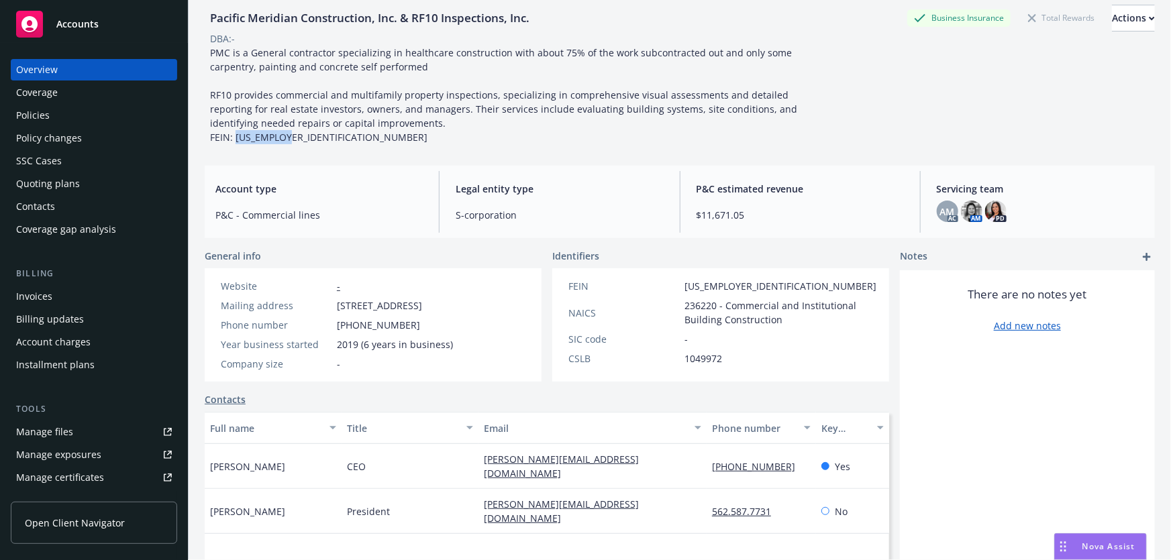
drag, startPoint x: 298, startPoint y: 136, endPoint x: 235, endPoint y: 142, distance: 63.4
click at [235, 142] on div "PMC is a General contractor specializing in healthcare construction with about …" at bounding box center [507, 95] width 604 height 99
copy span "[US_EMPLOYER_IDENTIFICATION_NUMBER]"
click at [65, 450] on div "Manage exposures" at bounding box center [58, 454] width 85 height 21
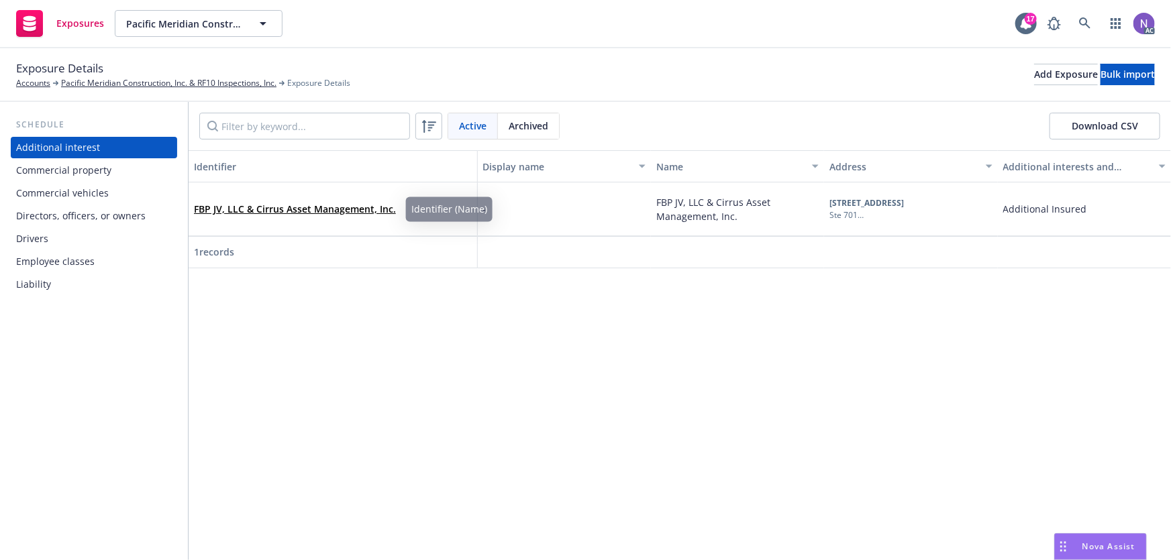
click at [136, 175] on div "Commercial property" at bounding box center [94, 170] width 156 height 21
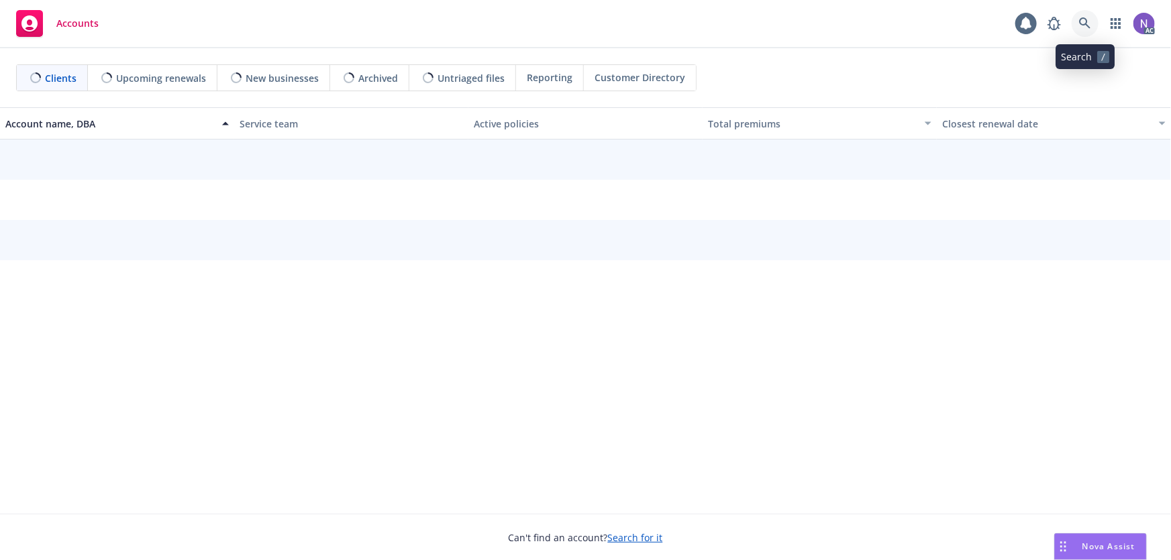
click at [1086, 29] on icon at bounding box center [1085, 23] width 12 height 12
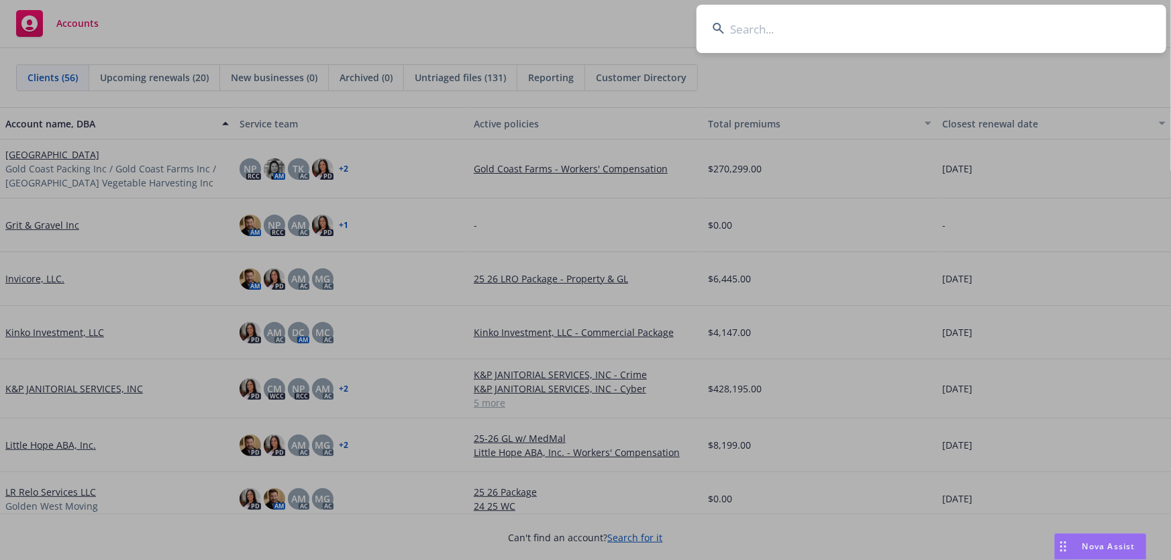
click at [1081, 31] on input at bounding box center [931, 29] width 470 height 48
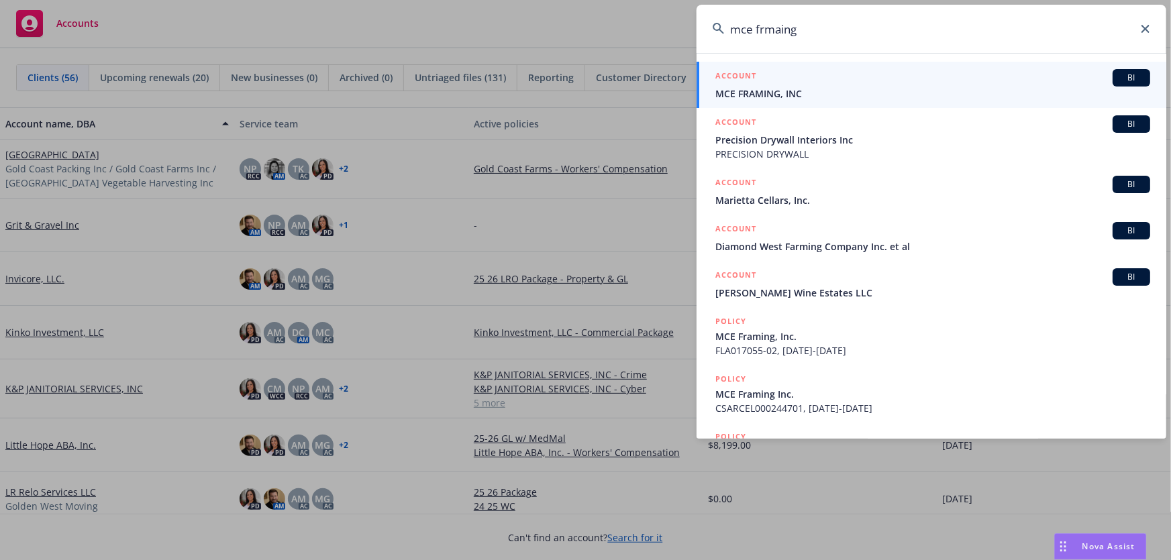
type input "mce frmaing"
click at [816, 94] on span "MCE FRAMING, INC" at bounding box center [932, 94] width 435 height 14
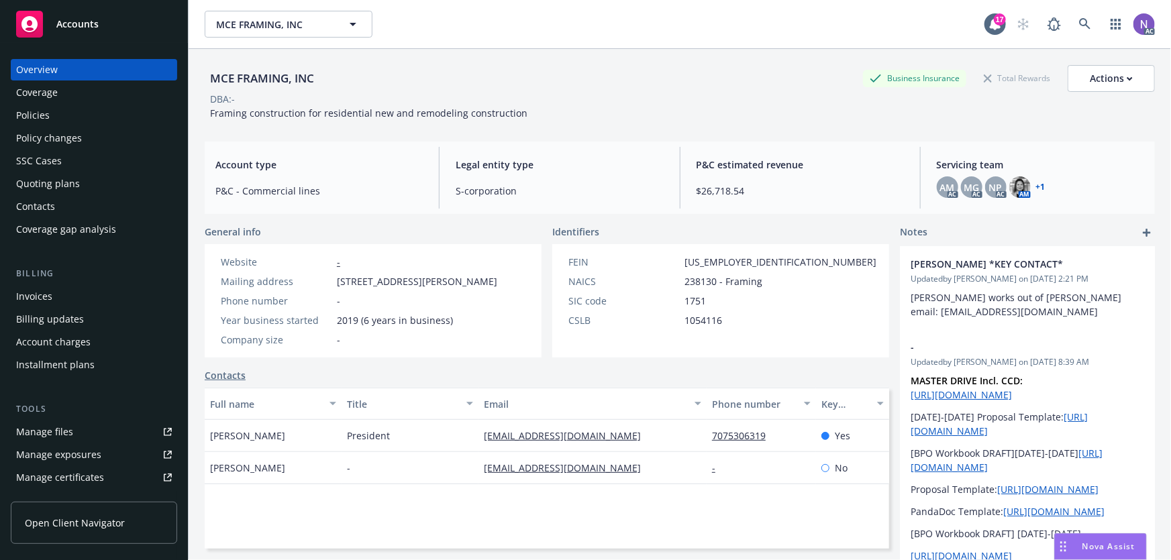
click at [258, 81] on div "MCE FRAMING, INC" at bounding box center [262, 78] width 115 height 17
click at [262, 78] on div "MCE FRAMING, INC" at bounding box center [262, 78] width 115 height 17
click at [262, 83] on div "MCE FRAMING, INC" at bounding box center [262, 78] width 115 height 17
click at [275, 72] on div "MCE FRAMING, INC" at bounding box center [262, 78] width 115 height 17
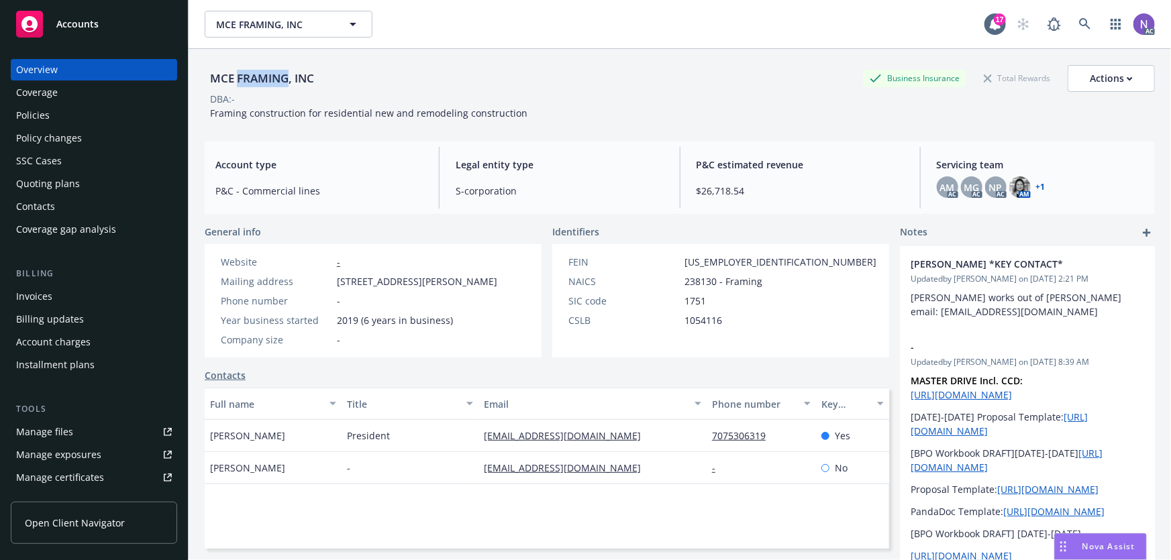
click at [276, 72] on div "MCE FRAMING, INC" at bounding box center [262, 78] width 115 height 17
click at [345, 113] on span "Framing construction for residential new and remodeling construction" at bounding box center [368, 113] width 317 height 13
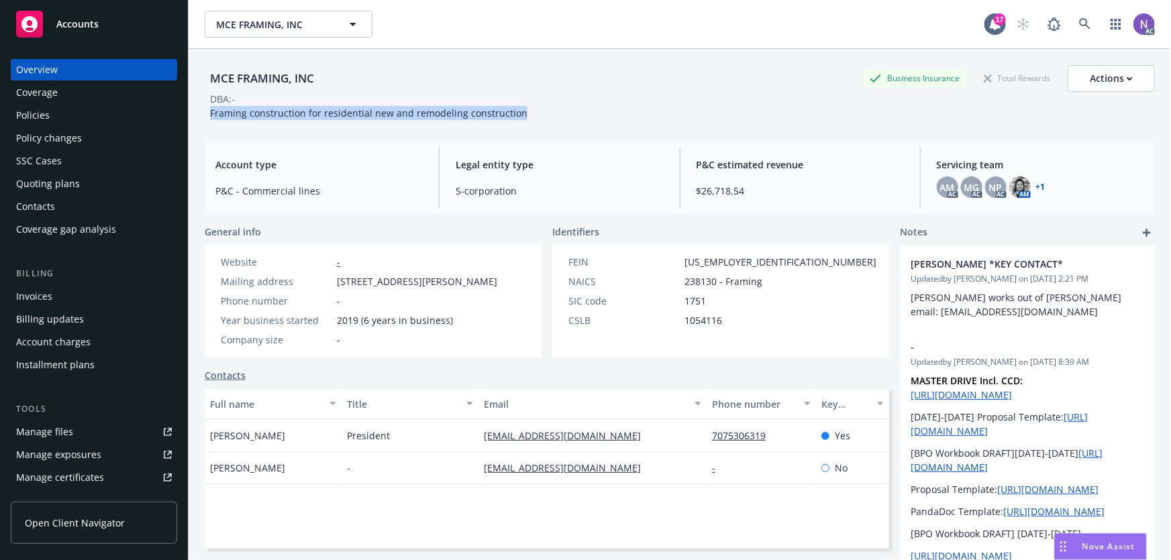
copy span "Framing construction for residential new and remodeling construction"
click at [97, 117] on div "Policies" at bounding box center [94, 115] width 156 height 21
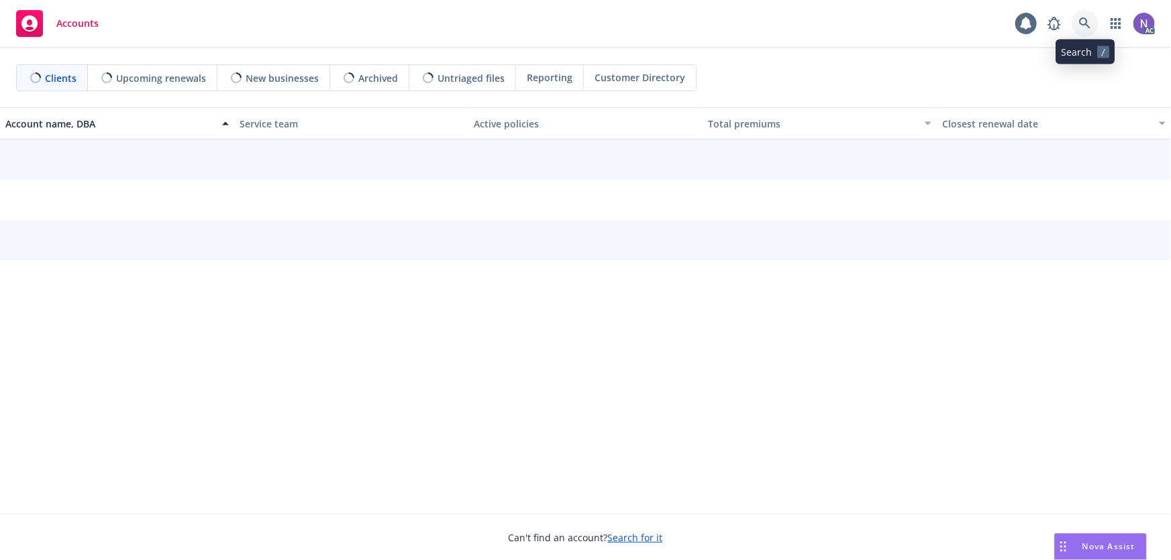
click at [1084, 17] on icon at bounding box center [1085, 23] width 12 height 12
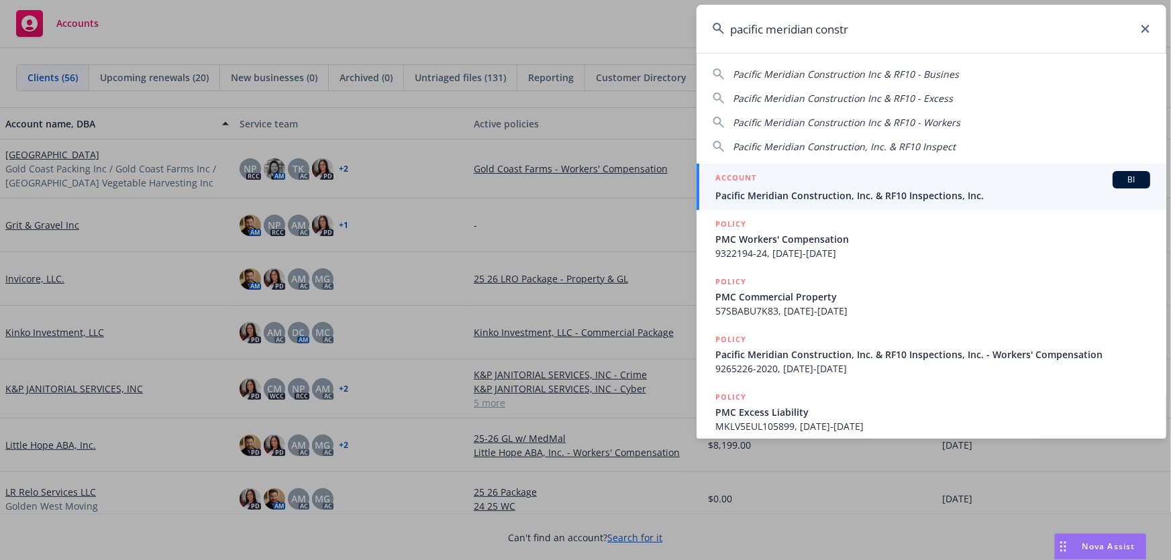
type input "pacific meridian constr"
click at [786, 182] on div "ACCOUNT BI" at bounding box center [932, 179] width 435 height 17
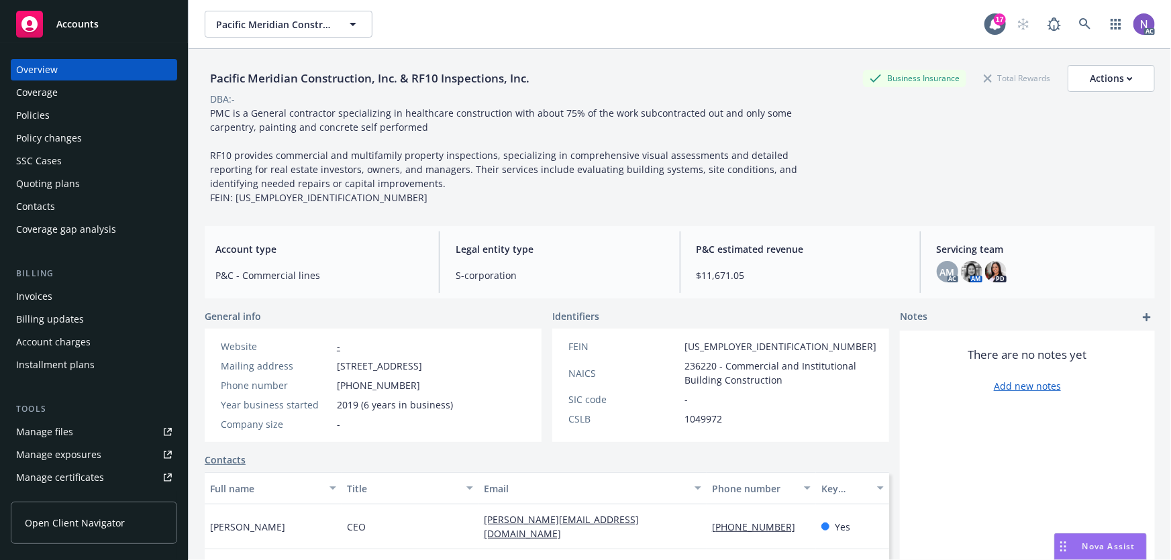
click at [94, 182] on div "Quoting plans" at bounding box center [94, 183] width 156 height 21
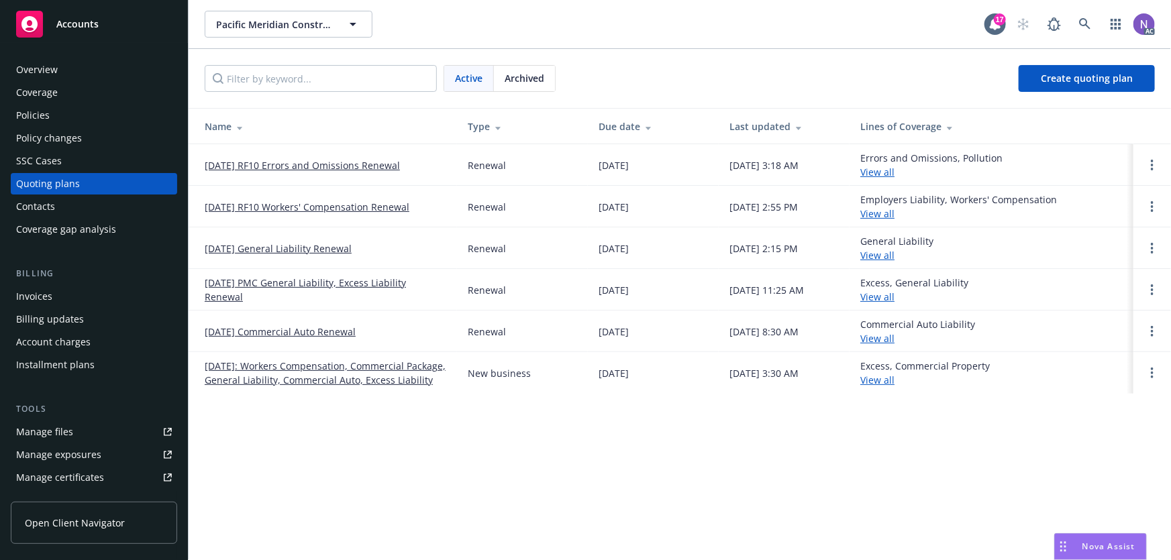
click at [328, 167] on link "[DATE] RF10 Errors and Omissions Renewal" at bounding box center [302, 165] width 195 height 14
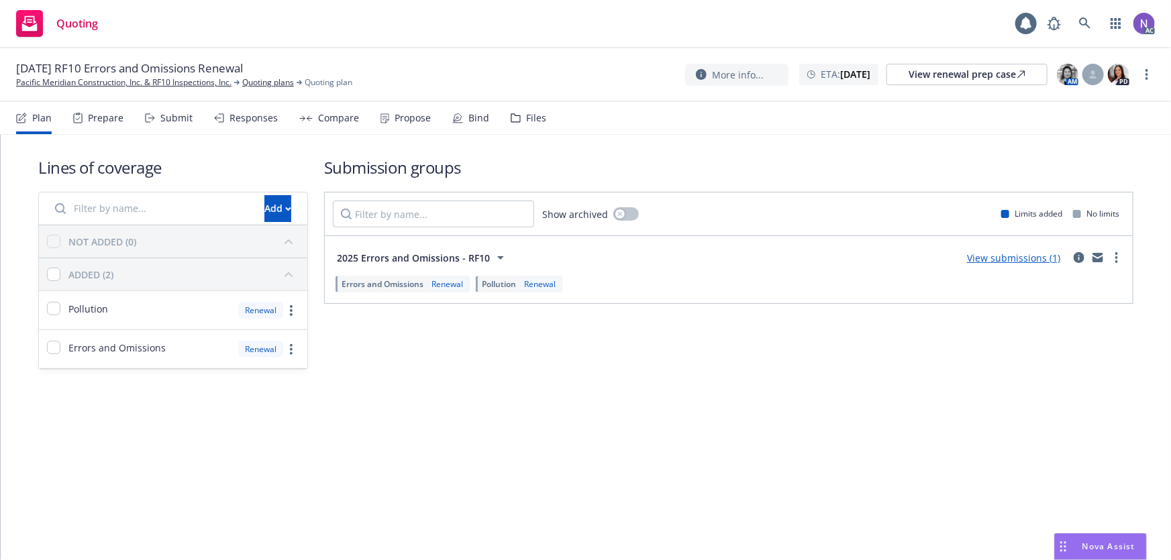
click at [525, 127] on div "Files" at bounding box center [529, 118] width 36 height 32
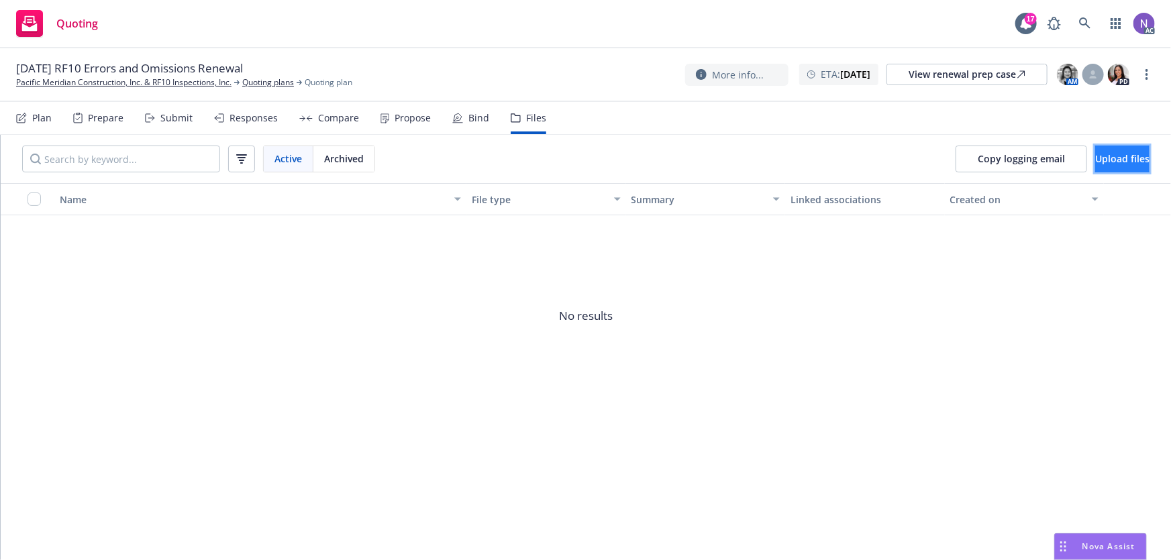
click at [1110, 150] on button "Upload files" at bounding box center [1122, 159] width 54 height 27
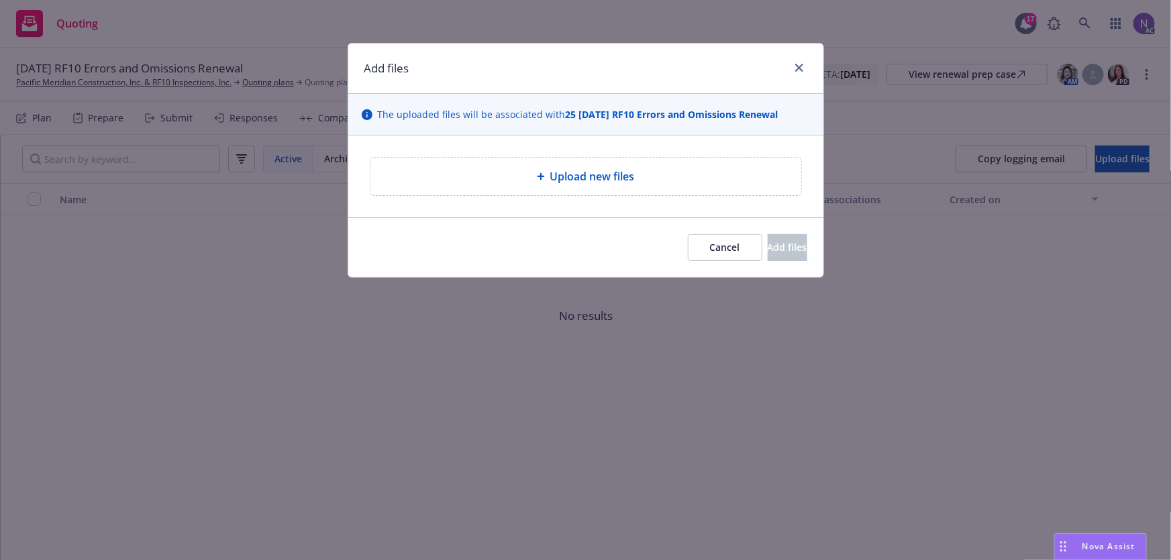
click at [566, 174] on span "Upload new files" at bounding box center [592, 176] width 85 height 16
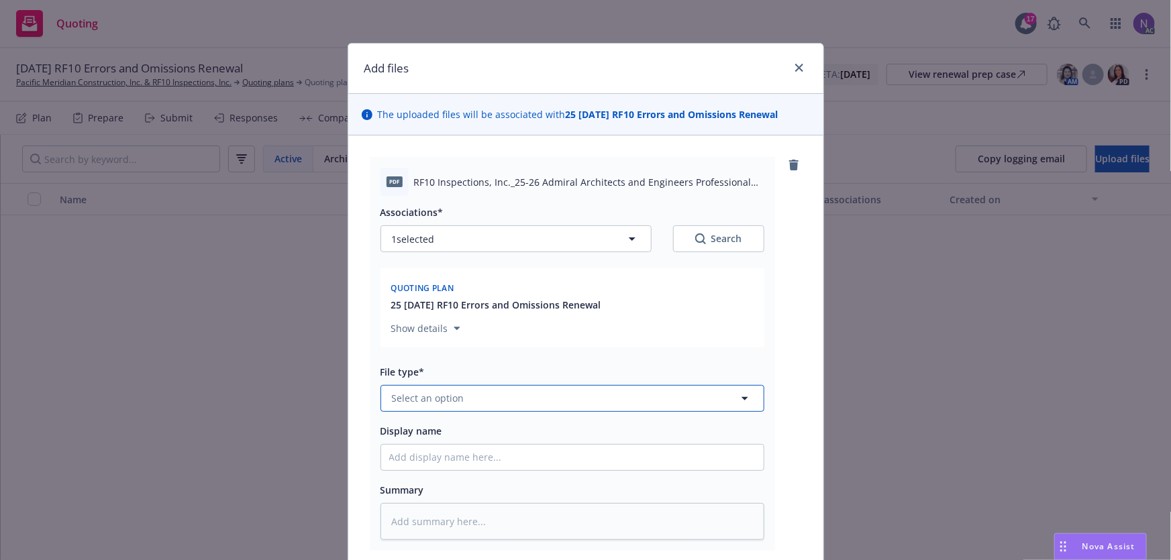
click at [456, 397] on span "Select an option" at bounding box center [428, 398] width 72 height 14
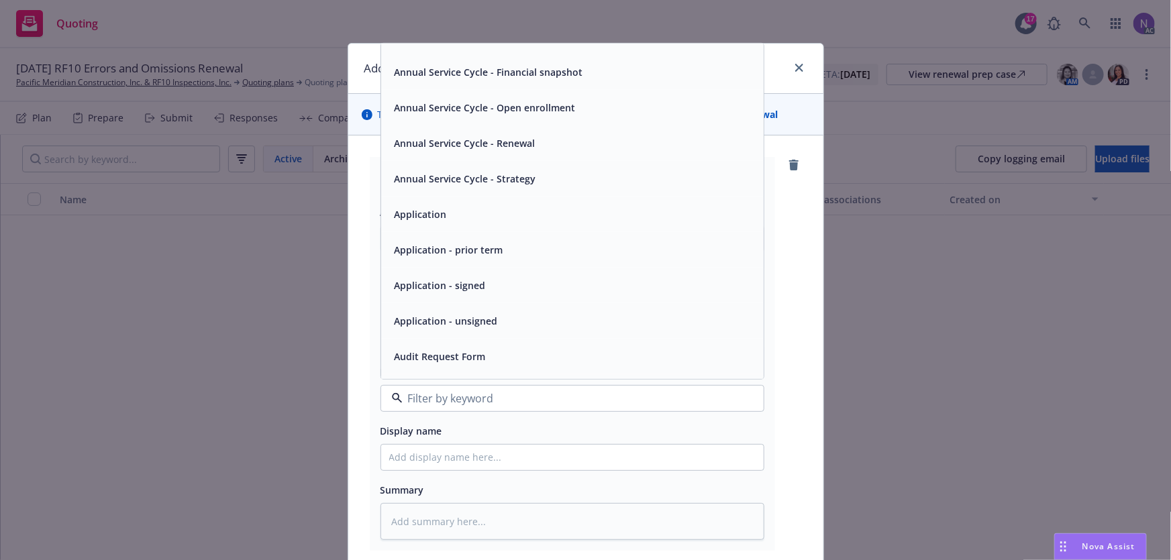
click at [497, 327] on div "Application - unsigned" at bounding box center [572, 320] width 366 height 19
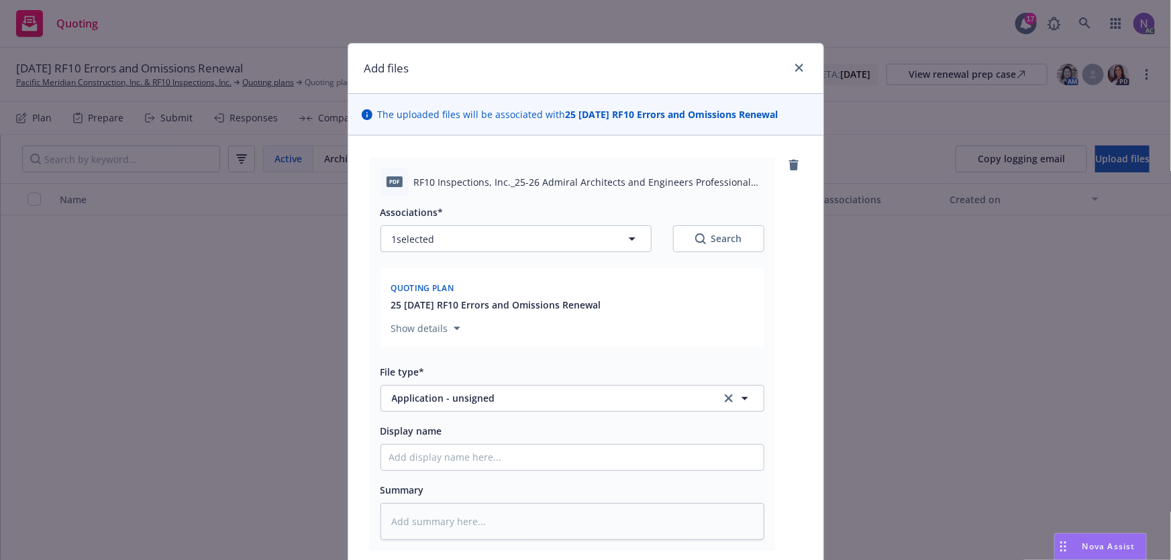
scroll to position [164, 0]
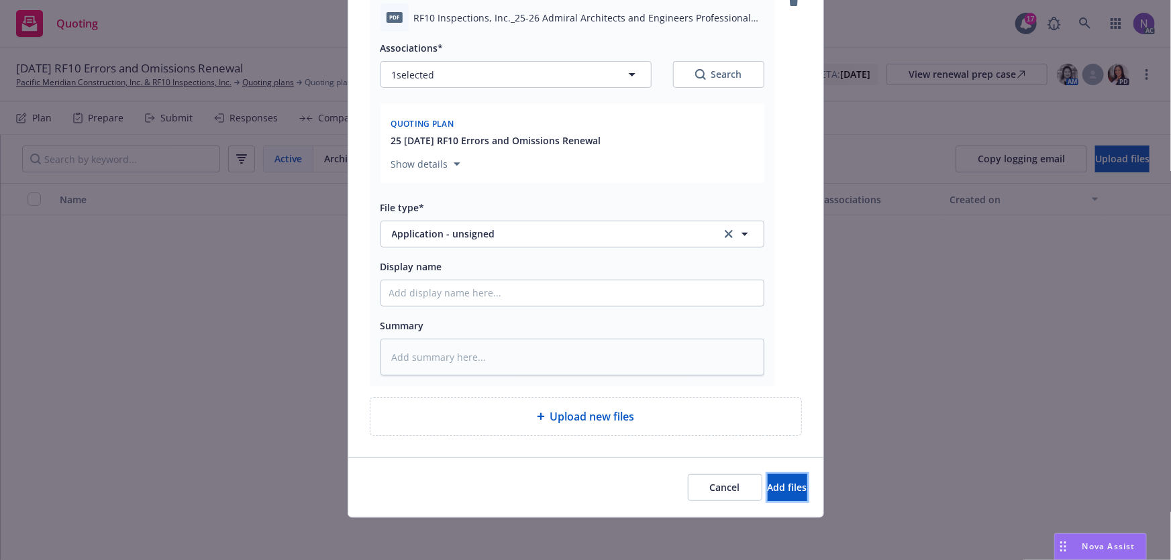
drag, startPoint x: 782, startPoint y: 488, endPoint x: 496, endPoint y: 373, distance: 307.6
click at [496, 375] on div "Add files The uploaded files will be associated with 25 10/30/25 RF10 Errors an…" at bounding box center [586, 198] width 476 height 639
click at [488, 356] on textarea at bounding box center [572, 357] width 384 height 37
type textarea "x"
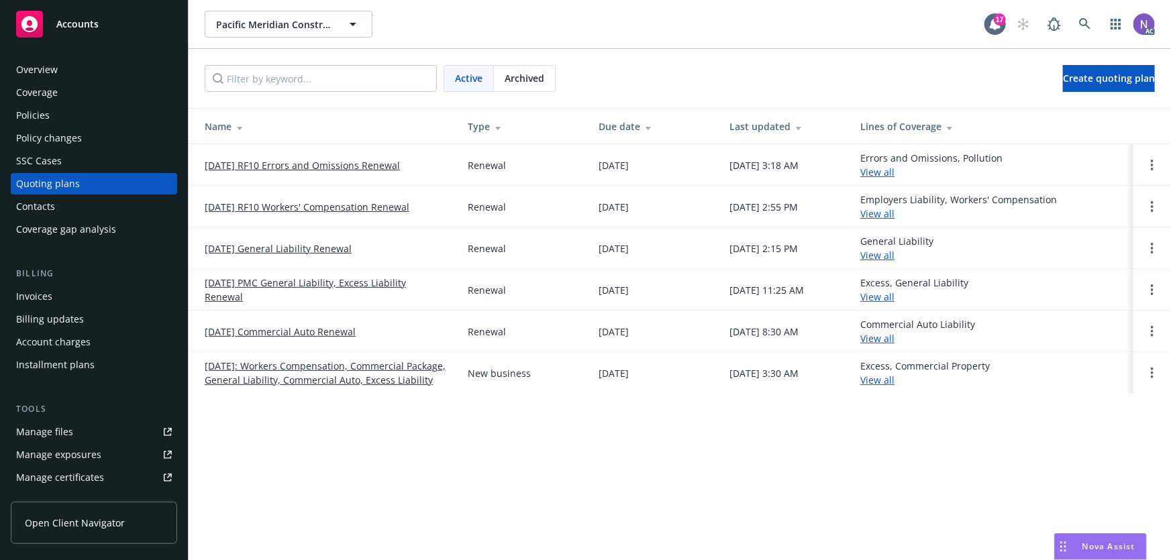
click at [314, 282] on link "[DATE] PMC General Liability, Excess Liability Renewal" at bounding box center [326, 290] width 242 height 28
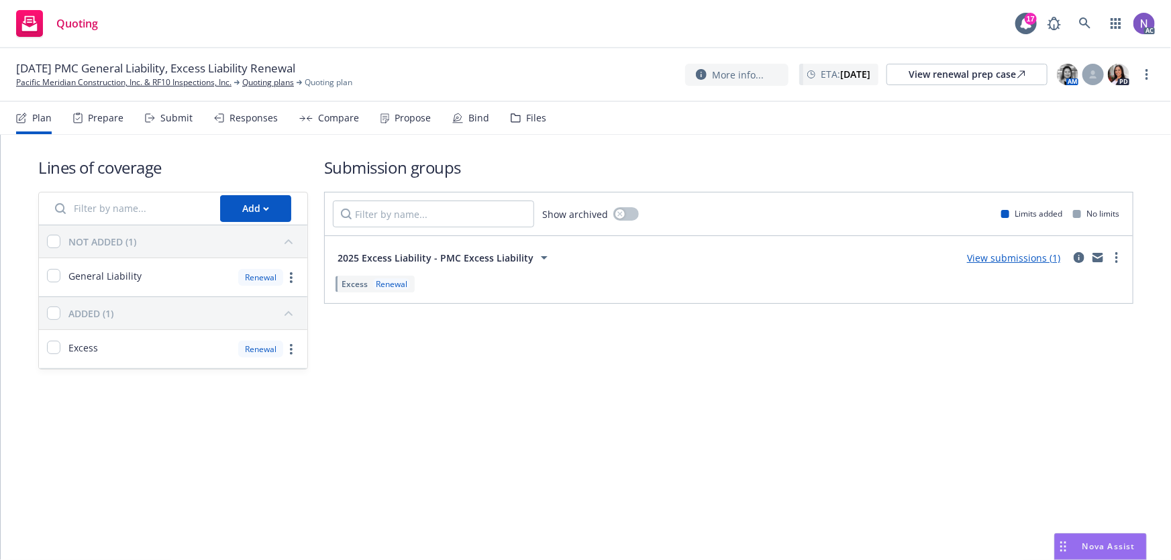
click at [526, 121] on div "Files" at bounding box center [536, 118] width 20 height 11
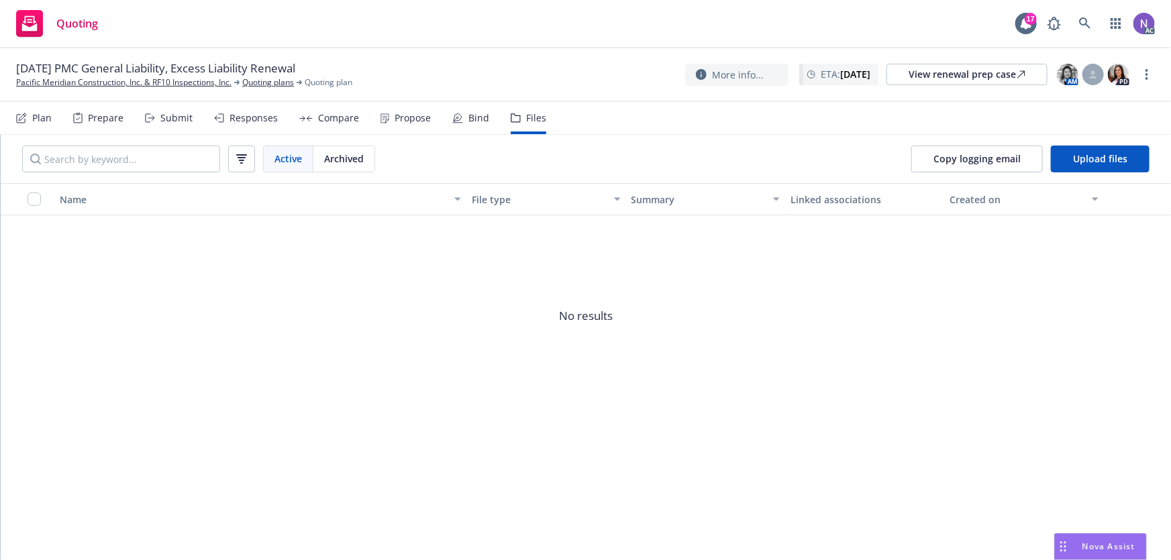
click at [114, 121] on div "Prepare" at bounding box center [106, 118] width 36 height 11
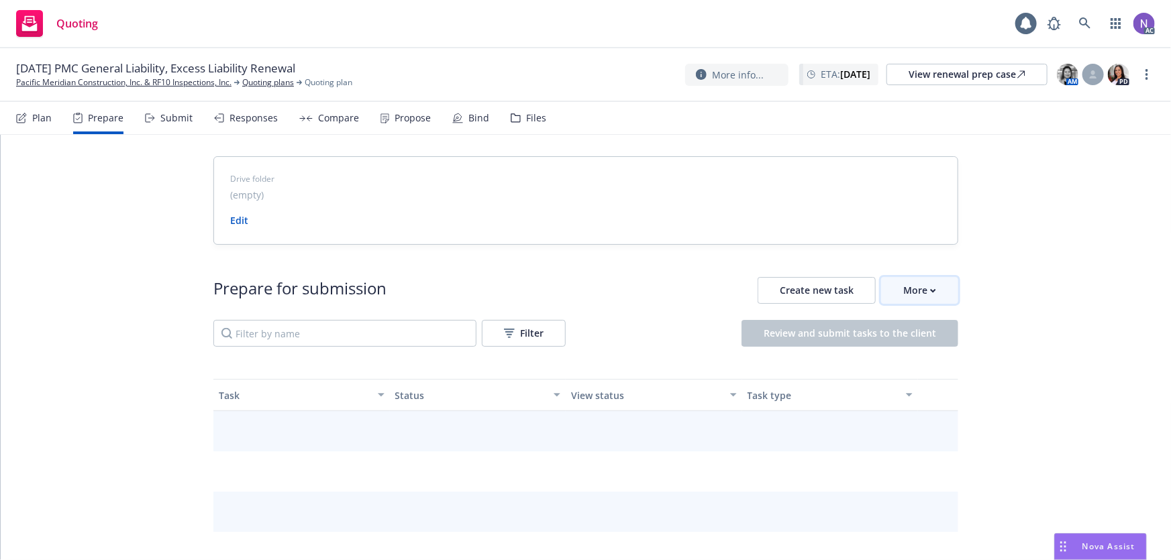
click at [910, 288] on div "More" at bounding box center [919, 290] width 33 height 25
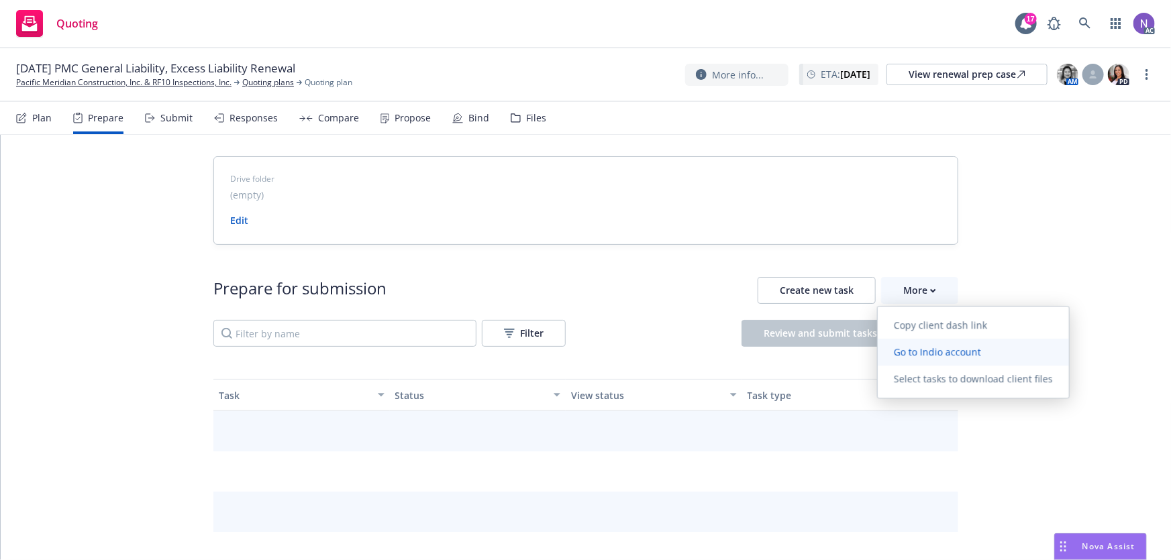
click at [938, 352] on span "Go to Indio account" at bounding box center [937, 352] width 119 height 13
